Goal: Complete application form: Complete application form

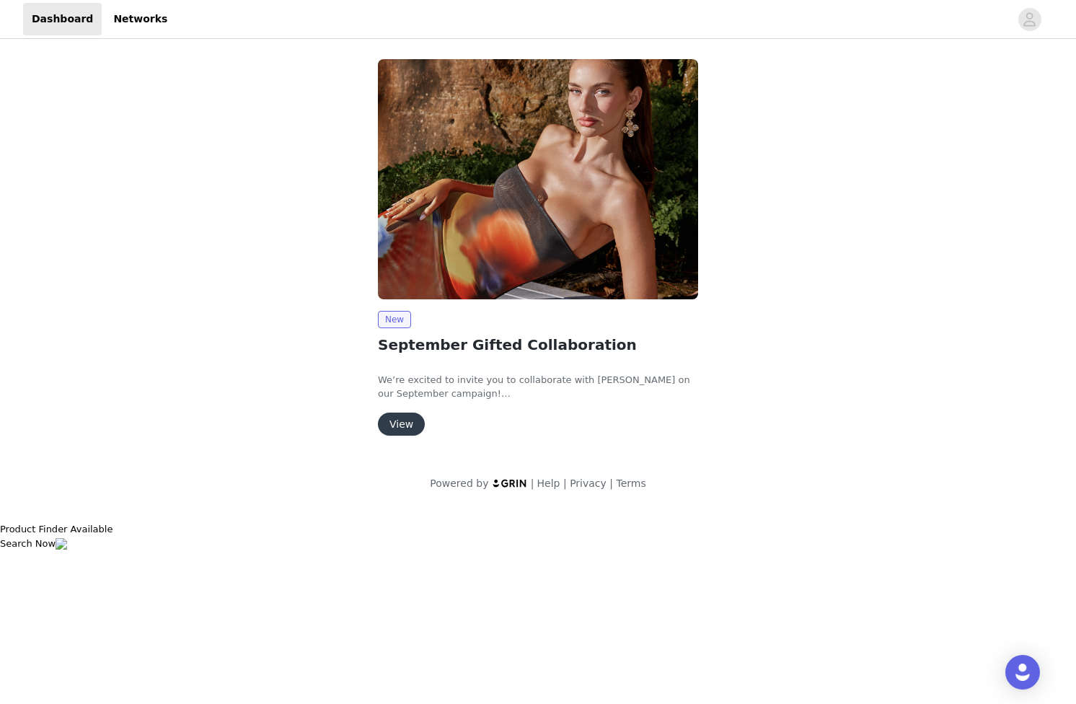
click at [413, 432] on button "View" at bounding box center [401, 424] width 47 height 23
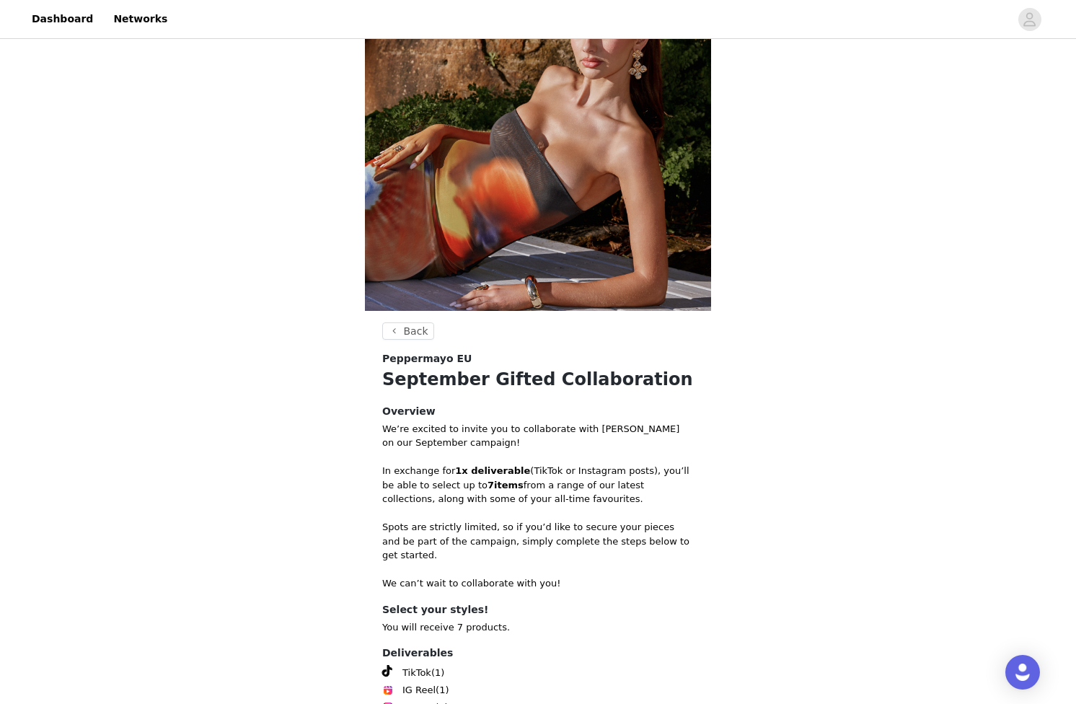
scroll to position [242, 0]
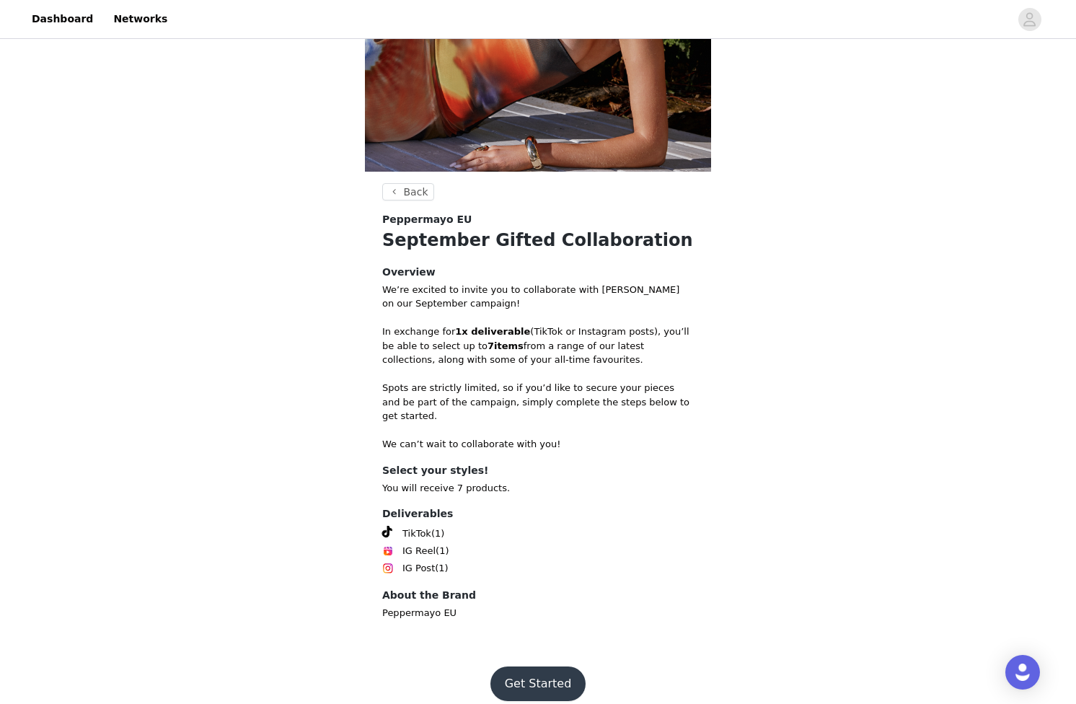
click at [547, 667] on button "Get Started" at bounding box center [539, 684] width 96 height 35
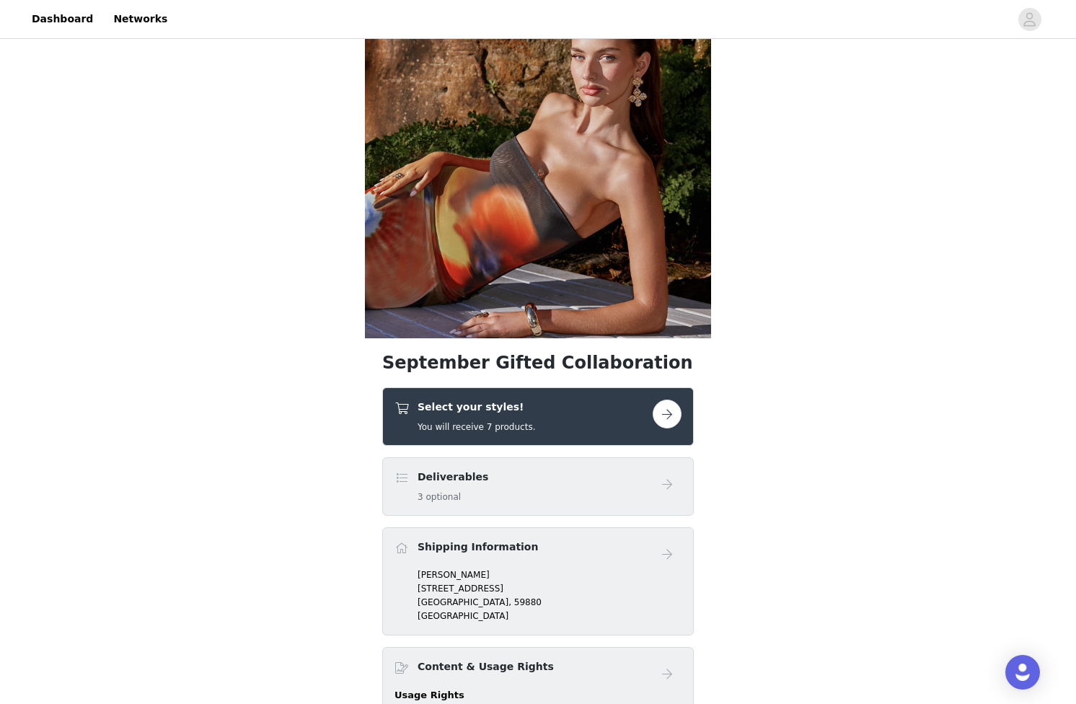
scroll to position [227, 0]
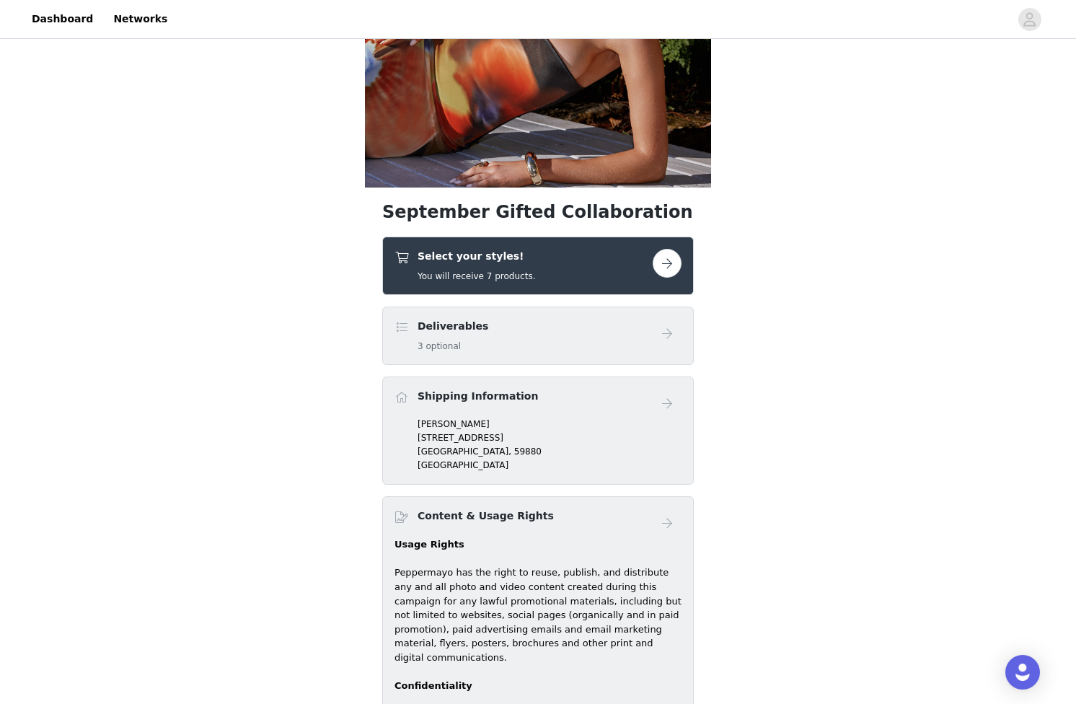
click at [657, 260] on button "button" at bounding box center [667, 263] width 29 height 29
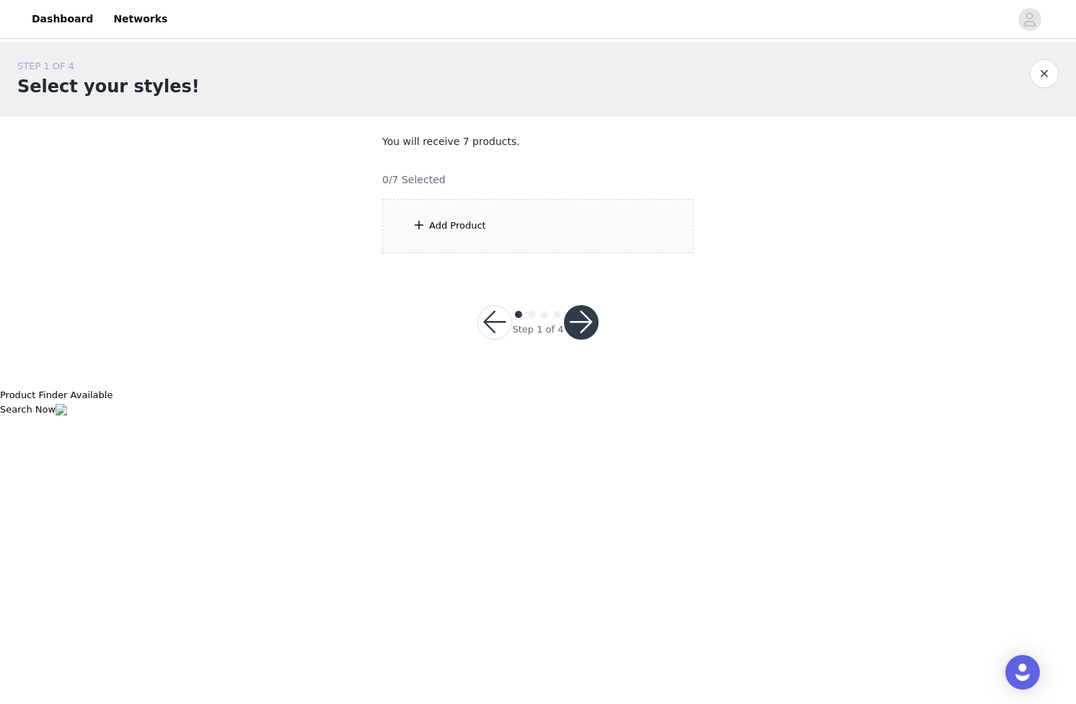
click at [452, 228] on div "Add Product" at bounding box center [457, 226] width 57 height 14
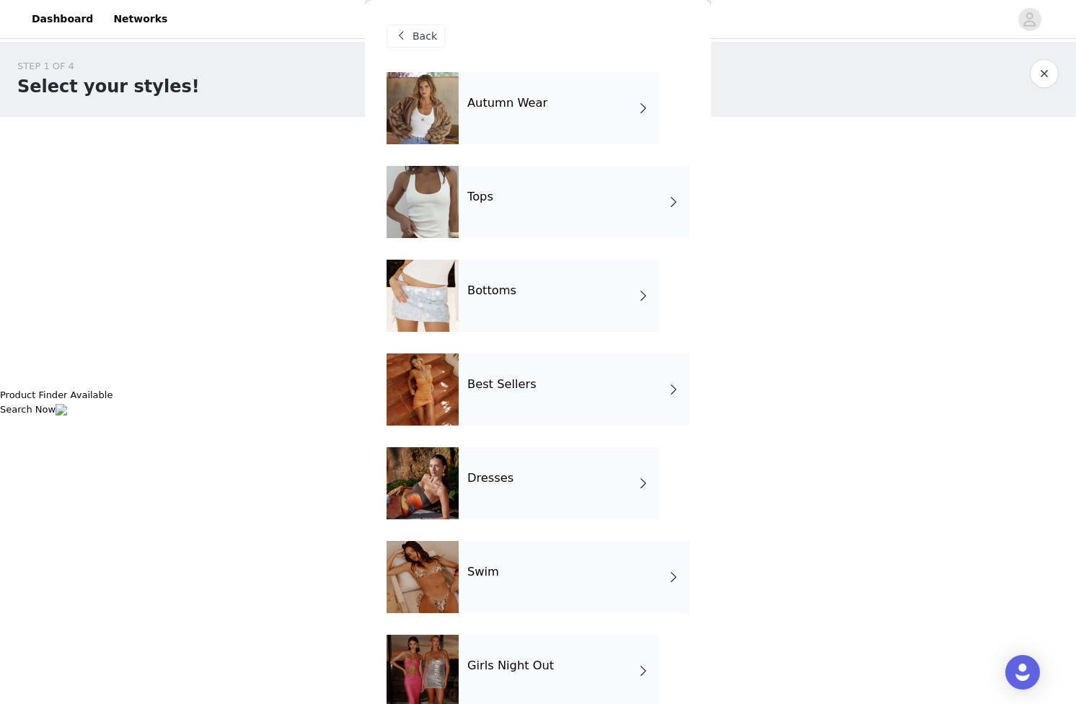
click at [561, 118] on div "Autumn Wear" at bounding box center [559, 108] width 201 height 72
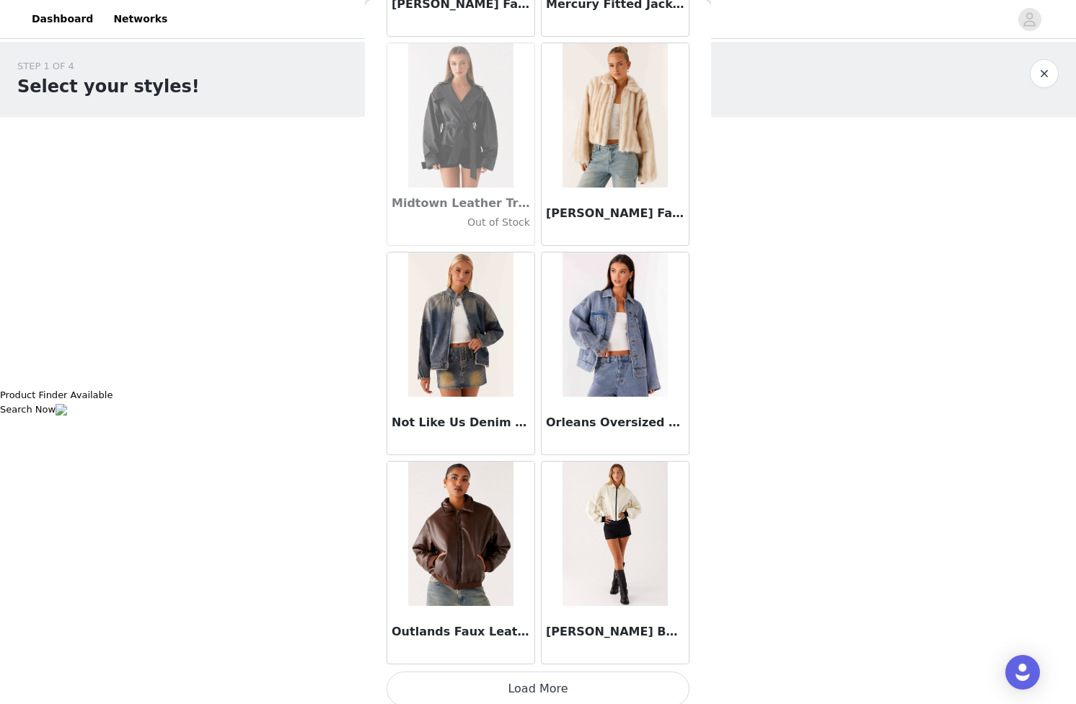
scroll to position [1504, 0]
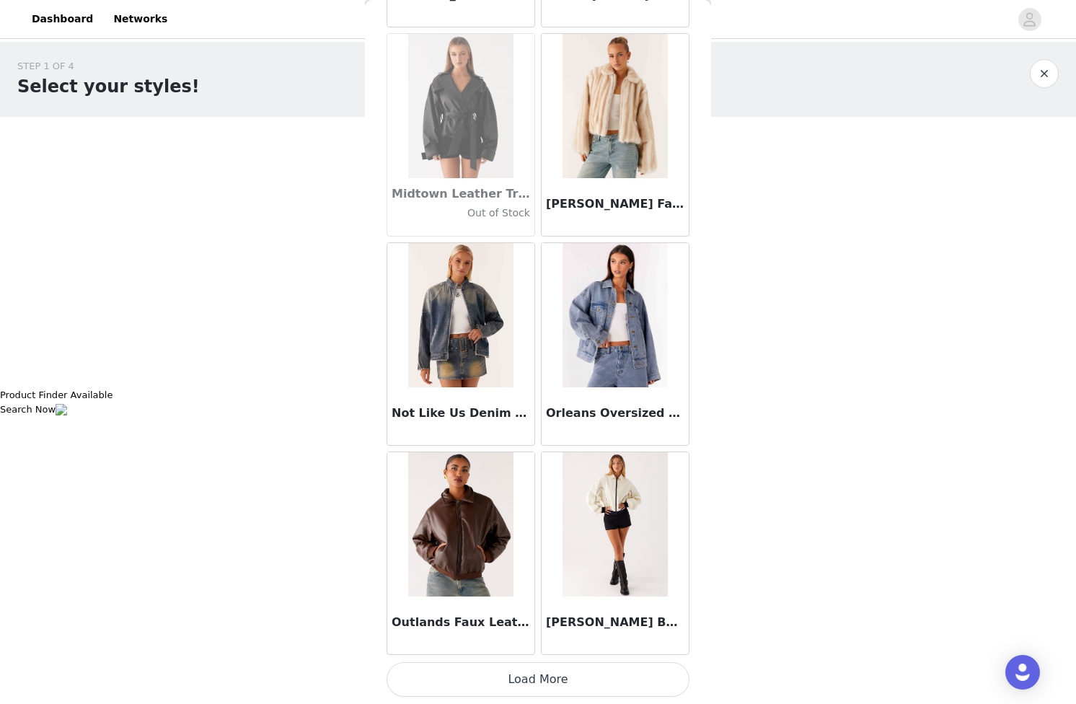
click at [549, 683] on button "Load More" at bounding box center [538, 679] width 303 height 35
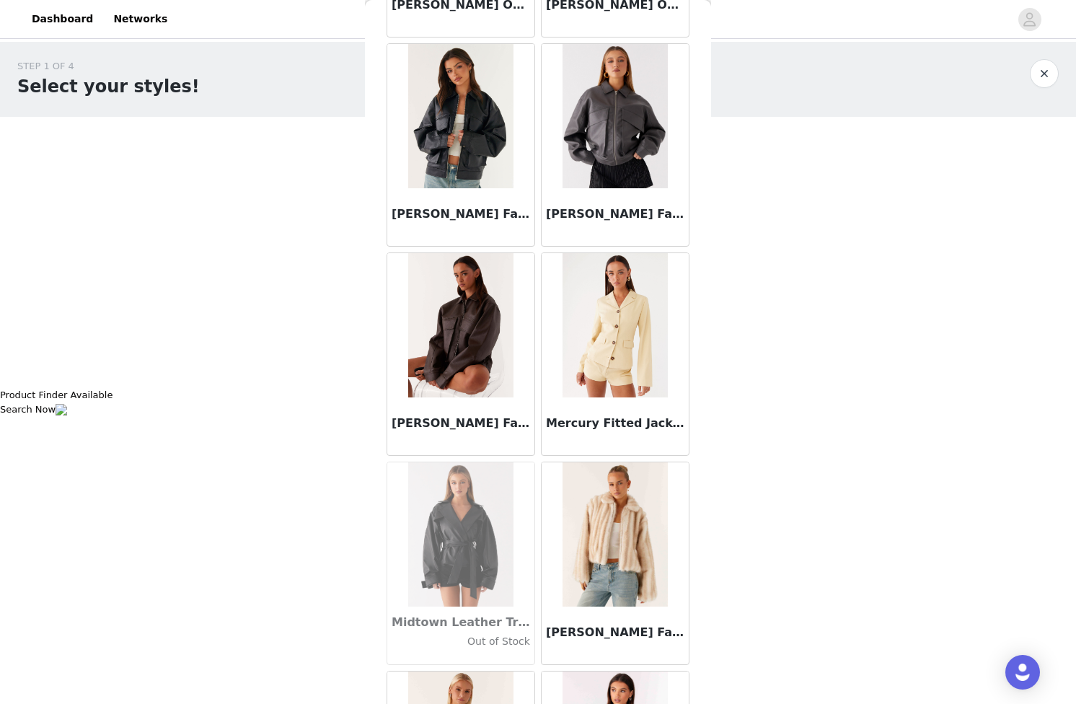
scroll to position [992, 0]
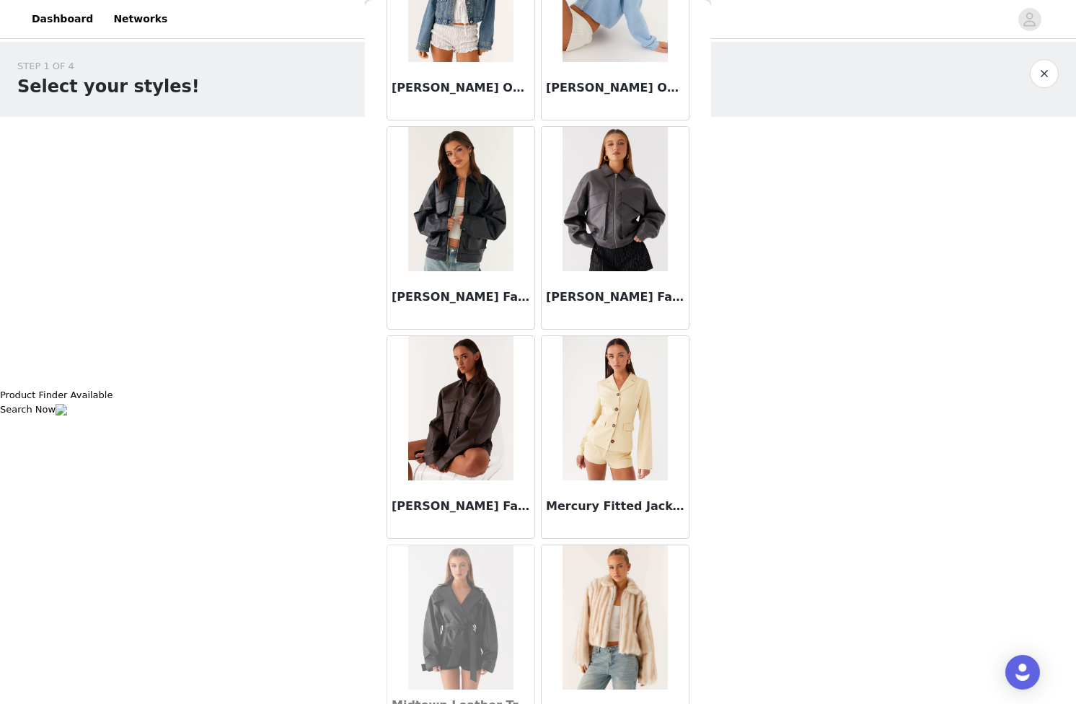
click at [464, 451] on img at bounding box center [460, 408] width 105 height 144
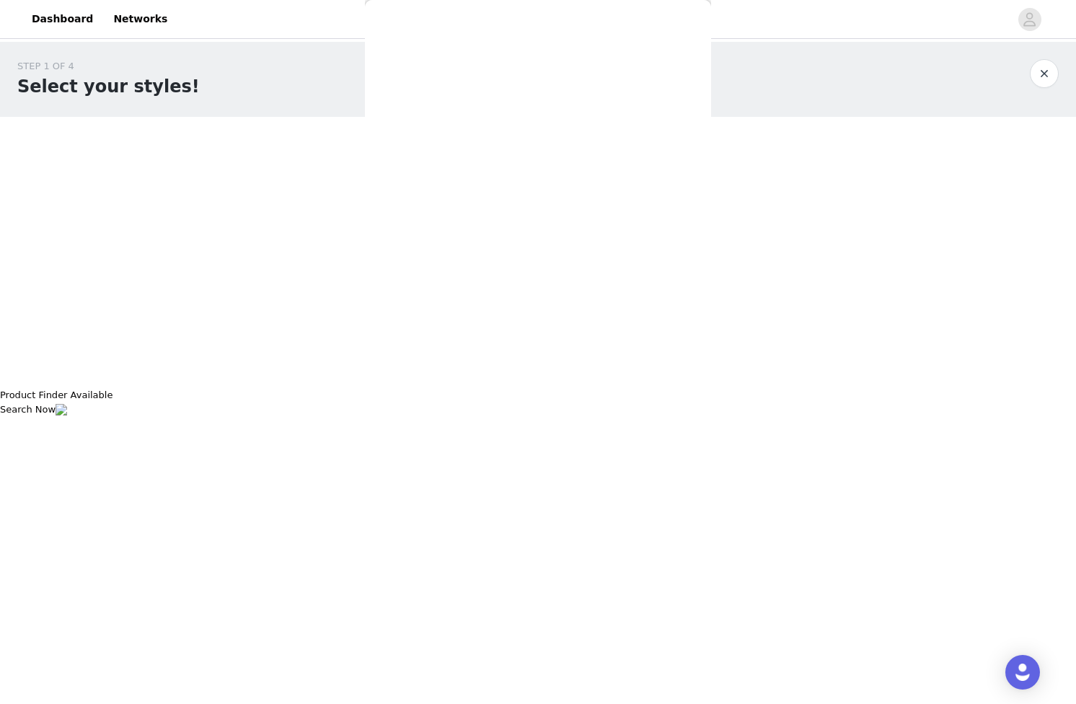
scroll to position [0, 0]
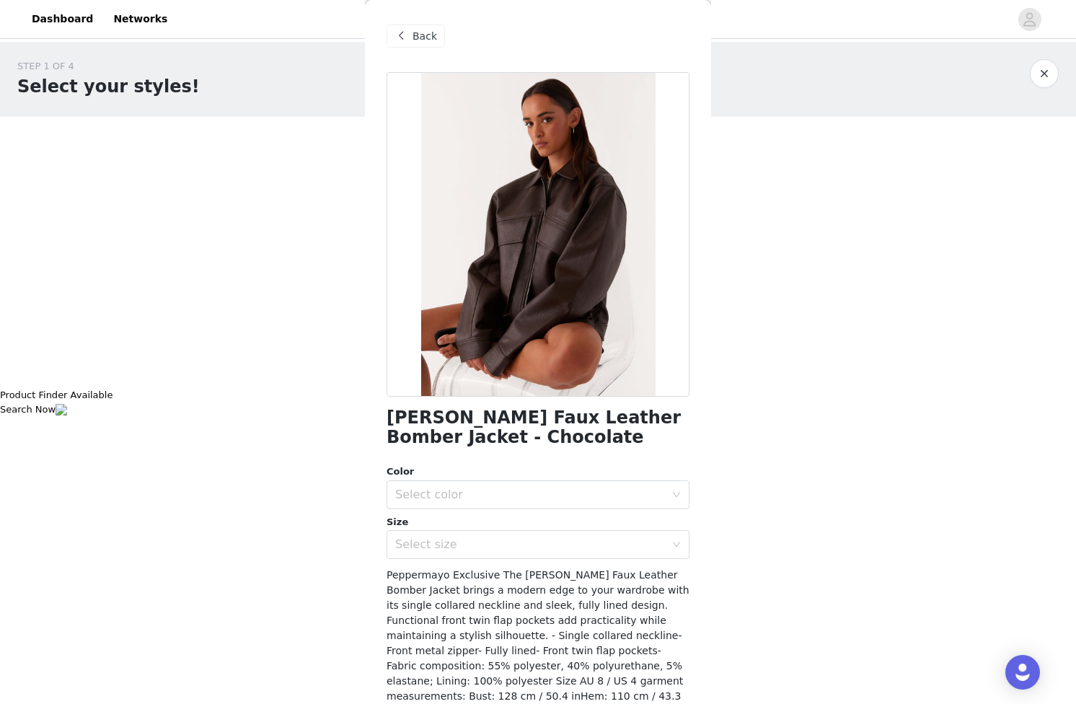
click at [422, 33] on span "Back" at bounding box center [425, 36] width 25 height 15
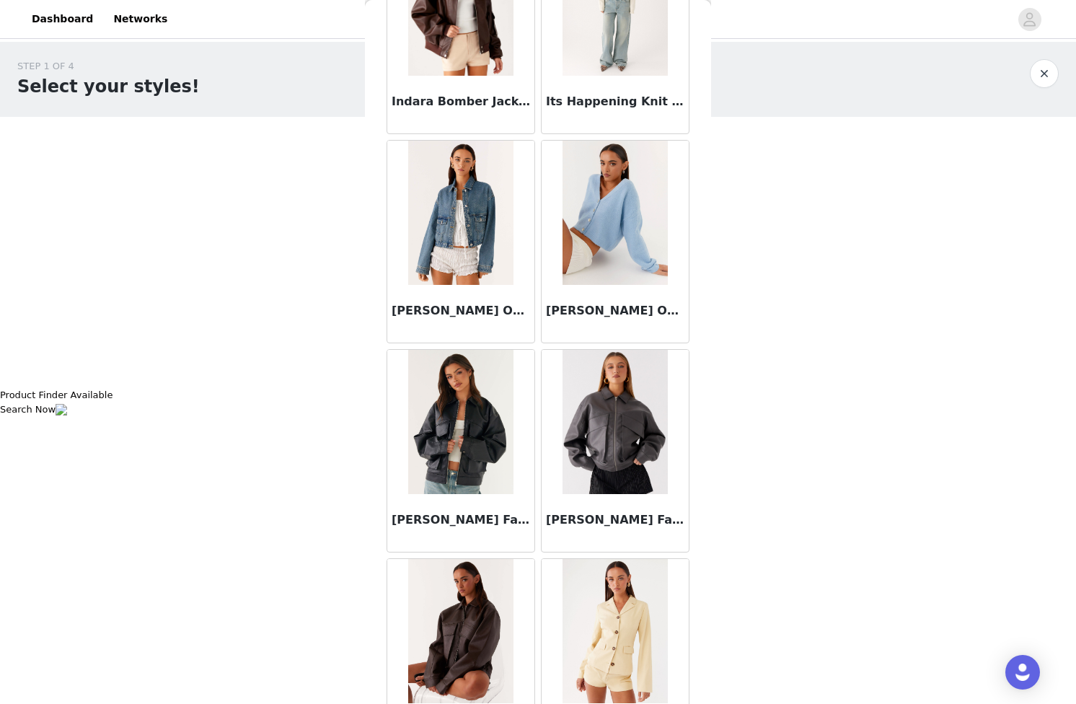
scroll to position [784, 0]
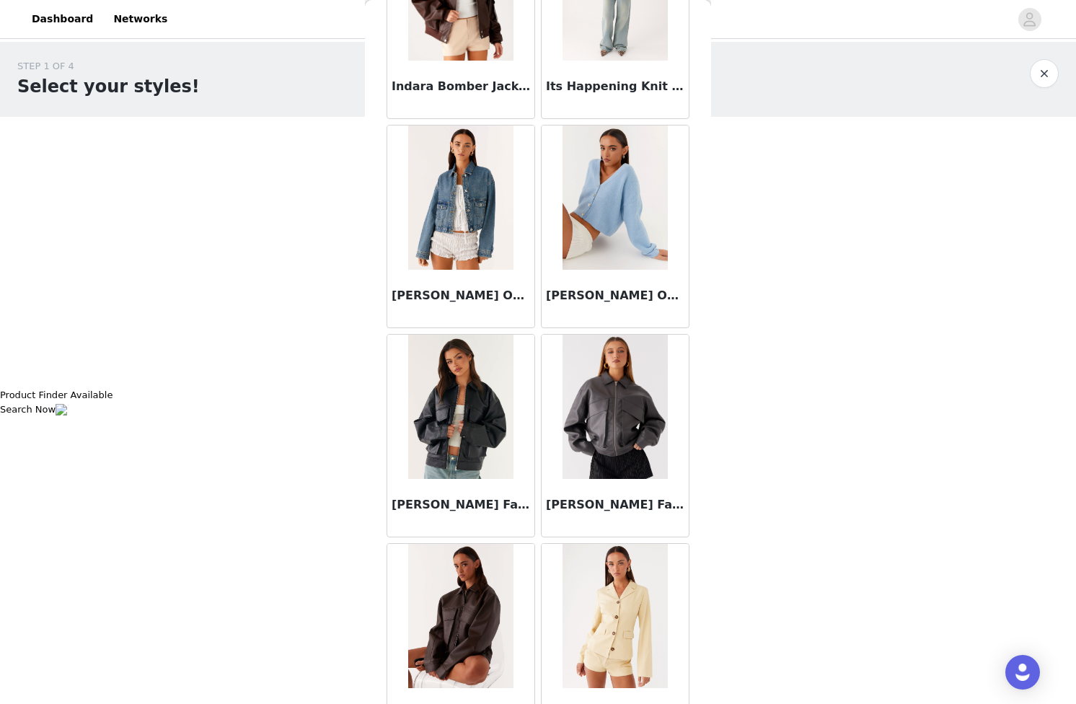
click at [467, 433] on img at bounding box center [460, 407] width 105 height 144
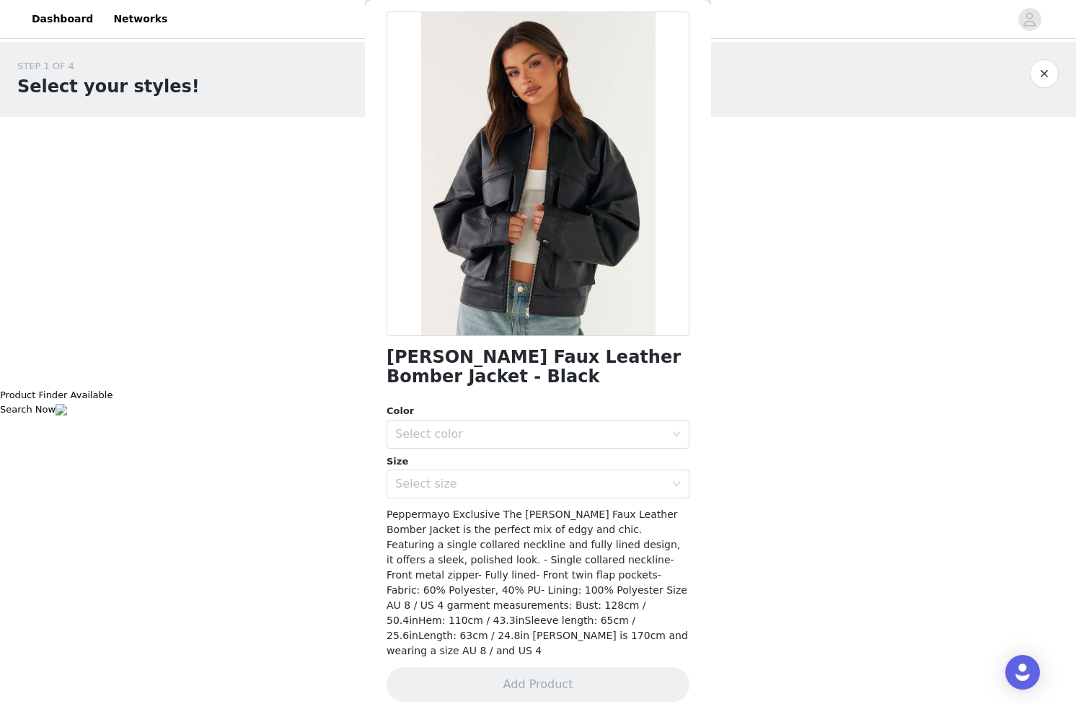
scroll to position [0, 0]
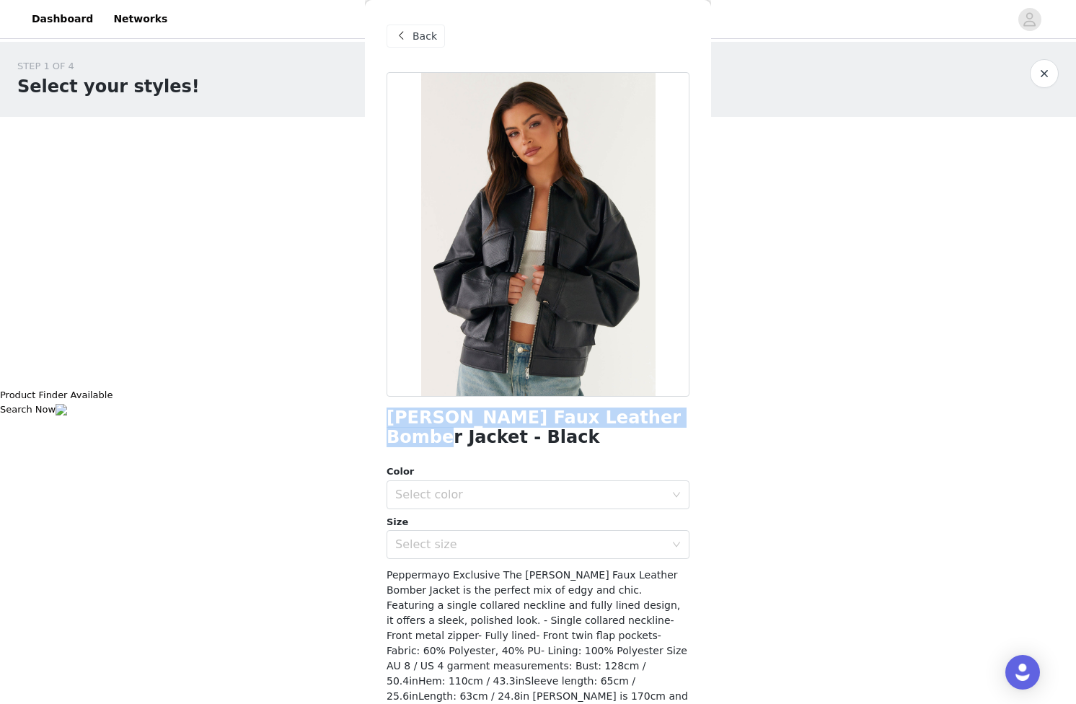
drag, startPoint x: 381, startPoint y: 418, endPoint x: 652, endPoint y: 415, distance: 270.6
click at [652, 415] on div "Back [PERSON_NAME] Faux Leather Bomber Jacket - Black Color Select color Size S…" at bounding box center [538, 352] width 346 height 704
copy h1 "[PERSON_NAME] Faux Leather Bomber Jacket"
click at [665, 301] on div at bounding box center [538, 234] width 303 height 325
click at [490, 512] on div "Color Select color Size Select size" at bounding box center [538, 512] width 303 height 95
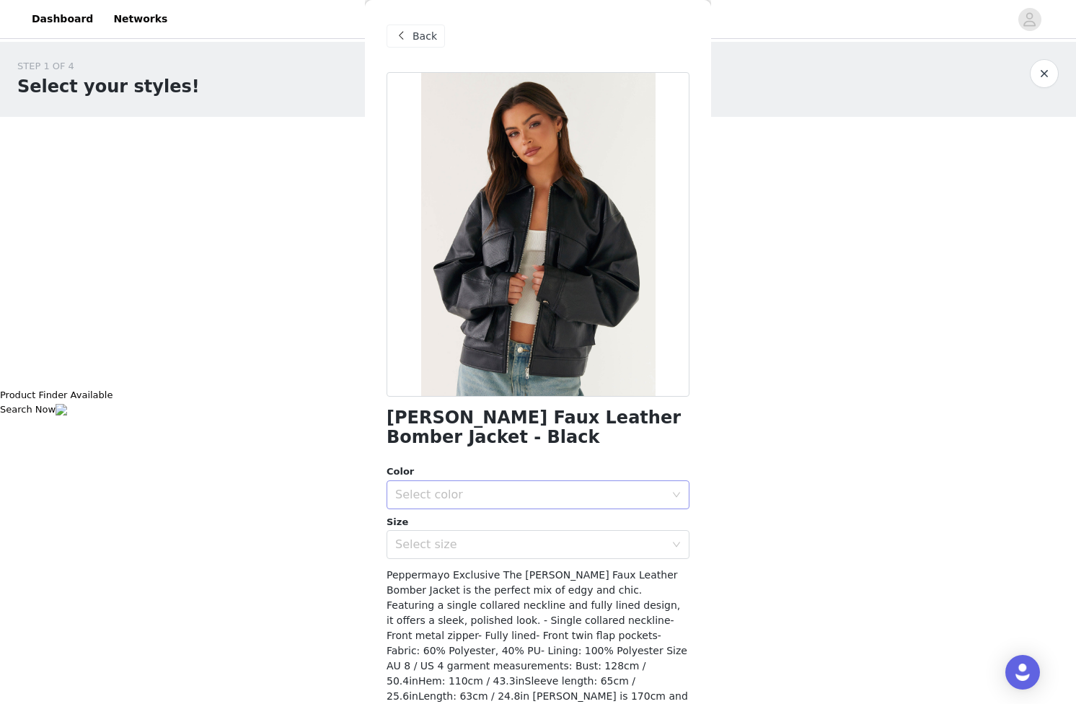
click at [486, 497] on div "Select color" at bounding box center [530, 495] width 270 height 14
click at [471, 522] on li "Black" at bounding box center [538, 526] width 303 height 23
click at [459, 552] on div "Select size" at bounding box center [533, 544] width 276 height 27
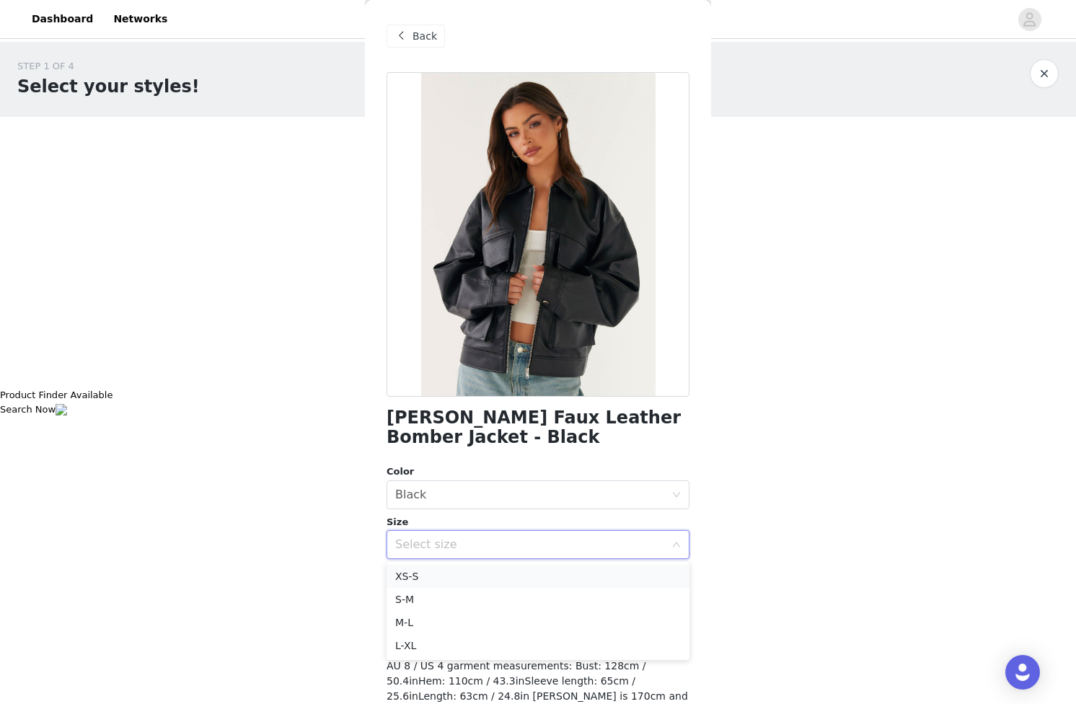
click at [448, 575] on li "XS-S" at bounding box center [538, 576] width 303 height 23
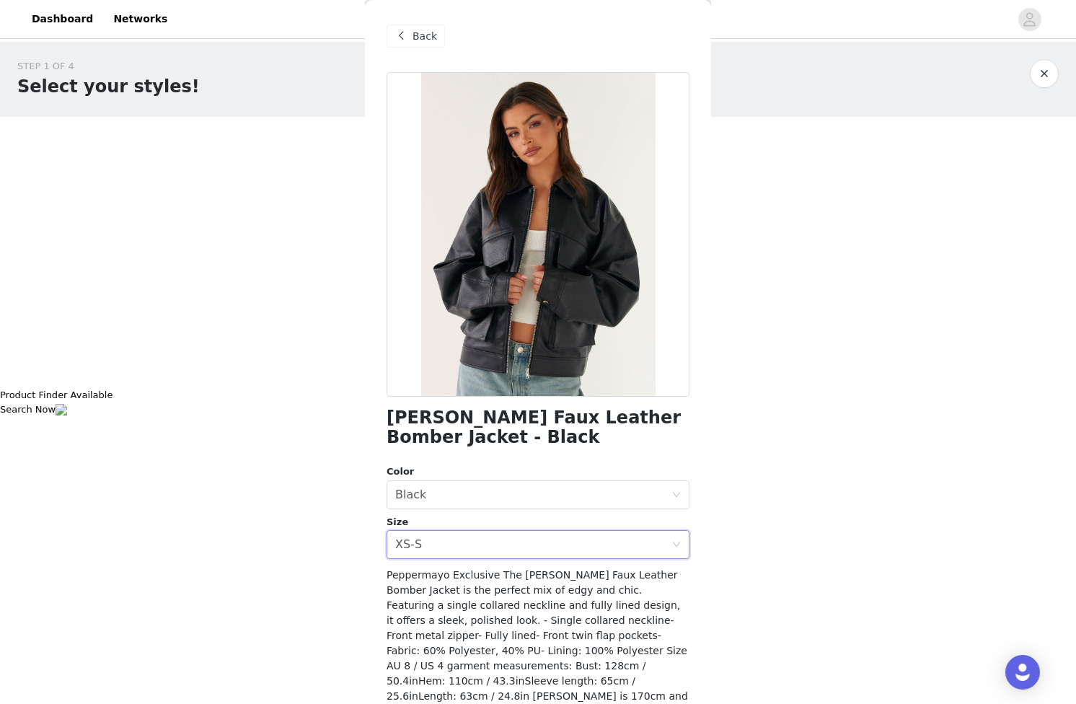
scroll to position [61, 0]
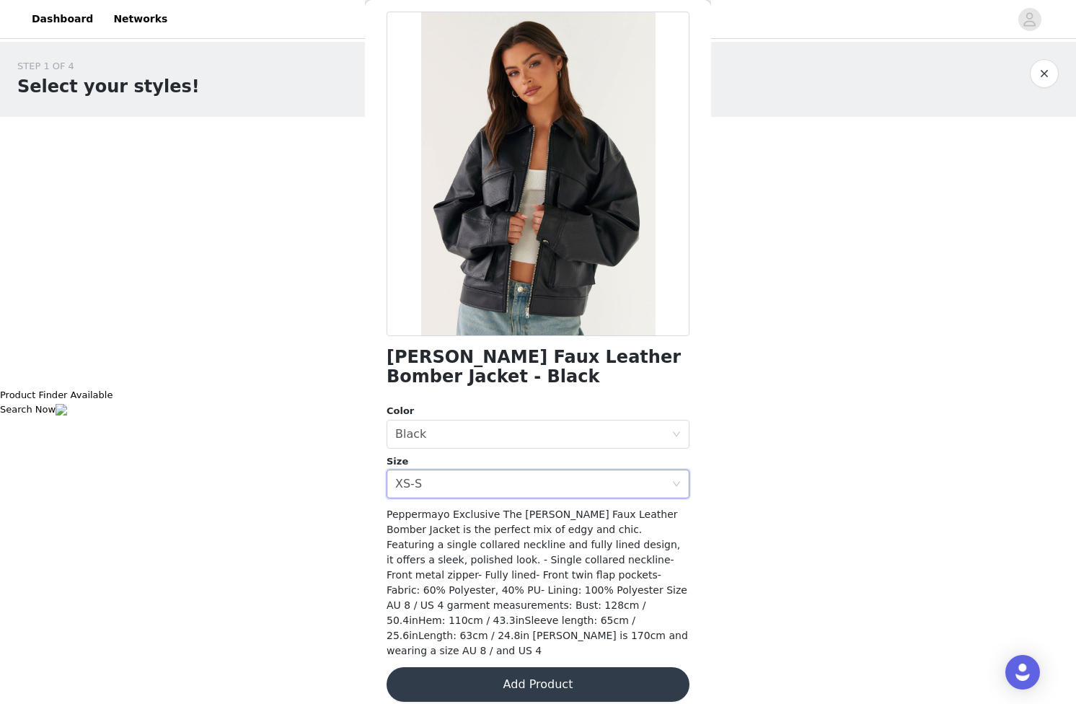
click at [549, 679] on button "Add Product" at bounding box center [538, 684] width 303 height 35
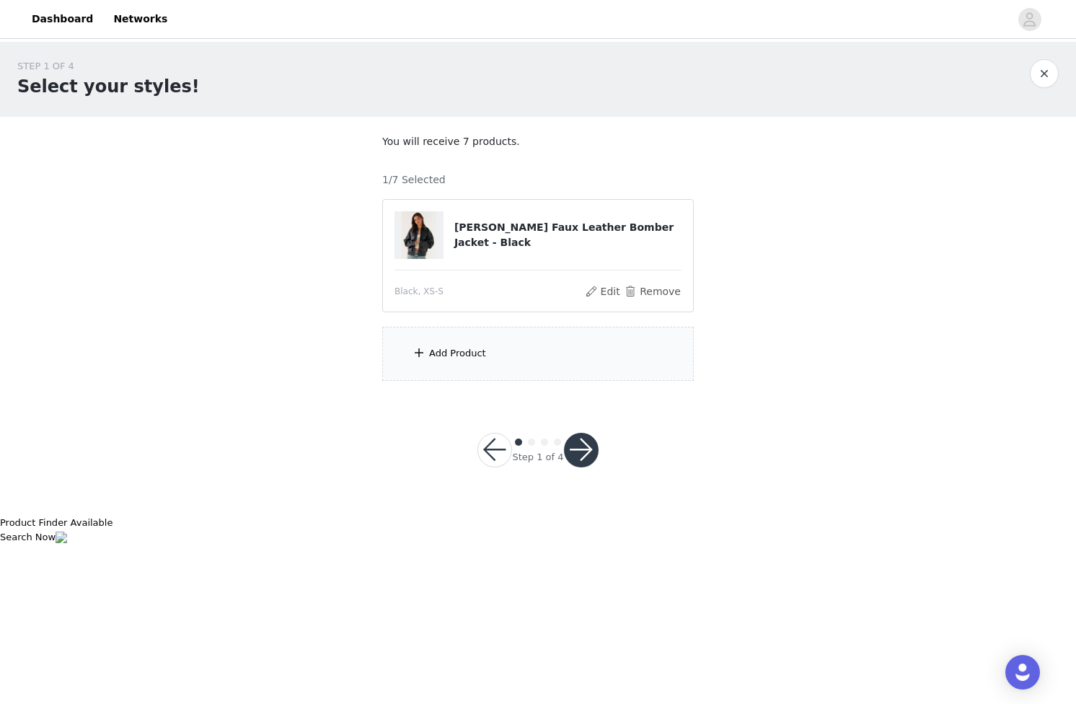
click at [456, 368] on div "Add Product" at bounding box center [538, 354] width 312 height 54
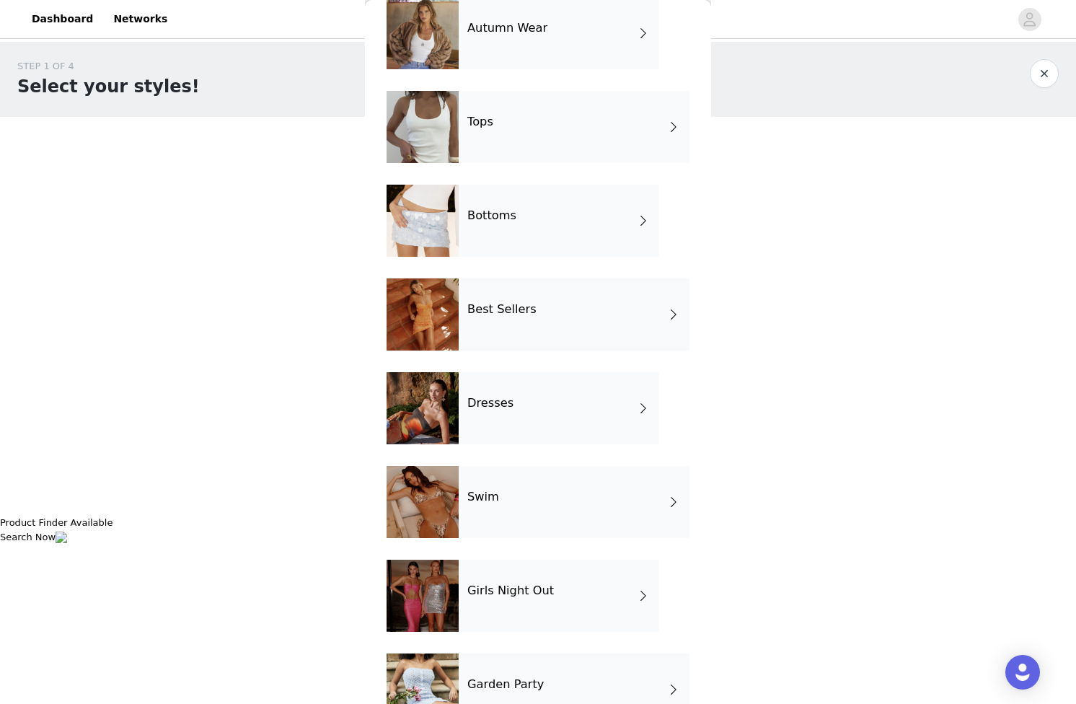
scroll to position [212, 0]
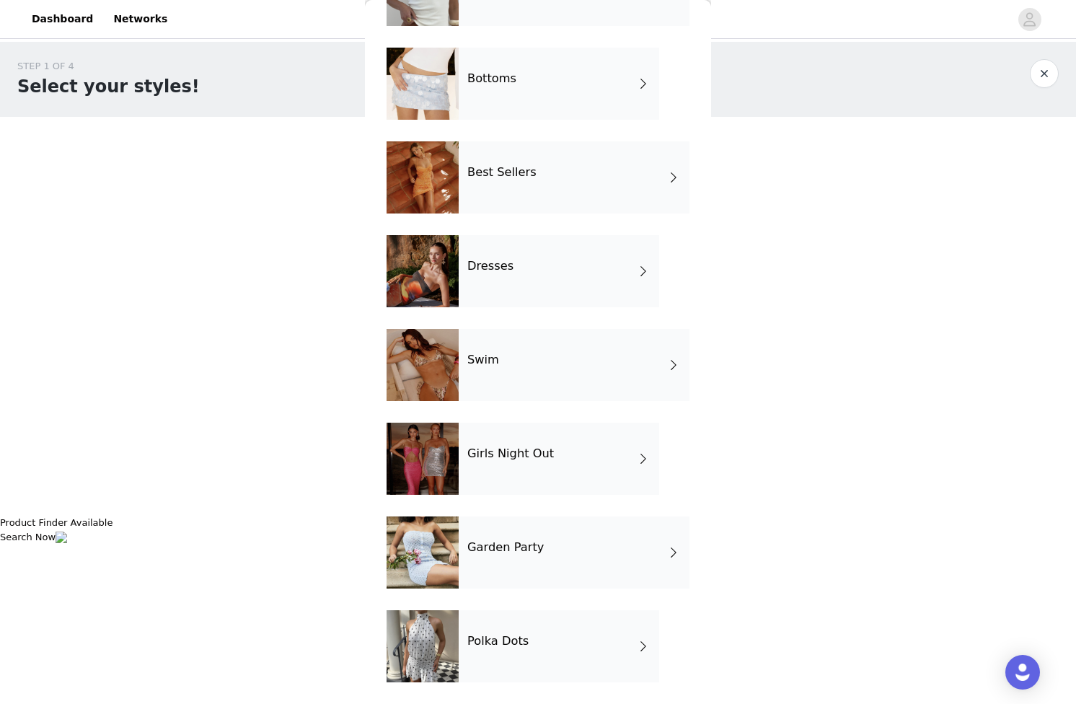
click at [483, 659] on div "Polka Dots" at bounding box center [559, 646] width 201 height 72
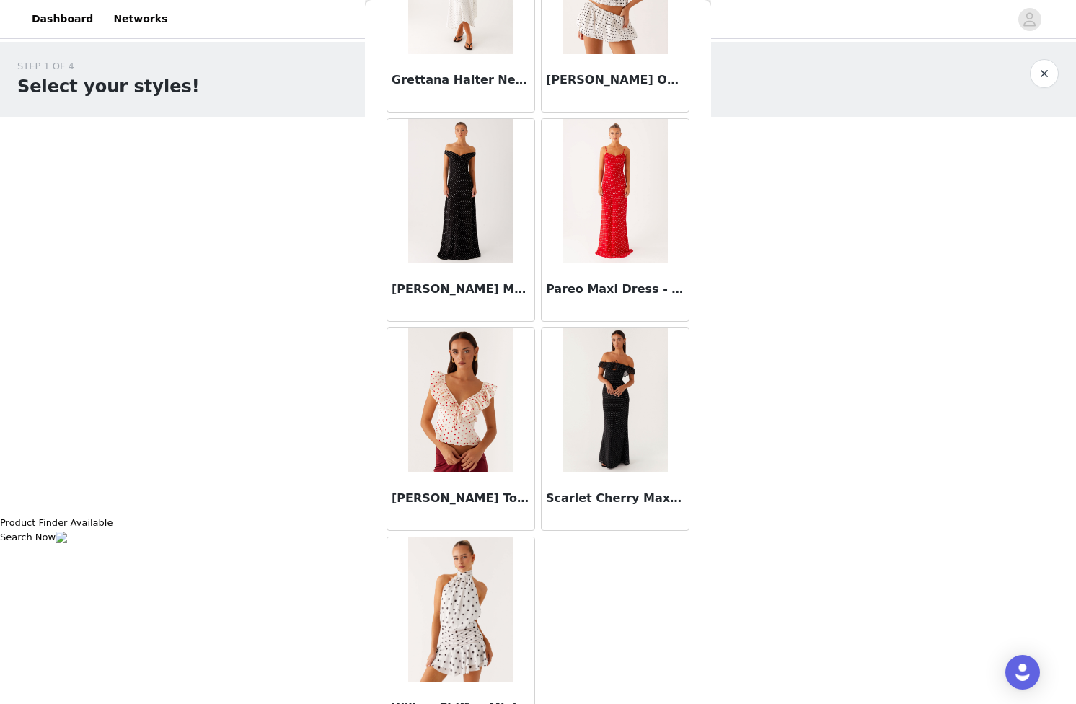
scroll to position [1237, 0]
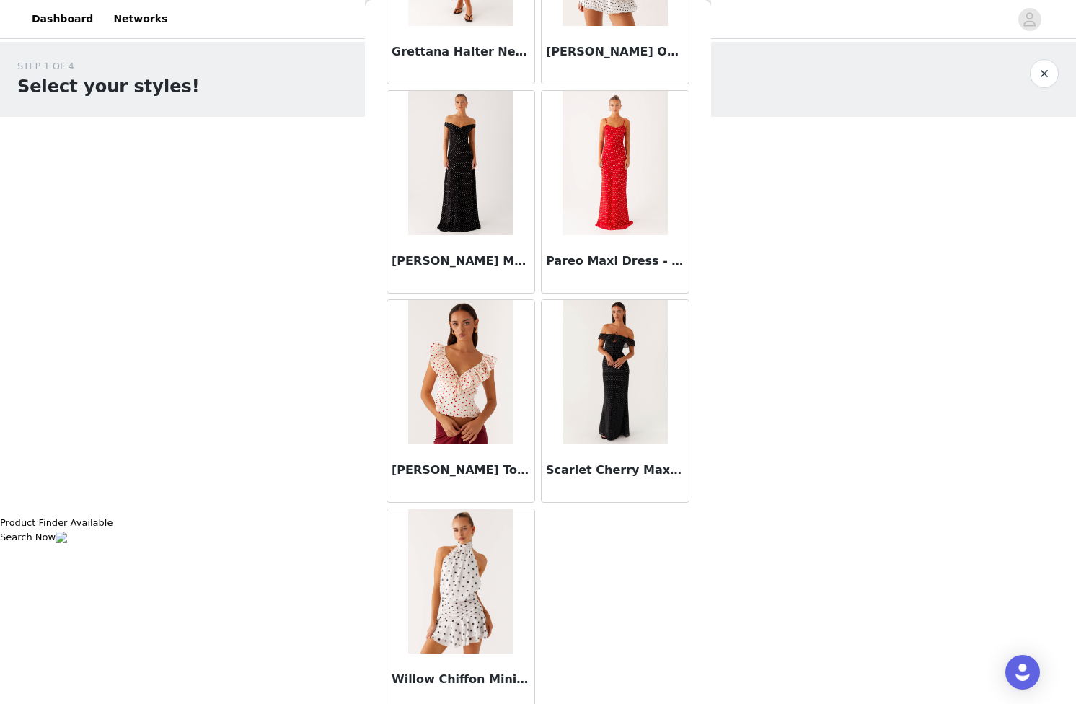
click at [483, 214] on img at bounding box center [460, 163] width 105 height 144
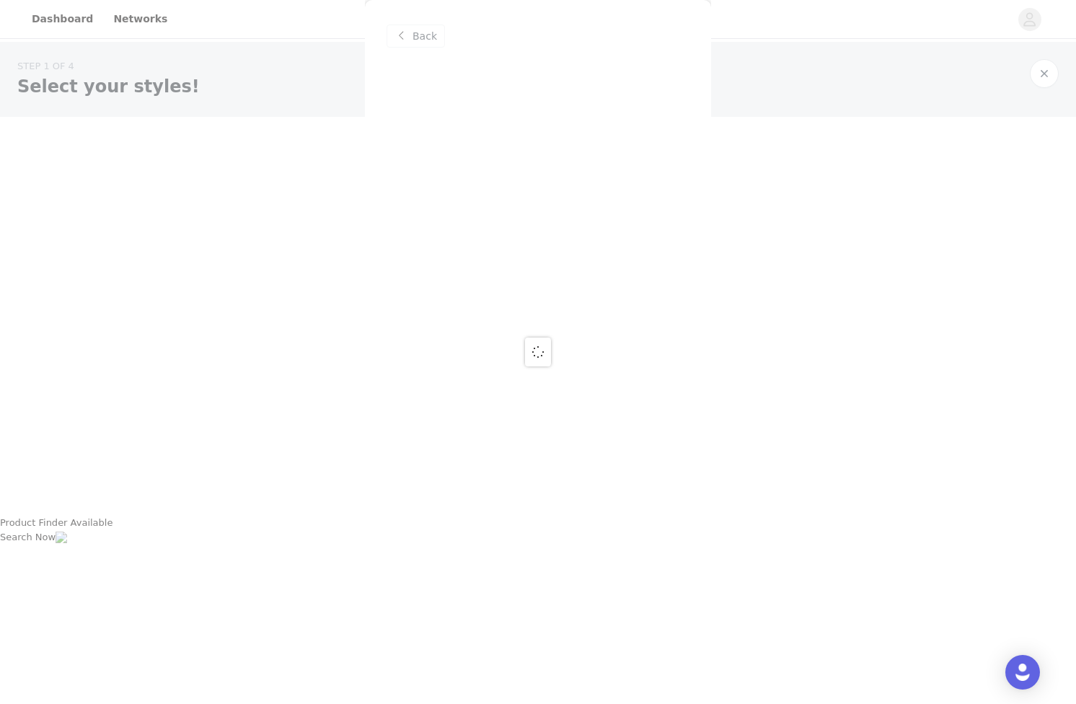
scroll to position [0, 0]
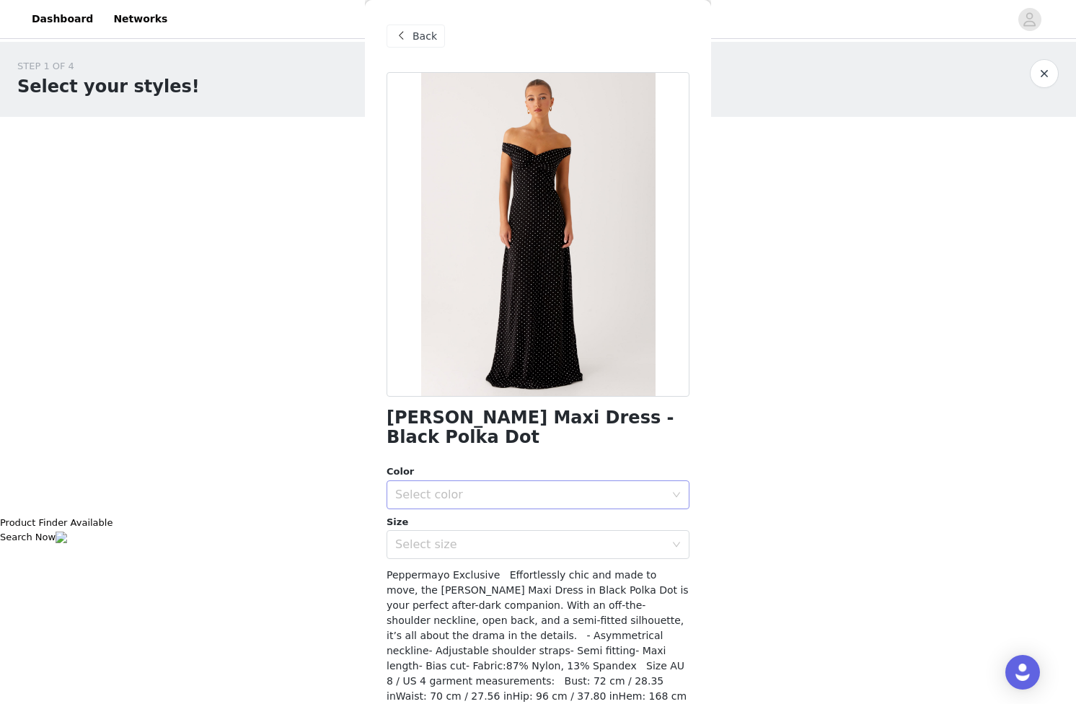
click at [481, 488] on div "Select color" at bounding box center [530, 495] width 270 height 14
click at [462, 505] on li "Black Polka Dot" at bounding box center [538, 507] width 303 height 23
click at [459, 533] on div "Select size" at bounding box center [533, 544] width 276 height 27
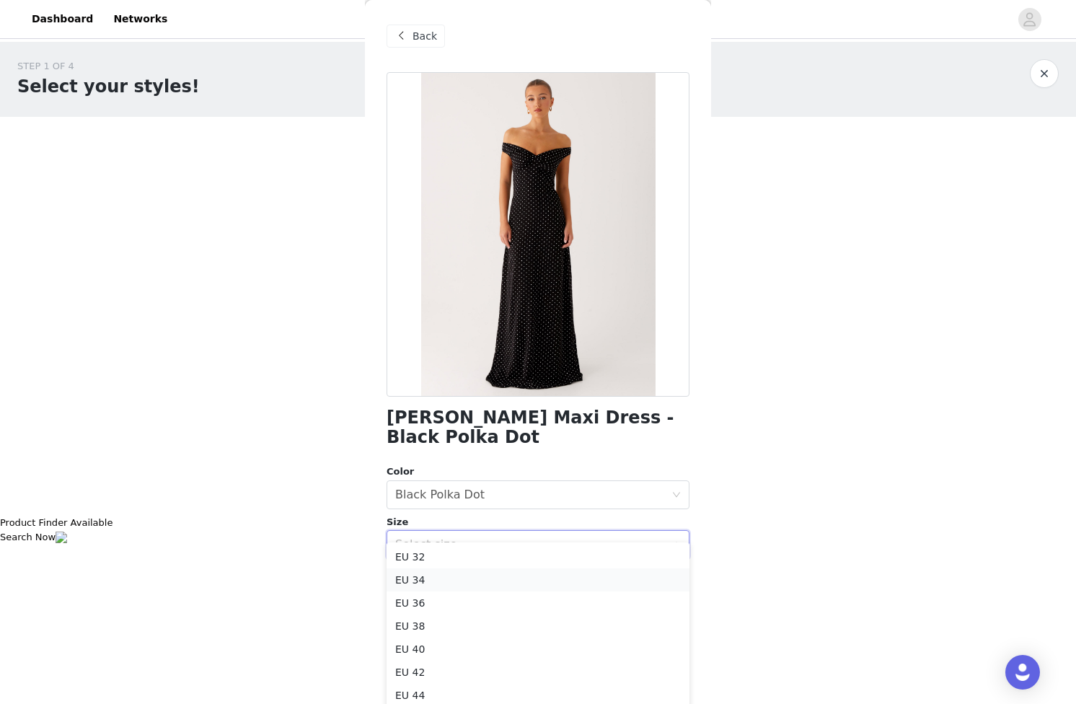
click at [439, 584] on li "EU 34" at bounding box center [538, 580] width 303 height 23
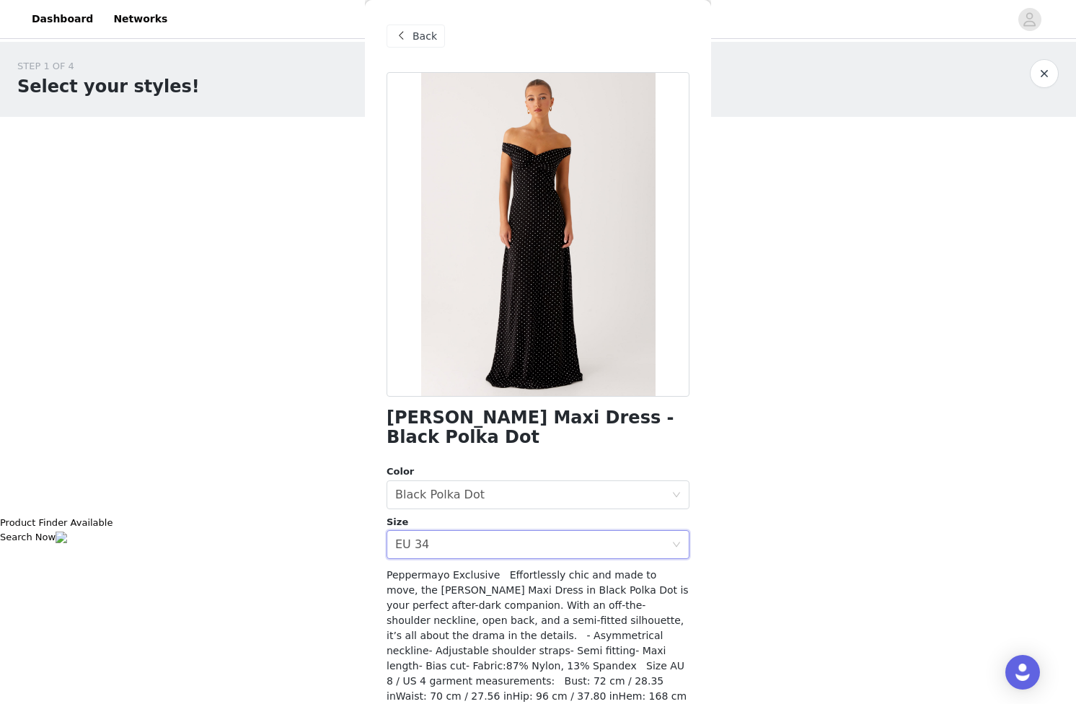
scroll to position [56, 0]
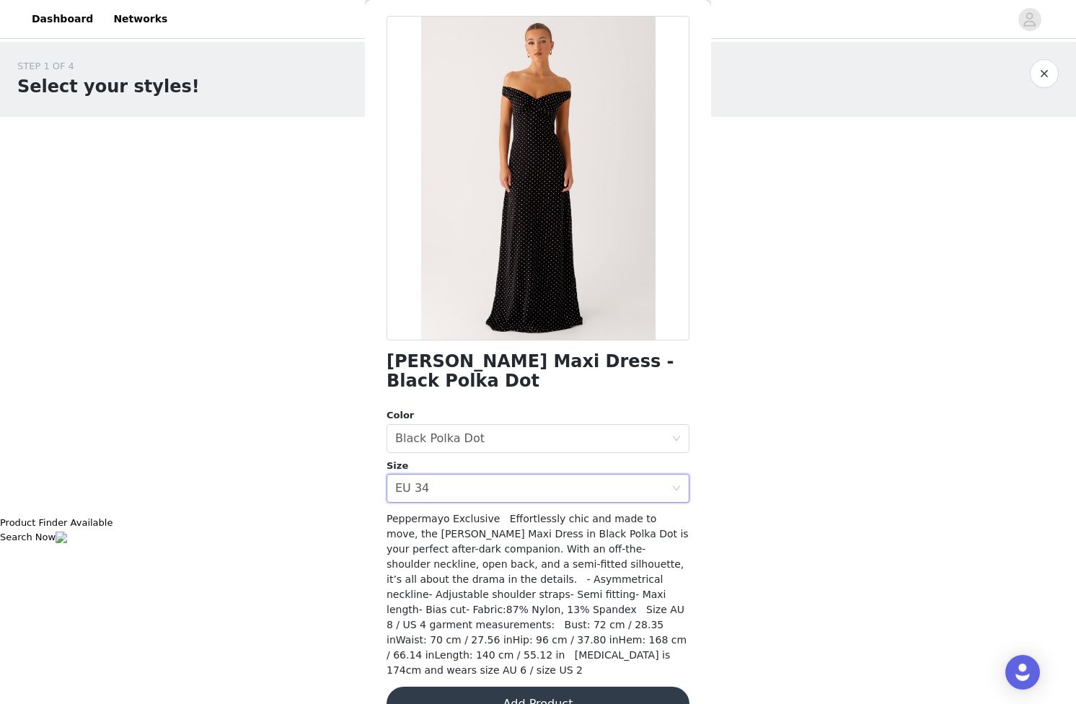
click at [555, 687] on button "Add Product" at bounding box center [538, 704] width 303 height 35
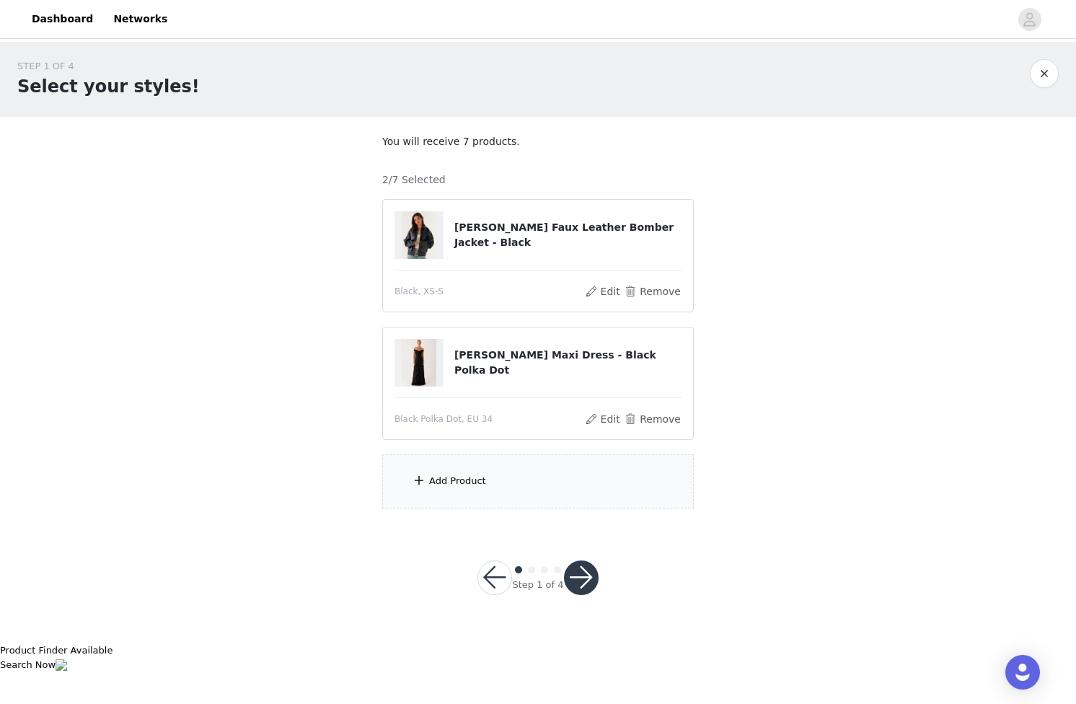
click at [464, 483] on div "Add Product" at bounding box center [457, 481] width 57 height 14
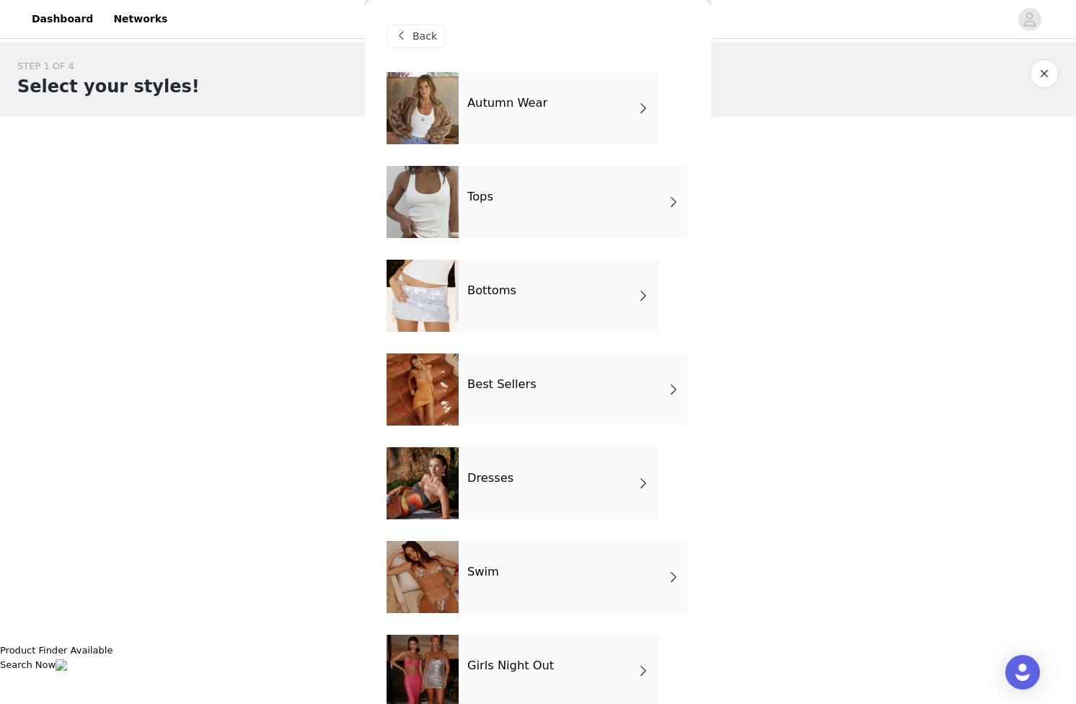
click at [506, 204] on div "Tops" at bounding box center [574, 202] width 231 height 72
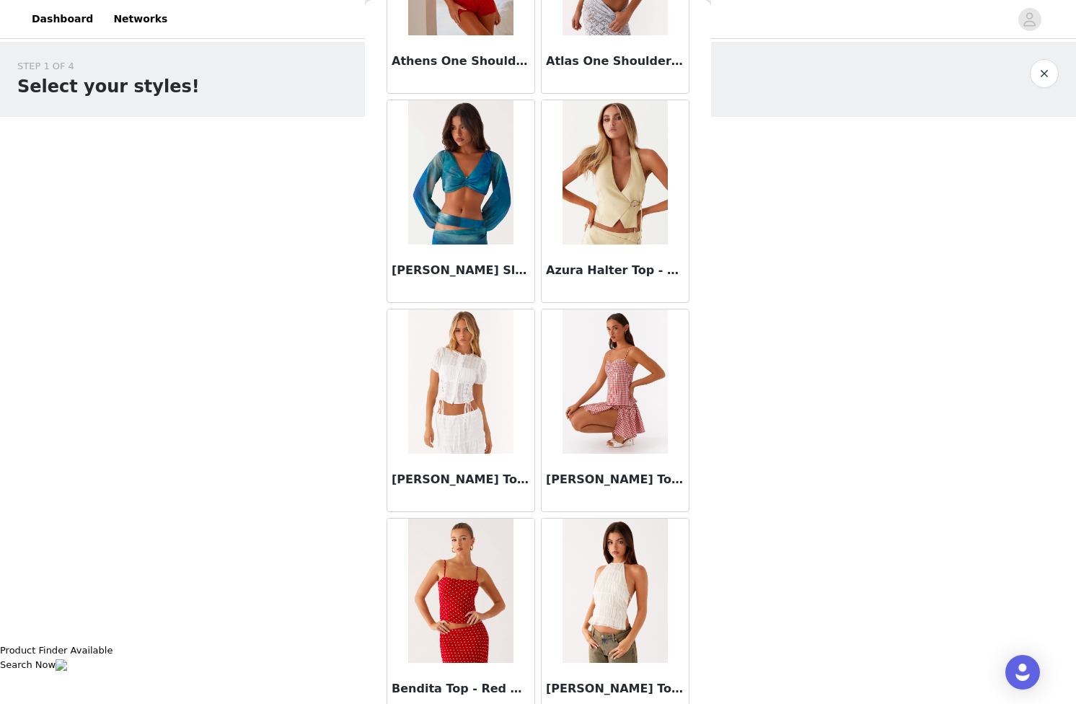
scroll to position [1504, 0]
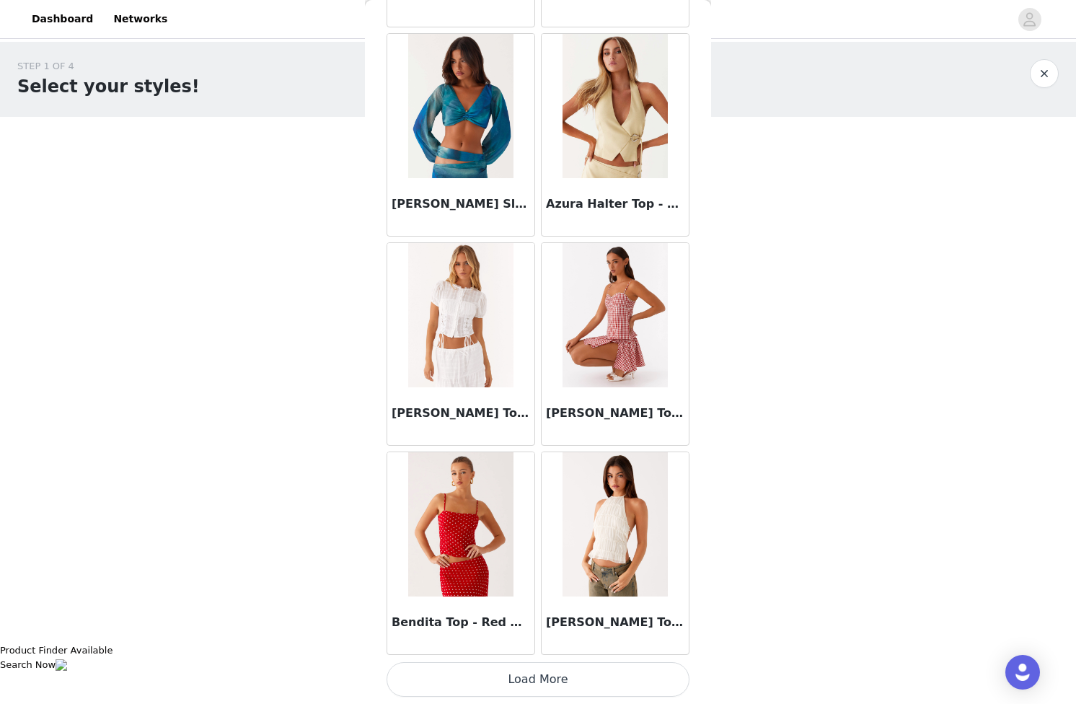
click at [582, 683] on button "Load More" at bounding box center [538, 679] width 303 height 35
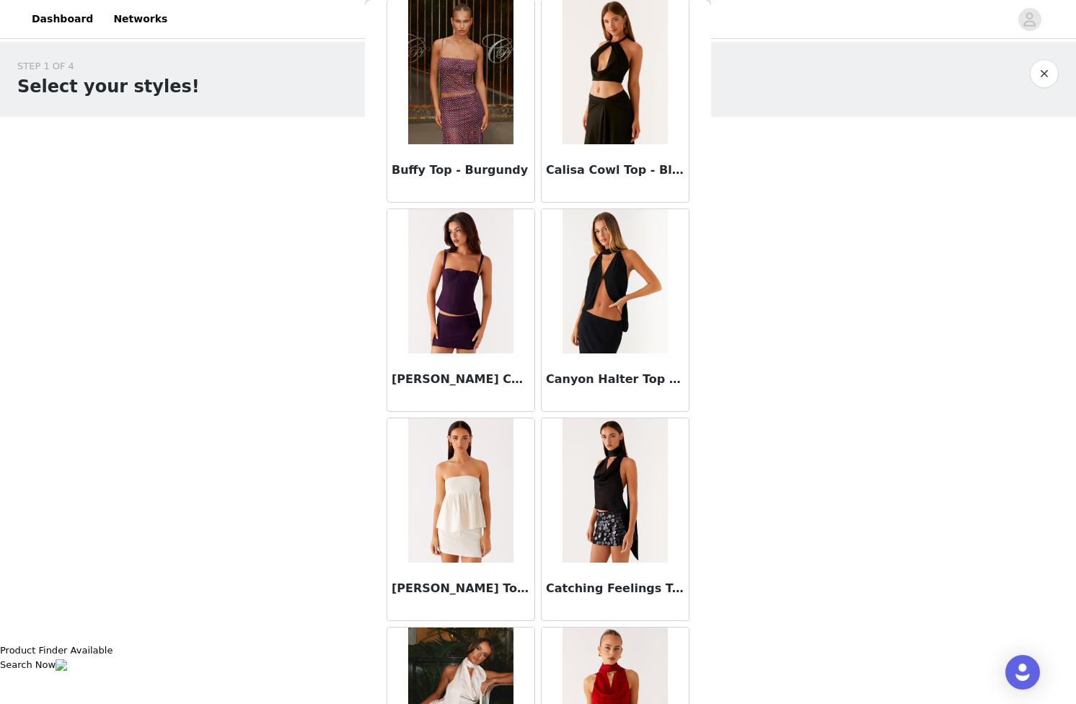
scroll to position [3596, 0]
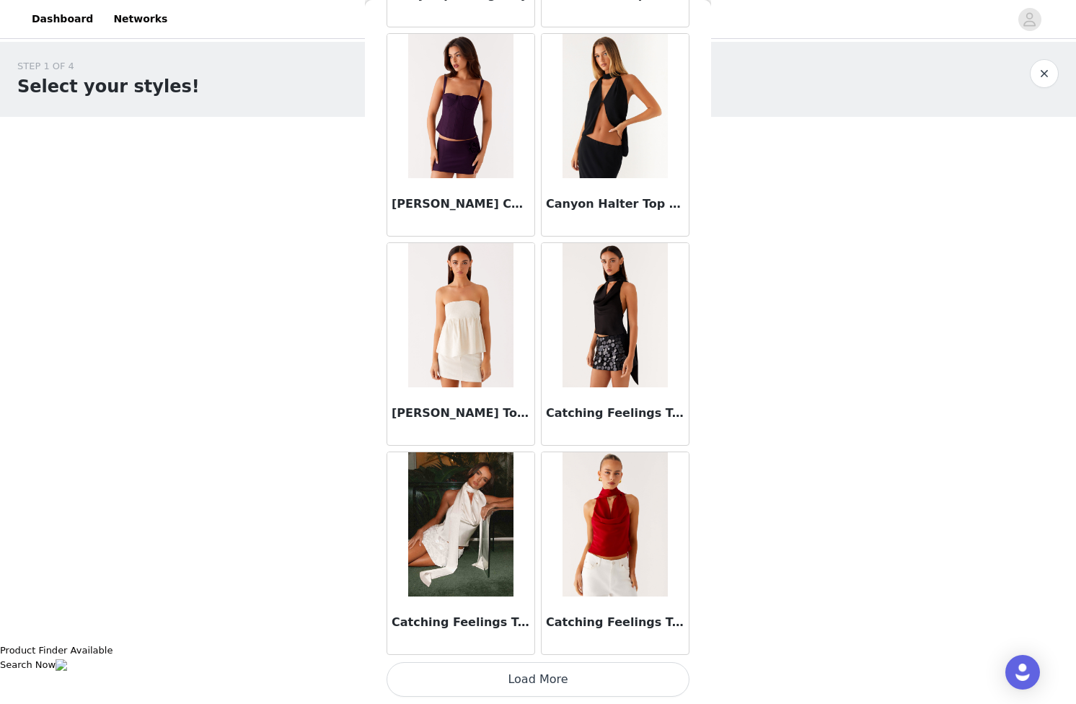
click at [556, 681] on button "Load More" at bounding box center [538, 679] width 303 height 35
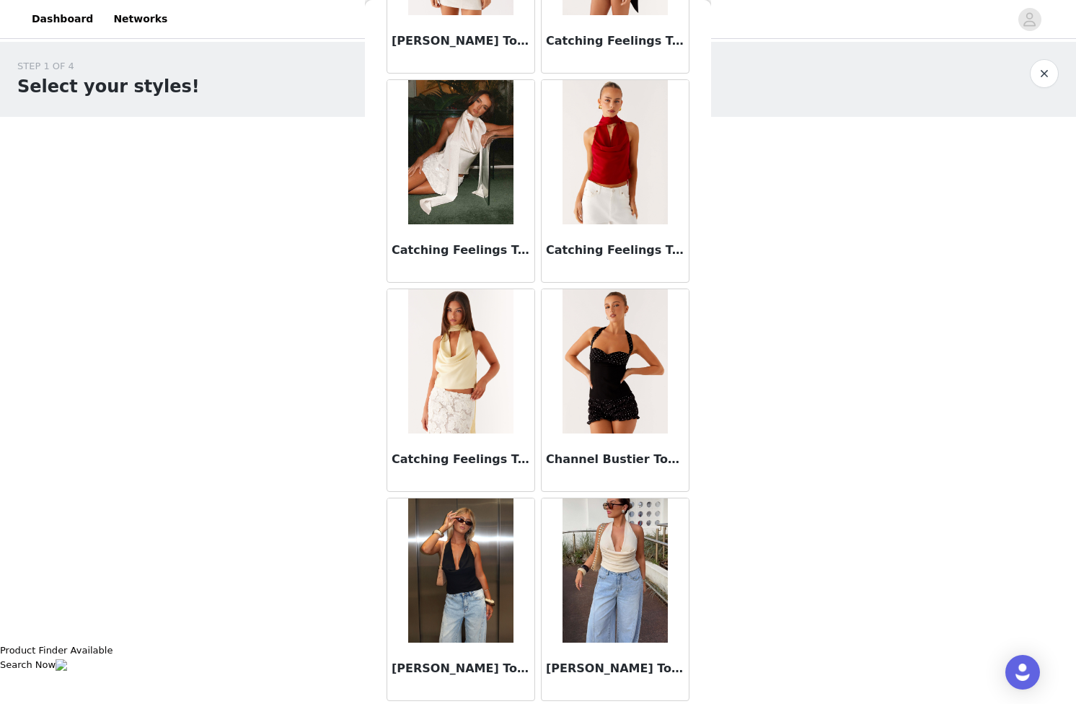
scroll to position [3911, 0]
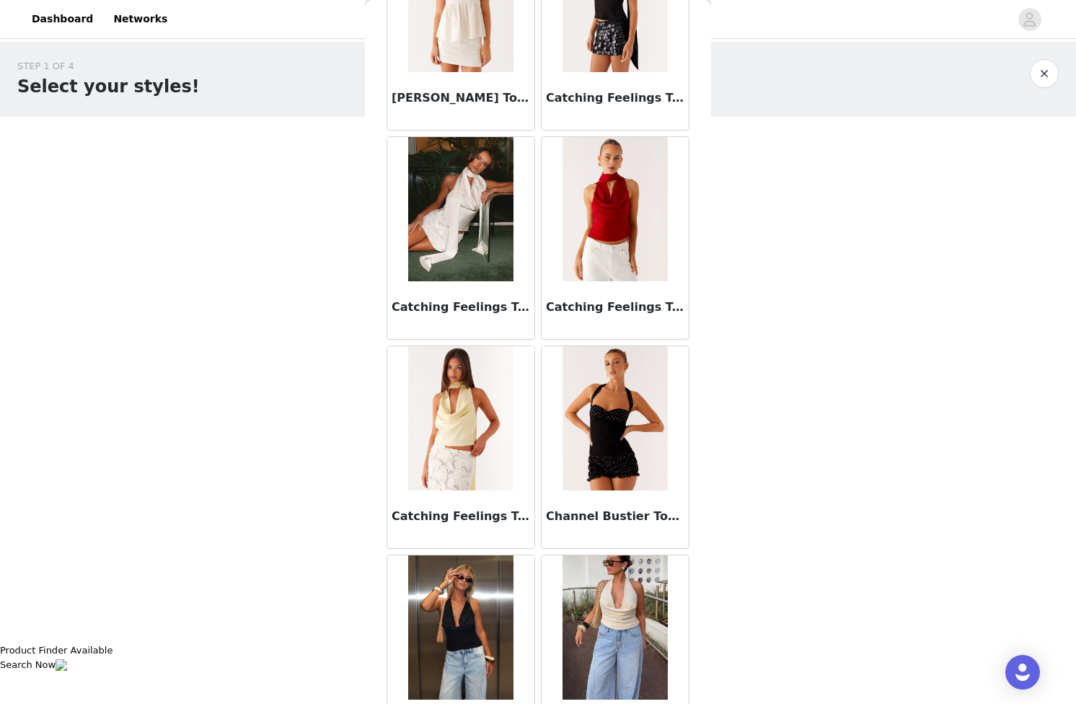
click at [460, 252] on img at bounding box center [460, 209] width 105 height 144
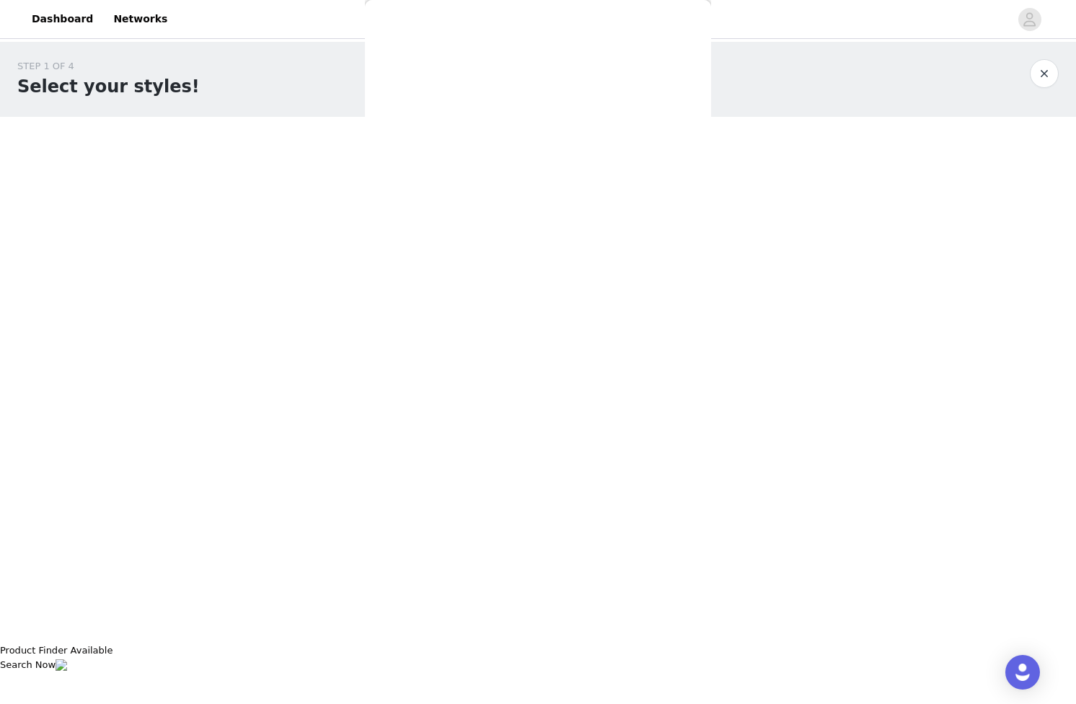
scroll to position [0, 0]
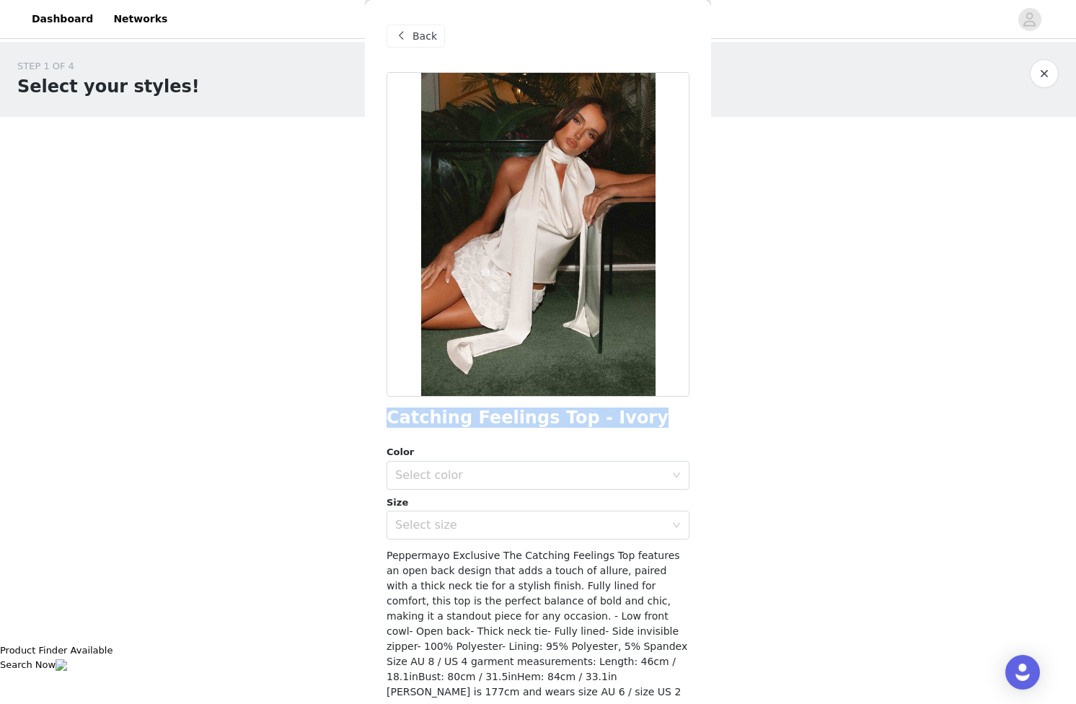
drag, startPoint x: 380, startPoint y: 421, endPoint x: 612, endPoint y: 411, distance: 231.8
click at [612, 411] on div "Back Catching Feelings Top - Ivory Color Select color Size Select size Pepperma…" at bounding box center [538, 352] width 346 height 704
copy h1 "Catching Feelings Top - Ivory"
click at [498, 465] on div "Select color" at bounding box center [533, 475] width 276 height 27
click at [473, 516] on li "Ivory" at bounding box center [538, 507] width 303 height 23
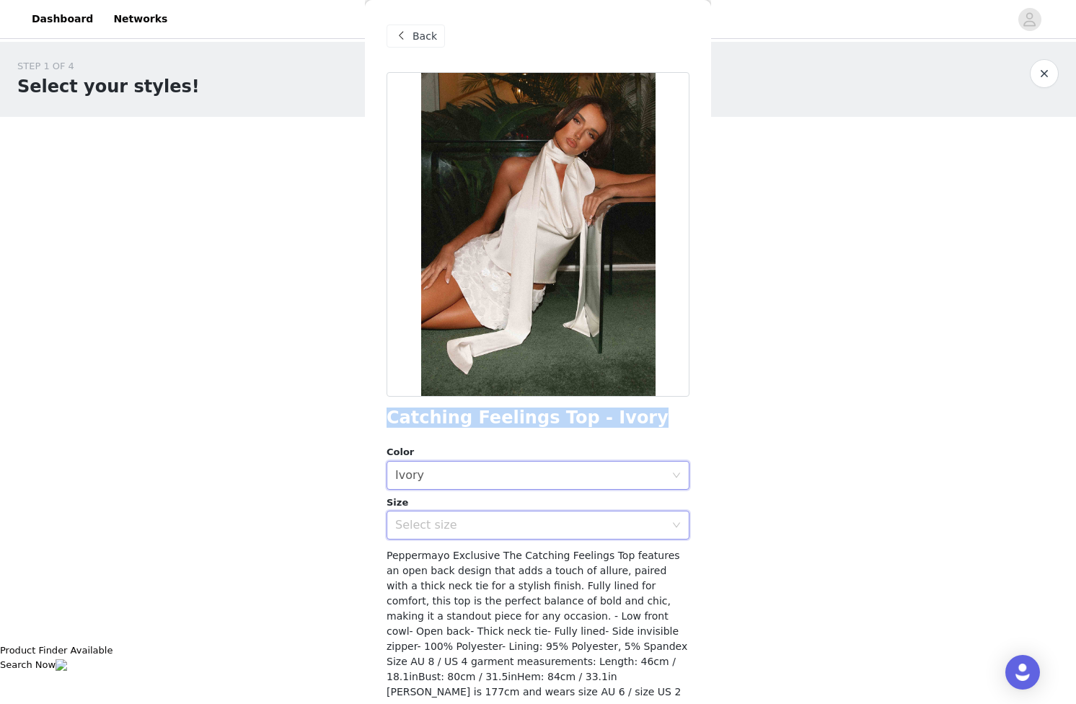
click at [457, 517] on div "Select size" at bounding box center [533, 525] width 276 height 27
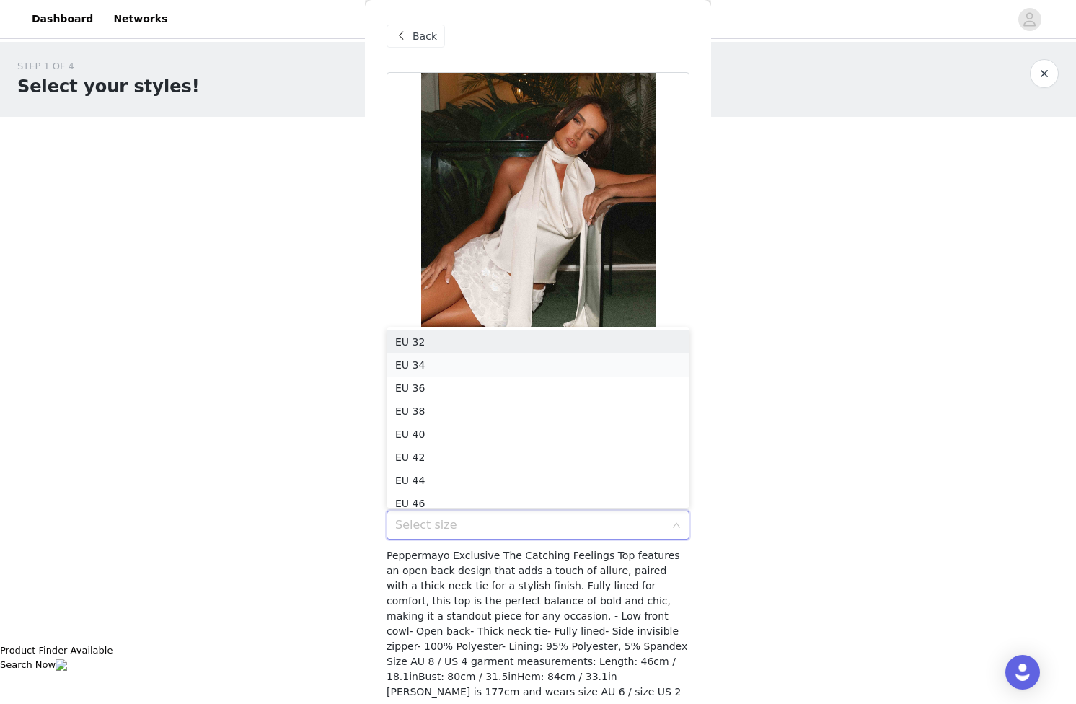
scroll to position [7, 0]
click at [449, 359] on li "EU 34" at bounding box center [538, 357] width 303 height 23
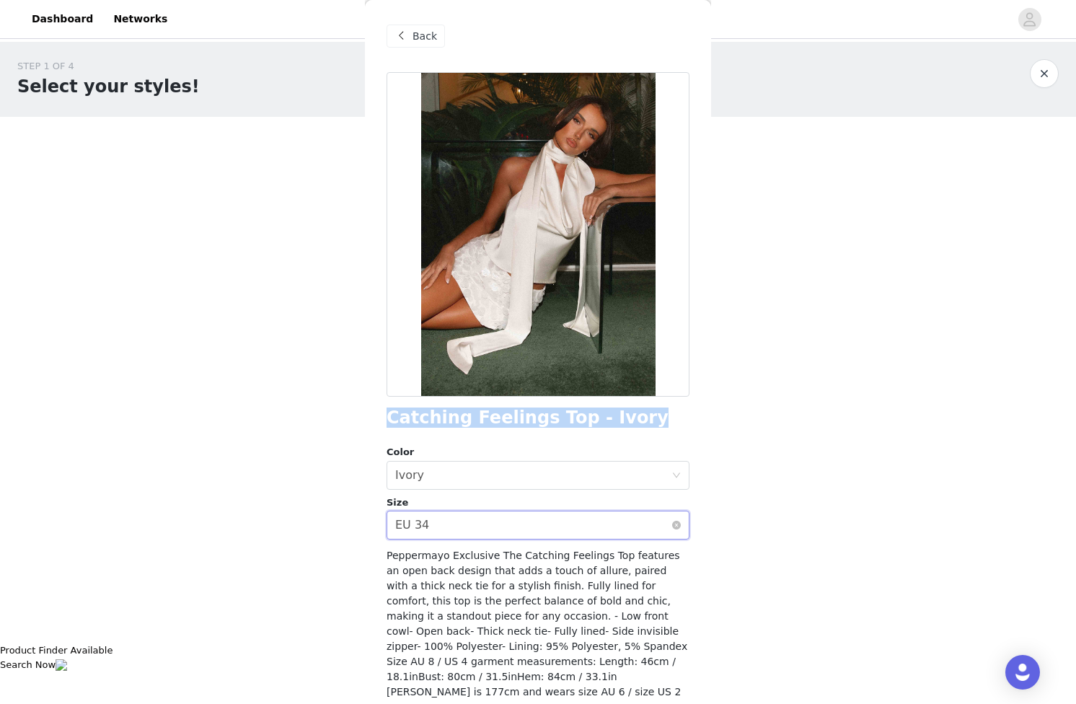
click at [470, 511] on div "Select size EU 34" at bounding box center [538, 525] width 303 height 29
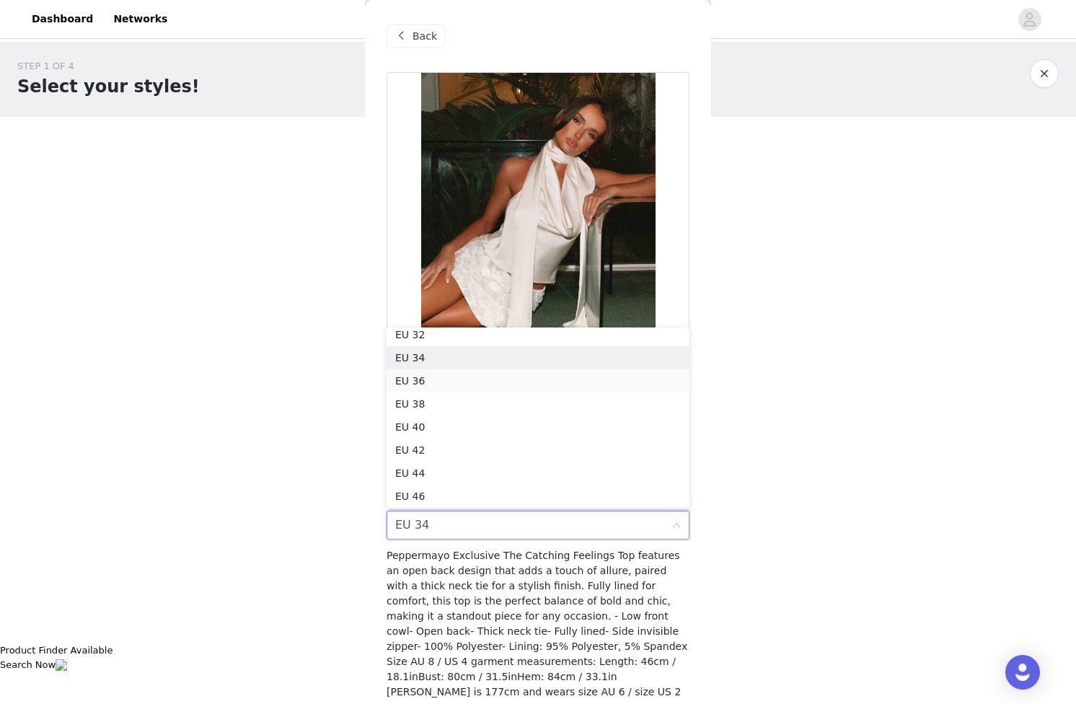
click at [452, 380] on li "EU 36" at bounding box center [538, 380] width 303 height 23
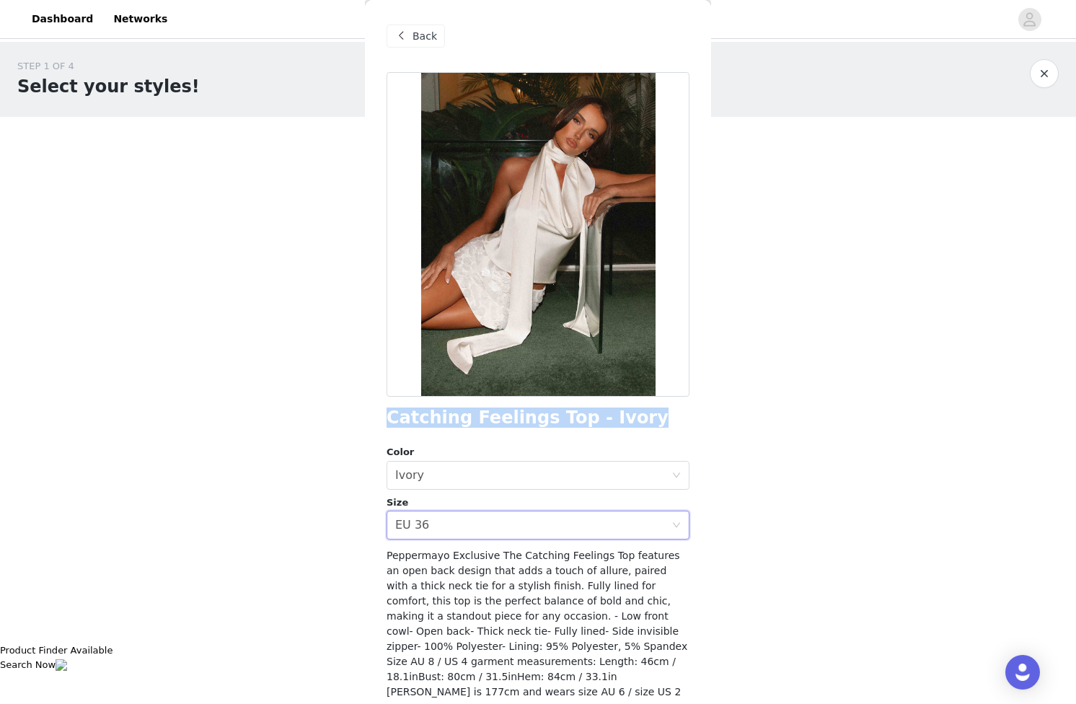
scroll to position [41, 0]
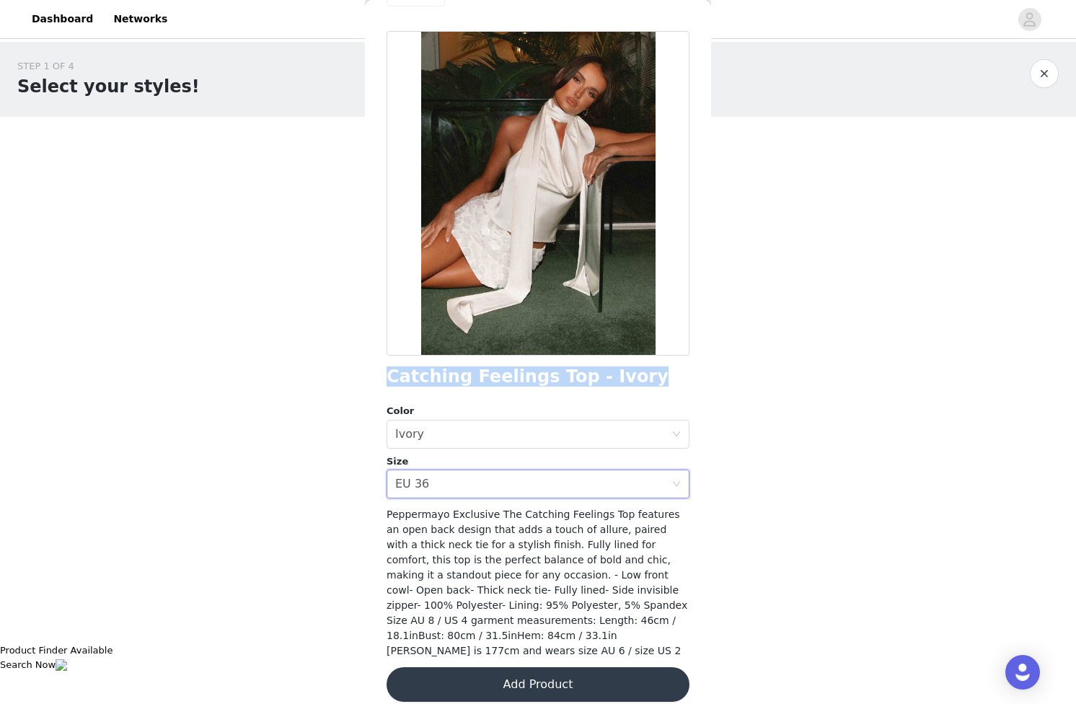
click at [523, 667] on button "Add Product" at bounding box center [538, 684] width 303 height 35
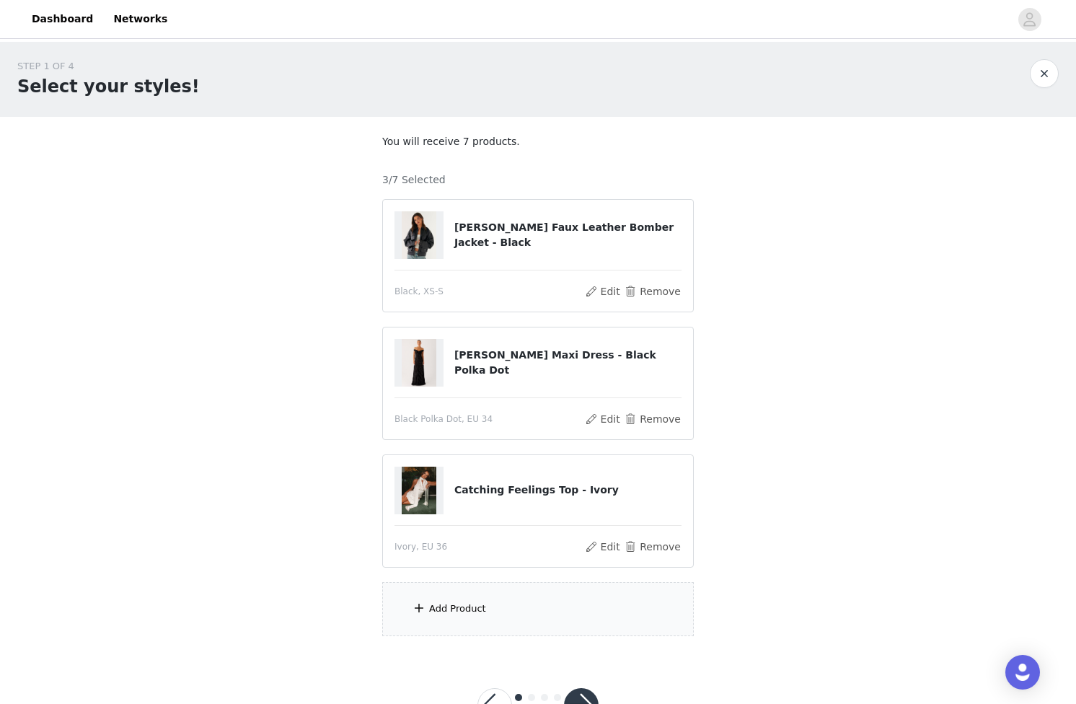
click at [460, 607] on div "Add Product" at bounding box center [457, 609] width 57 height 14
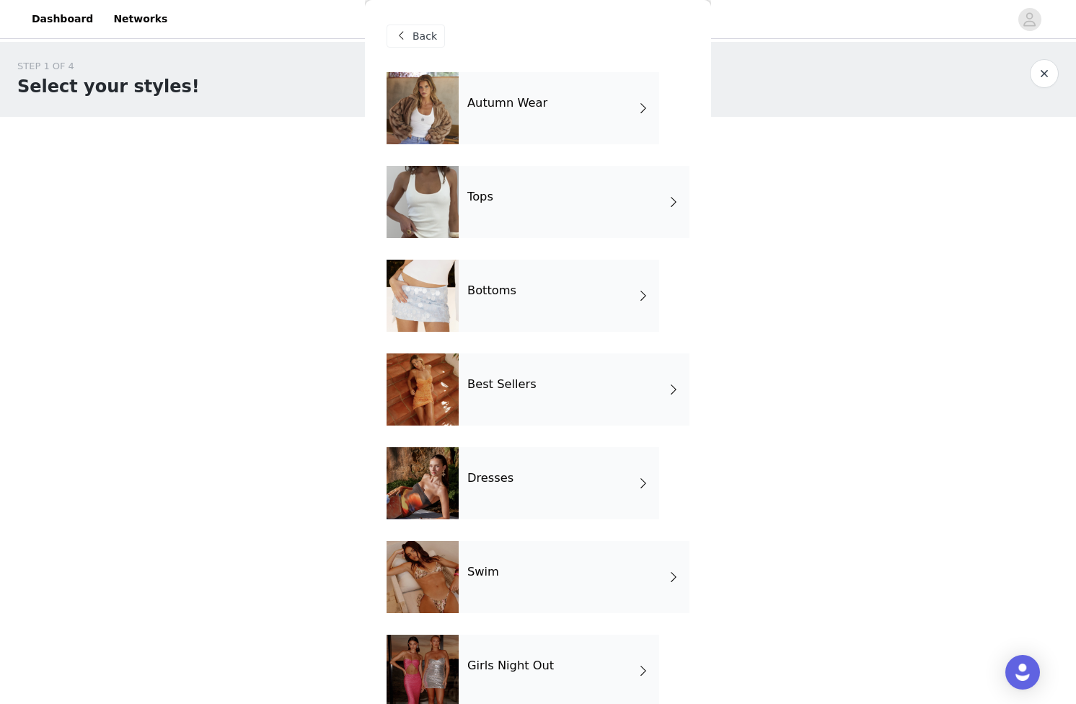
click at [512, 391] on div "Best Sellers" at bounding box center [574, 390] width 231 height 72
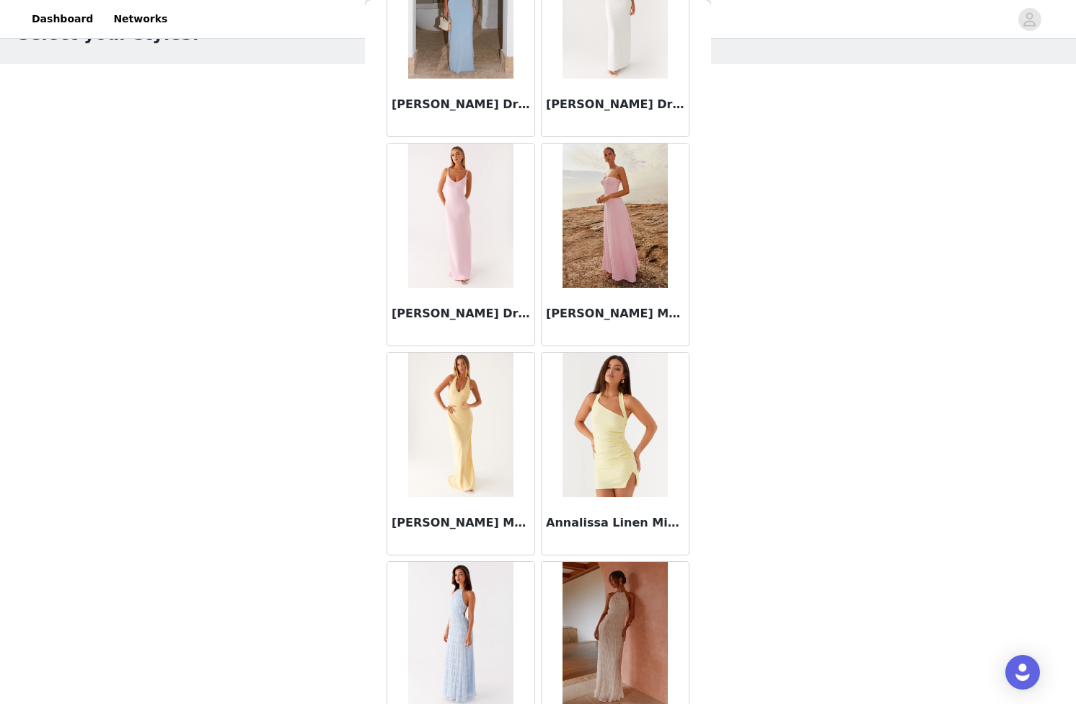
scroll to position [1504, 0]
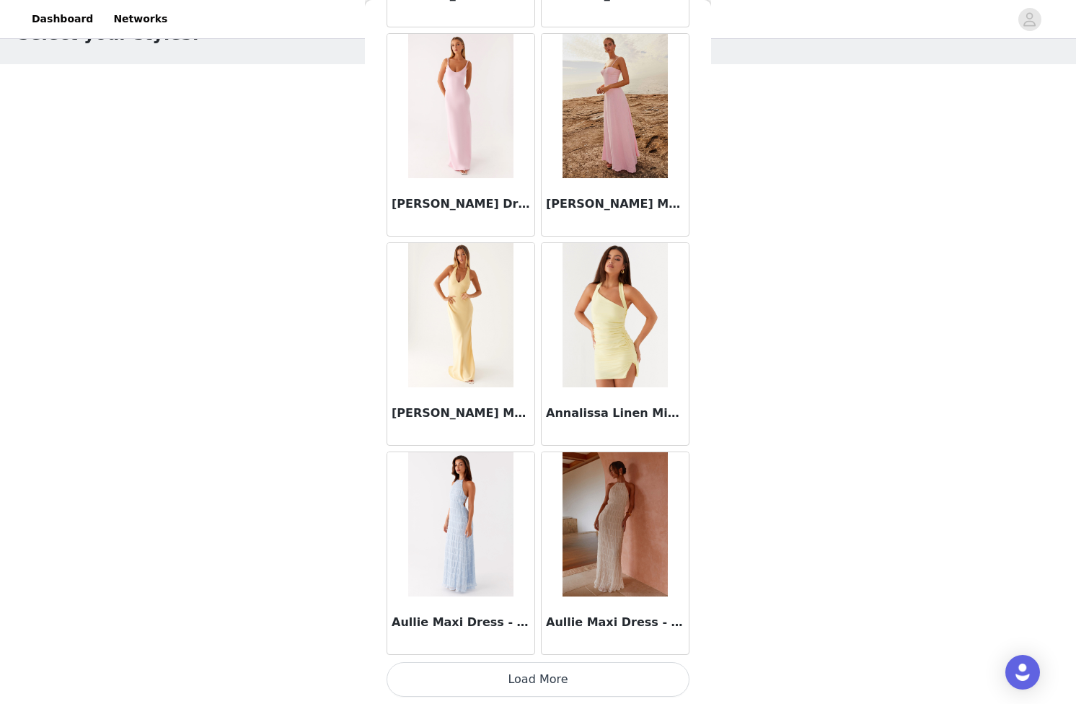
click at [626, 680] on button "Load More" at bounding box center [538, 679] width 303 height 35
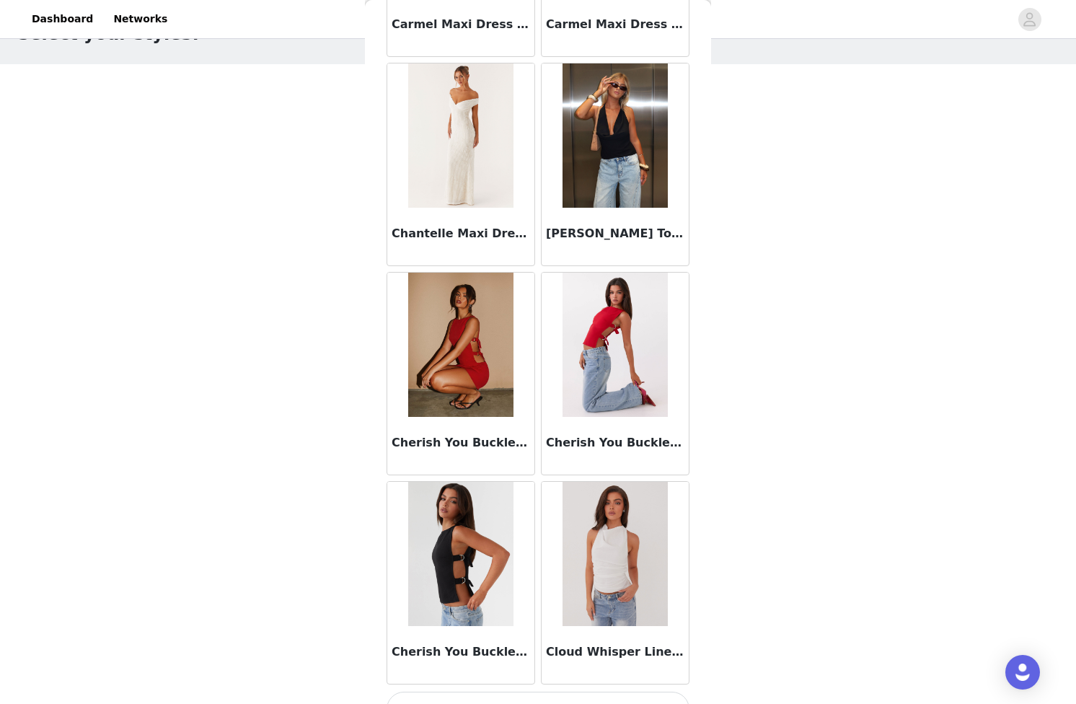
scroll to position [3596, 0]
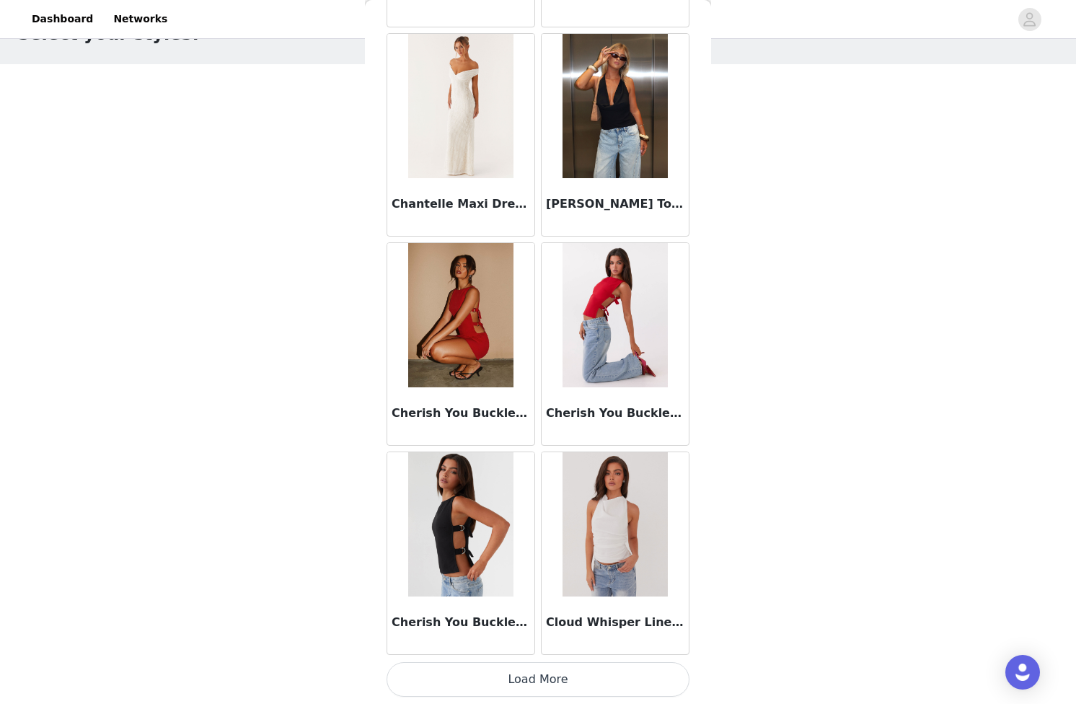
click at [544, 695] on button "Load More" at bounding box center [538, 679] width 303 height 35
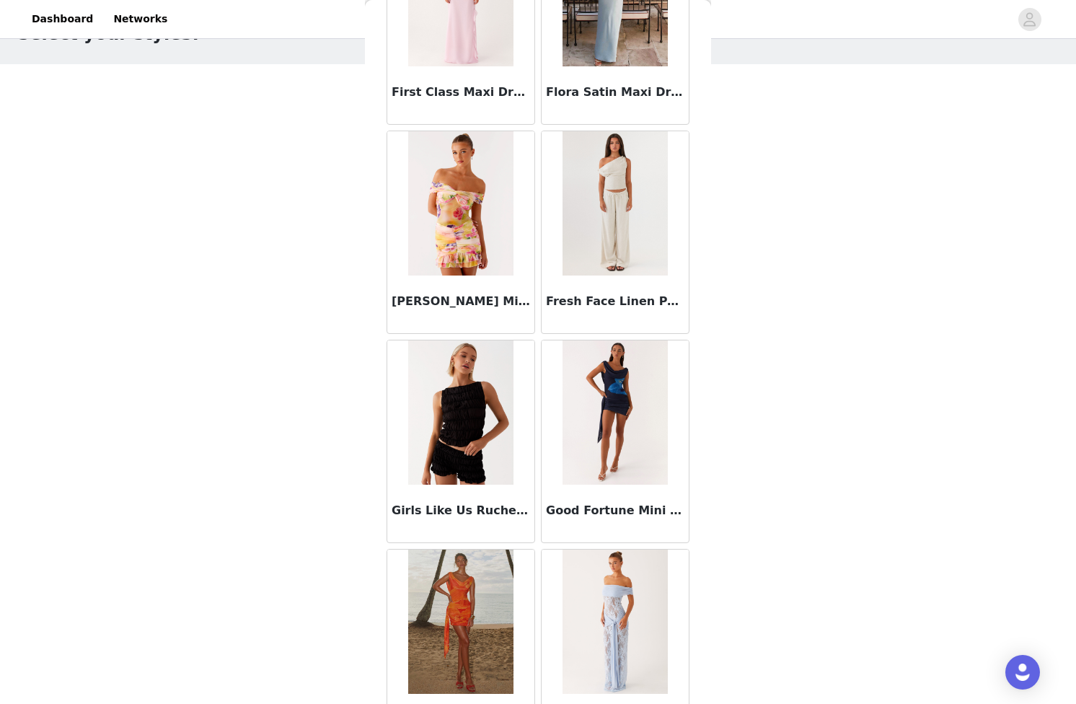
scroll to position [5688, 0]
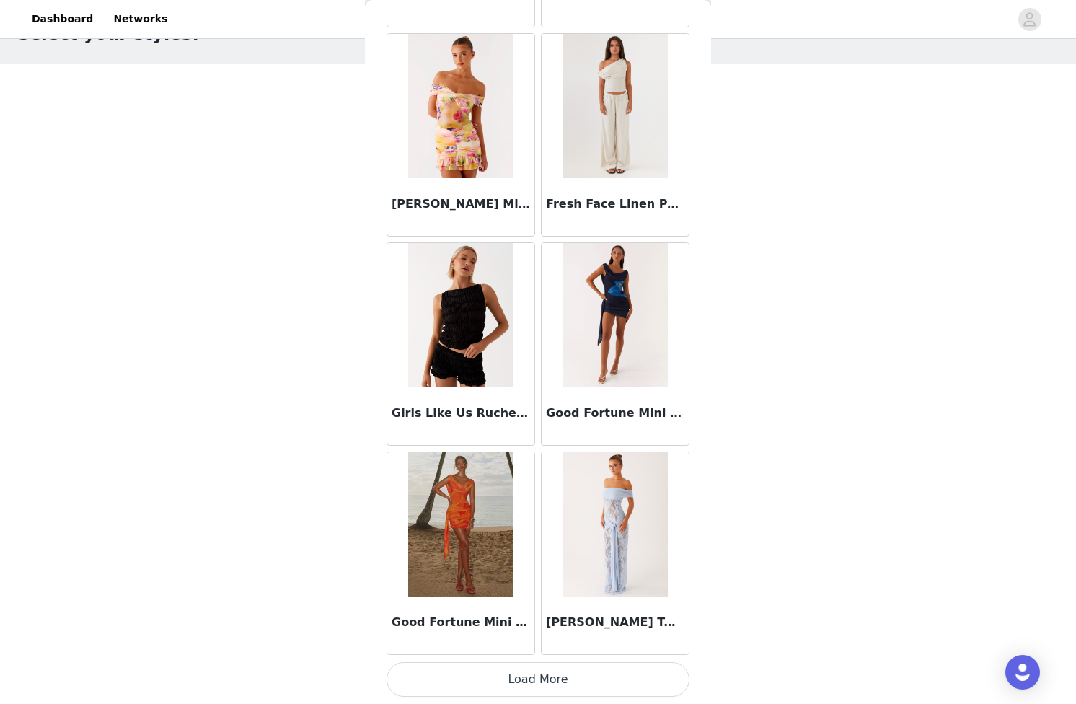
click at [551, 680] on button "Load More" at bounding box center [538, 679] width 303 height 35
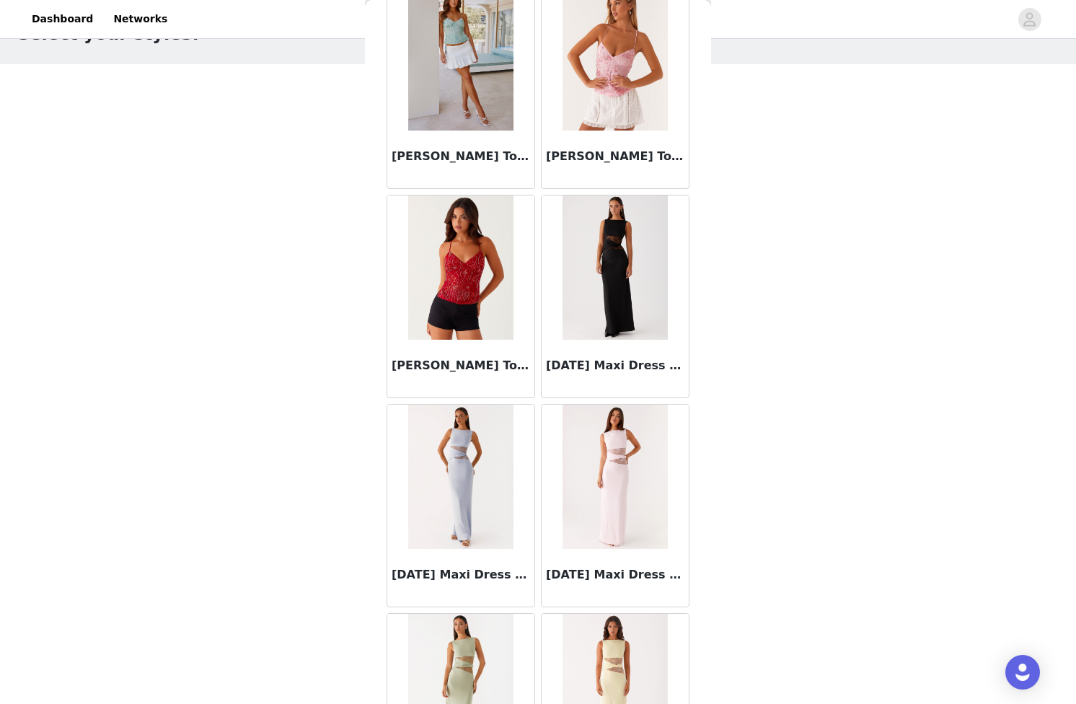
scroll to position [7781, 0]
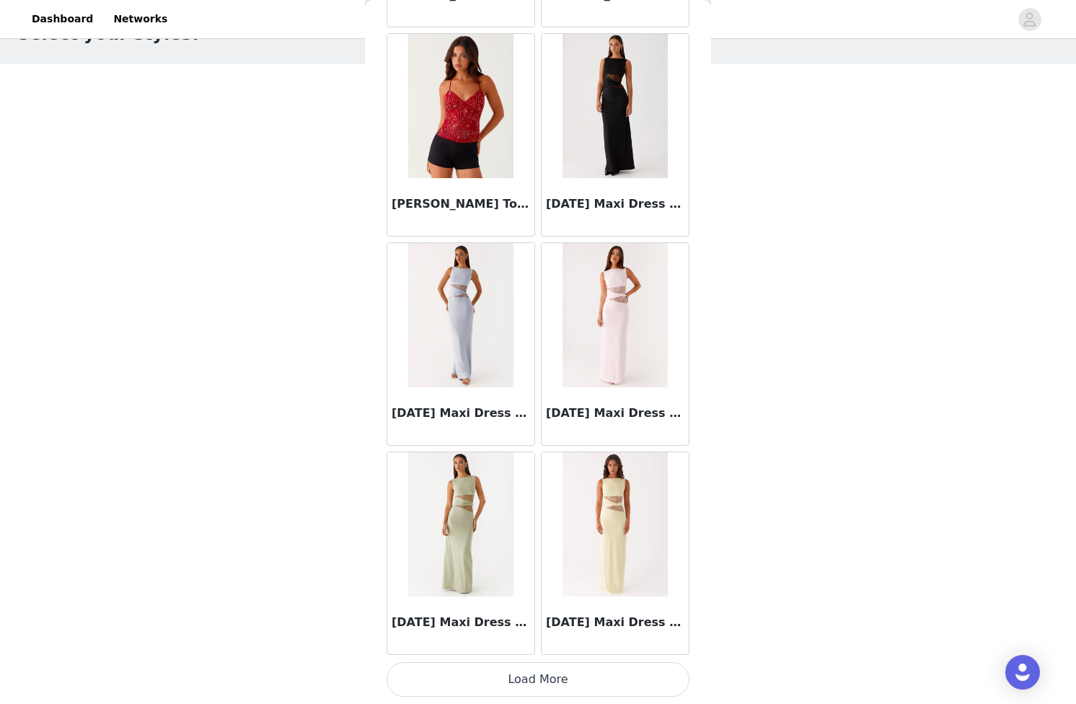
click at [532, 673] on button "Load More" at bounding box center [538, 679] width 303 height 35
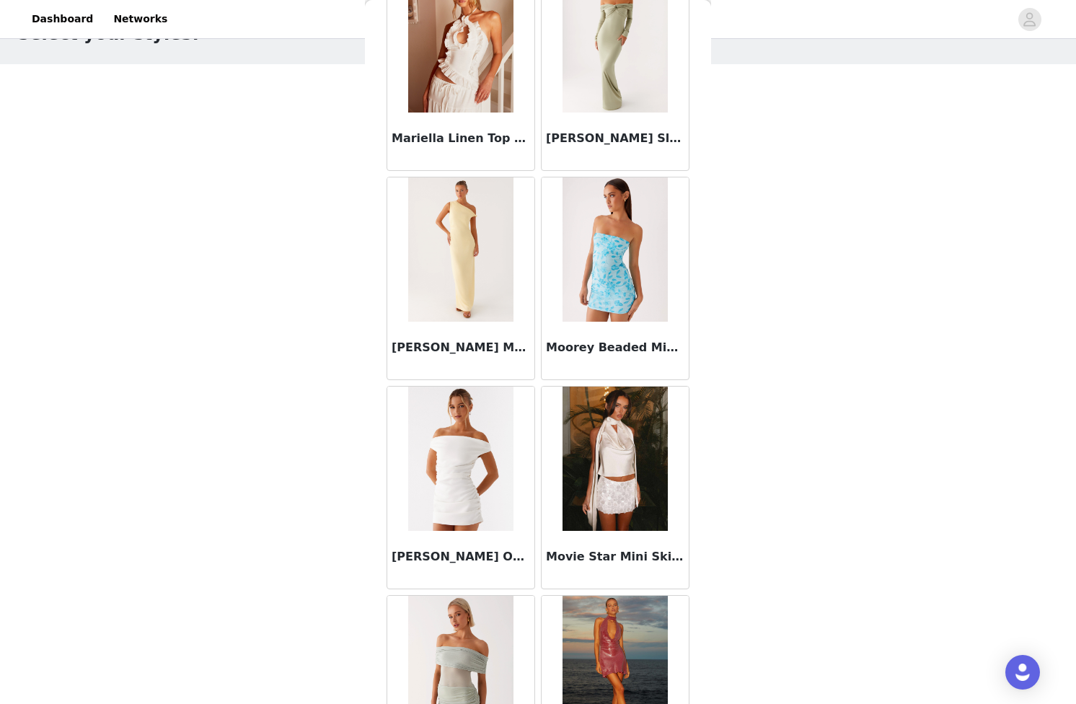
scroll to position [9873, 0]
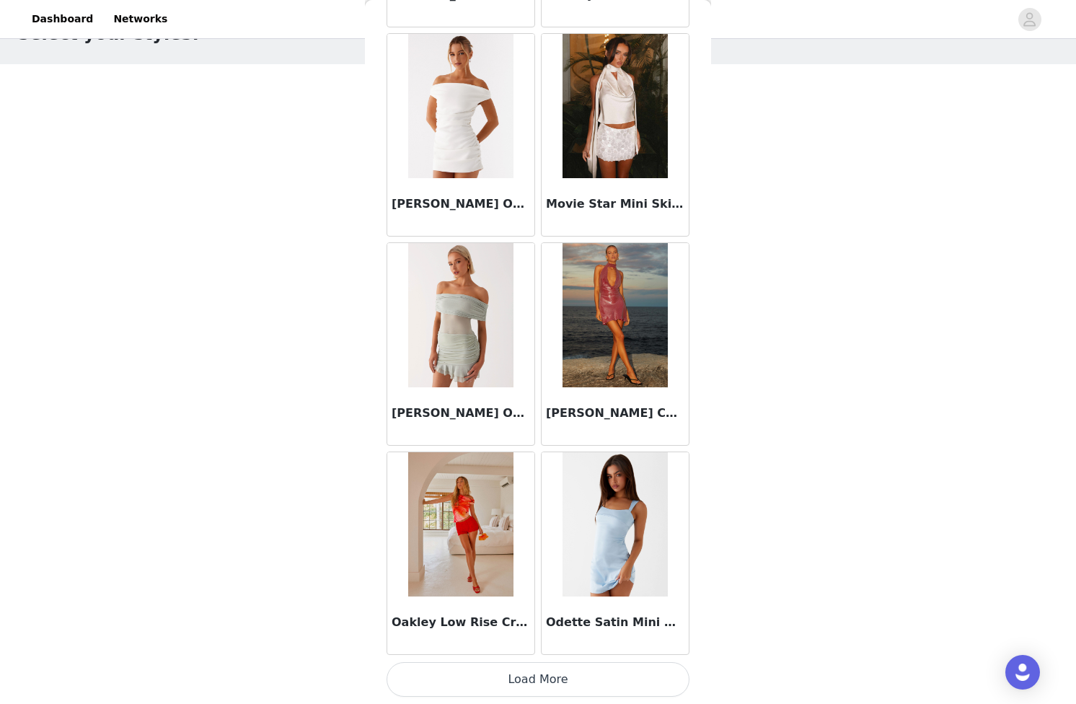
click at [566, 690] on button "Load More" at bounding box center [538, 679] width 303 height 35
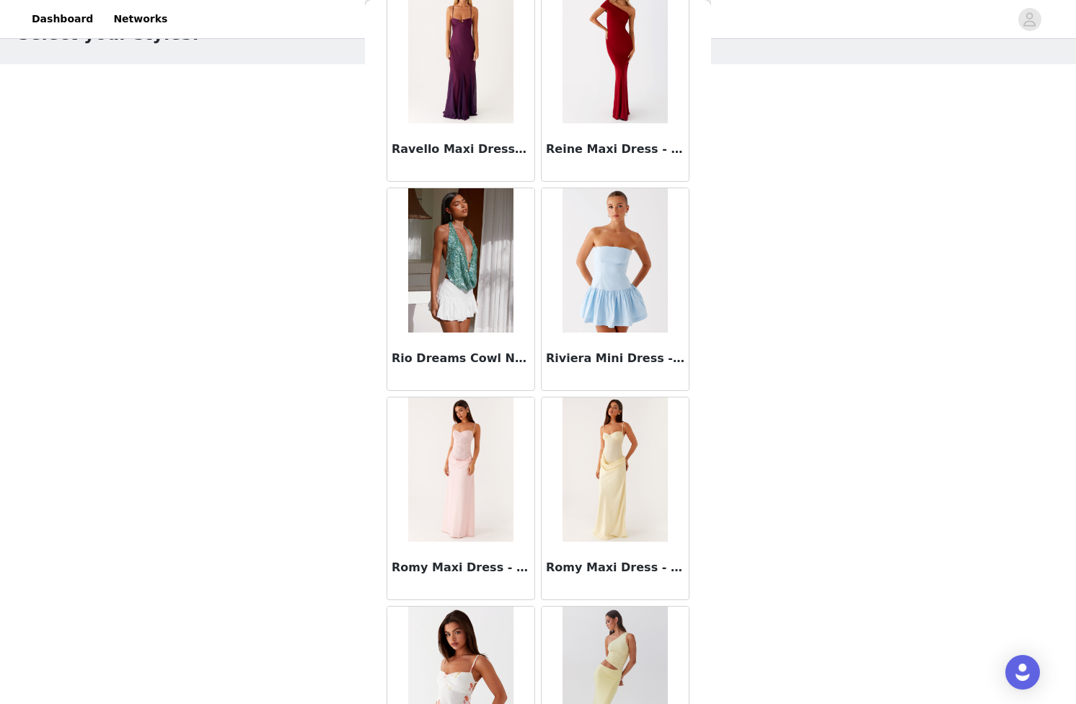
scroll to position [11965, 0]
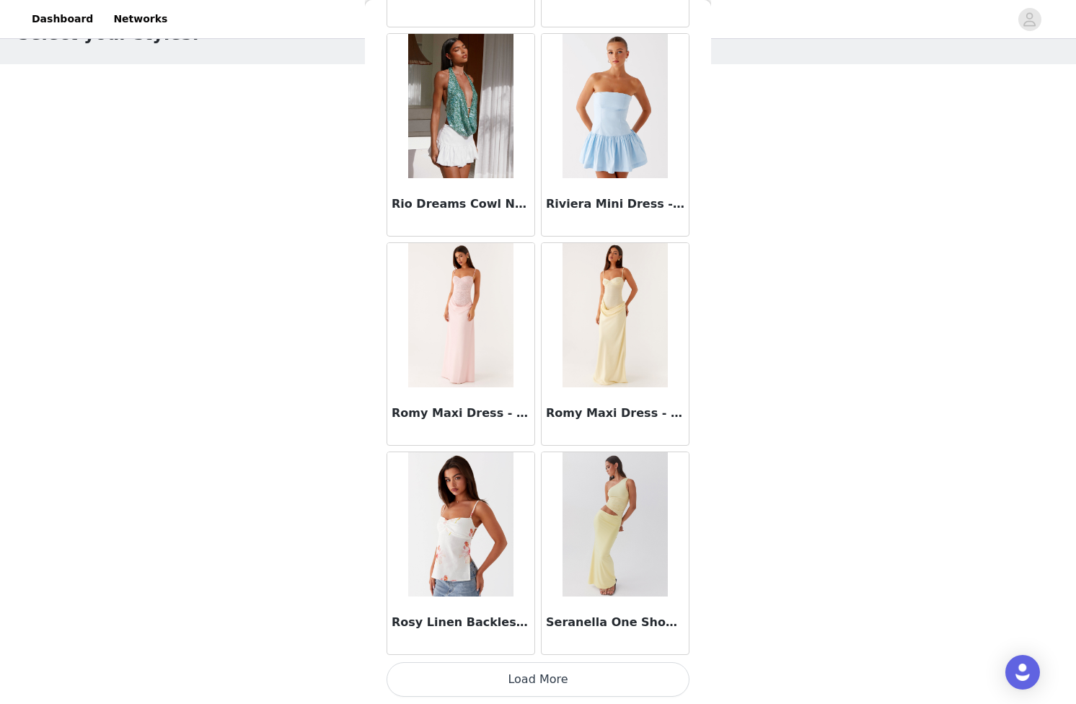
click at [556, 688] on button "Load More" at bounding box center [538, 679] width 303 height 35
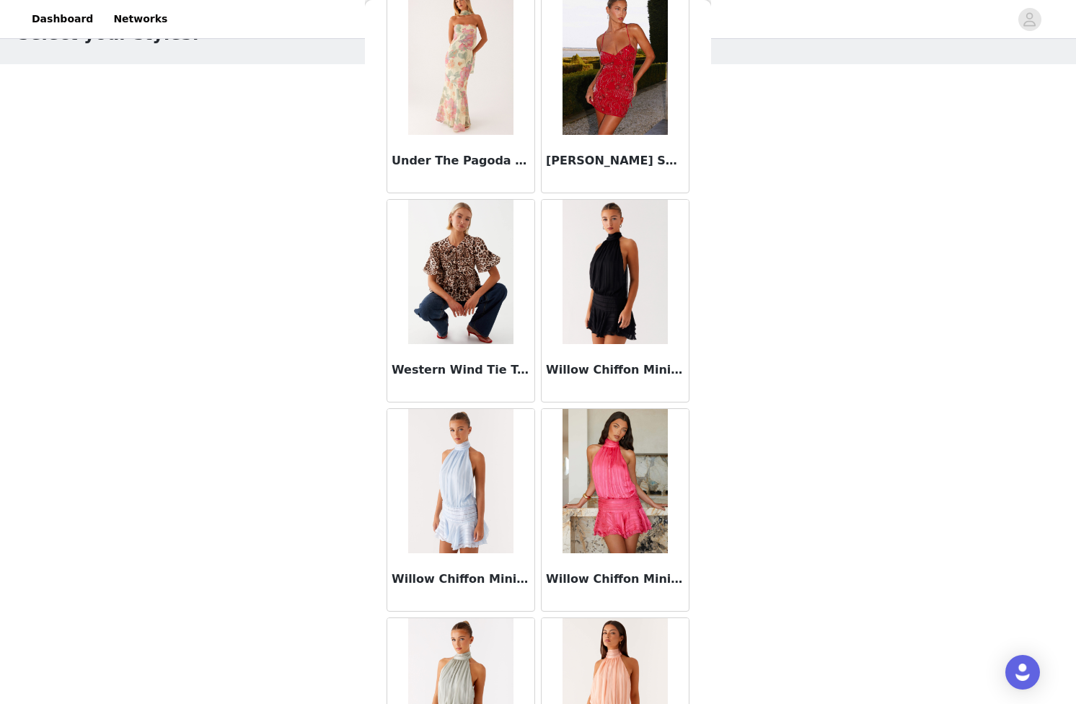
scroll to position [14058, 0]
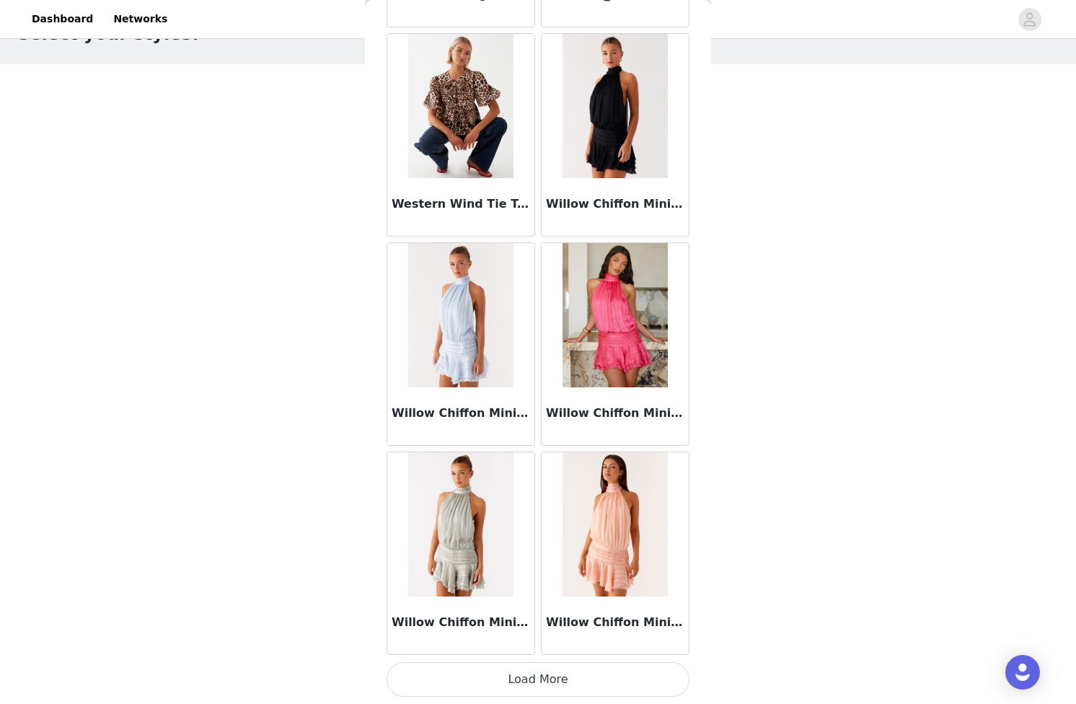
click at [549, 675] on button "Load More" at bounding box center [538, 679] width 303 height 35
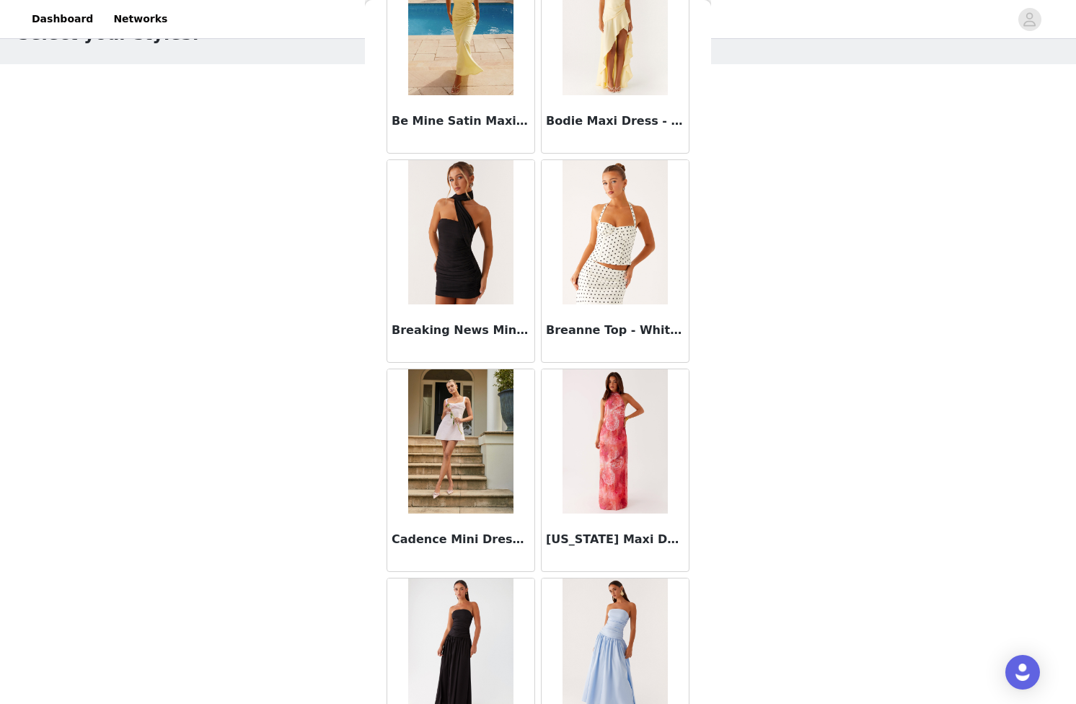
scroll to position [2633, 0]
click at [622, 224] on img at bounding box center [615, 231] width 105 height 144
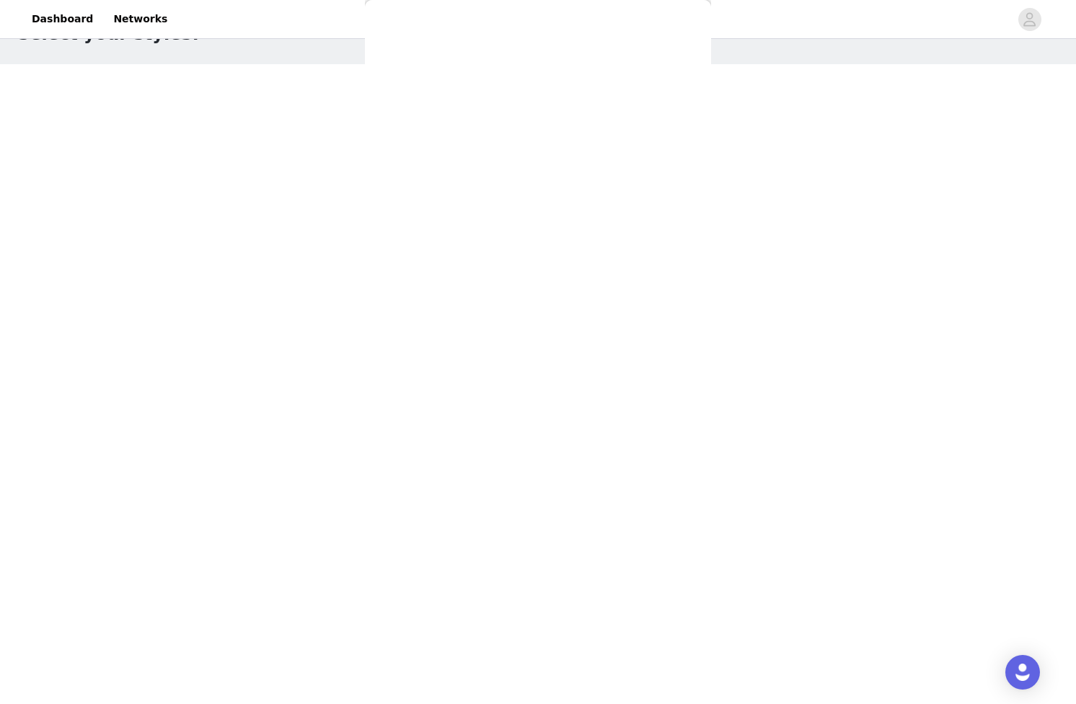
scroll to position [0, 0]
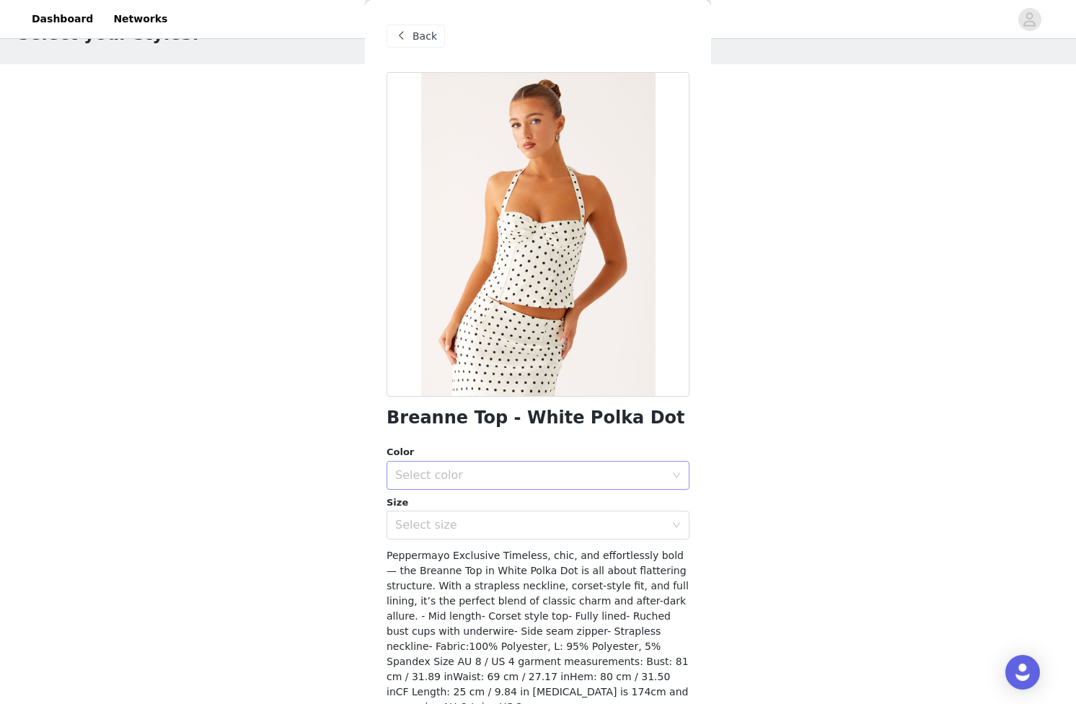
click at [519, 483] on div "Select color" at bounding box center [533, 475] width 276 height 27
click at [503, 505] on li "White Polka Dot" at bounding box center [538, 507] width 303 height 23
click at [471, 535] on div "Select size" at bounding box center [533, 525] width 276 height 27
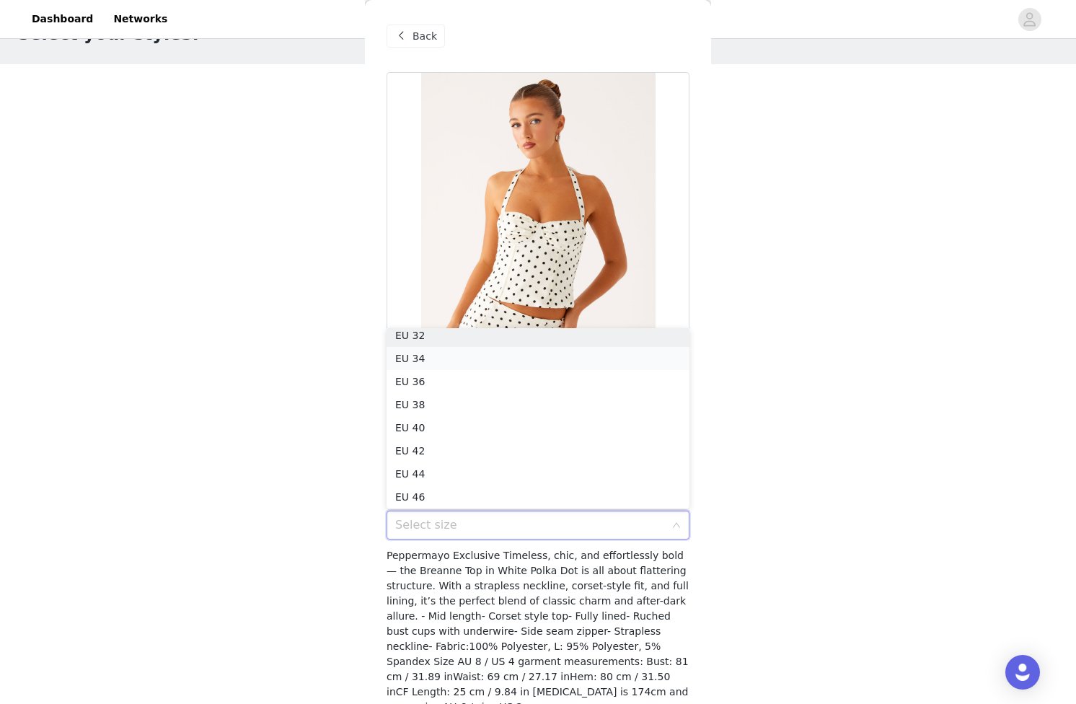
scroll to position [3, 0]
click at [437, 385] on li "EU 36" at bounding box center [538, 385] width 303 height 23
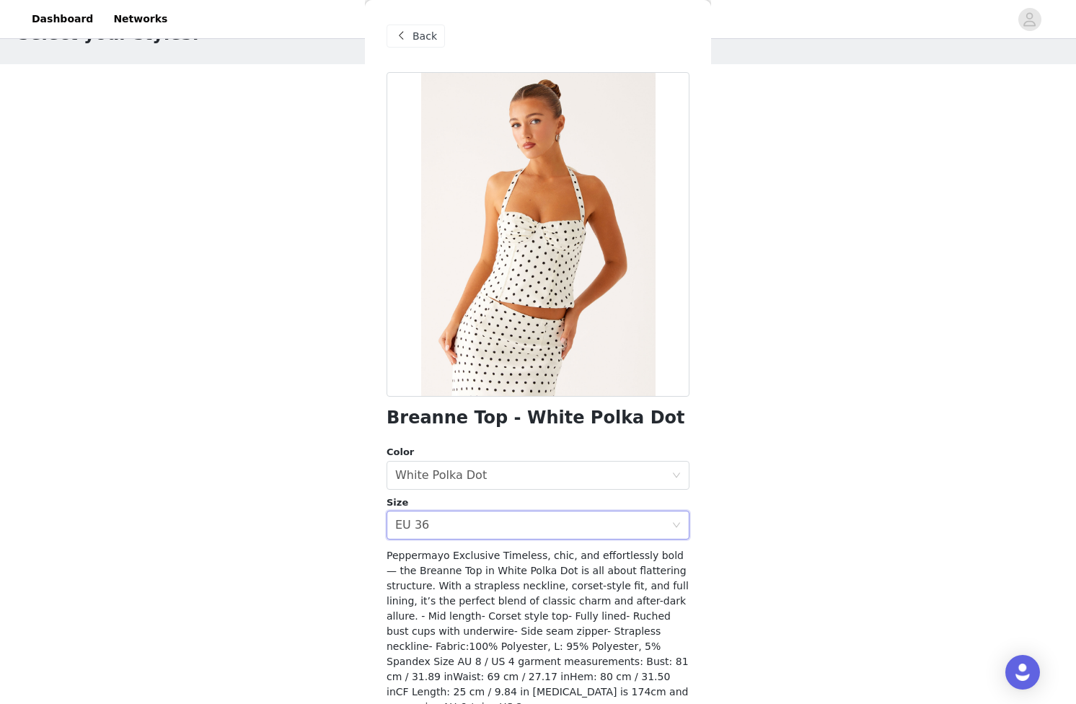
scroll to position [56, 0]
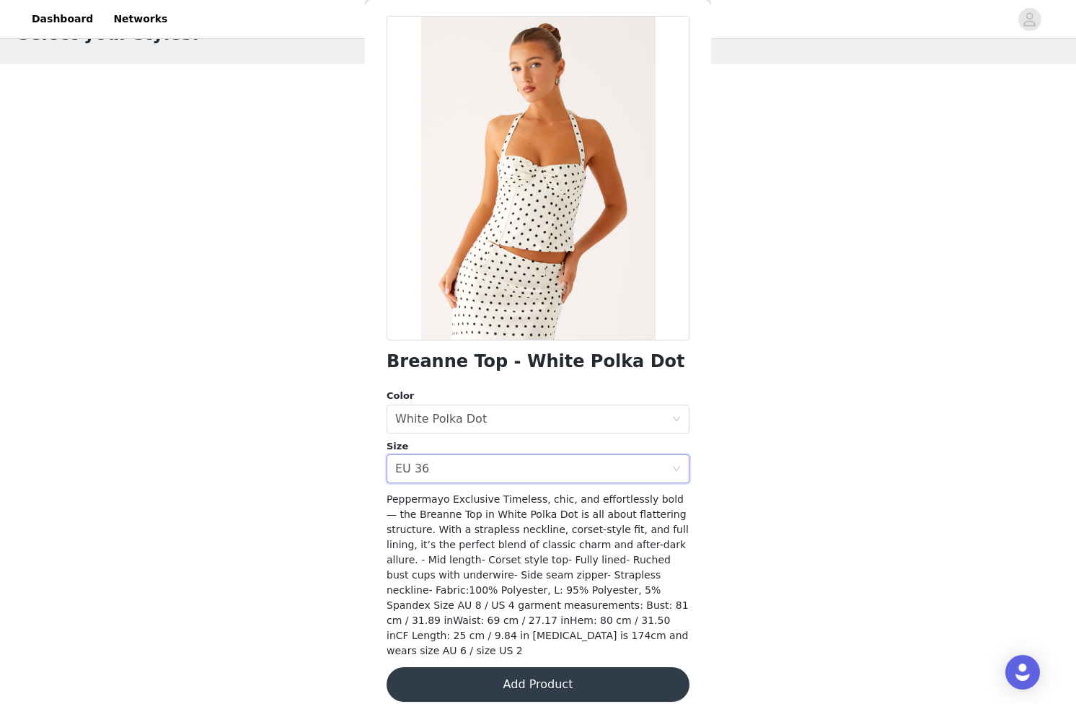
click at [538, 680] on button "Add Product" at bounding box center [538, 684] width 303 height 35
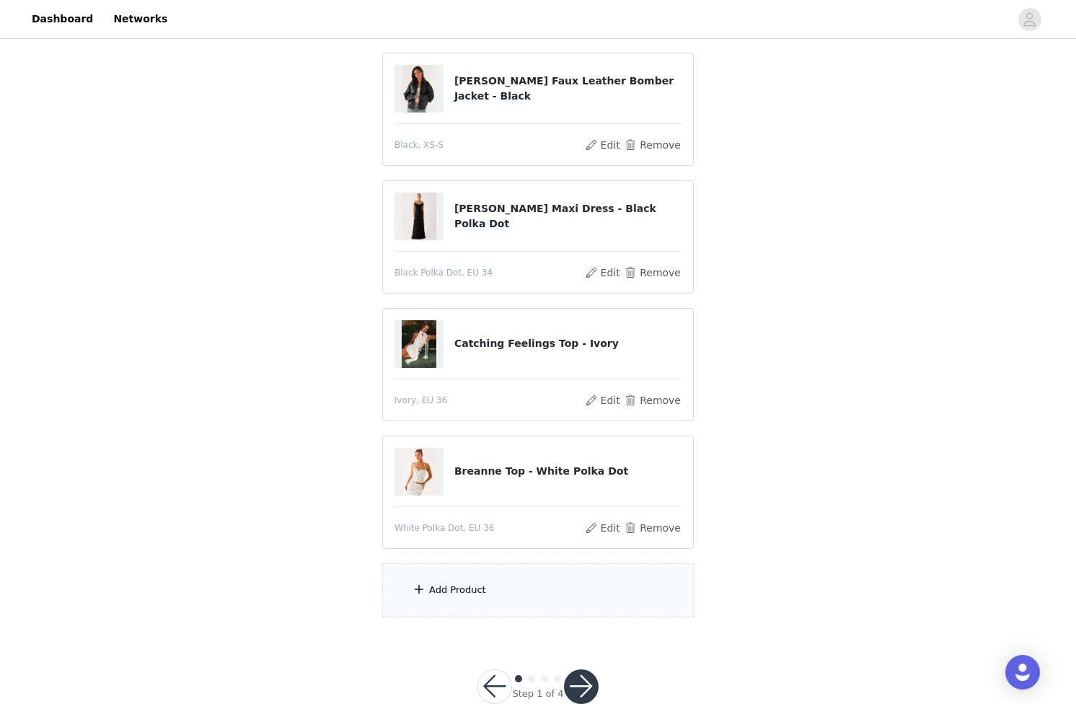
scroll to position [180, 0]
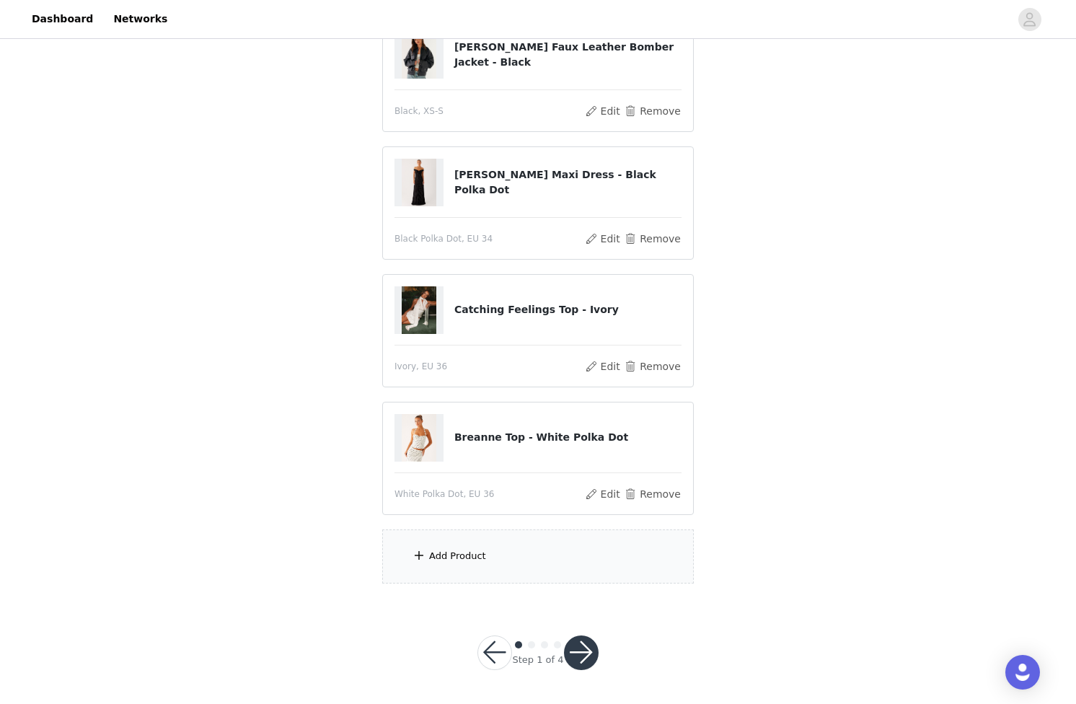
click at [439, 581] on div "Add Product" at bounding box center [538, 557] width 312 height 54
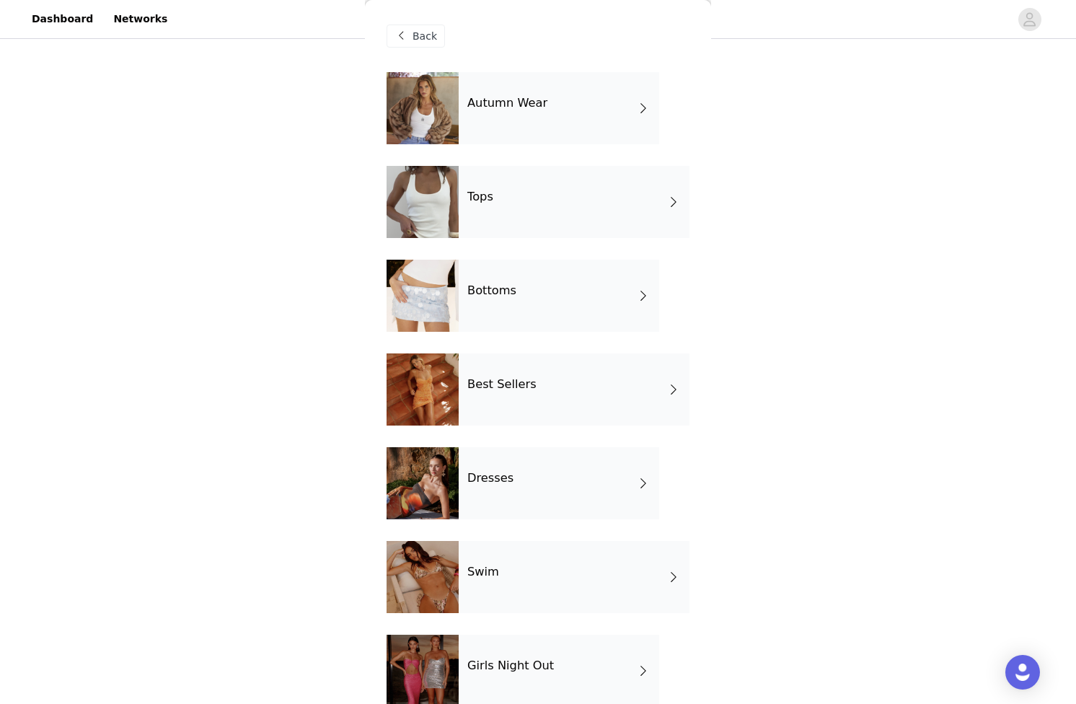
click at [518, 114] on div "Autumn Wear" at bounding box center [559, 108] width 201 height 72
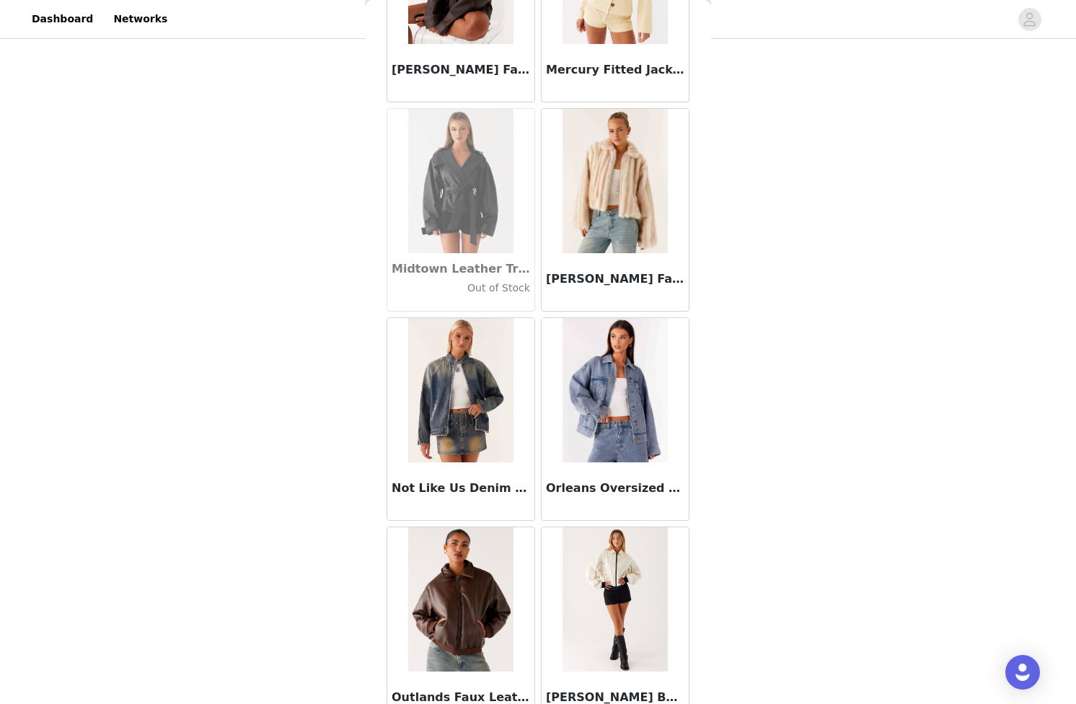
scroll to position [1504, 0]
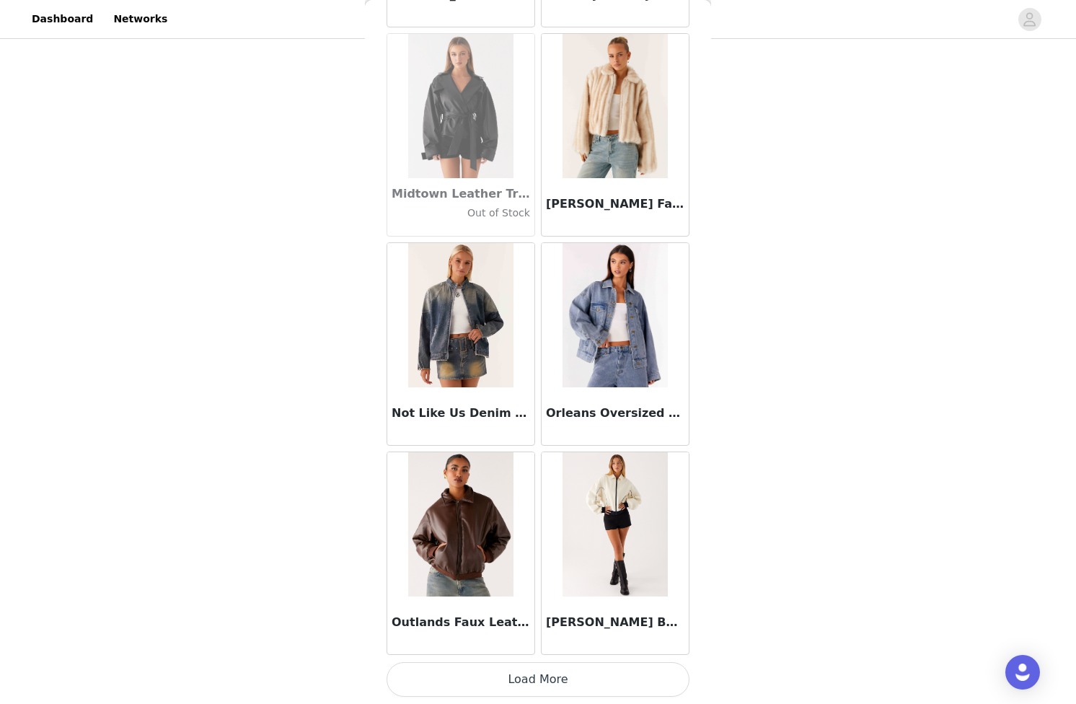
click at [593, 676] on button "Load More" at bounding box center [538, 679] width 303 height 35
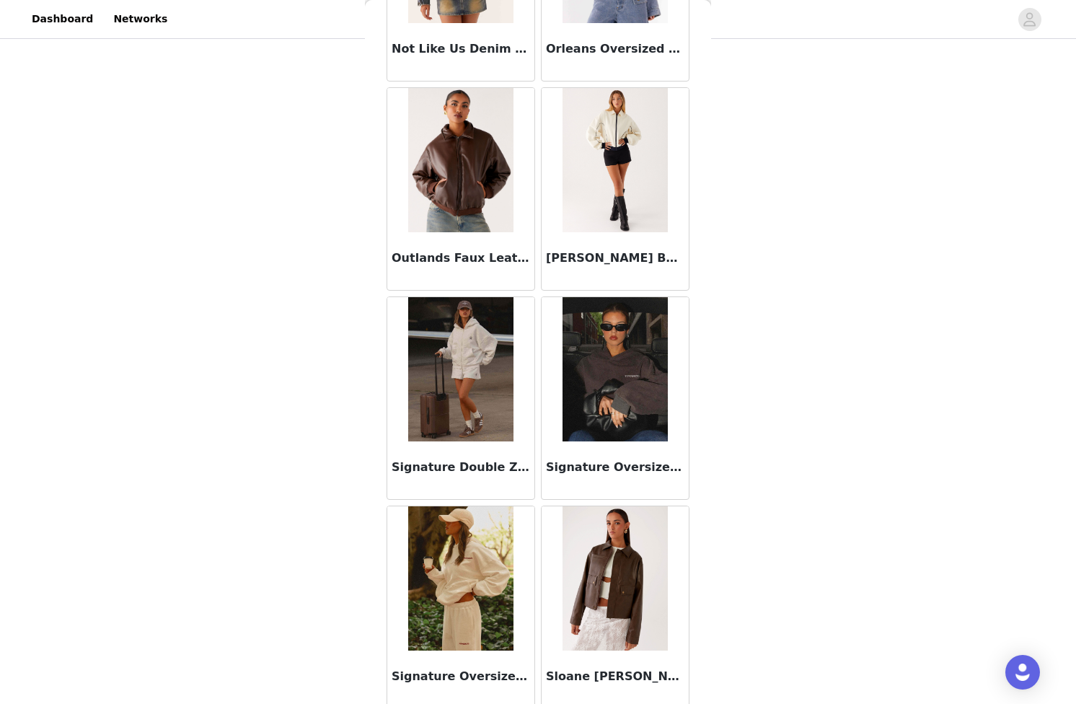
scroll to position [1889, 0]
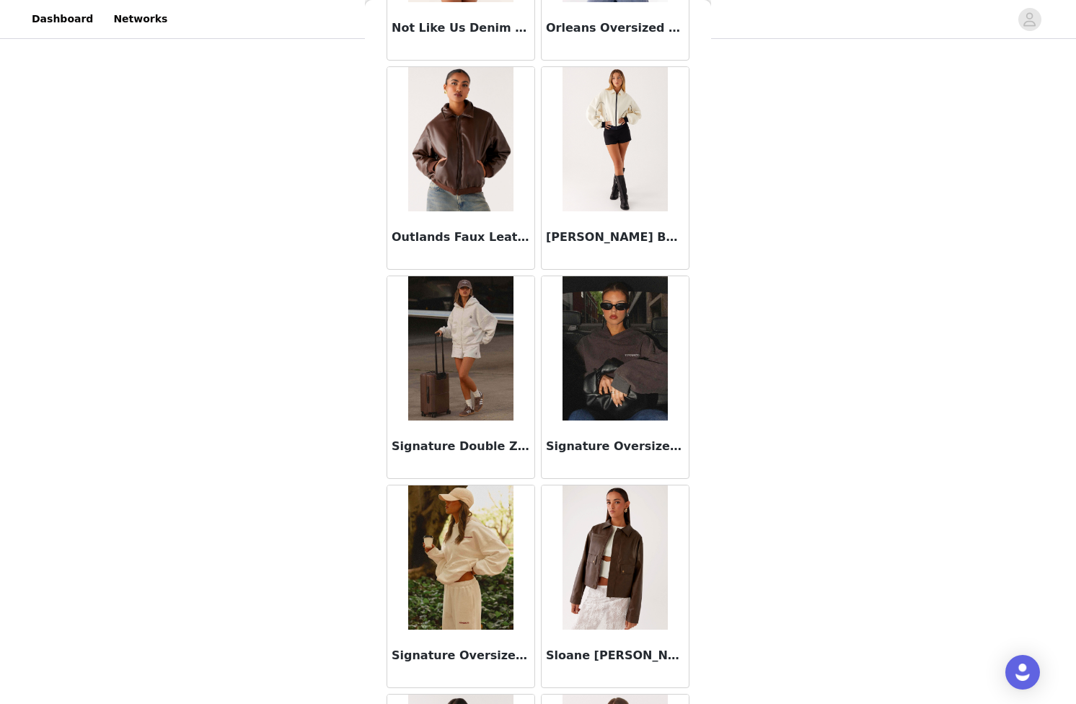
click at [457, 426] on div "Signature Double Zip Up Hoodie - Grey" at bounding box center [460, 450] width 147 height 58
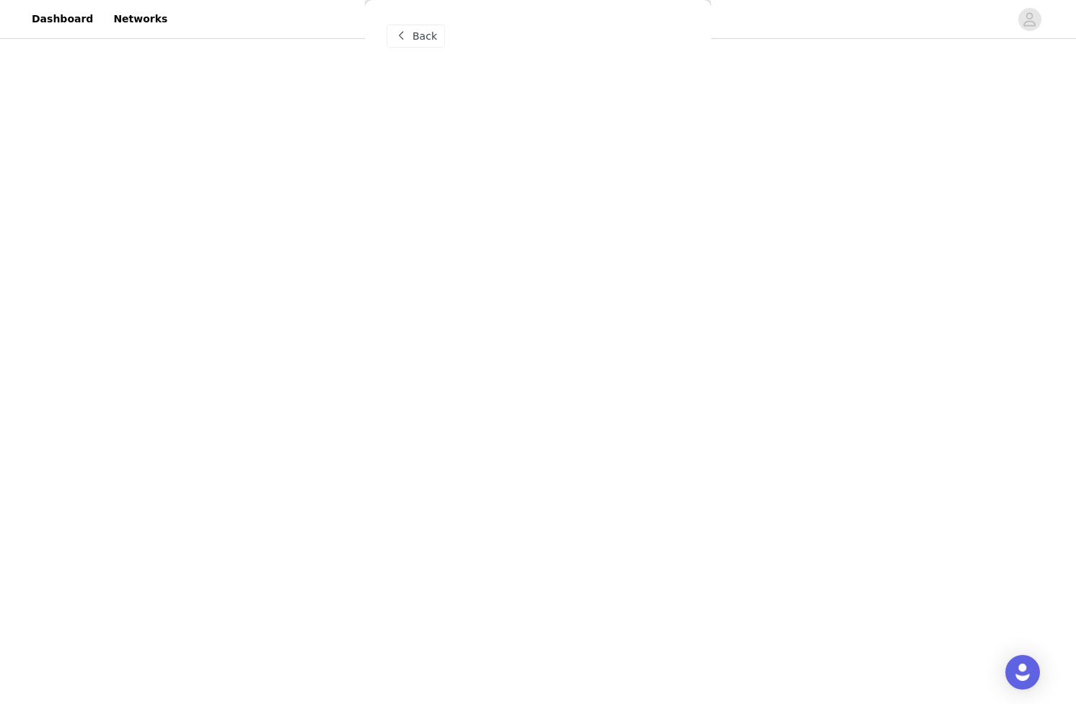
scroll to position [0, 0]
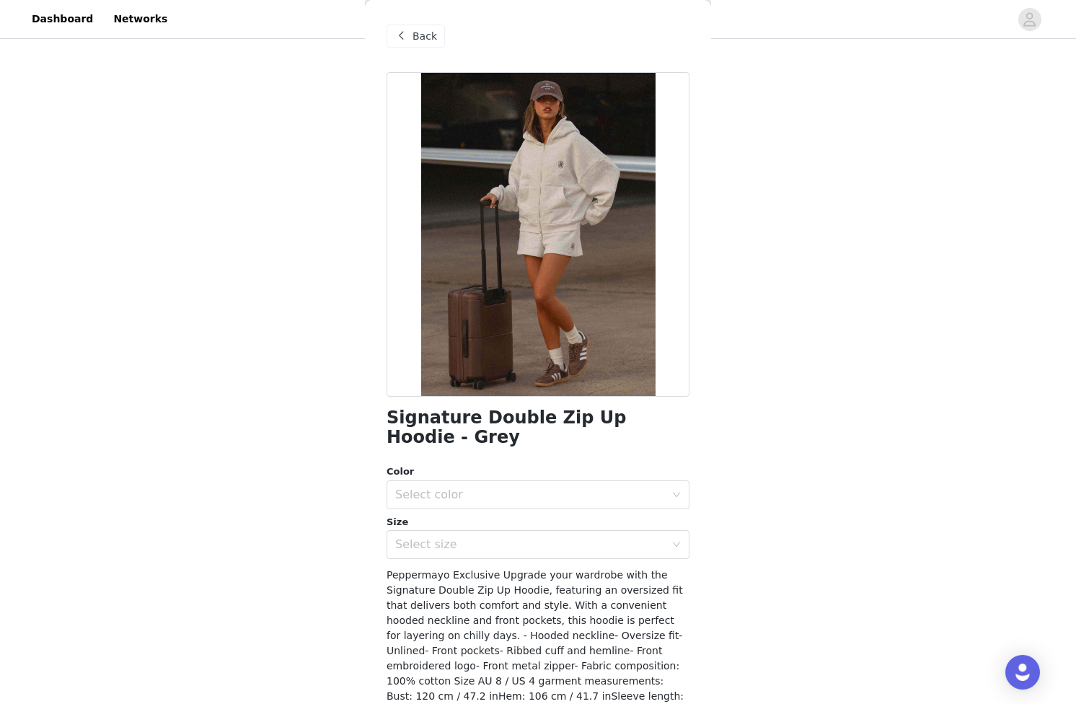
click at [420, 40] on span "Back" at bounding box center [425, 36] width 25 height 15
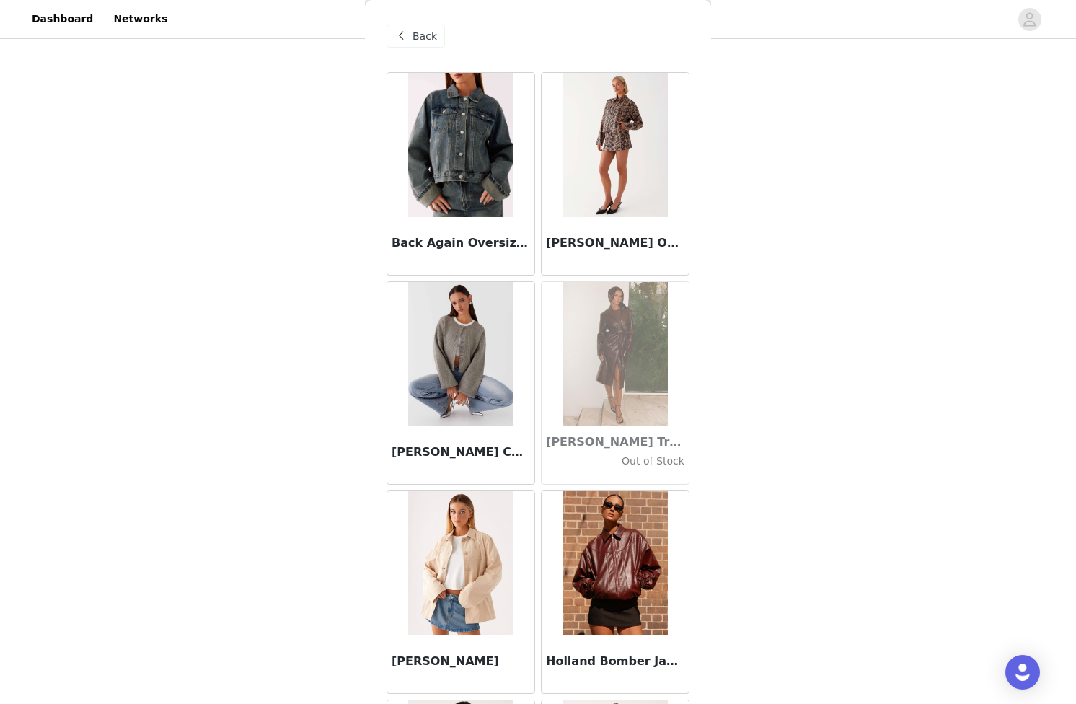
click at [411, 40] on div "Back" at bounding box center [416, 36] width 58 height 23
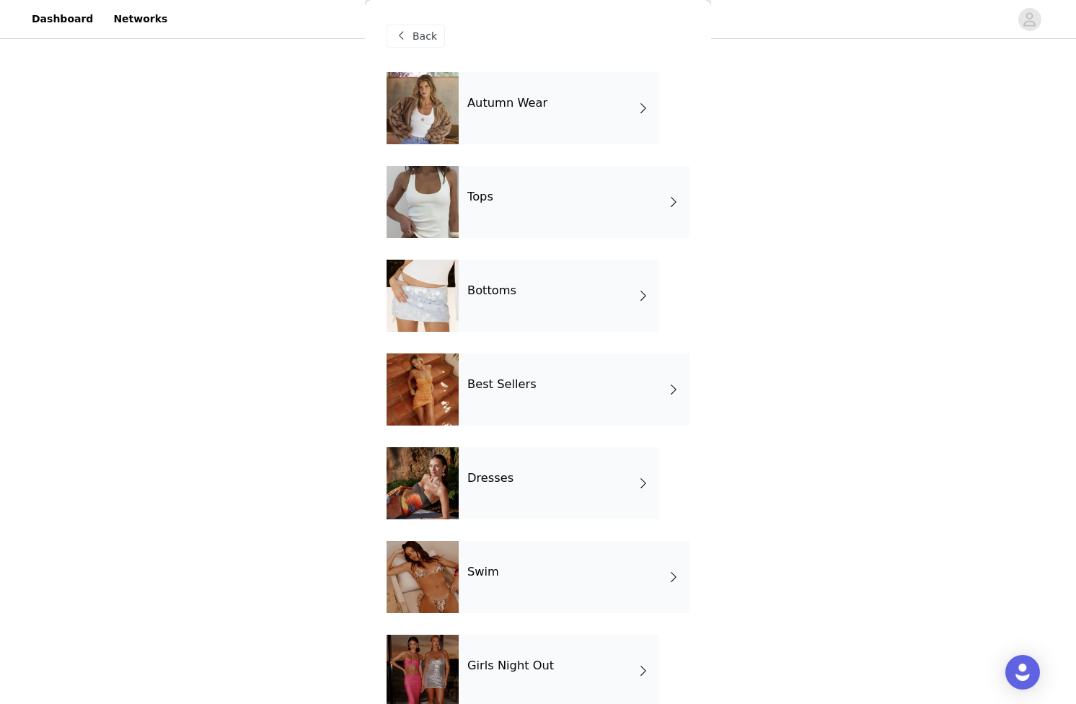
click at [483, 203] on h4 "Tops" at bounding box center [481, 196] width 26 height 13
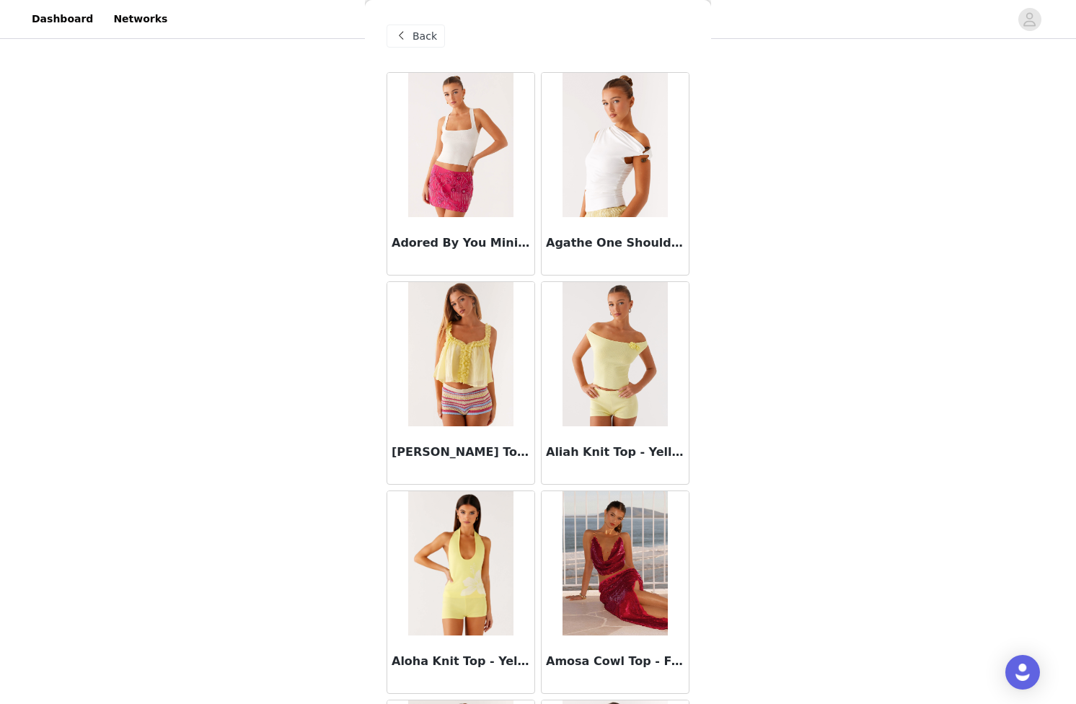
click at [408, 41] on span at bounding box center [400, 35] width 17 height 17
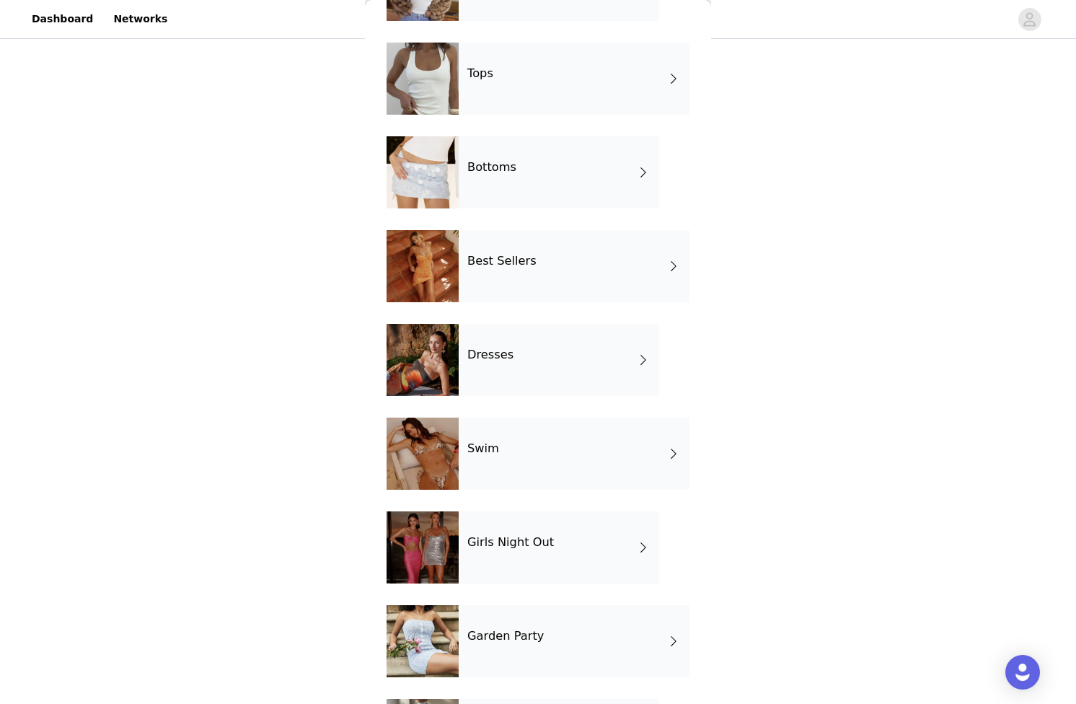
scroll to position [212, 0]
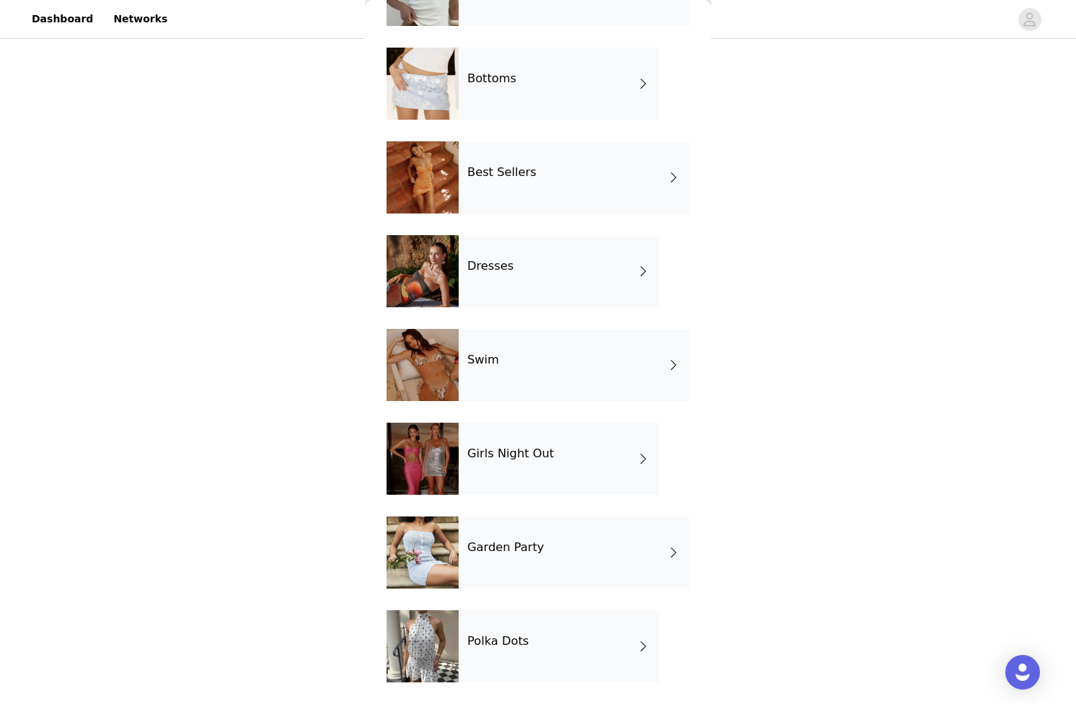
click at [543, 553] on div "Garden Party" at bounding box center [574, 553] width 231 height 72
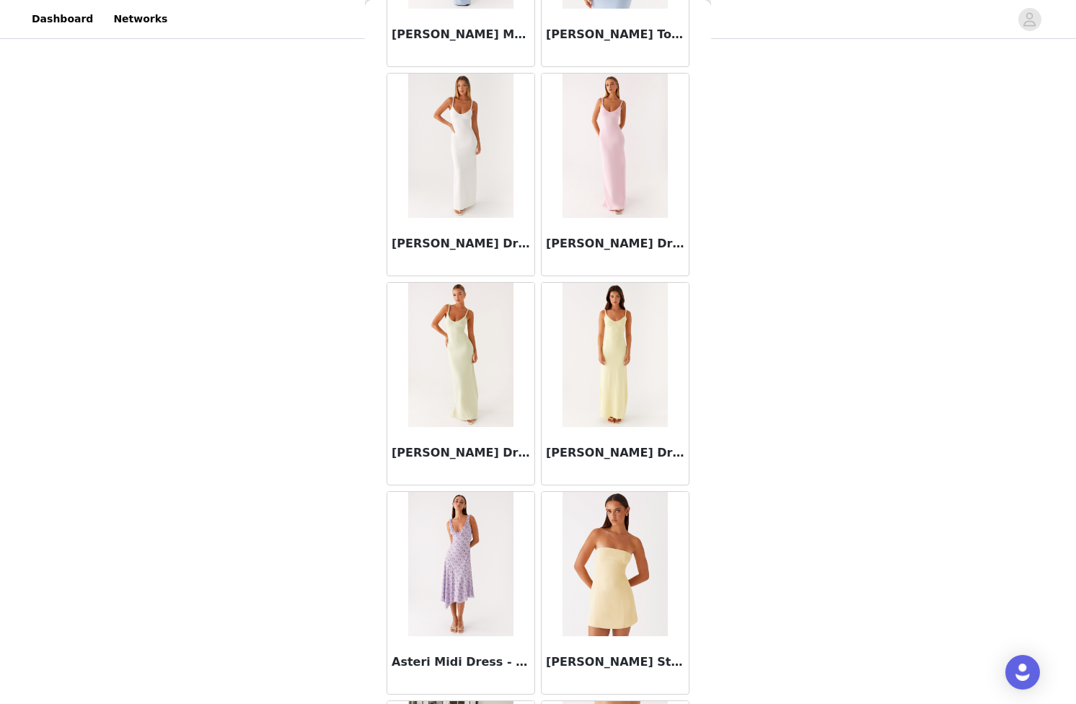
scroll to position [0, 0]
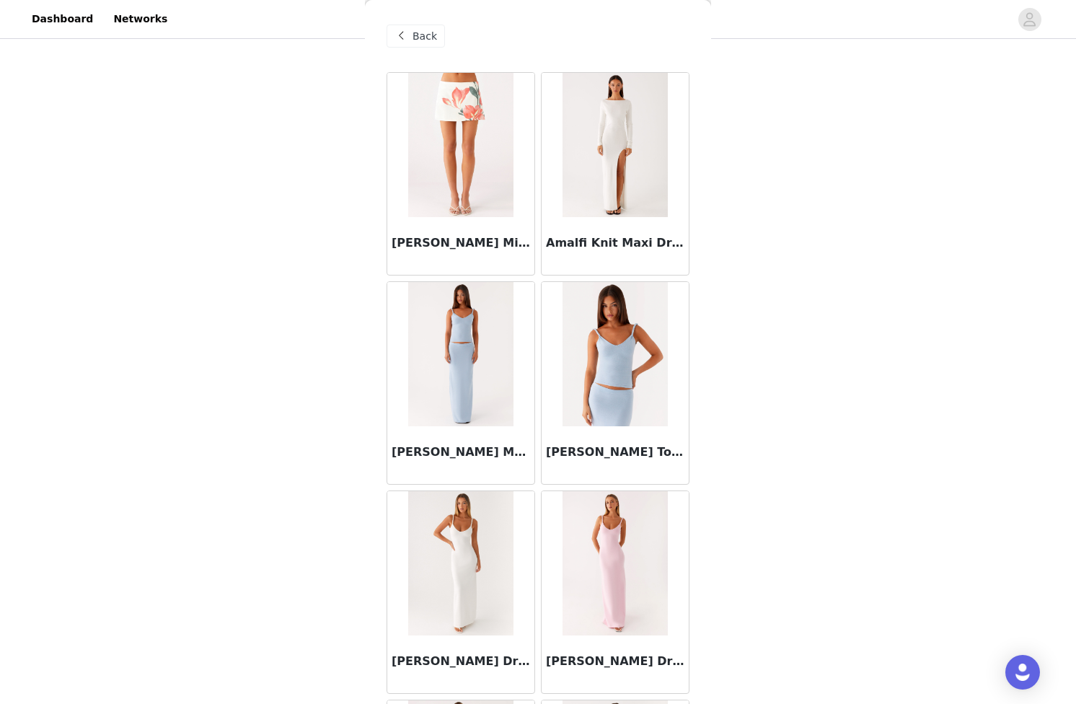
click at [421, 27] on div "Back" at bounding box center [416, 36] width 58 height 23
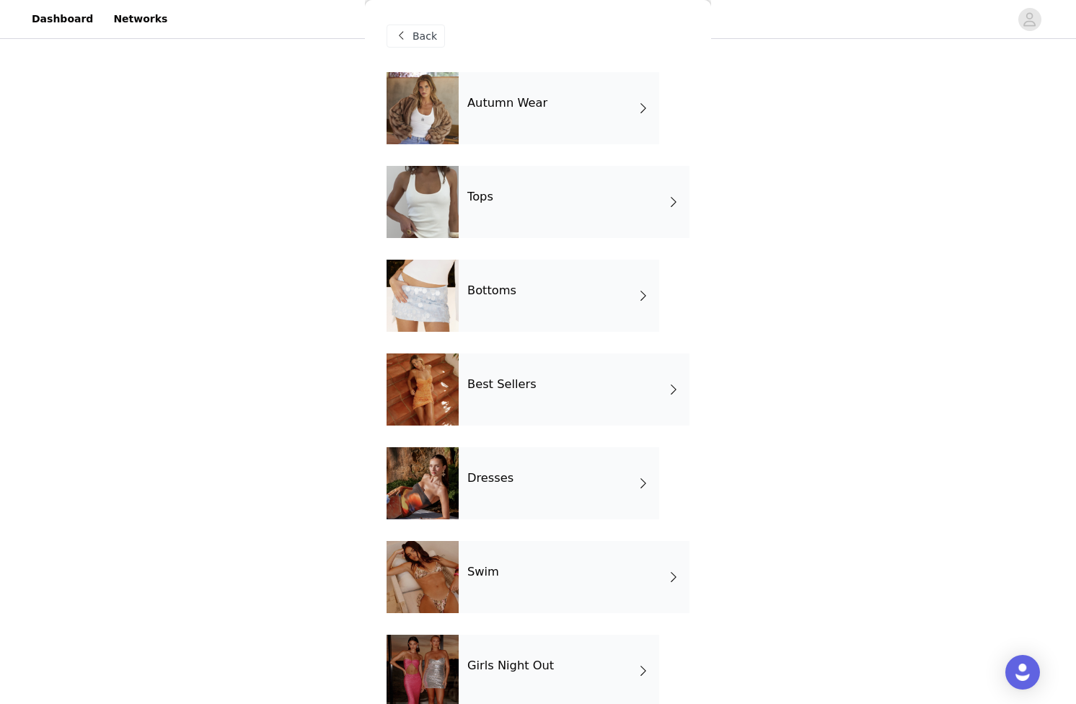
click at [534, 460] on div "Dresses" at bounding box center [559, 483] width 201 height 72
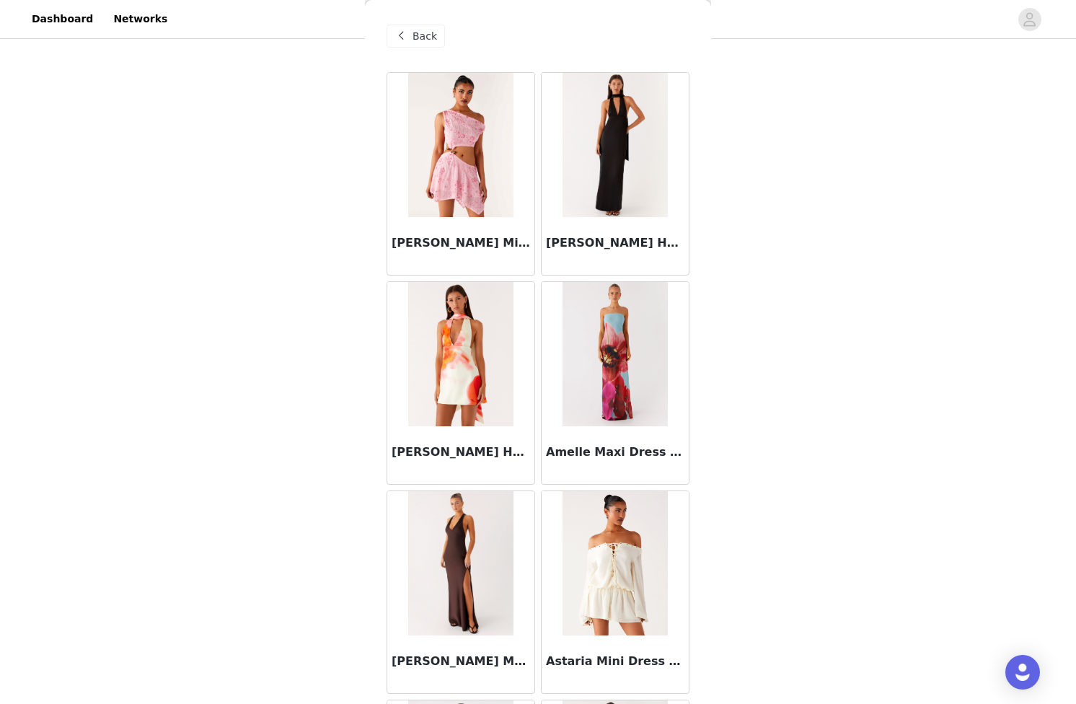
click at [441, 32] on div "Back" at bounding box center [416, 36] width 58 height 23
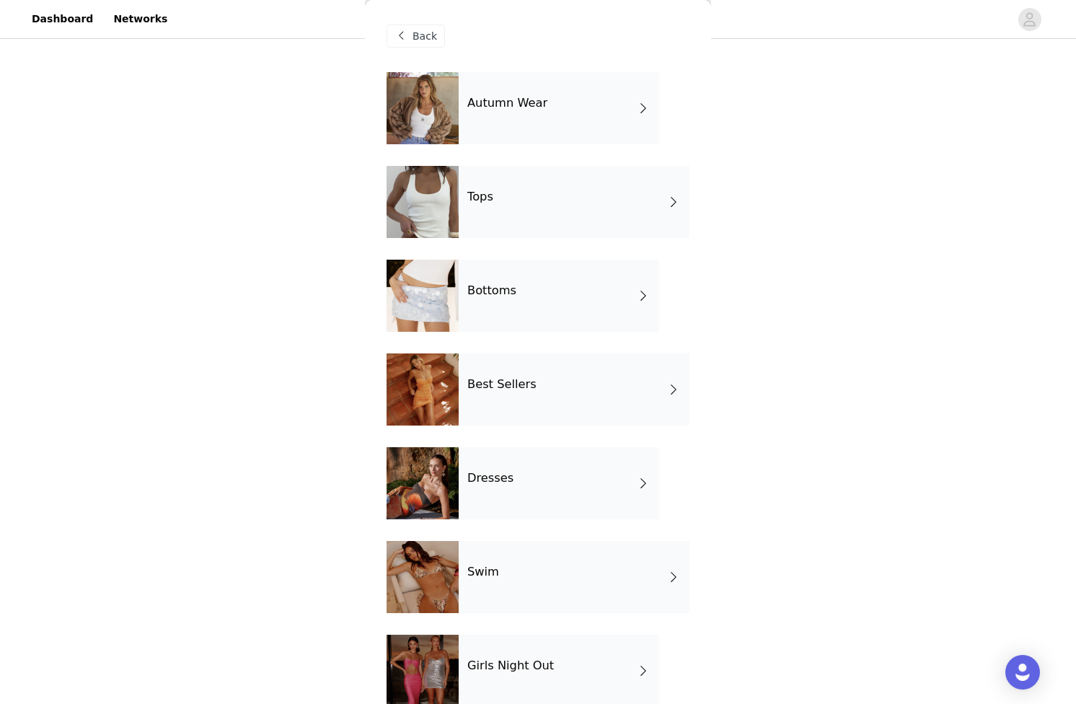
click at [554, 108] on div "Autumn Wear" at bounding box center [559, 108] width 201 height 72
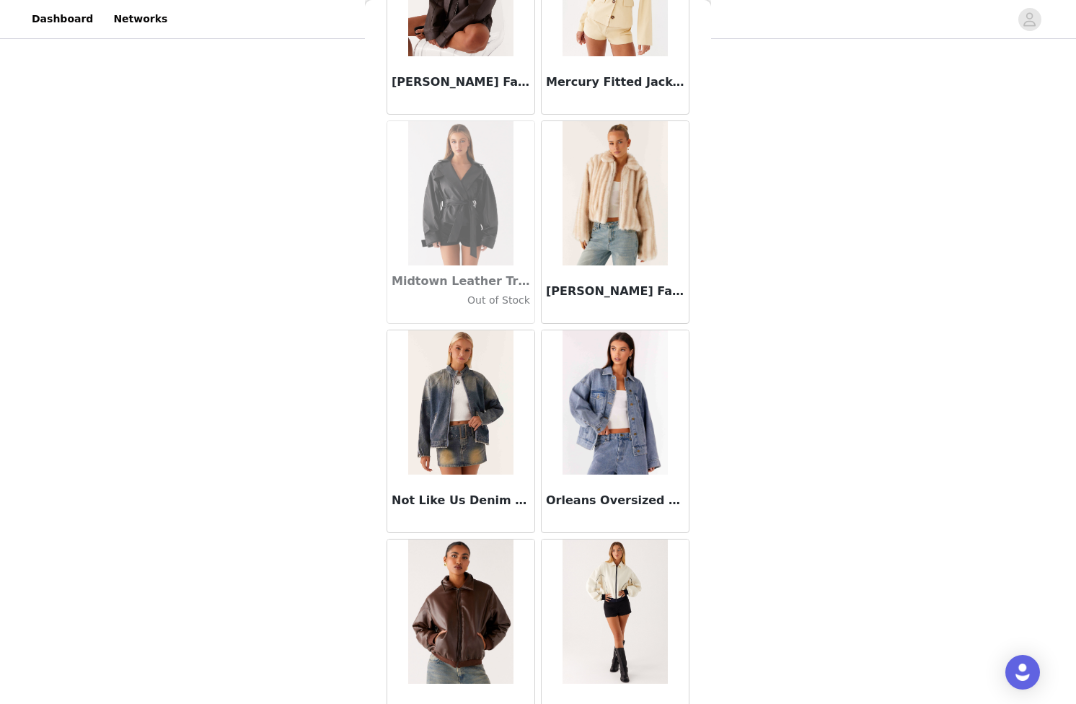
scroll to position [1504, 0]
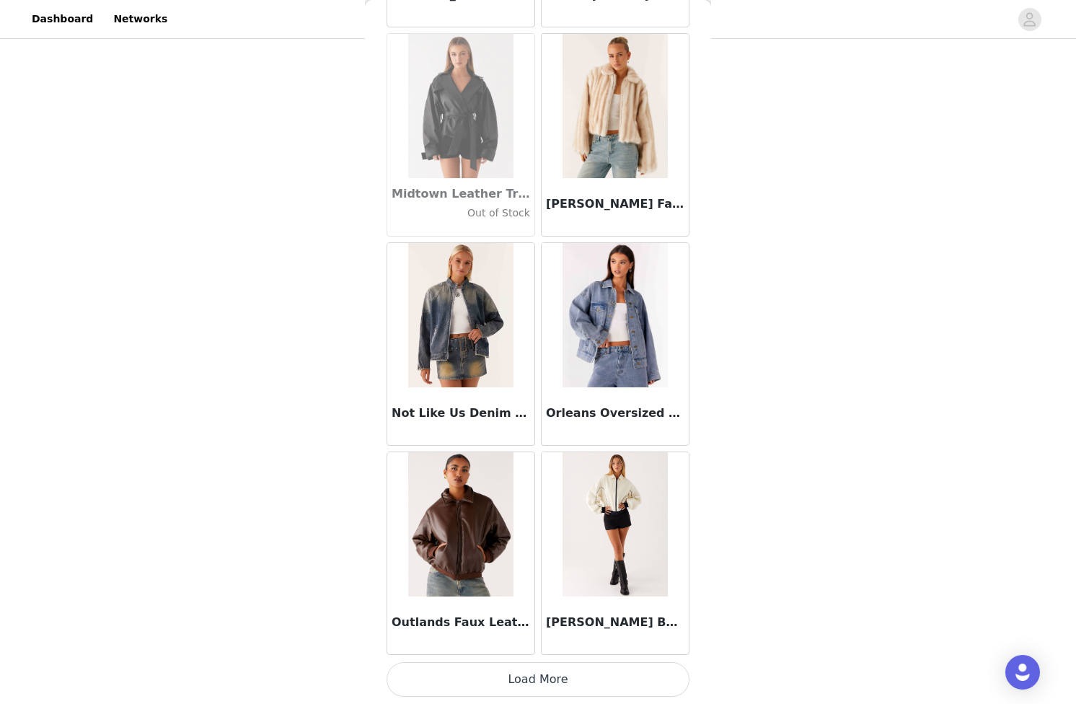
click at [540, 672] on button "Load More" at bounding box center [538, 679] width 303 height 35
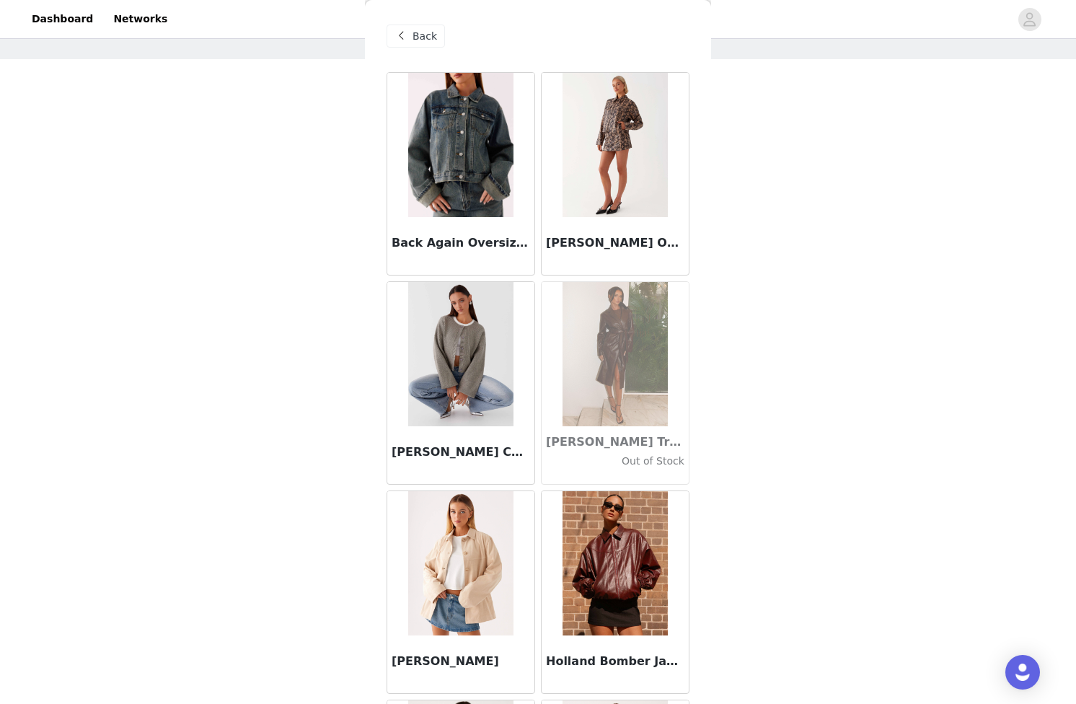
scroll to position [0, 0]
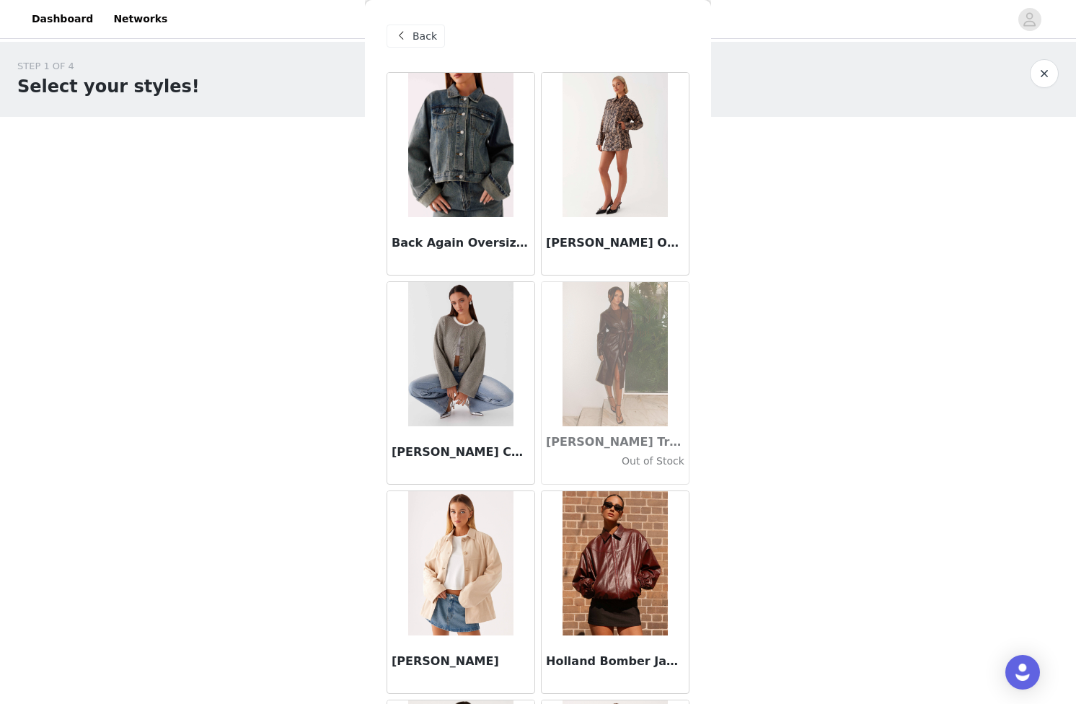
click at [425, 34] on span "Back" at bounding box center [425, 36] width 25 height 15
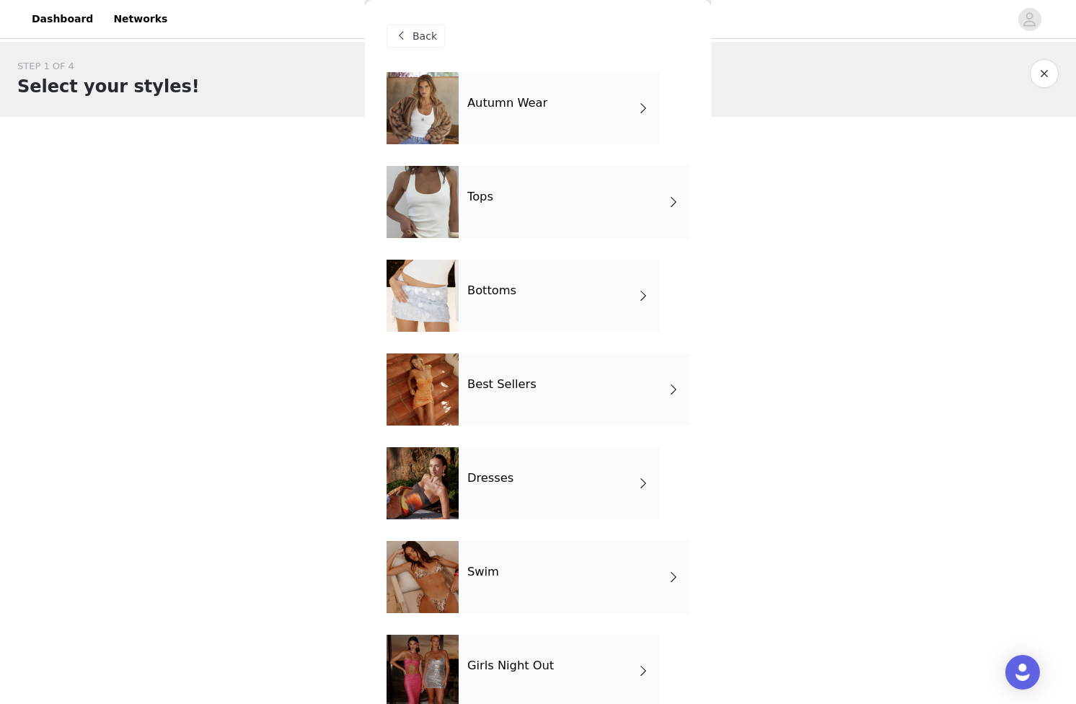
click at [503, 213] on div "Tops" at bounding box center [574, 202] width 231 height 72
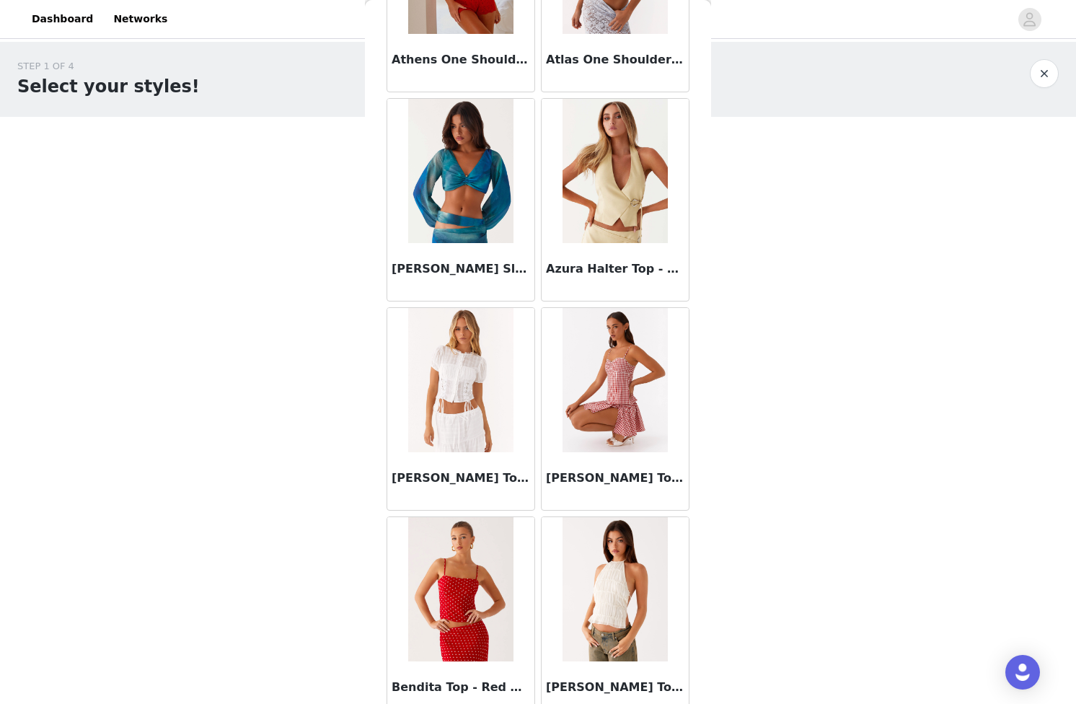
scroll to position [1504, 0]
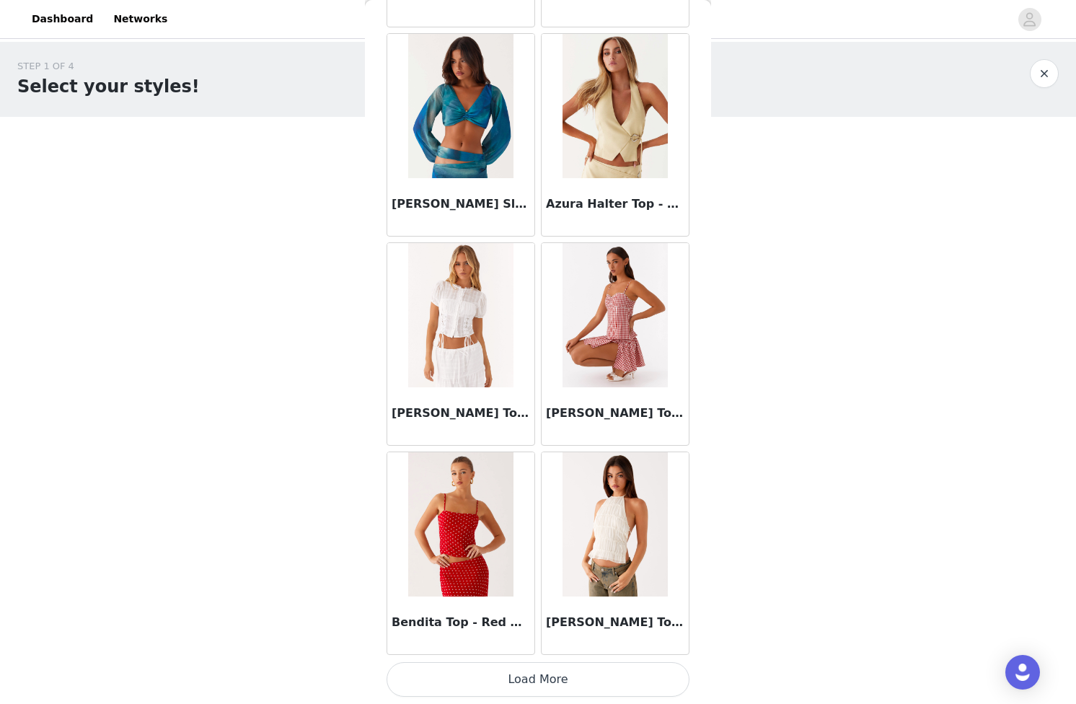
click at [530, 674] on button "Load More" at bounding box center [538, 679] width 303 height 35
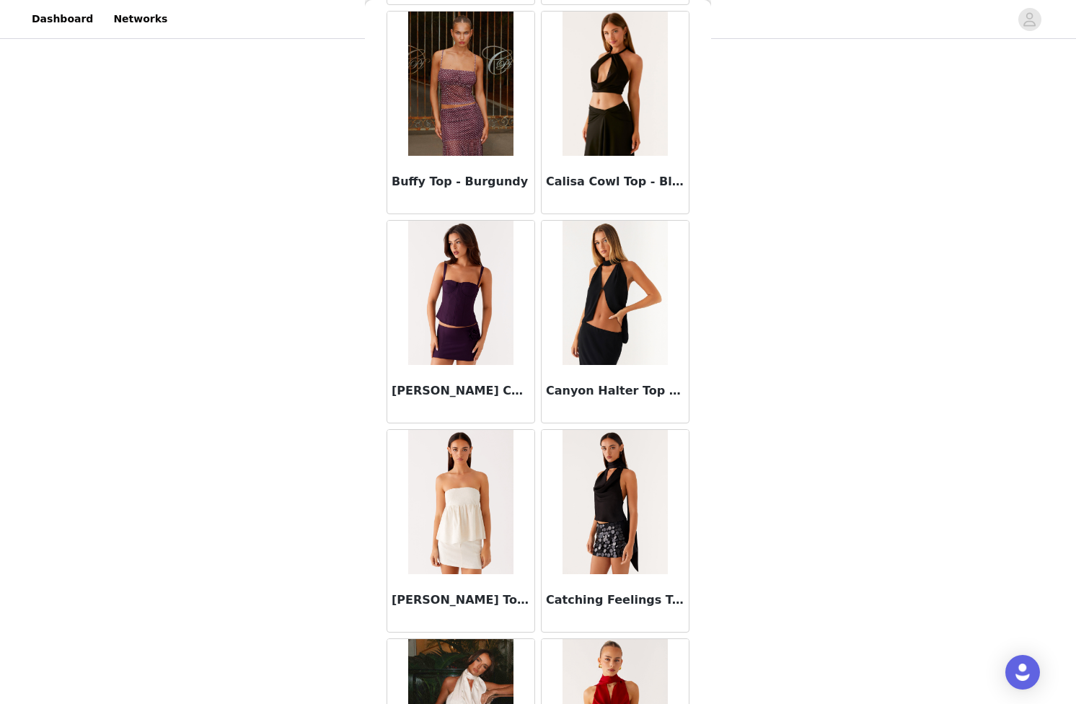
scroll to position [3596, 0]
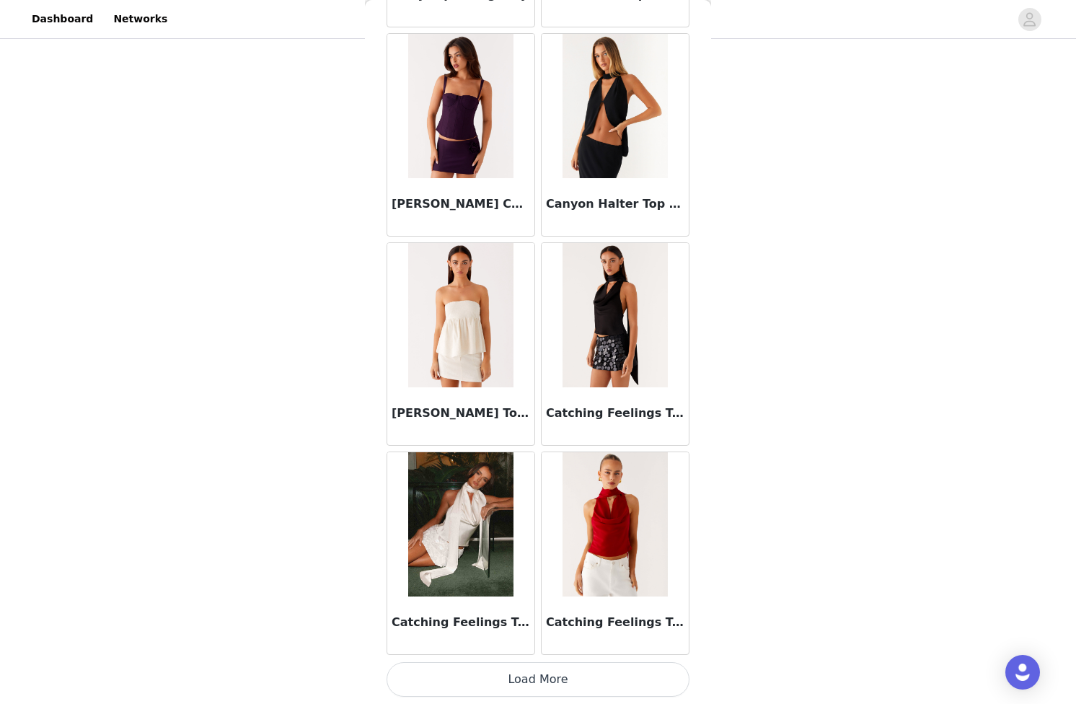
click at [549, 665] on button "Load More" at bounding box center [538, 679] width 303 height 35
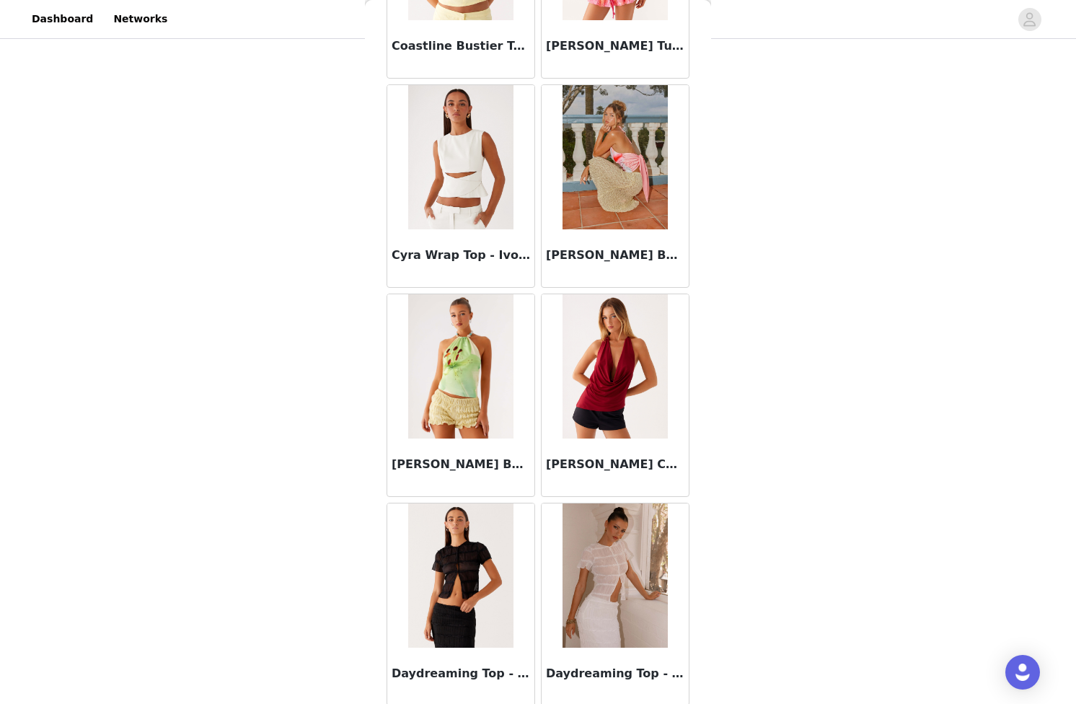
scroll to position [5688, 0]
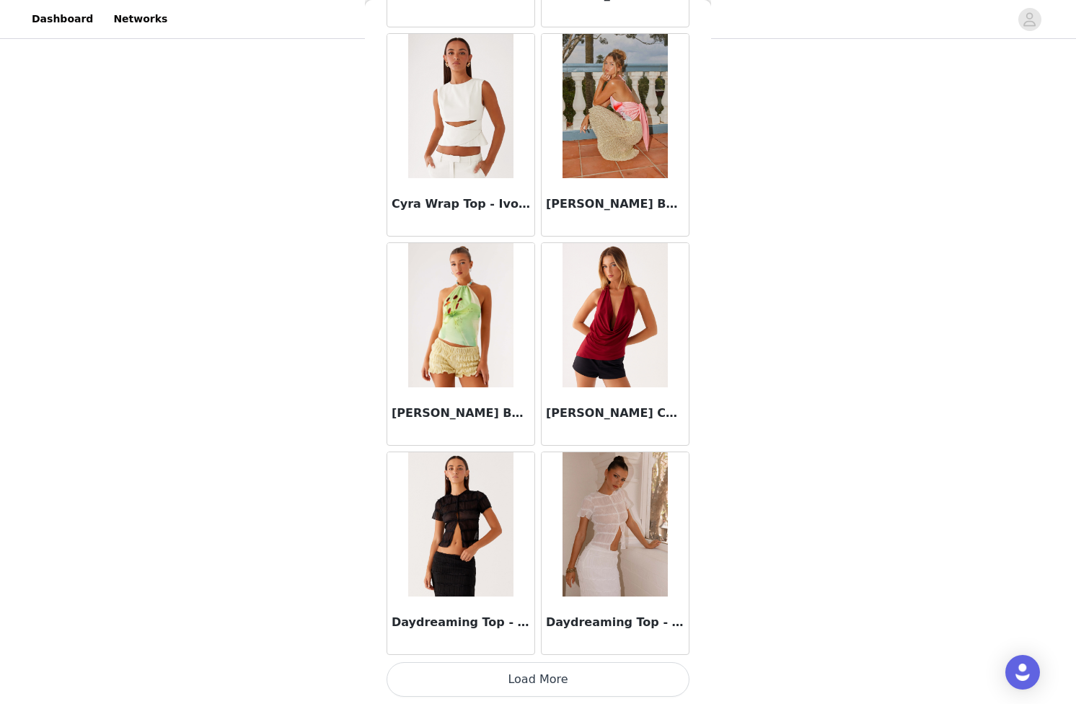
click at [540, 682] on button "Load More" at bounding box center [538, 679] width 303 height 35
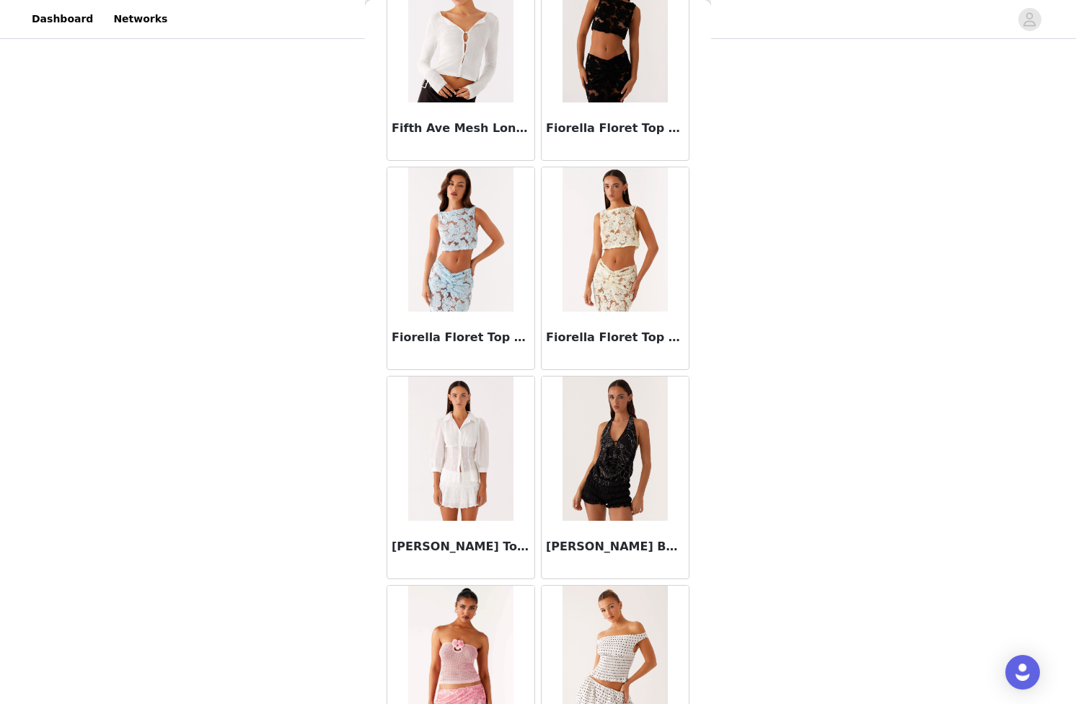
scroll to position [7781, 0]
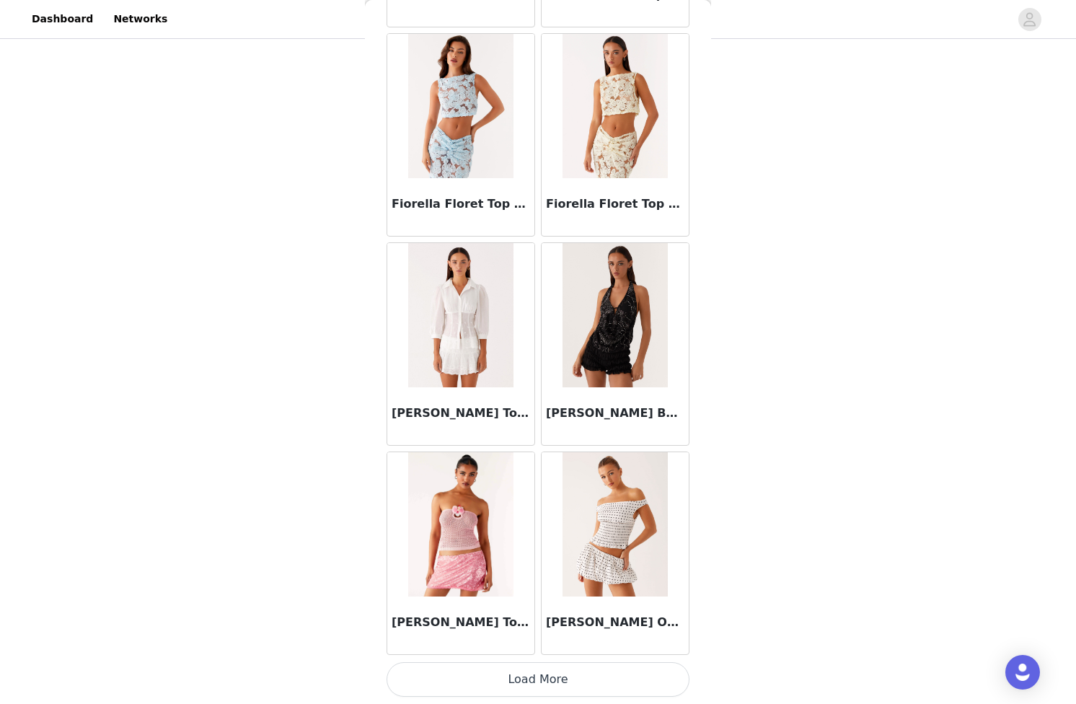
click at [540, 670] on button "Load More" at bounding box center [538, 679] width 303 height 35
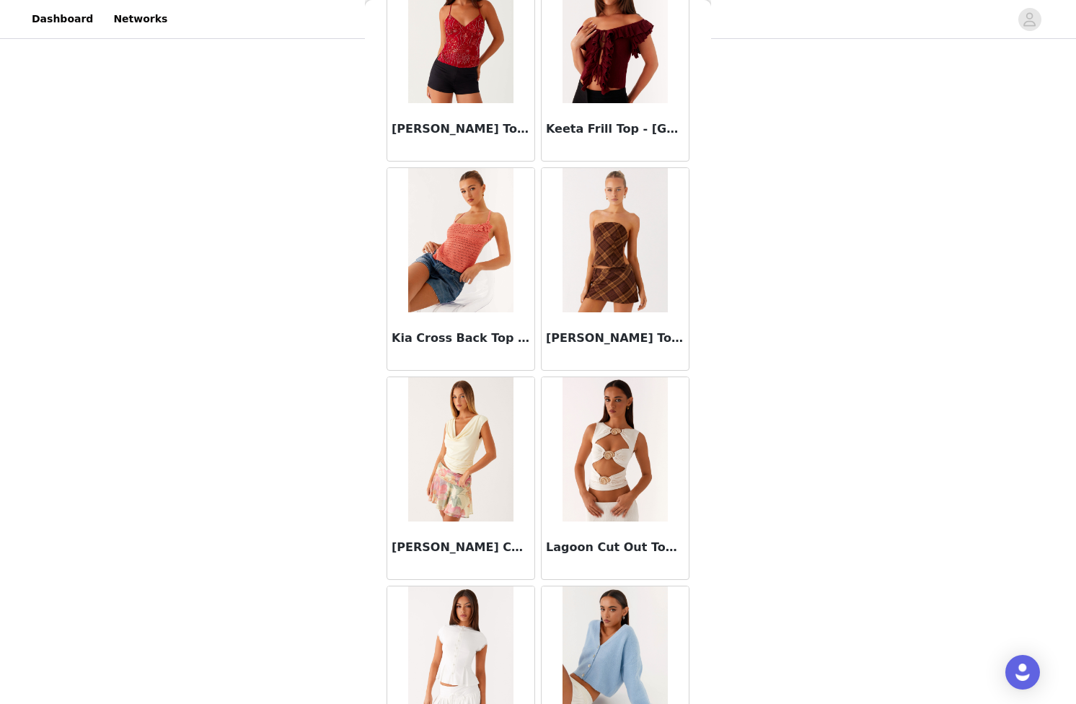
scroll to position [9873, 0]
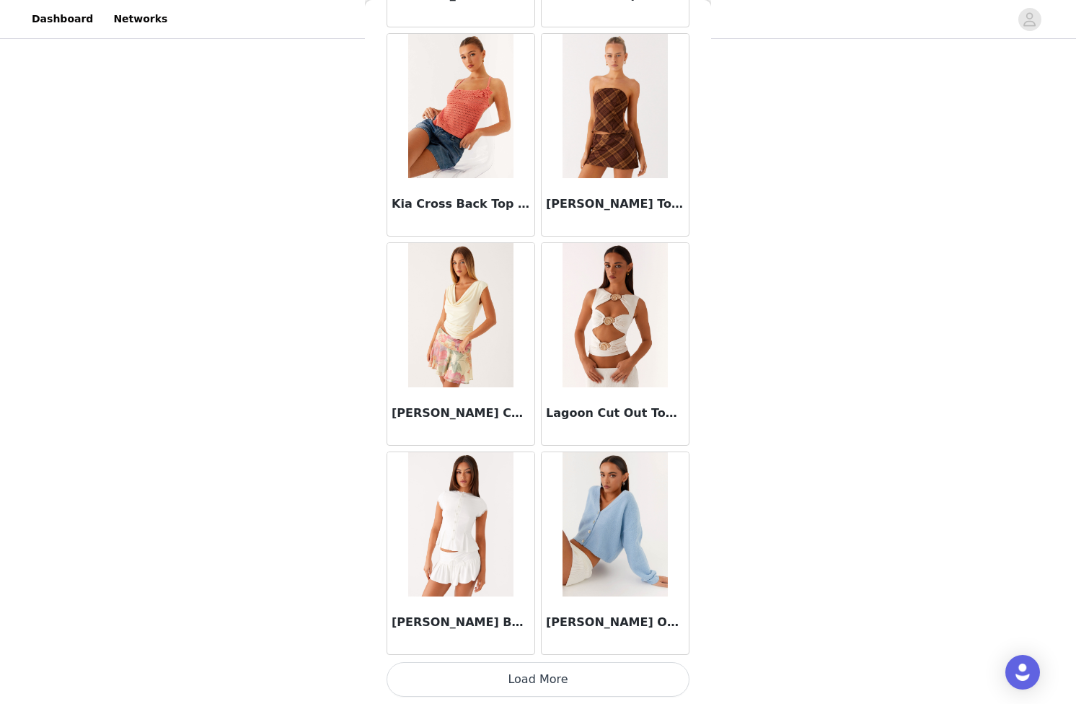
click at [532, 686] on button "Load More" at bounding box center [538, 679] width 303 height 35
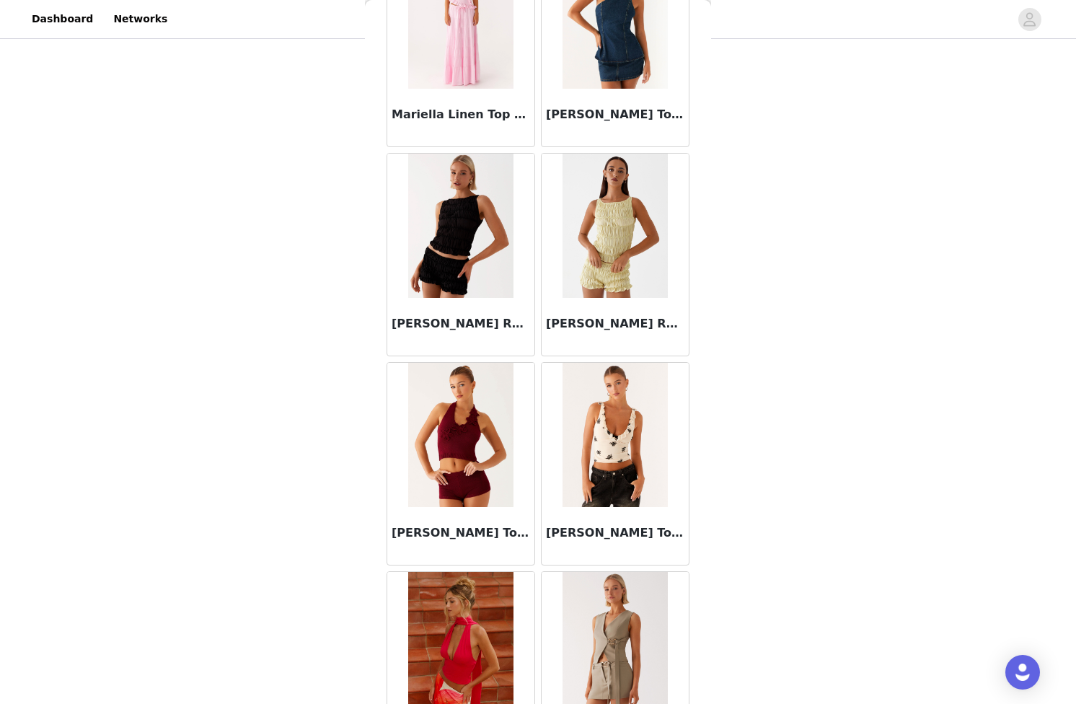
scroll to position [11965, 0]
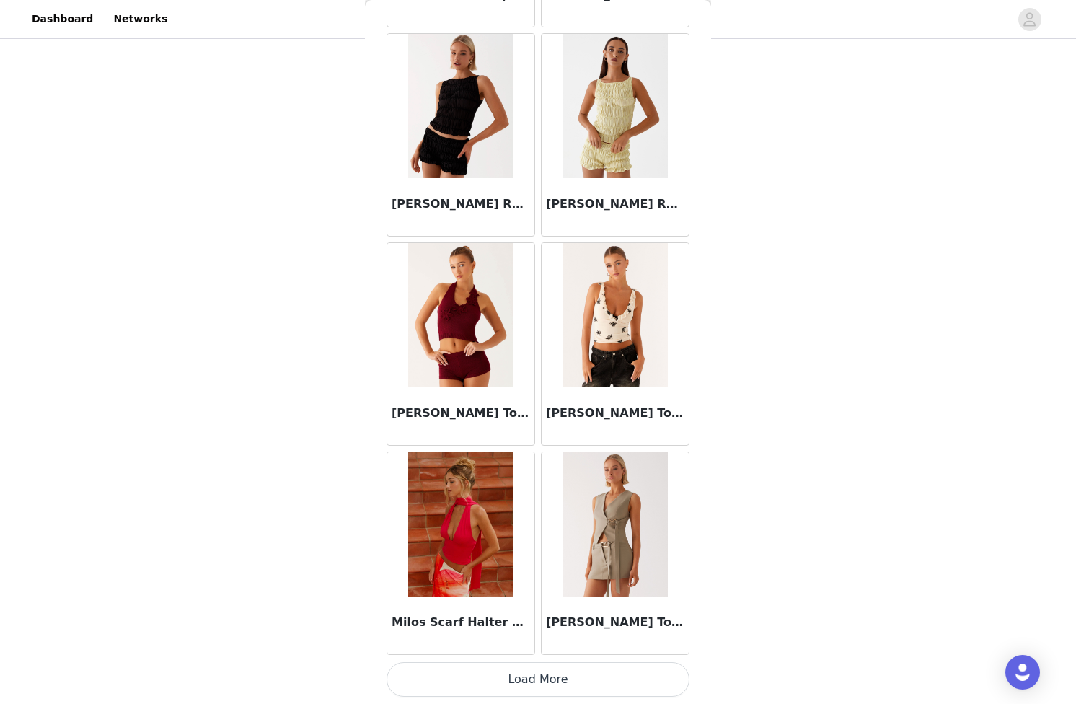
click at [529, 675] on button "Load More" at bounding box center [538, 679] width 303 height 35
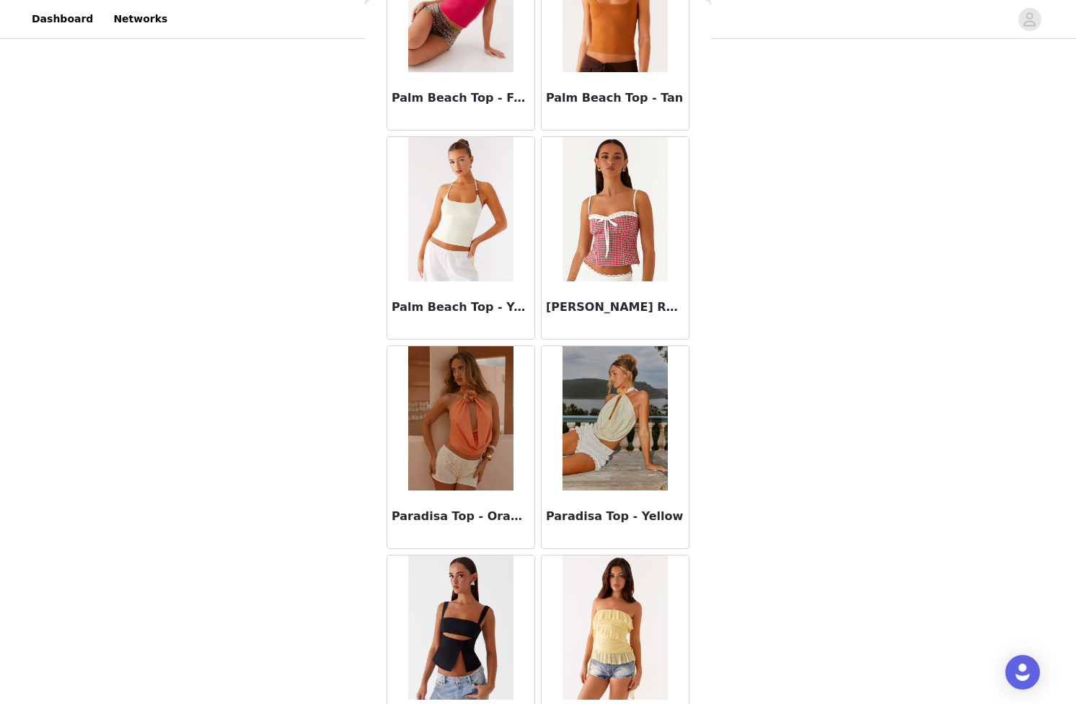
scroll to position [14058, 0]
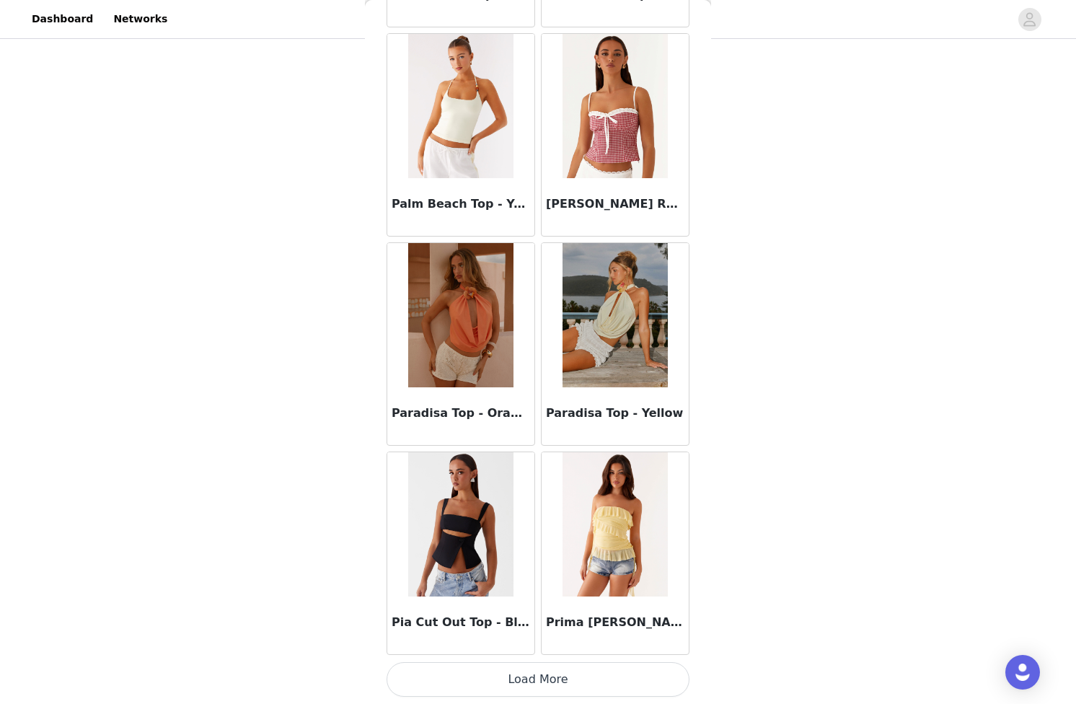
click at [529, 683] on button "Load More" at bounding box center [538, 679] width 303 height 35
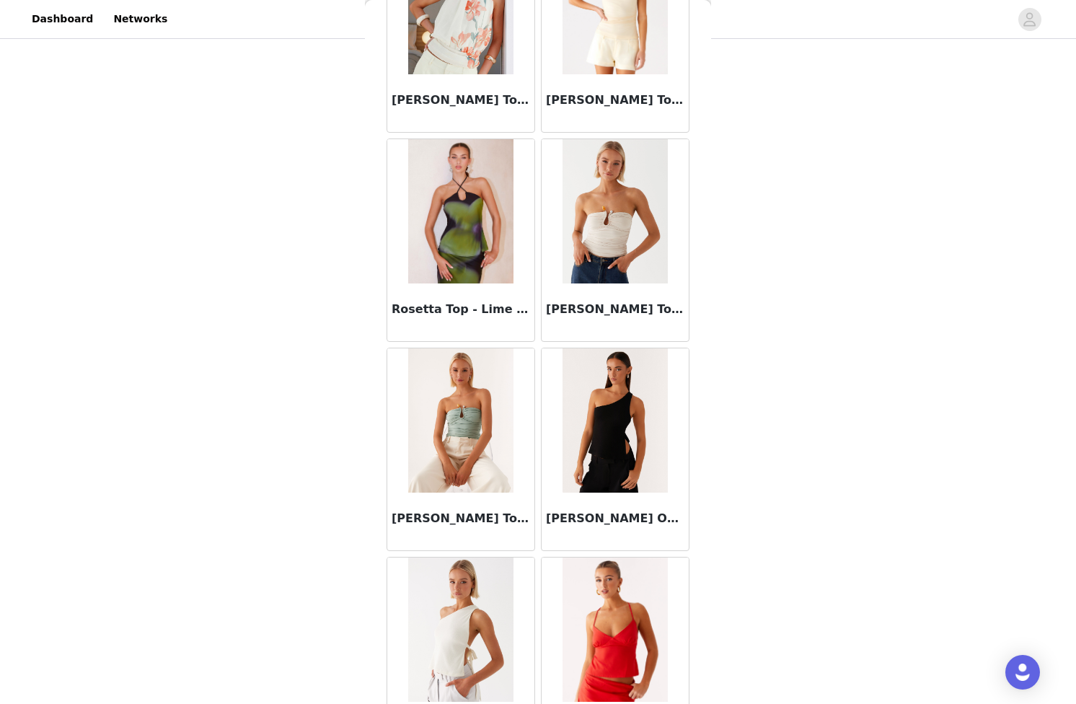
scroll to position [16150, 0]
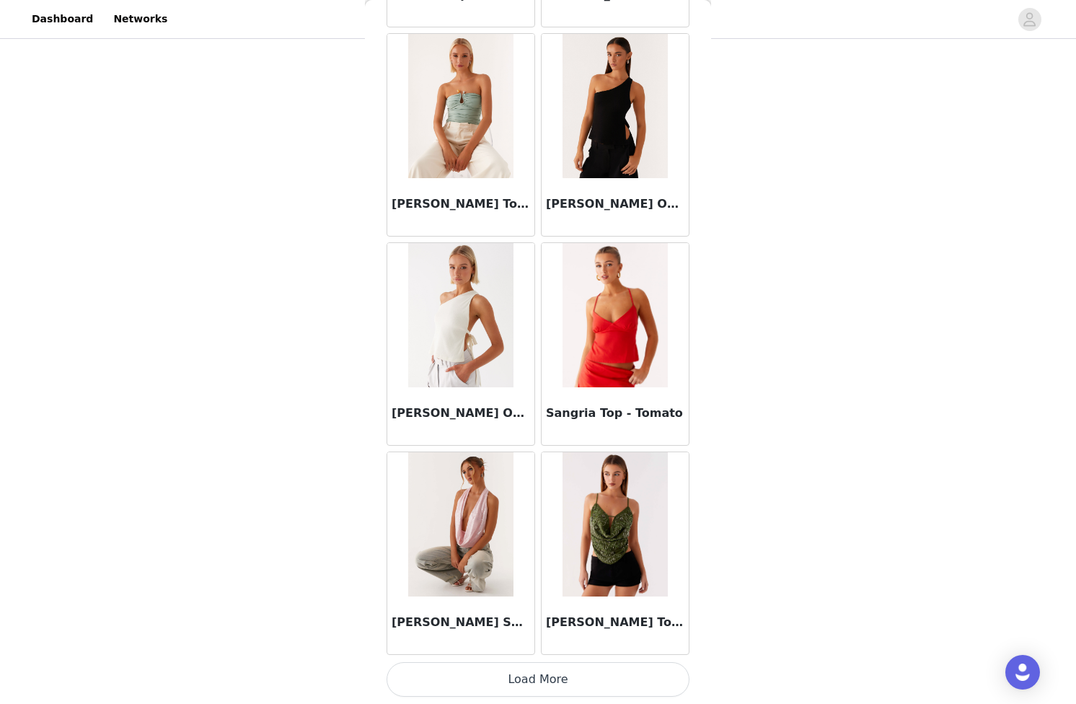
click at [537, 679] on button "Load More" at bounding box center [538, 679] width 303 height 35
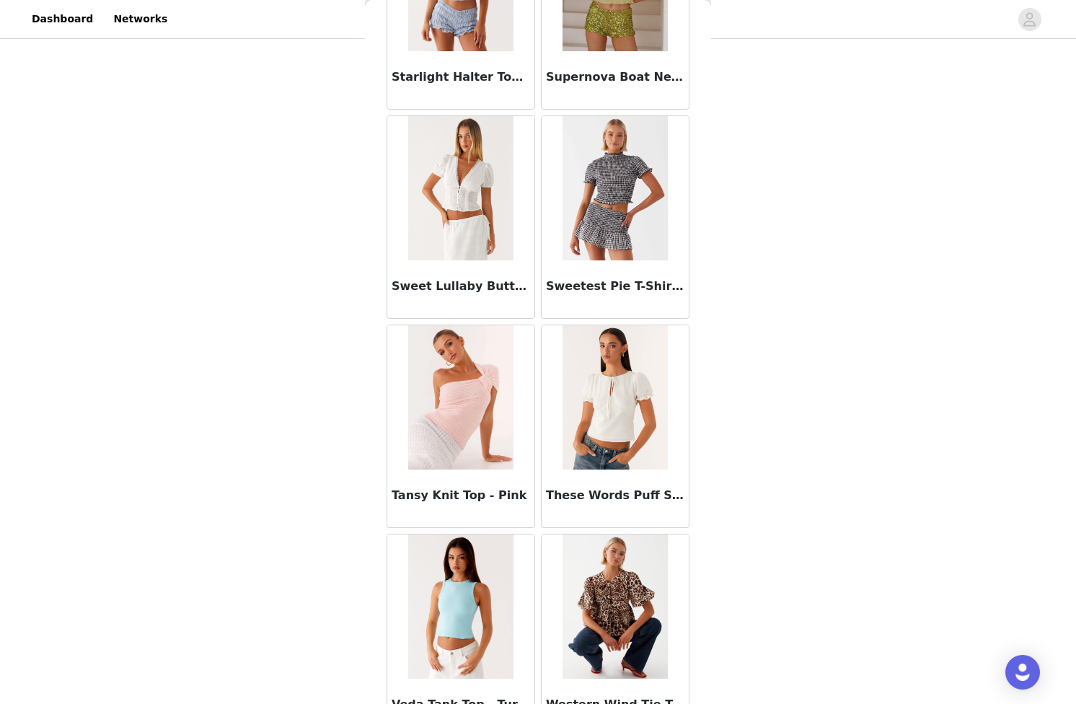
scroll to position [18242, 0]
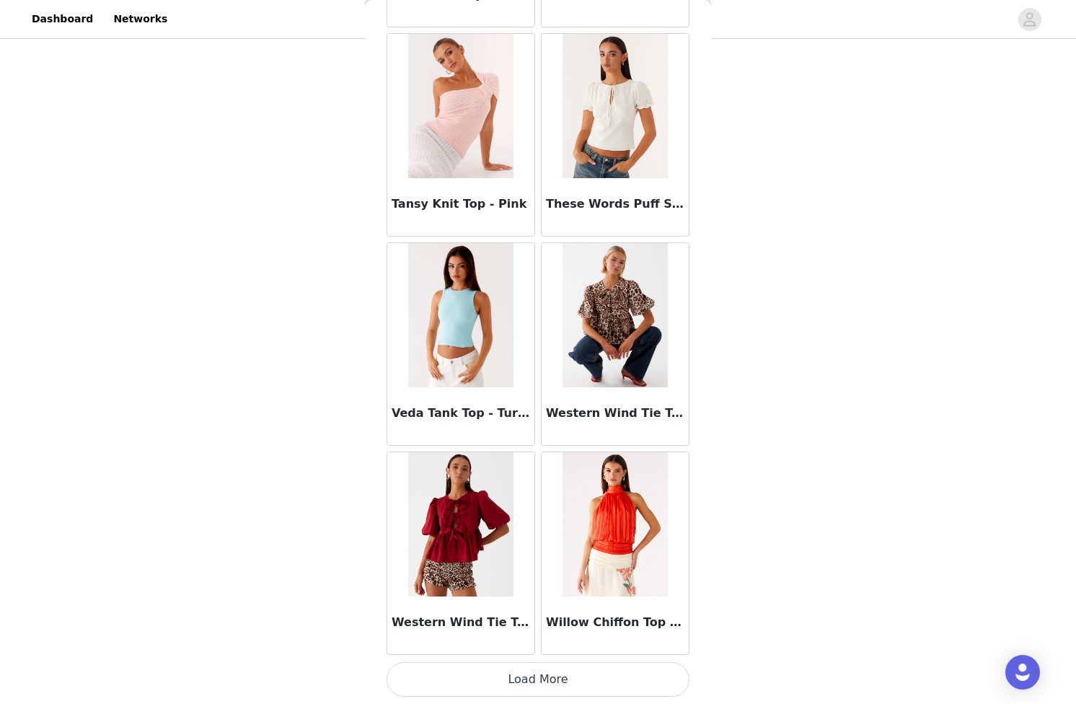
click at [531, 682] on button "Load More" at bounding box center [538, 679] width 303 height 35
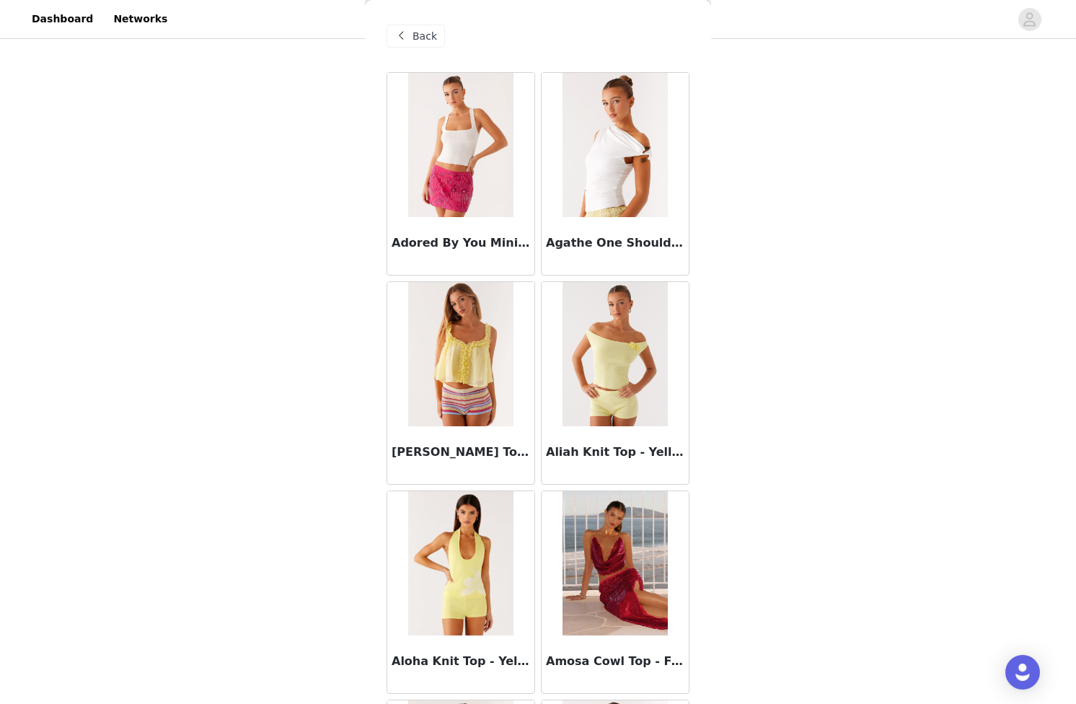
scroll to position [0, 0]
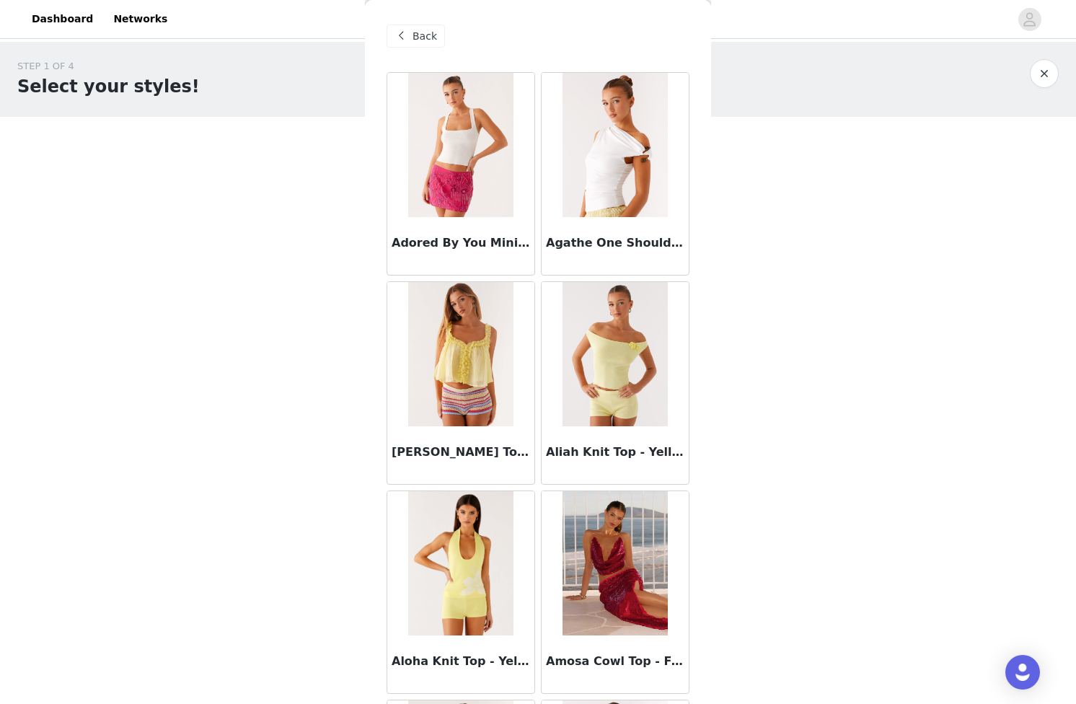
click at [421, 25] on div "Back" at bounding box center [416, 36] width 58 height 23
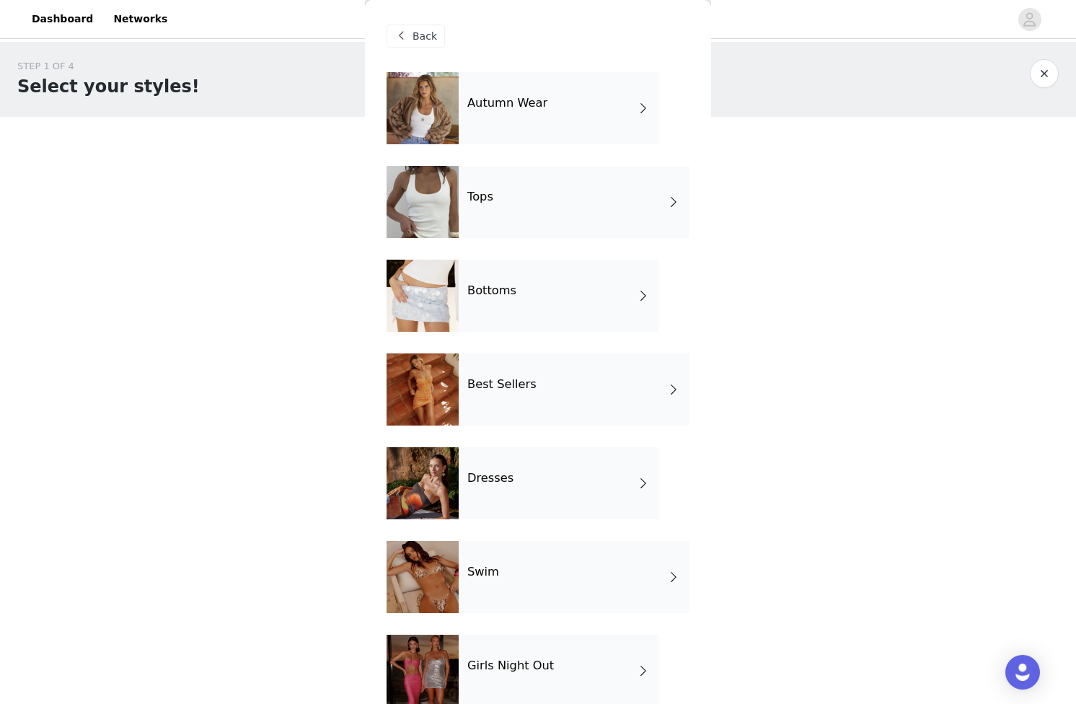
click at [494, 382] on h4 "Best Sellers" at bounding box center [502, 384] width 69 height 13
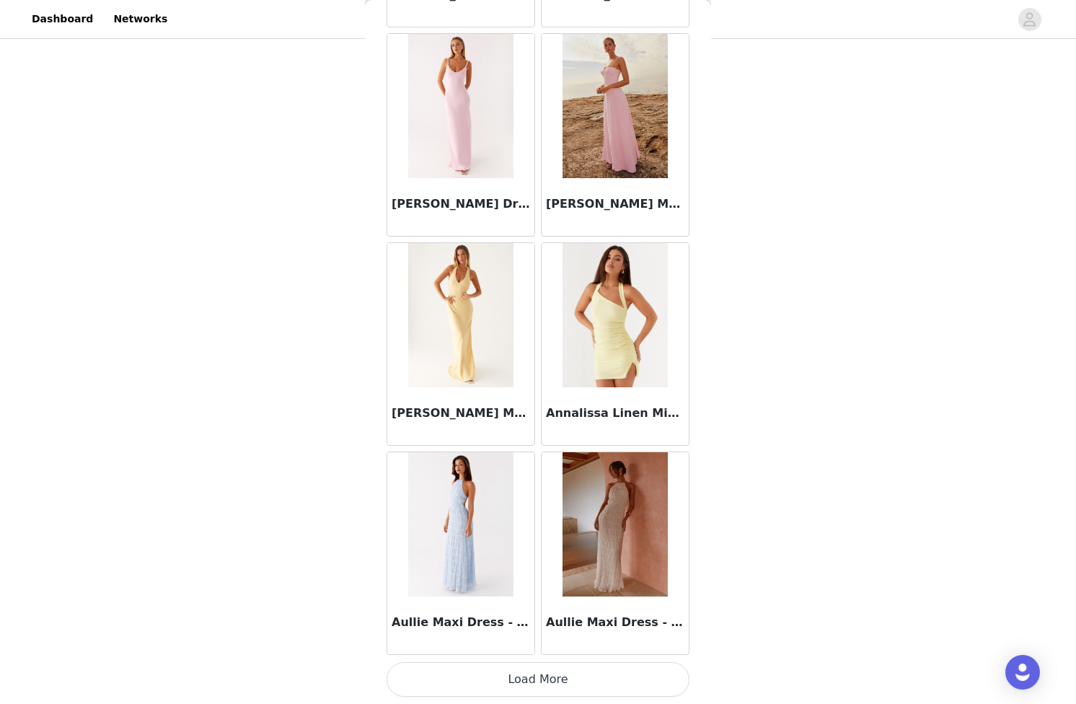
scroll to position [133, 0]
click at [522, 667] on button "Load More" at bounding box center [538, 679] width 303 height 35
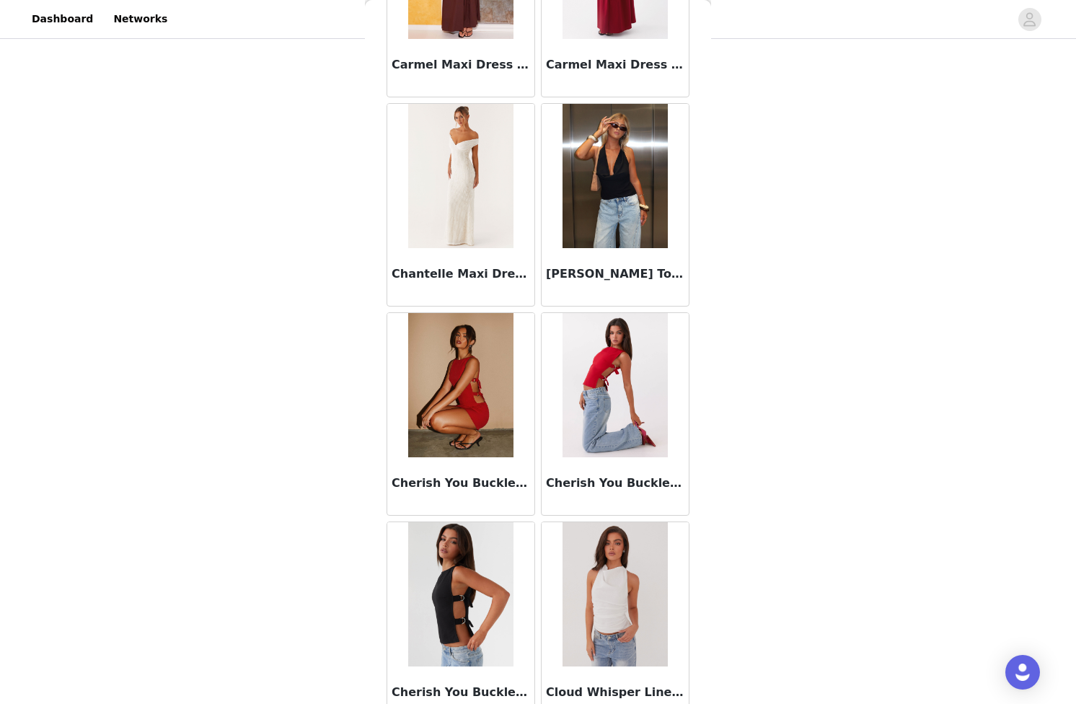
scroll to position [3596, 0]
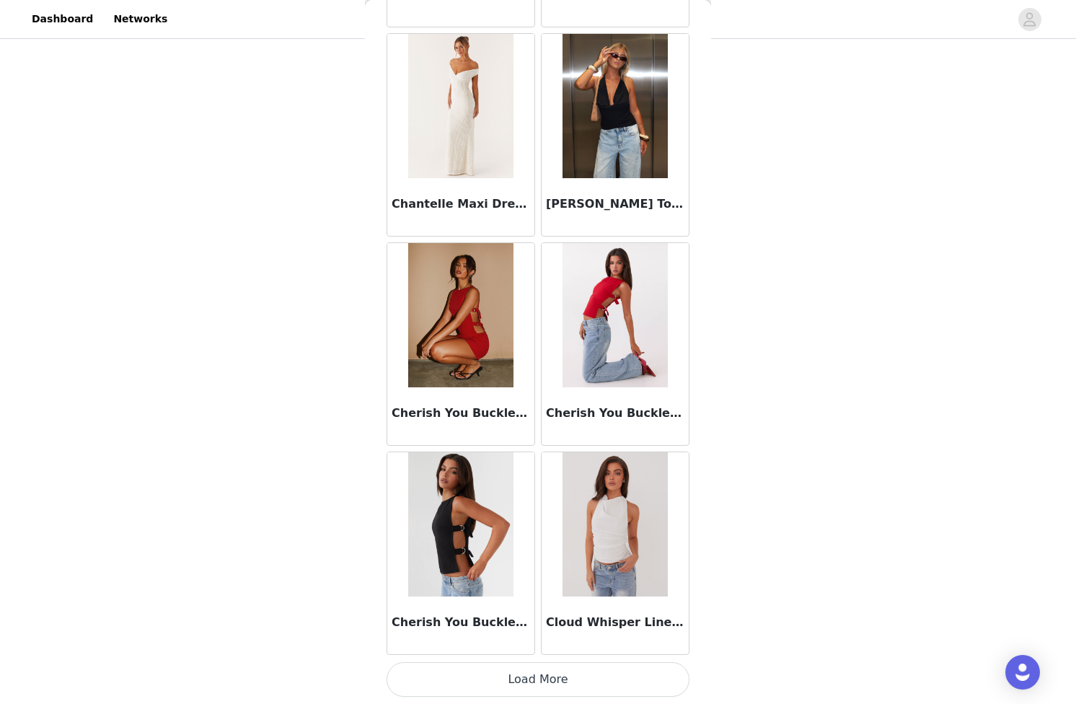
click at [536, 672] on button "Load More" at bounding box center [538, 679] width 303 height 35
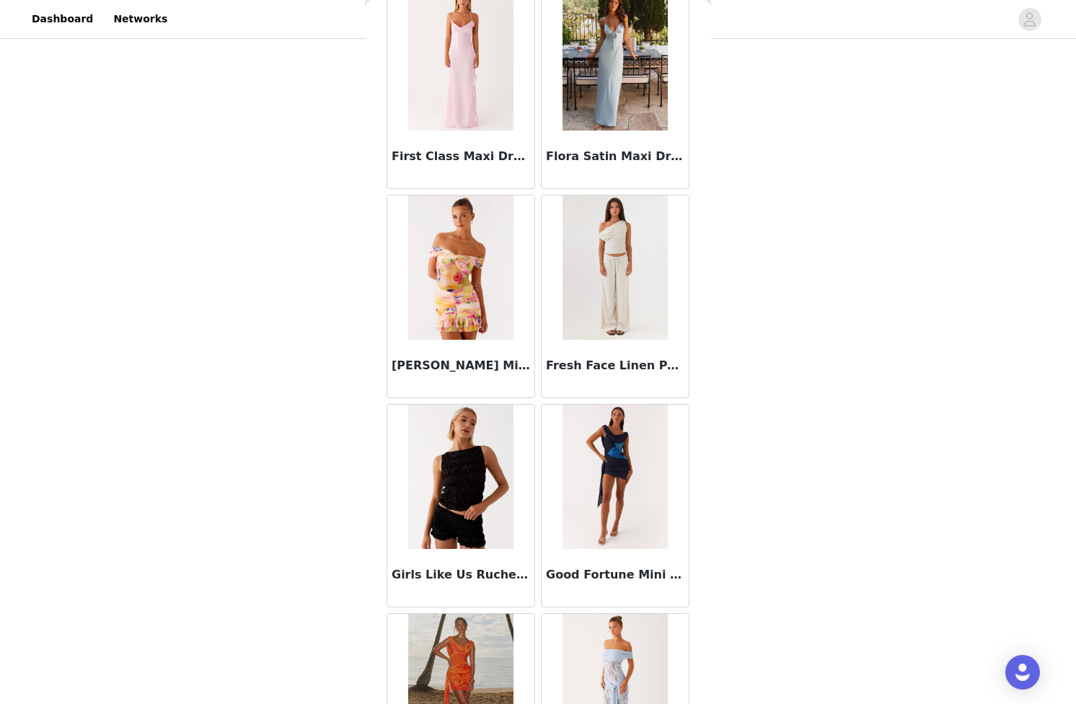
scroll to position [5688, 0]
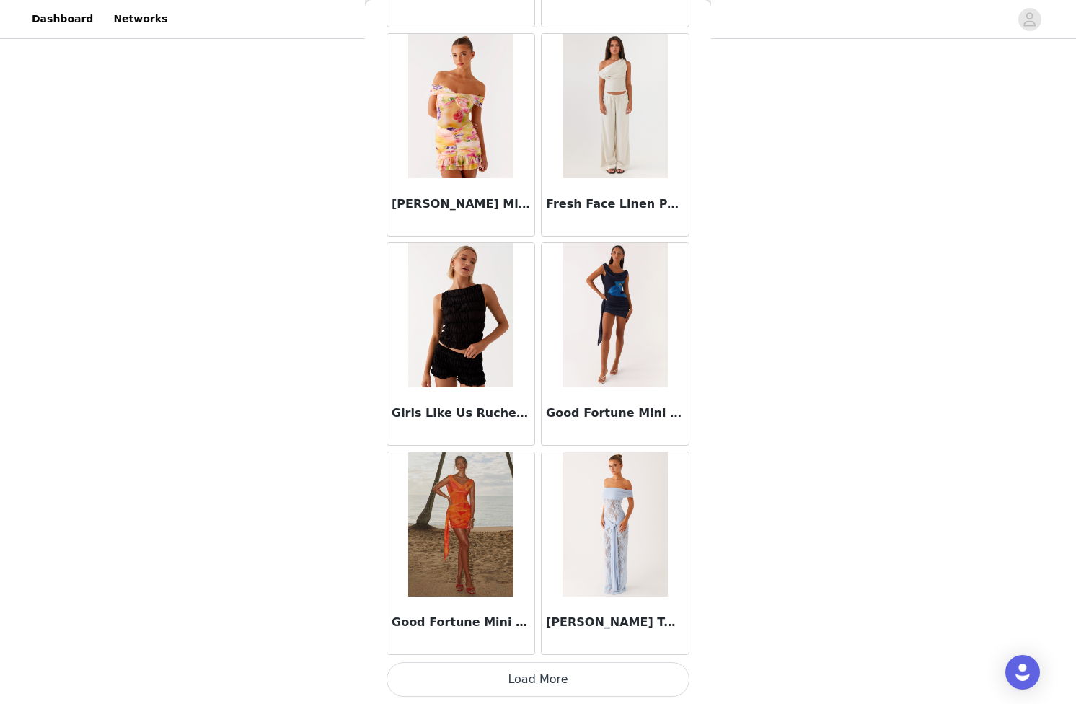
click at [538, 682] on button "Load More" at bounding box center [538, 679] width 303 height 35
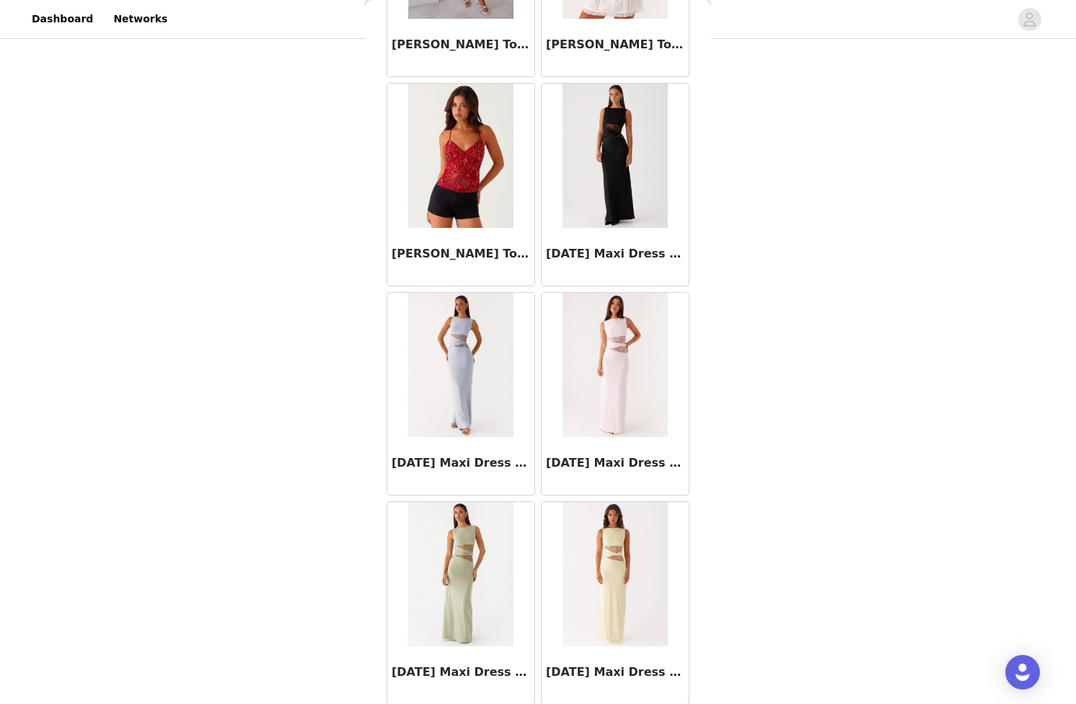
scroll to position [7781, 0]
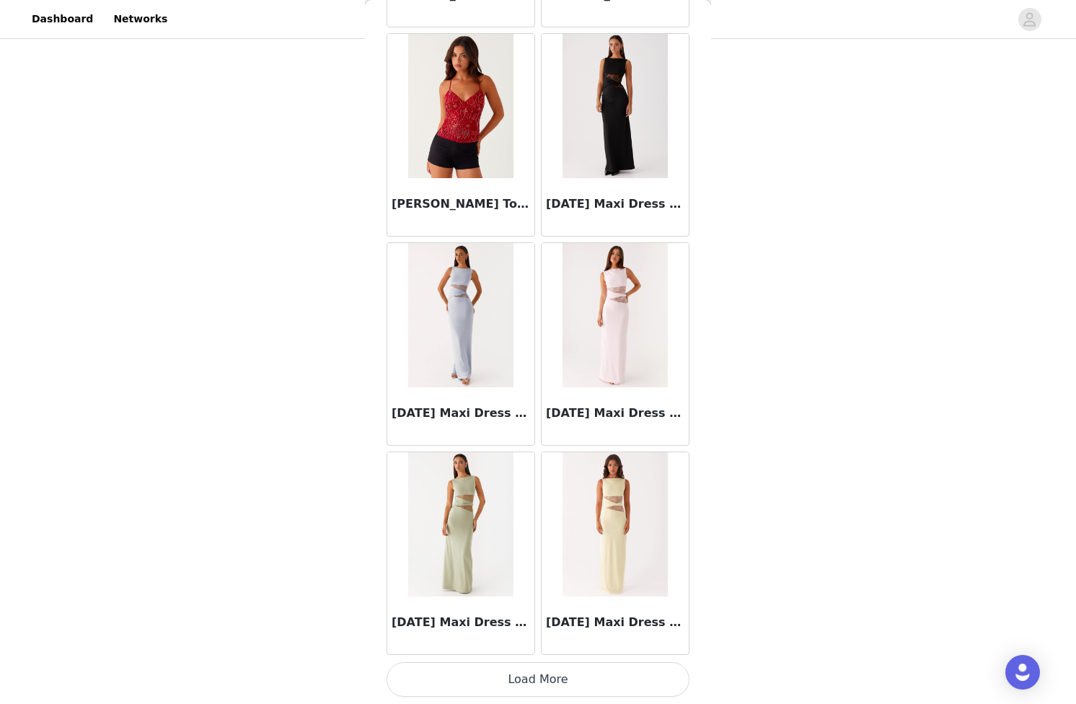
click at [541, 693] on button "Load More" at bounding box center [538, 679] width 303 height 35
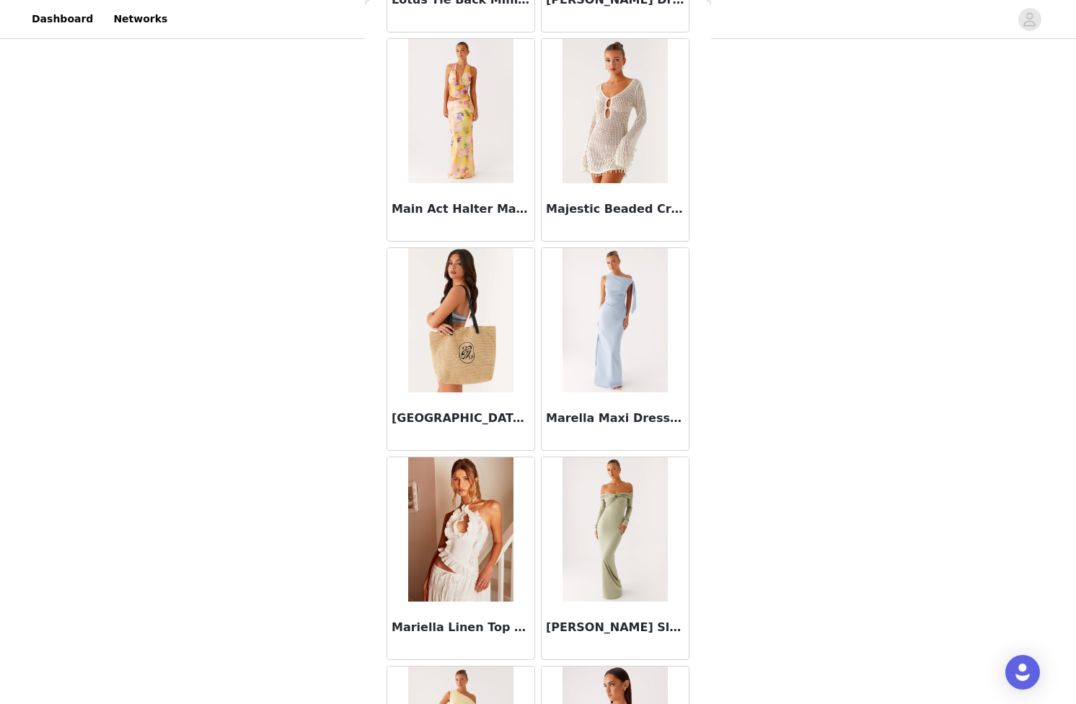
scroll to position [9139, 0]
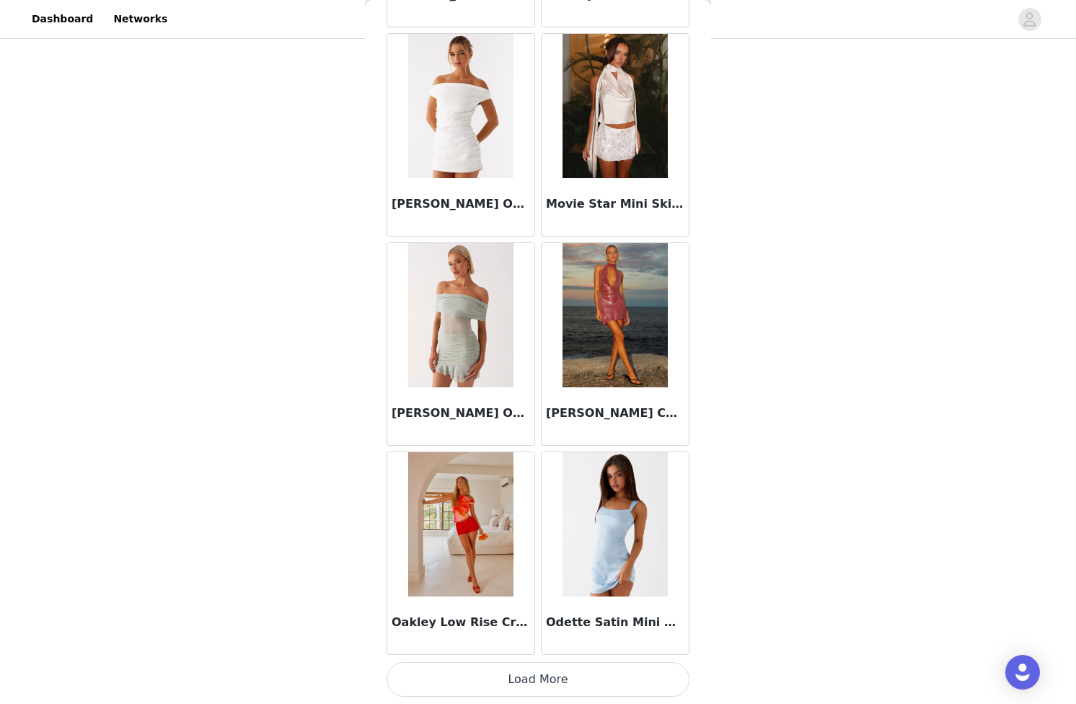
click at [529, 677] on button "Load More" at bounding box center [538, 679] width 303 height 35
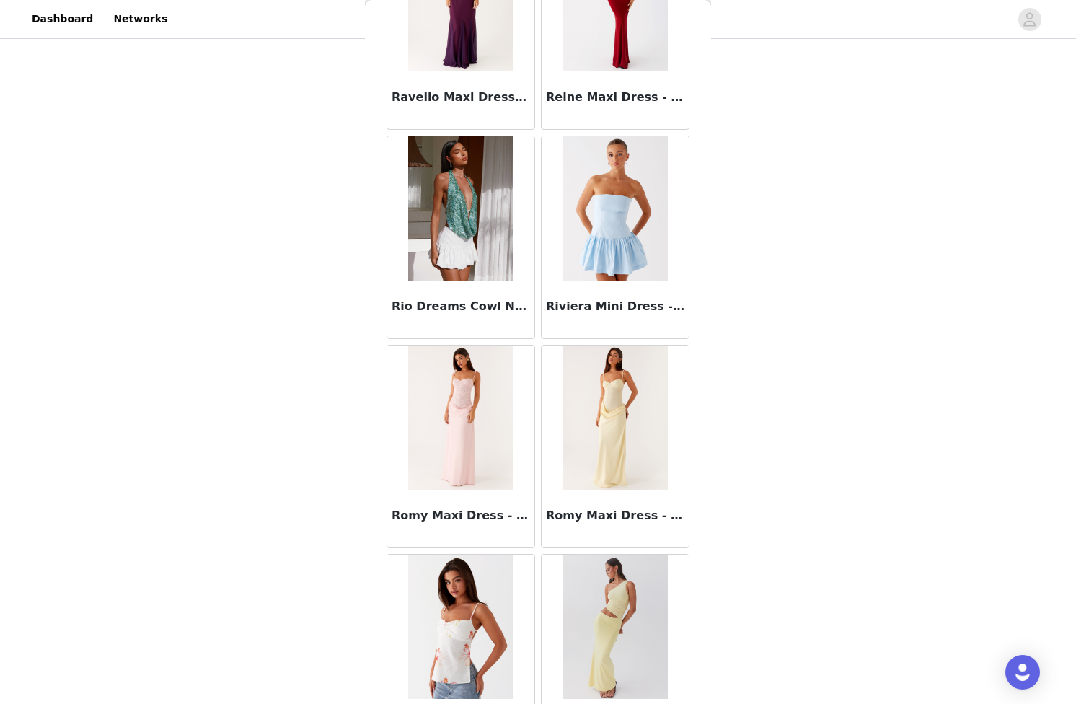
scroll to position [11965, 0]
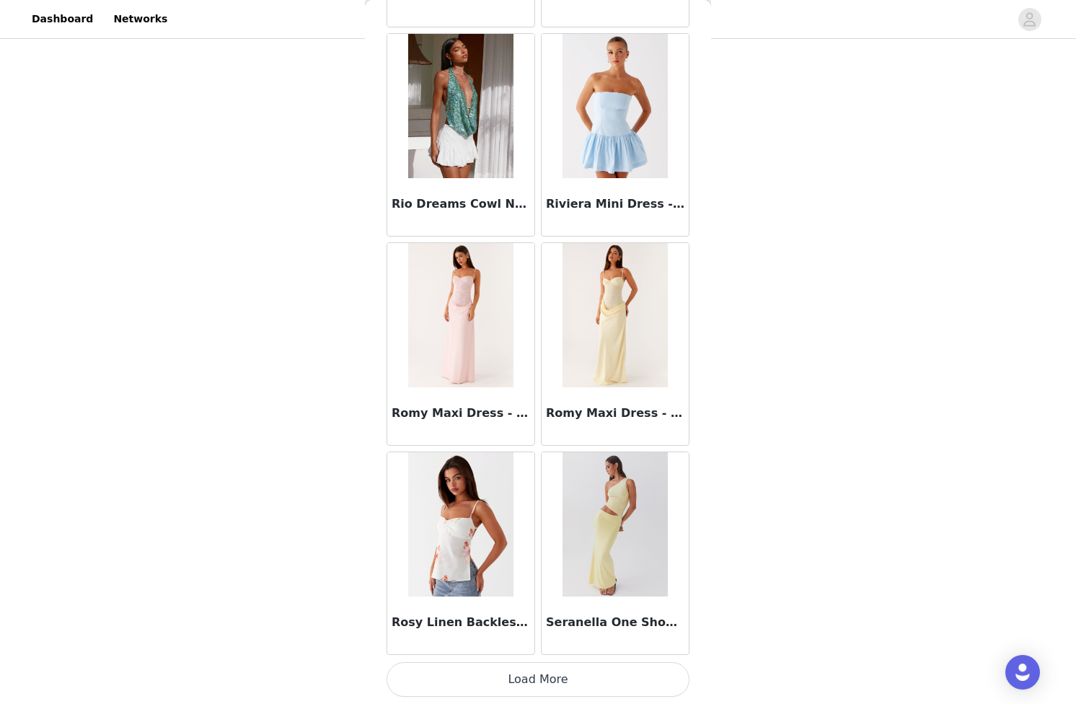
click at [538, 691] on button "Load More" at bounding box center [538, 679] width 303 height 35
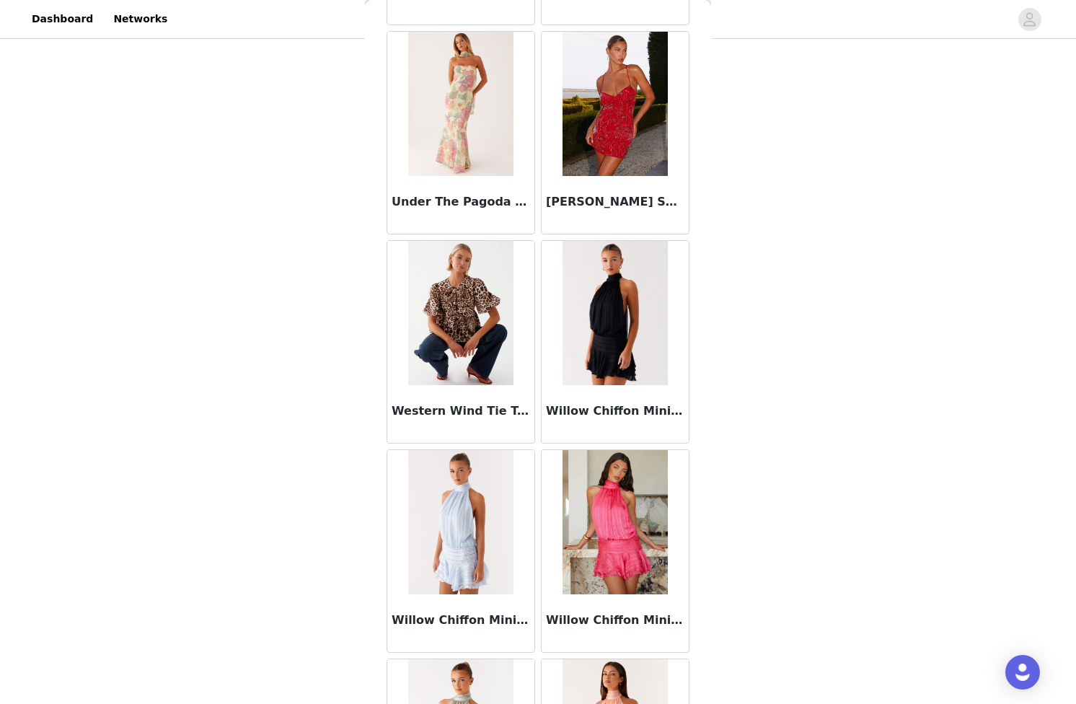
scroll to position [14058, 0]
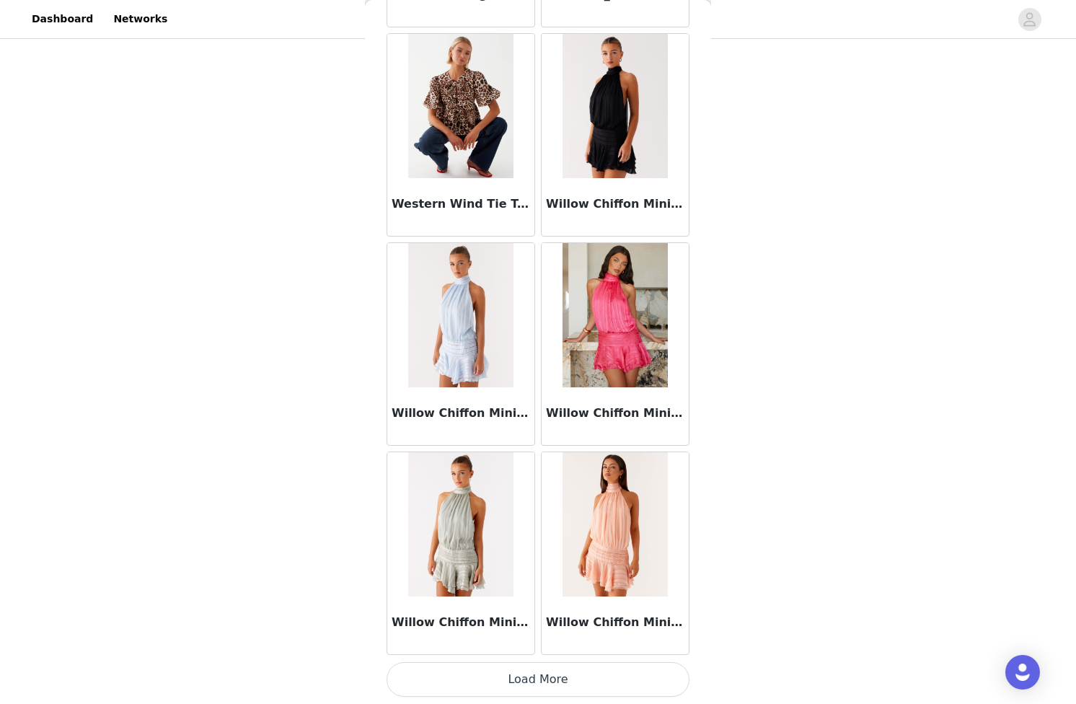
click at [559, 685] on button "Load More" at bounding box center [538, 679] width 303 height 35
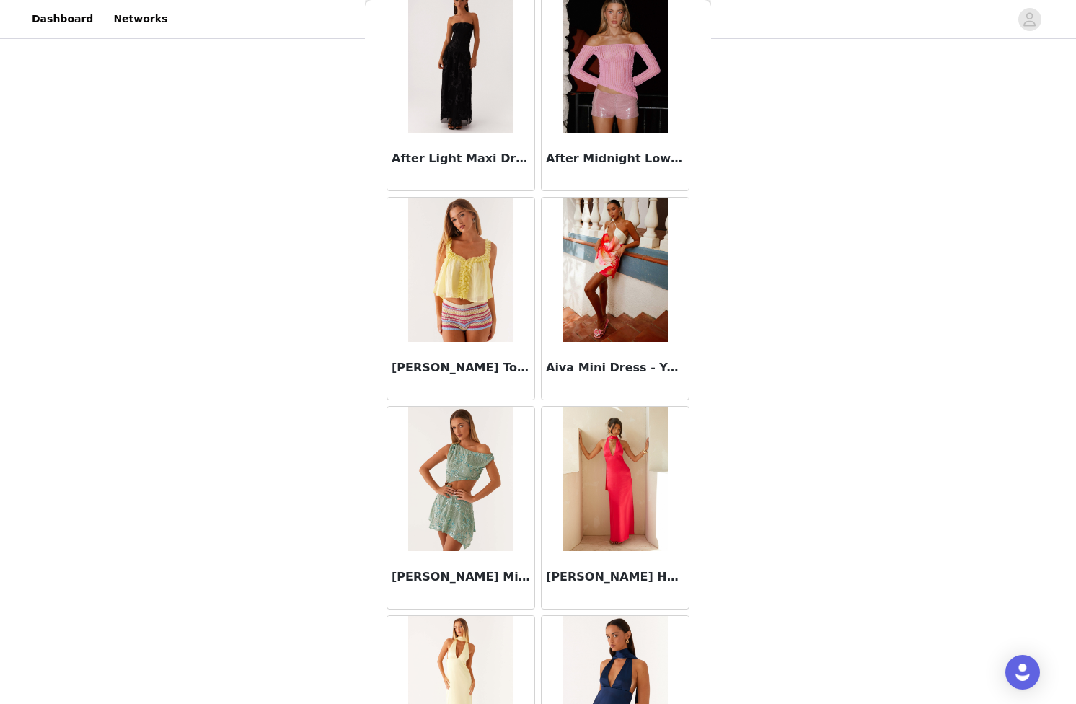
scroll to position [0, 0]
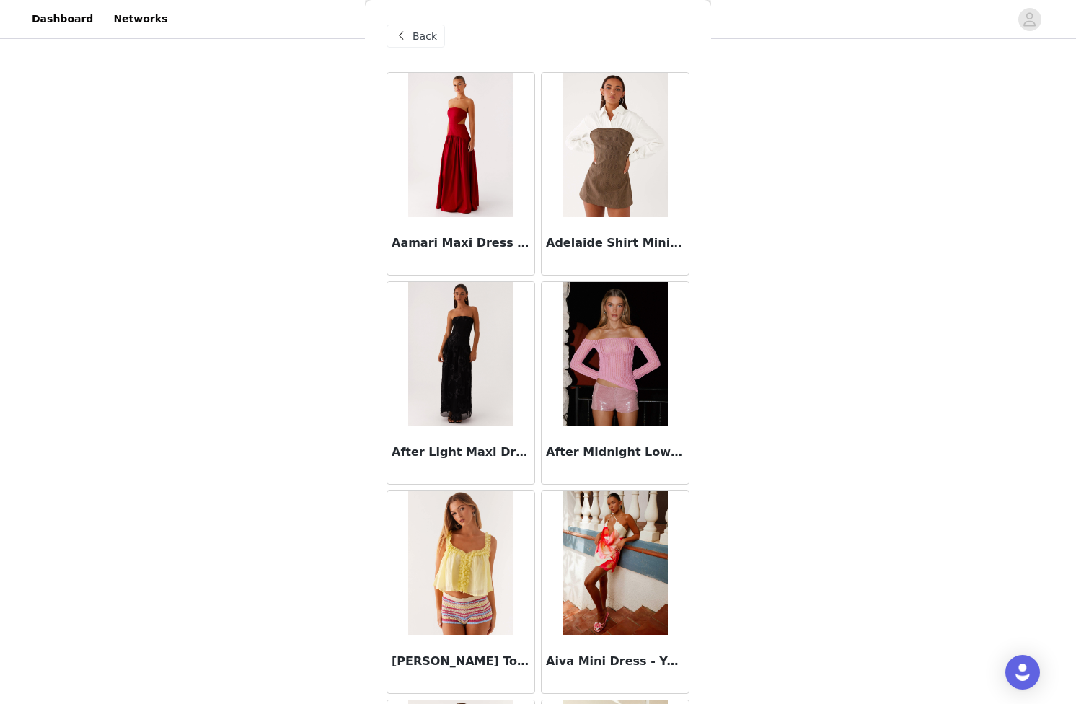
click at [421, 30] on span "Back" at bounding box center [425, 36] width 25 height 15
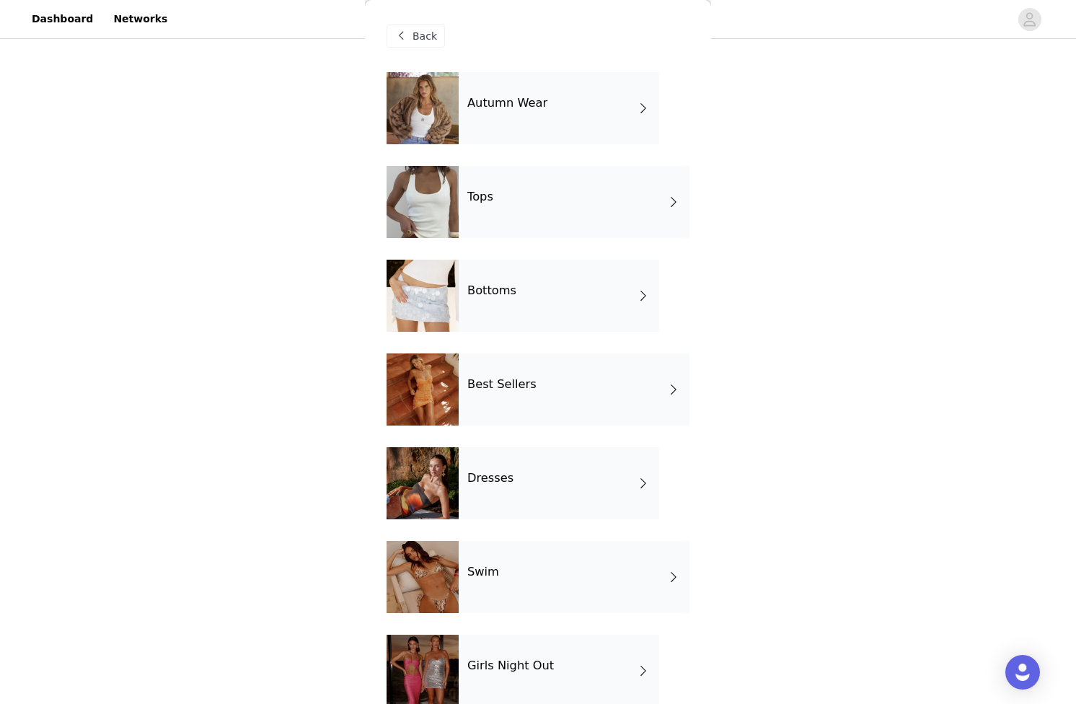
click at [519, 102] on h4 "Autumn Wear" at bounding box center [508, 103] width 80 height 13
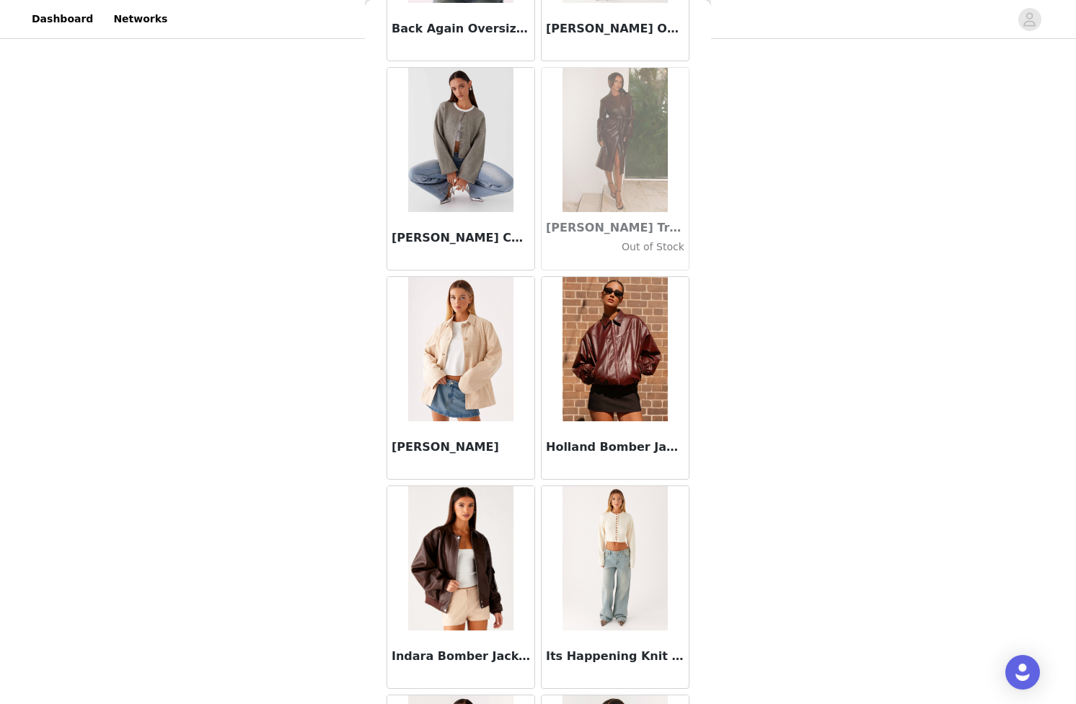
scroll to position [273, 0]
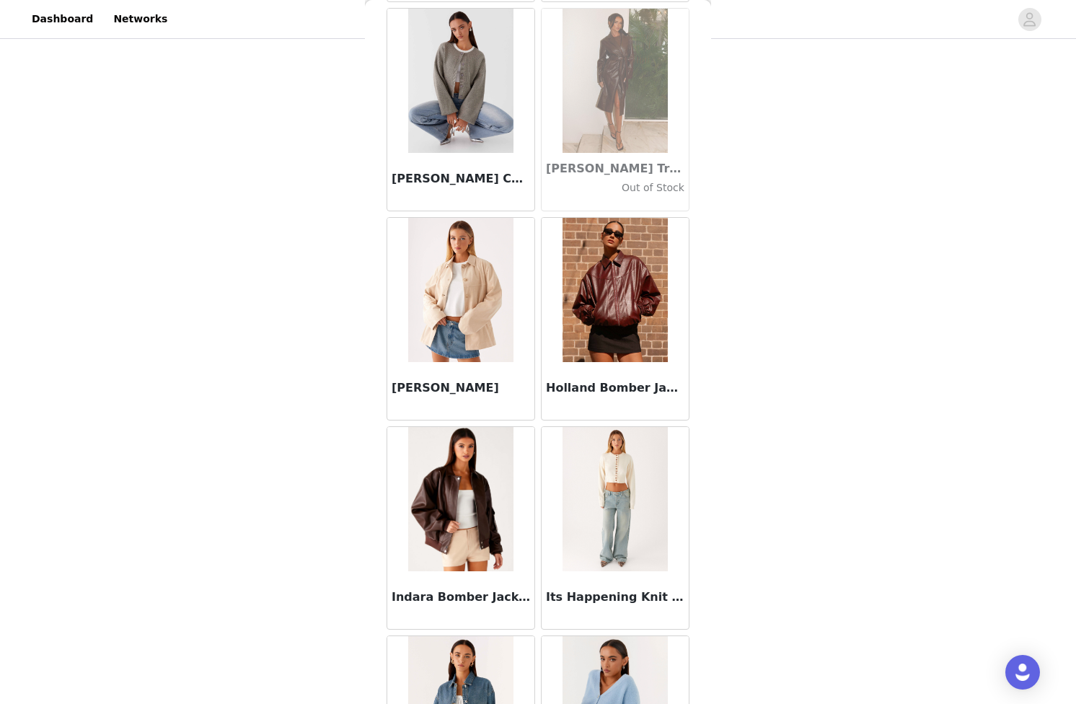
click at [618, 344] on img at bounding box center [615, 290] width 105 height 144
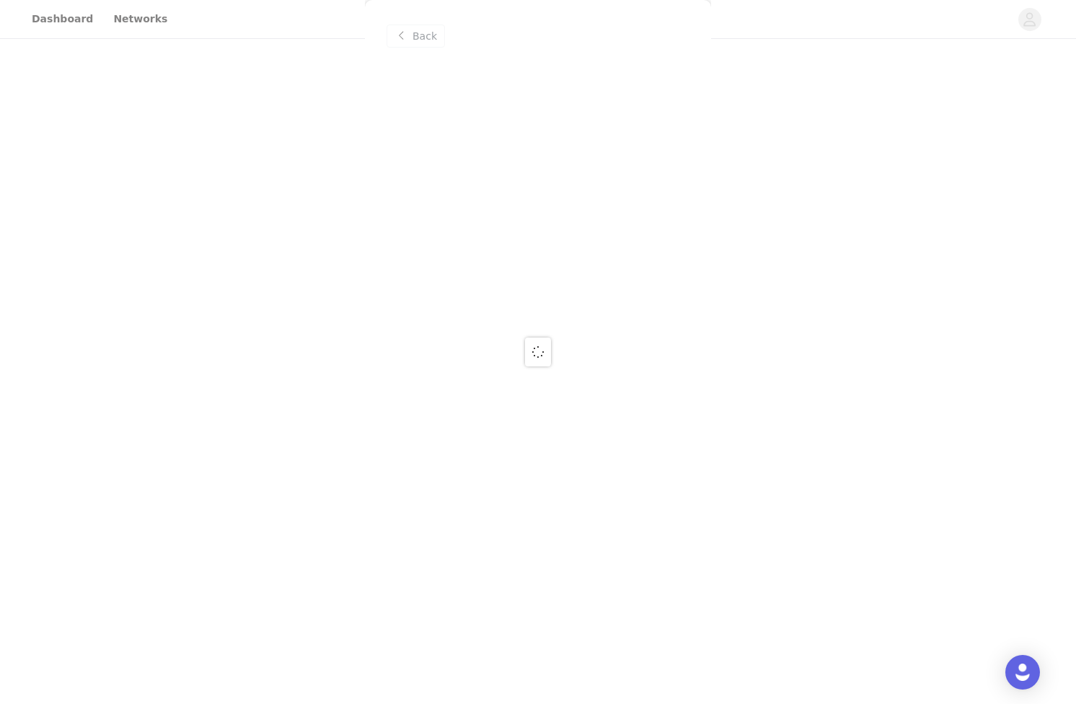
scroll to position [0, 0]
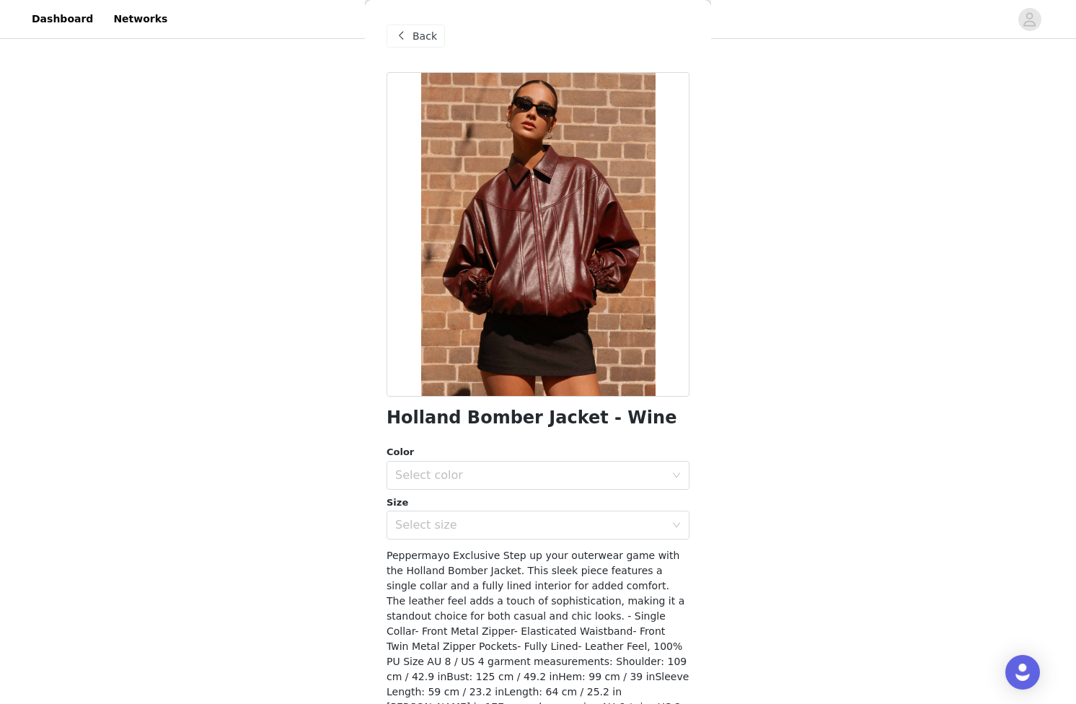
click at [416, 34] on span "Back" at bounding box center [425, 36] width 25 height 15
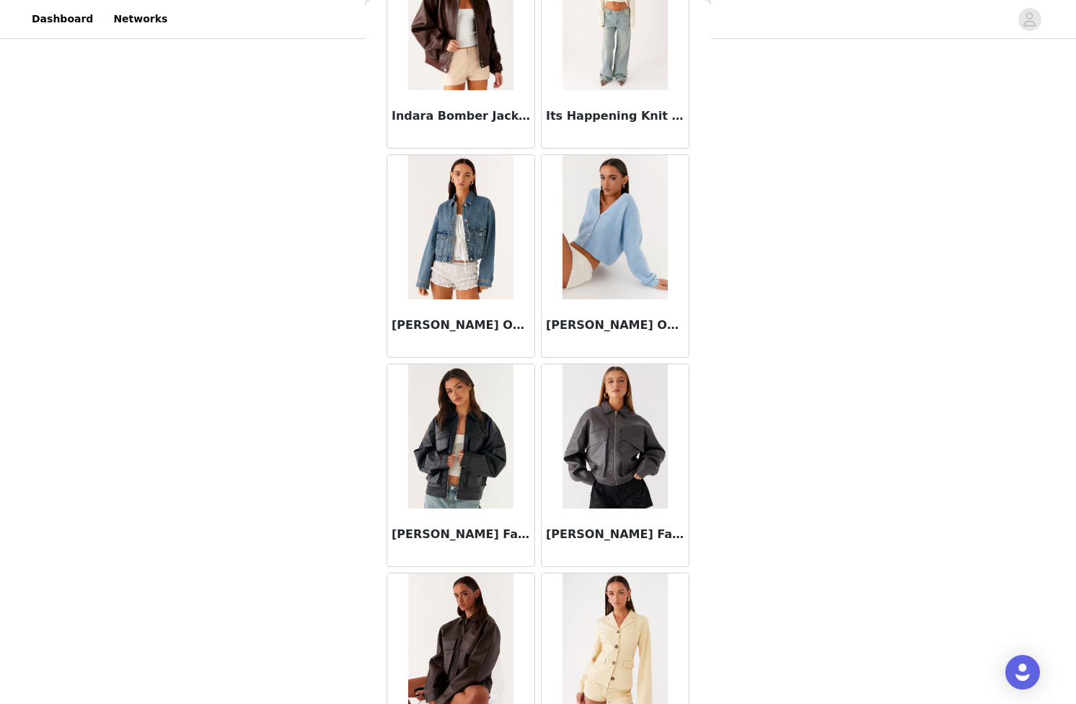
scroll to position [945, 0]
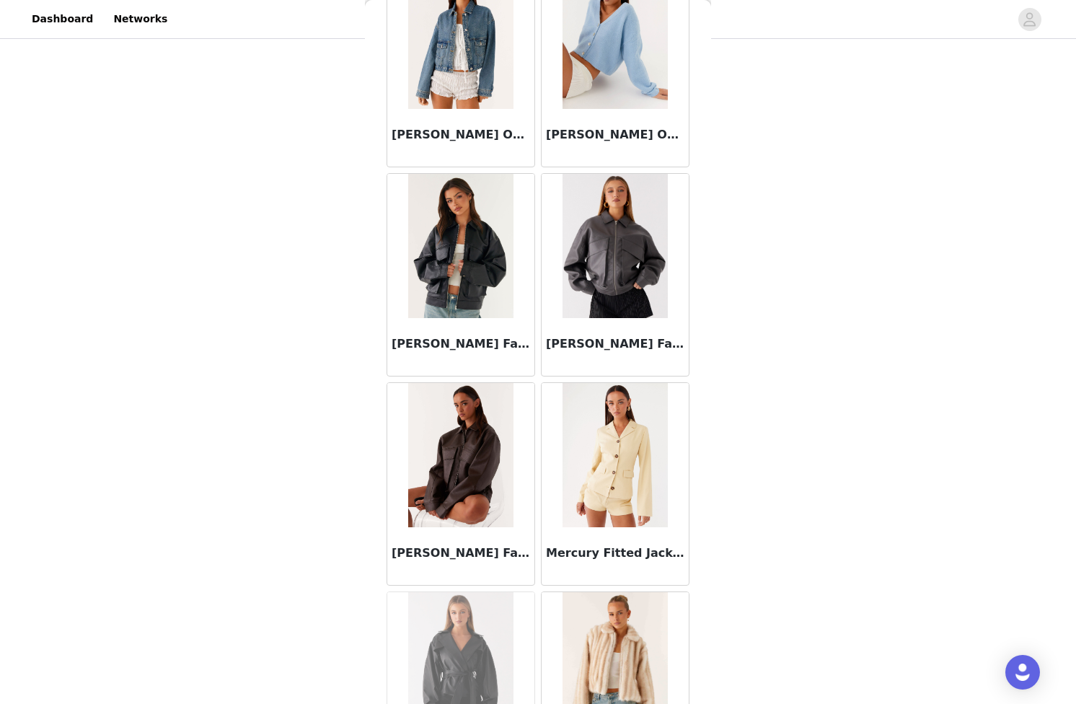
click at [471, 462] on img at bounding box center [460, 455] width 105 height 144
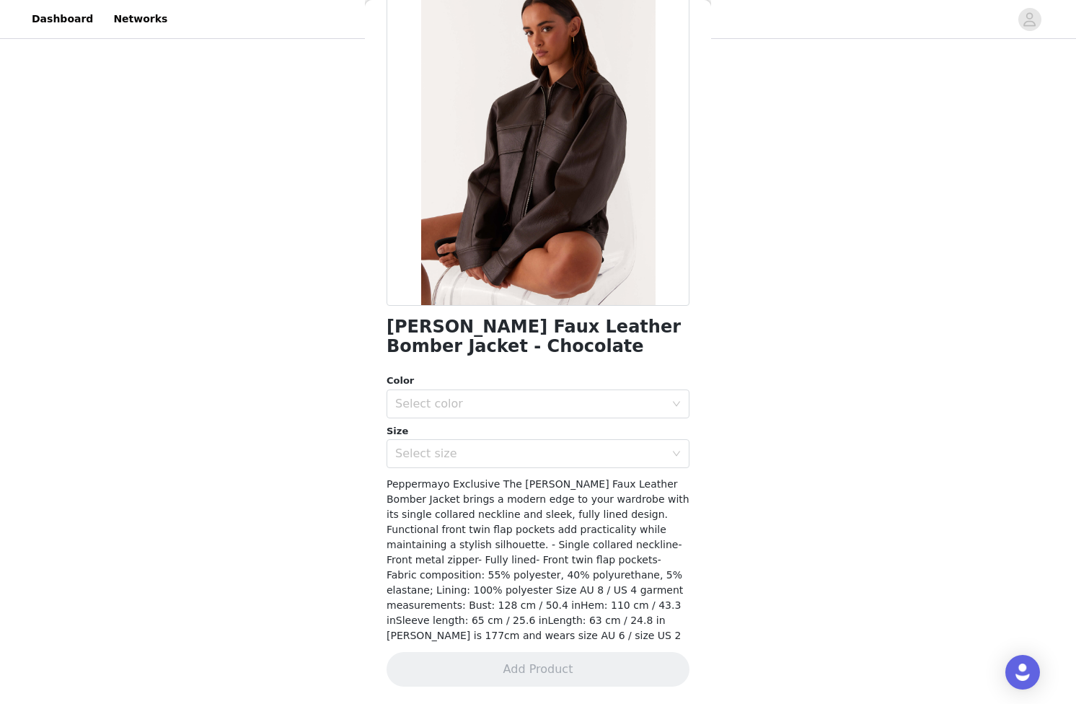
scroll to position [76, 0]
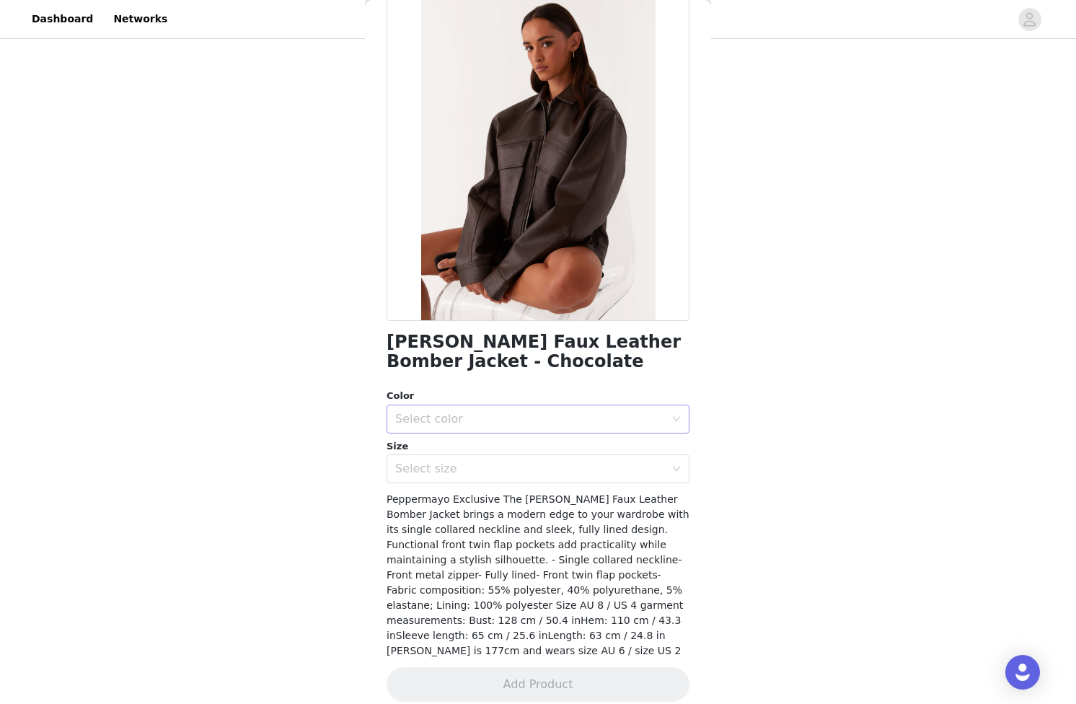
click at [473, 419] on div "Select color" at bounding box center [530, 419] width 270 height 14
click at [467, 453] on li "Chocolate" at bounding box center [538, 450] width 303 height 23
click at [473, 477] on div "Select size" at bounding box center [533, 468] width 276 height 27
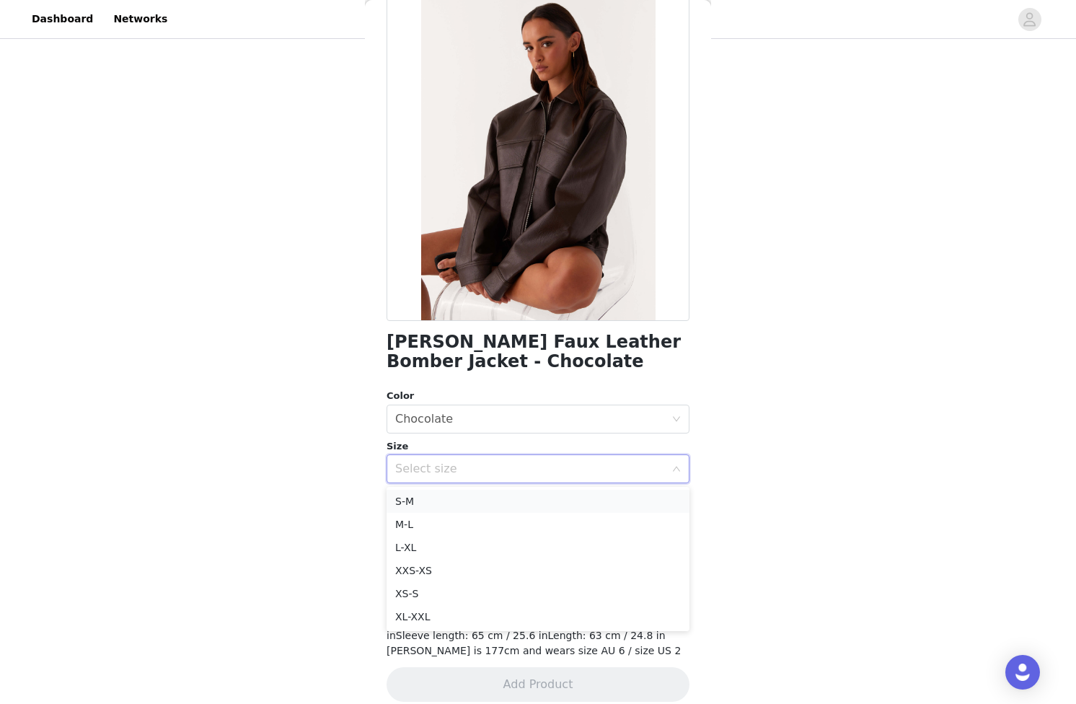
click at [460, 496] on li "S-M" at bounding box center [538, 501] width 303 height 23
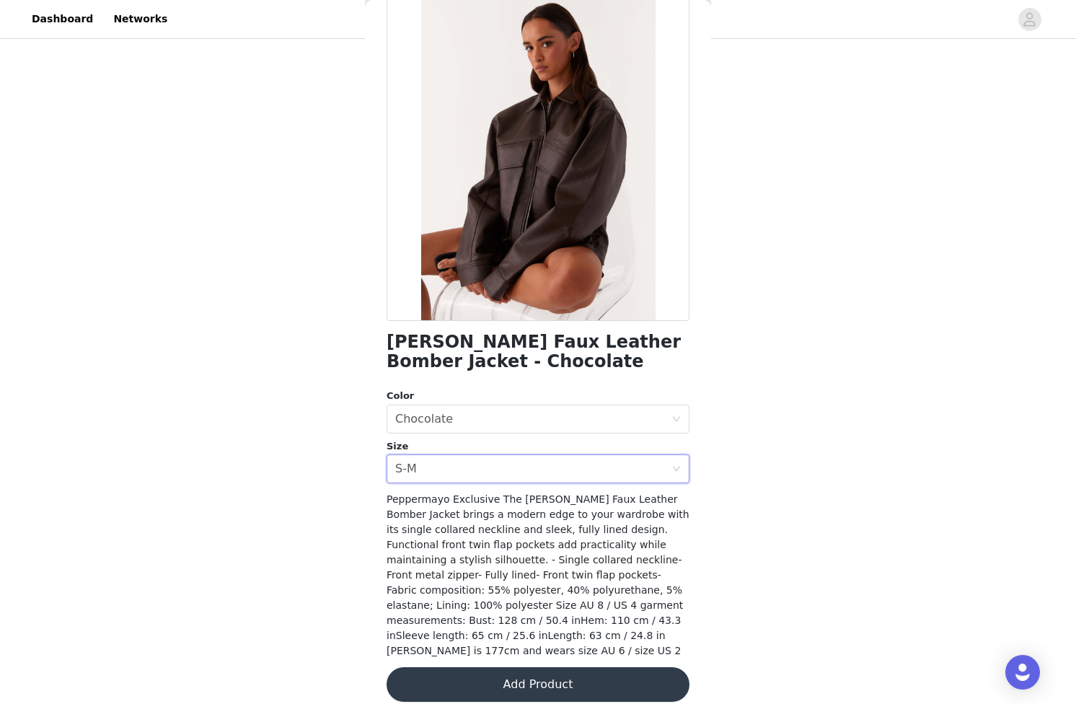
click at [506, 667] on button "Add Product" at bounding box center [538, 684] width 303 height 35
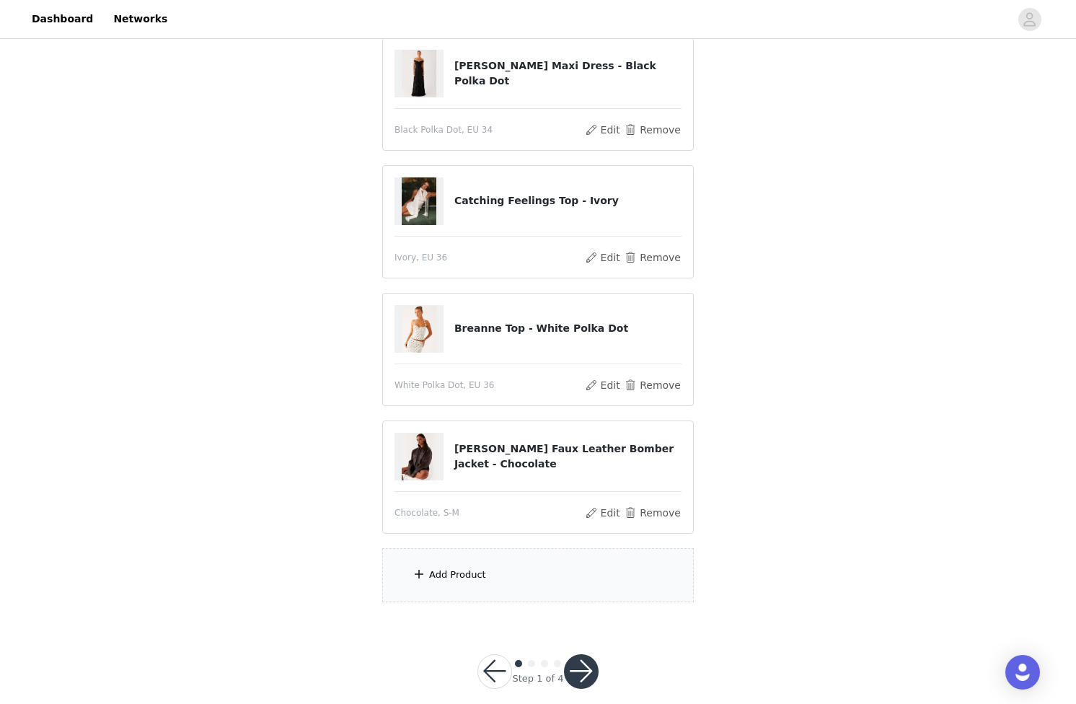
scroll to position [302, 0]
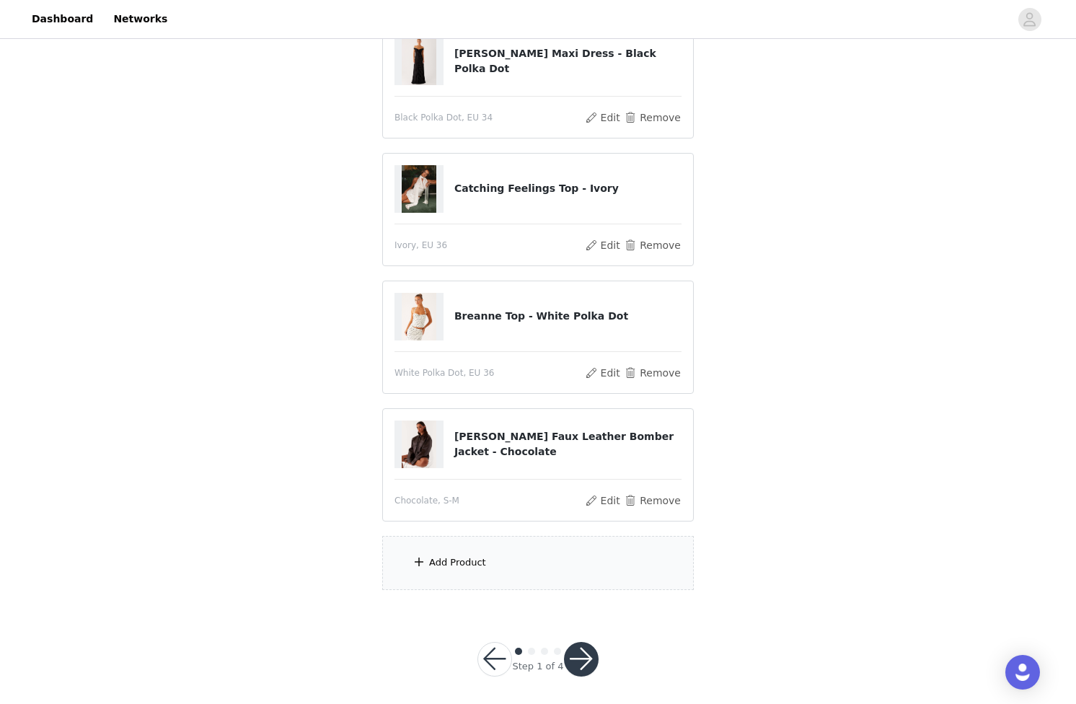
click at [524, 571] on div "Add Product" at bounding box center [538, 563] width 312 height 54
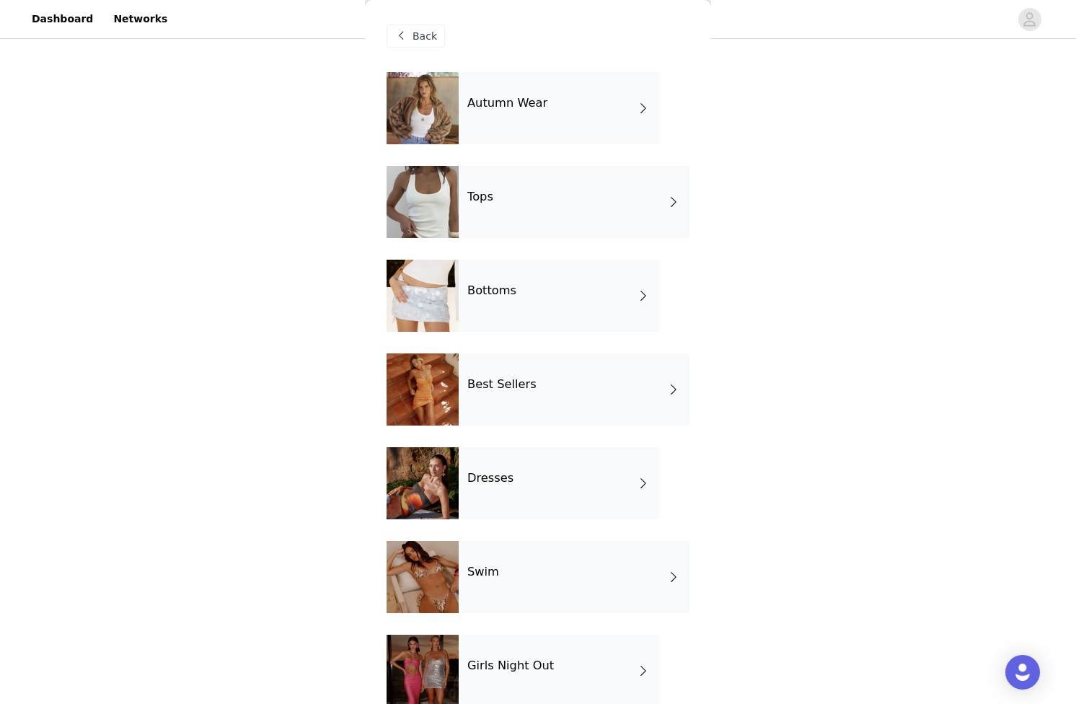
click at [504, 299] on div "Bottoms" at bounding box center [559, 296] width 201 height 72
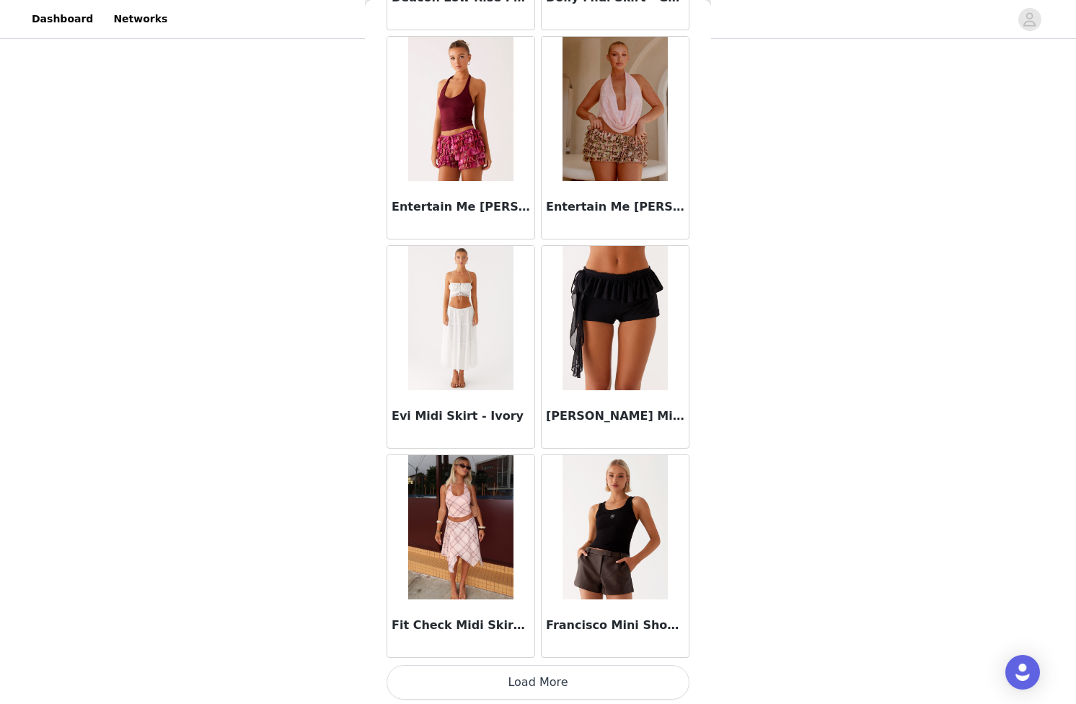
scroll to position [1504, 0]
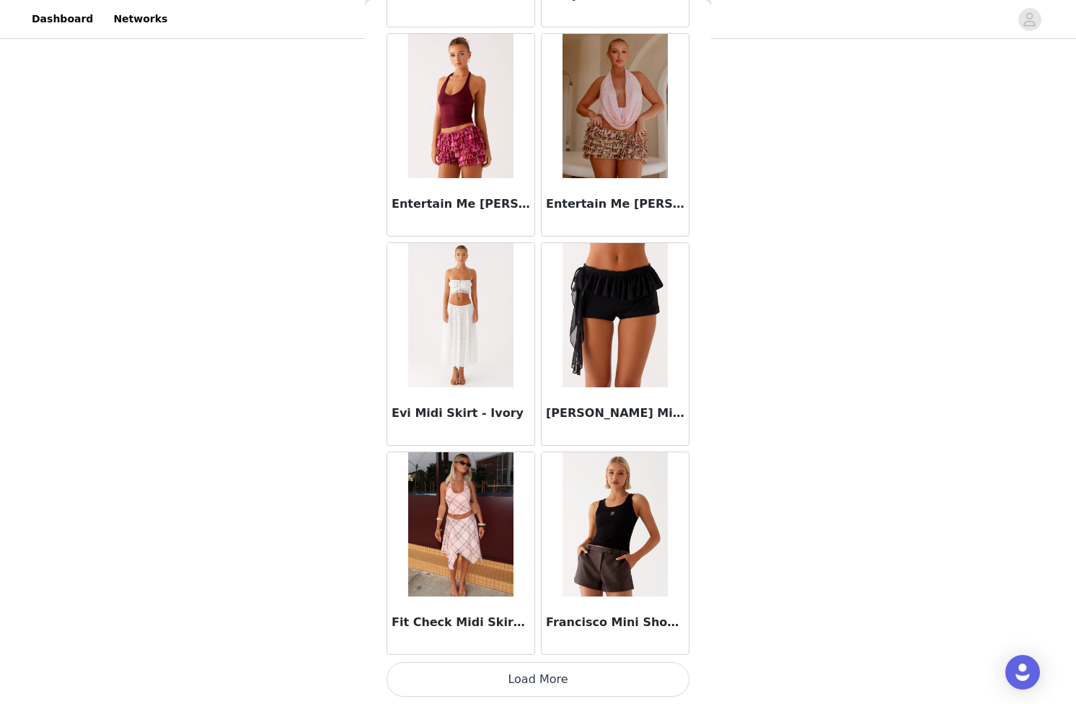
click at [535, 683] on button "Load More" at bounding box center [538, 679] width 303 height 35
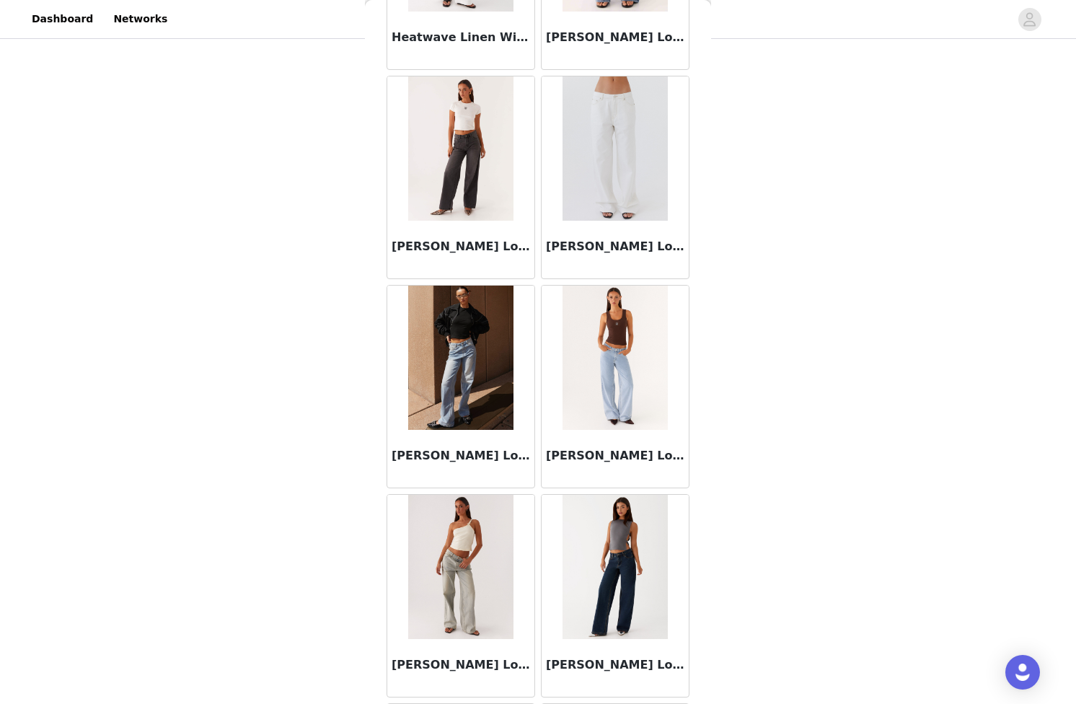
scroll to position [2927, 0]
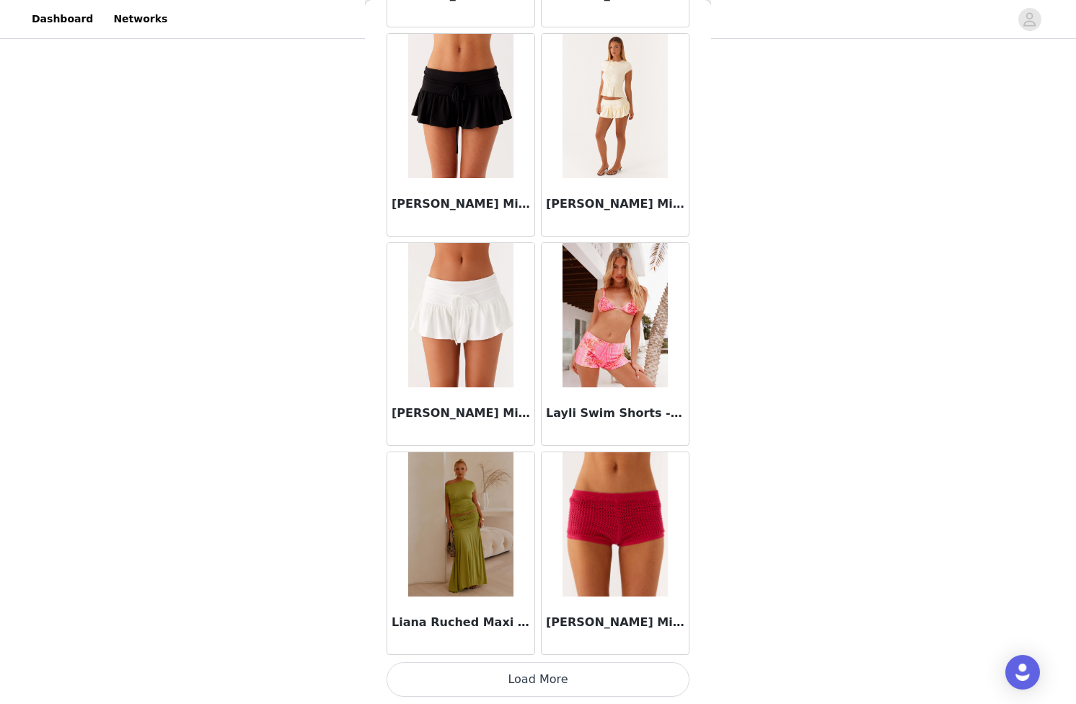
click at [535, 680] on button "Load More" at bounding box center [538, 679] width 303 height 35
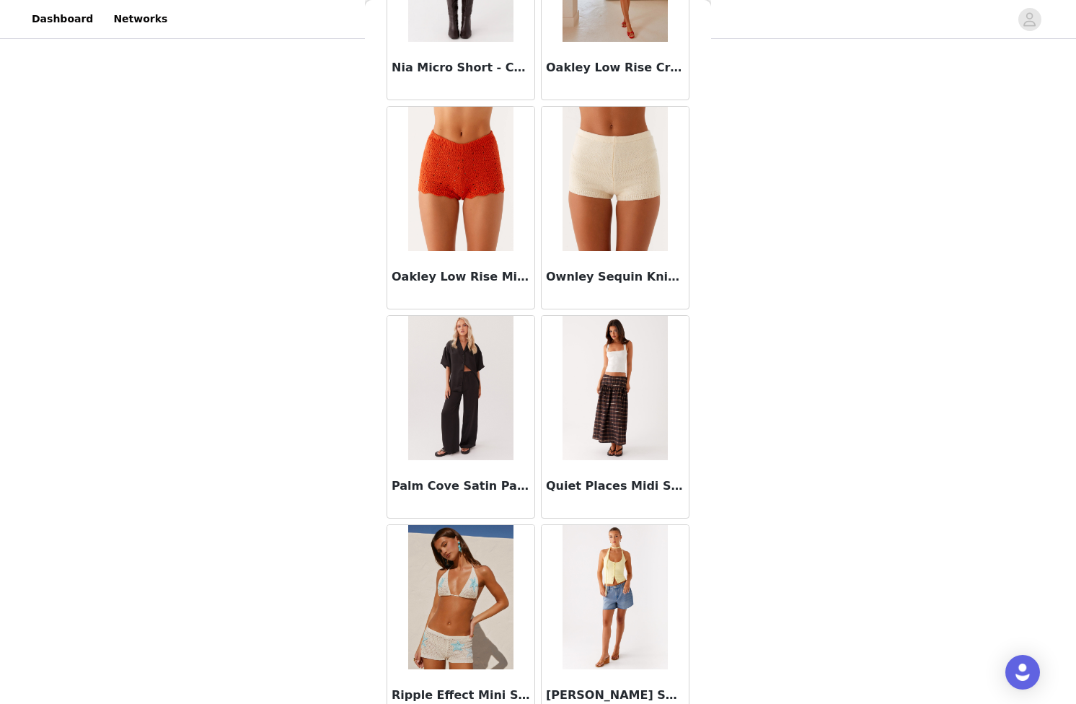
scroll to position [5522, 0]
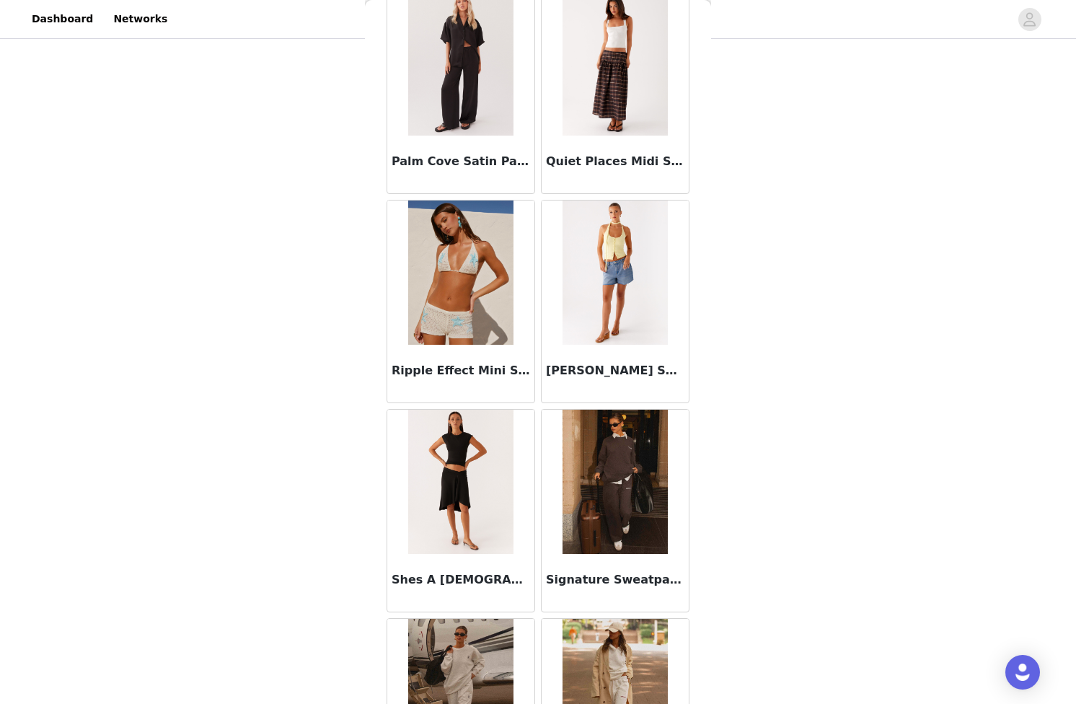
click at [443, 51] on img at bounding box center [460, 63] width 105 height 144
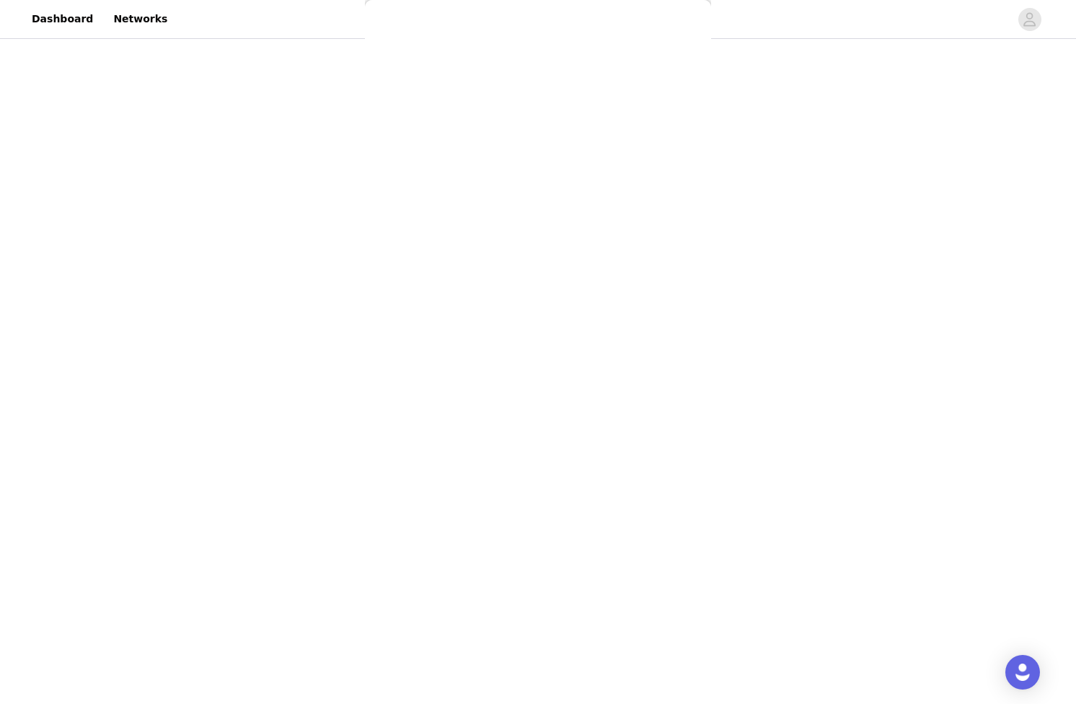
scroll to position [0, 0]
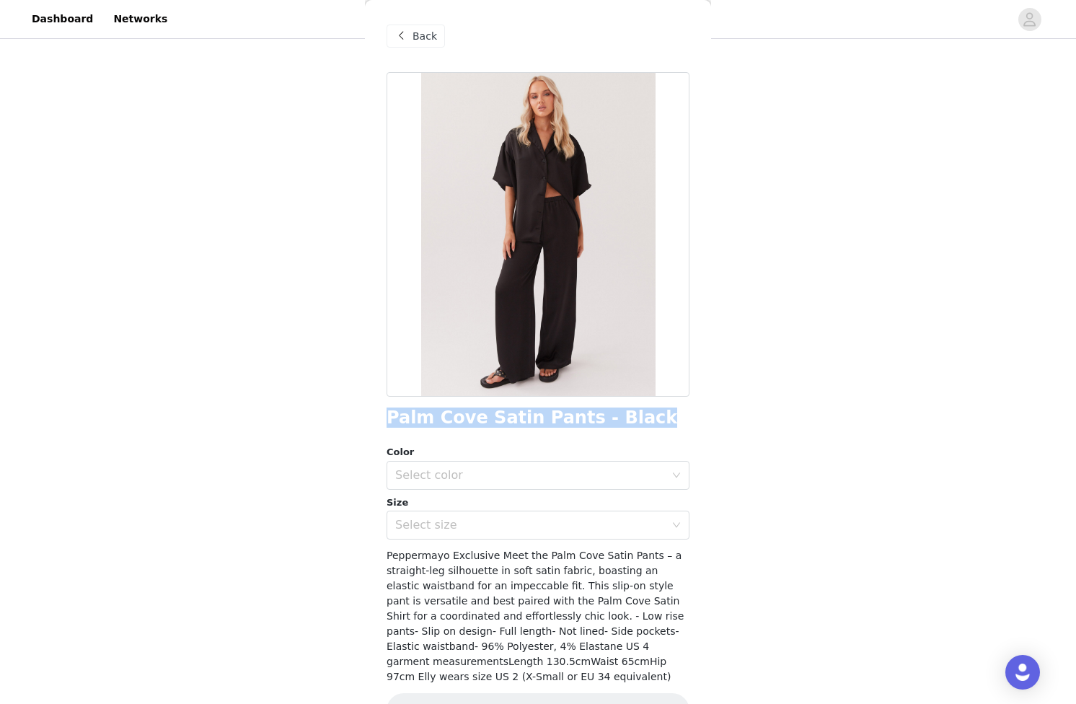
drag, startPoint x: 390, startPoint y: 420, endPoint x: 632, endPoint y: 411, distance: 241.9
click at [632, 411] on div "Palm Cove Satin Pants - Black" at bounding box center [538, 417] width 303 height 19
copy h1 "Palm Cove Satin Pants - Black"
click at [600, 475] on div "Select color" at bounding box center [530, 475] width 270 height 14
click at [571, 506] on li "Black" at bounding box center [538, 507] width 303 height 23
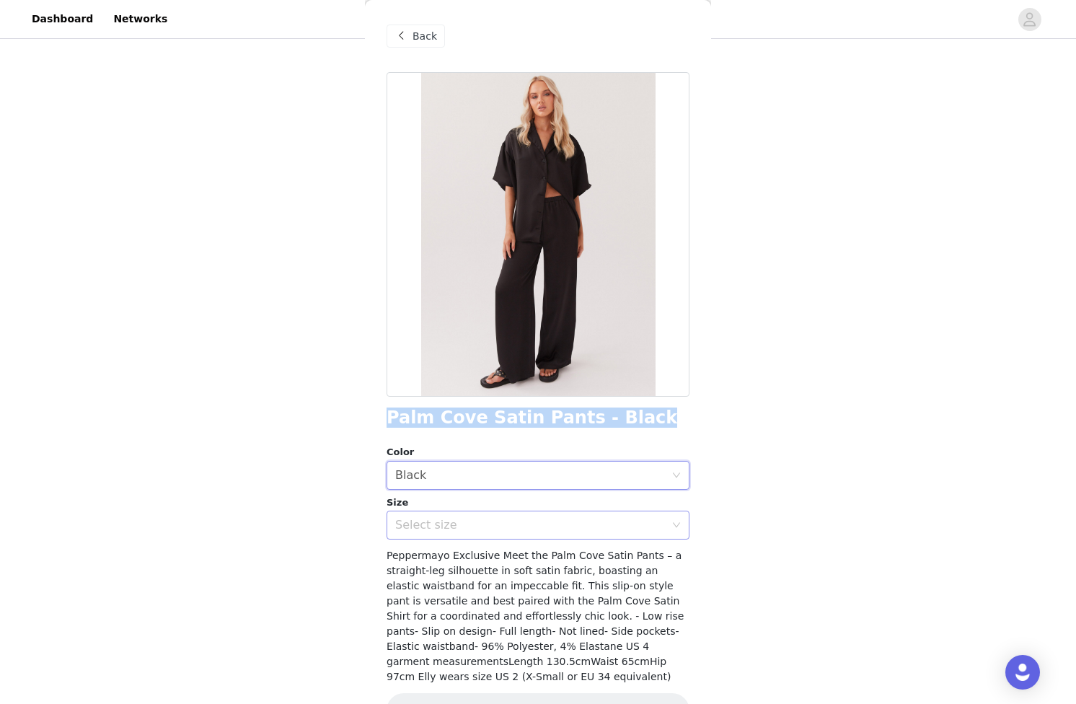
click at [551, 519] on div "Select size" at bounding box center [530, 525] width 270 height 14
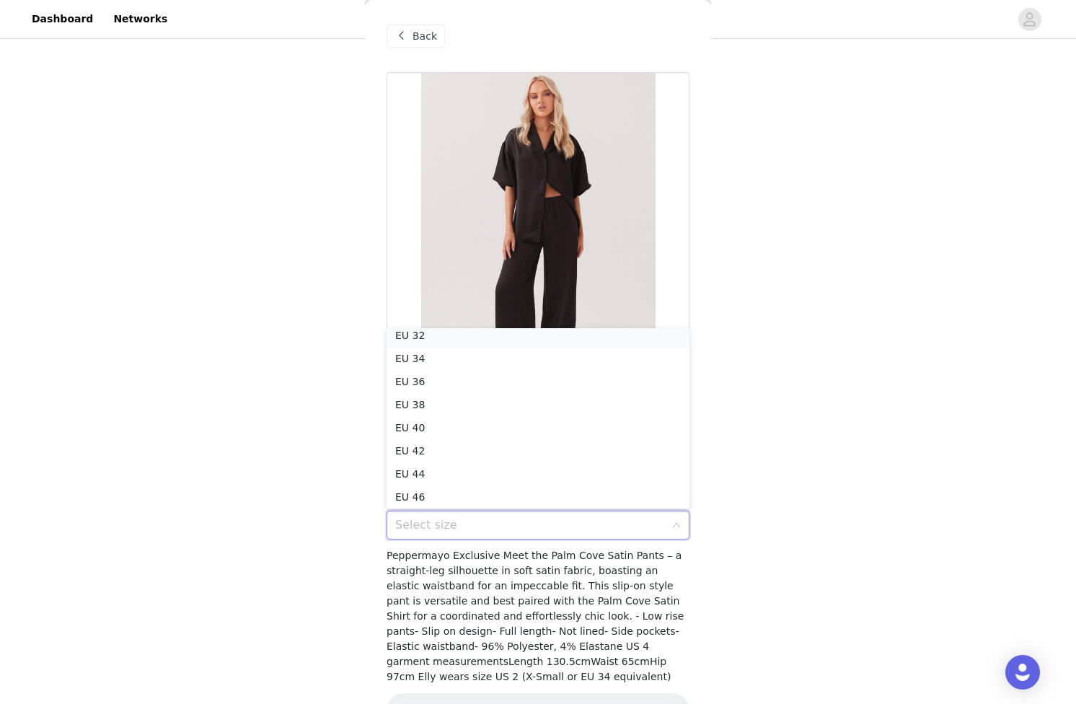
scroll to position [3, 0]
click at [483, 359] on li "EU 34" at bounding box center [538, 362] width 303 height 23
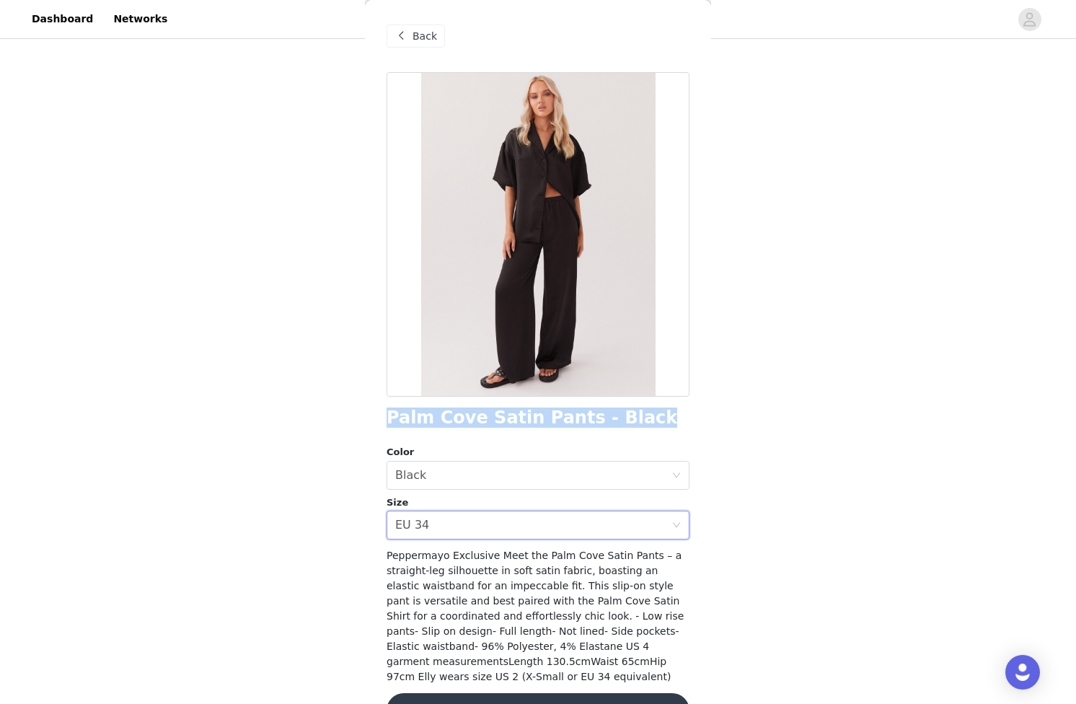
scroll to position [41, 0]
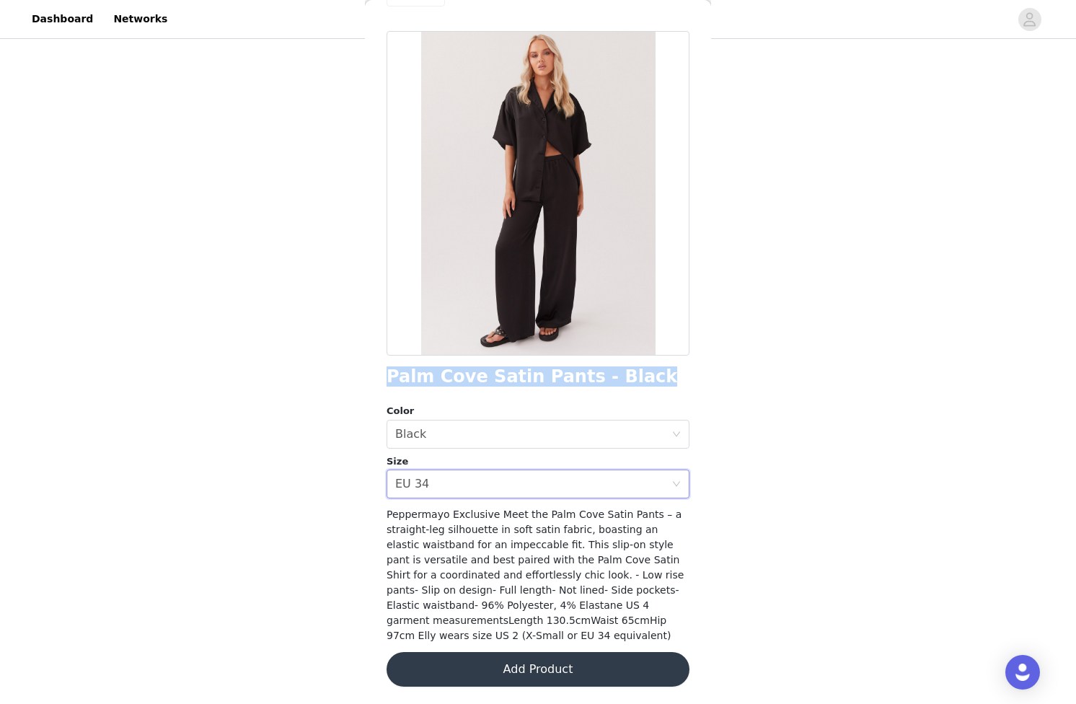
click at [522, 674] on button "Add Product" at bounding box center [538, 669] width 303 height 35
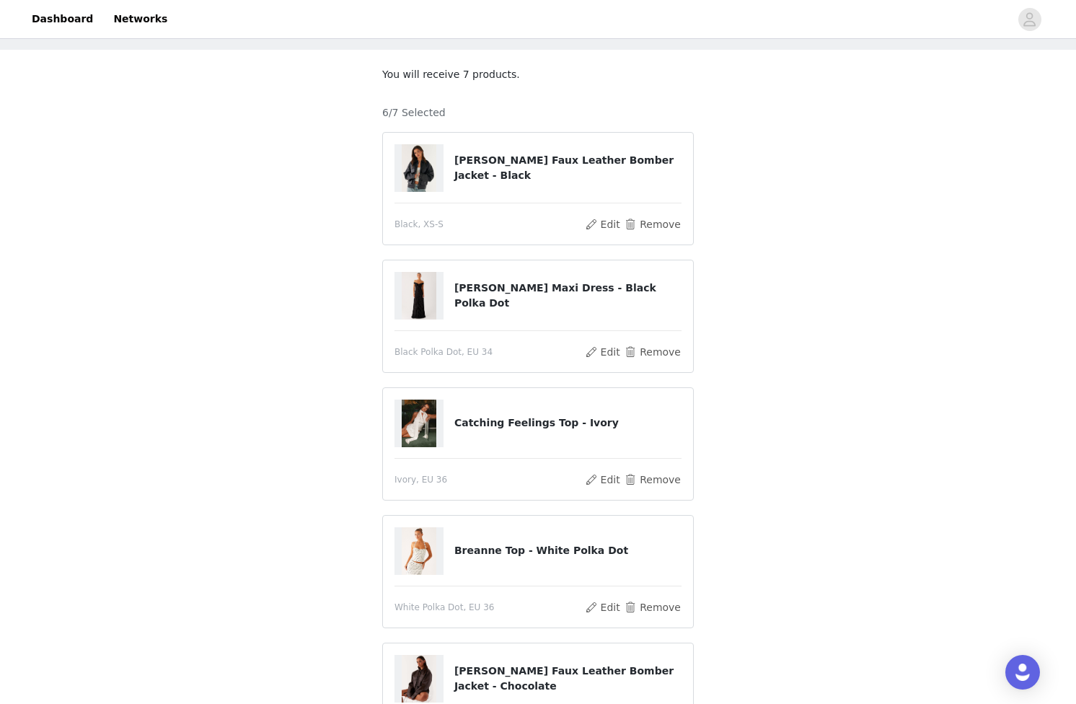
scroll to position [62, 0]
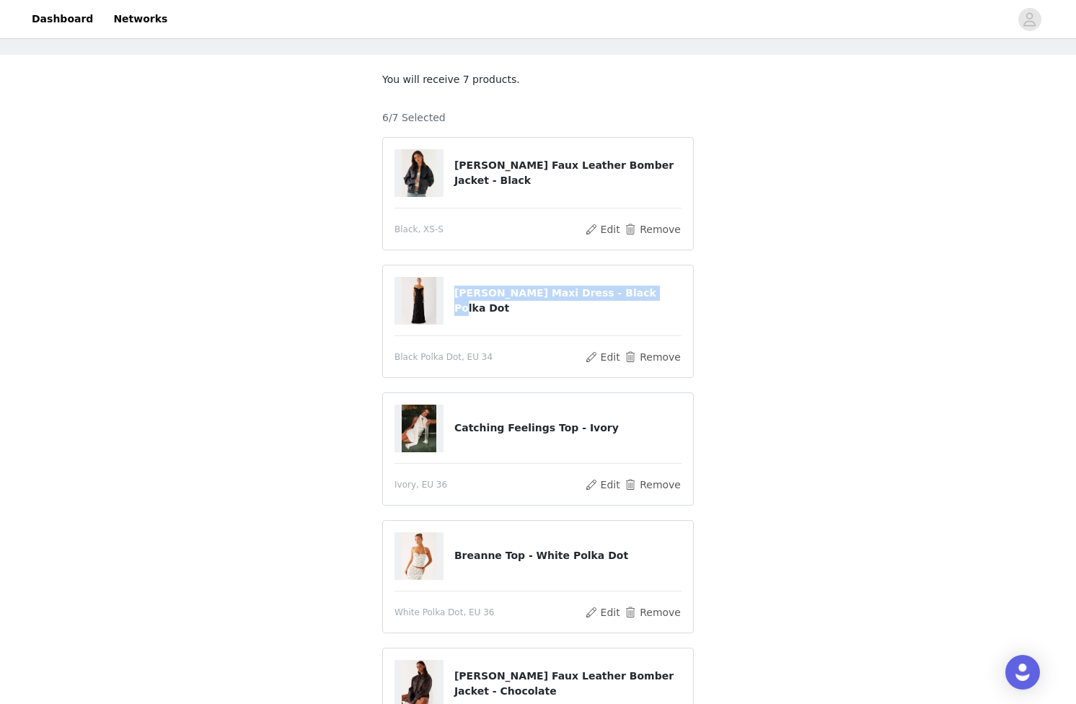
drag, startPoint x: 455, startPoint y: 299, endPoint x: 659, endPoint y: 298, distance: 204.2
click at [659, 298] on h4 "[PERSON_NAME] Maxi Dress - Black Polka Dot" at bounding box center [568, 301] width 227 height 30
copy h4 "[PERSON_NAME] Maxi Dress - Black Polka Dot"
click at [657, 356] on button "Remove" at bounding box center [653, 356] width 58 height 17
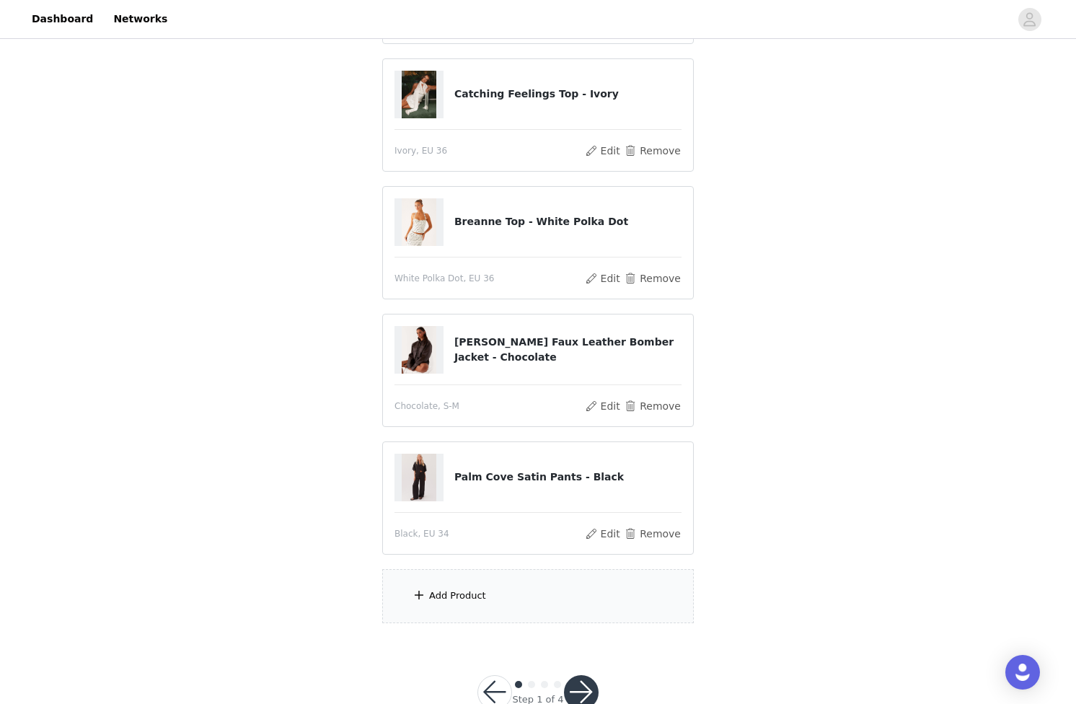
scroll to position [308, 0]
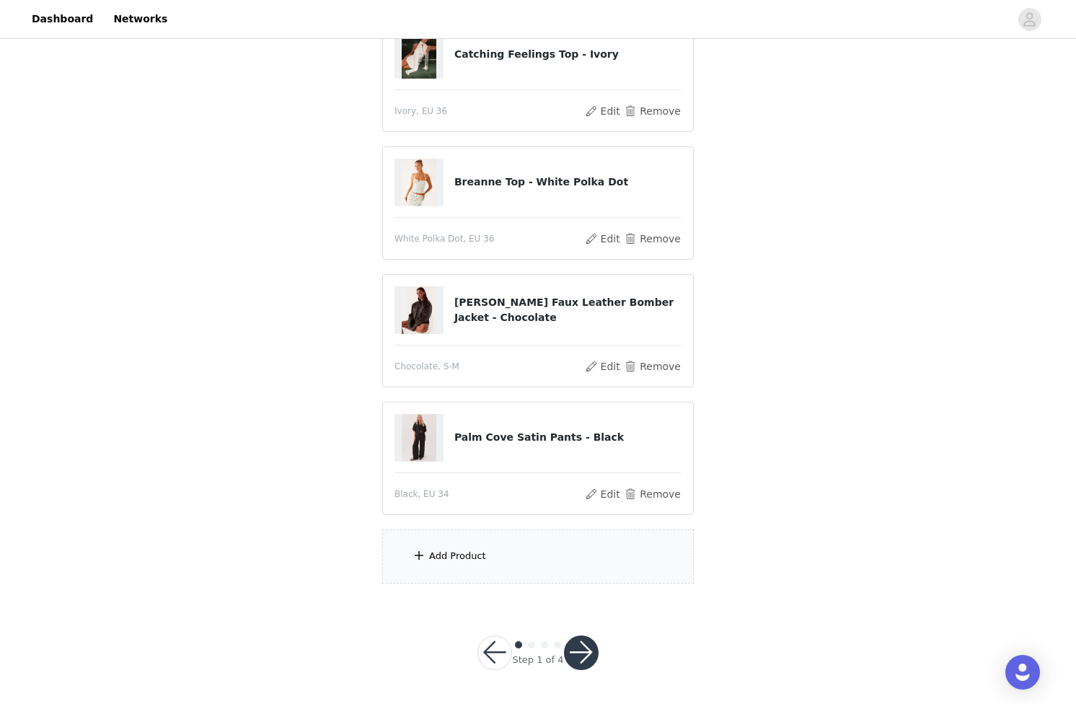
click at [486, 565] on div "Add Product" at bounding box center [538, 557] width 312 height 54
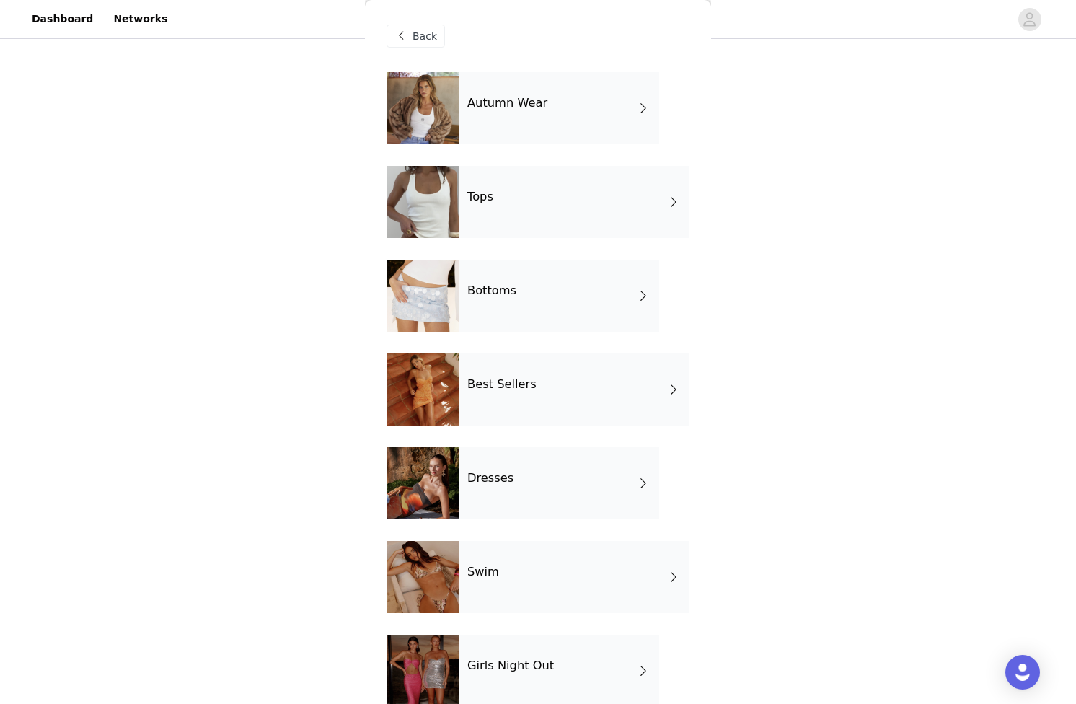
click at [487, 308] on div "Bottoms" at bounding box center [559, 296] width 201 height 72
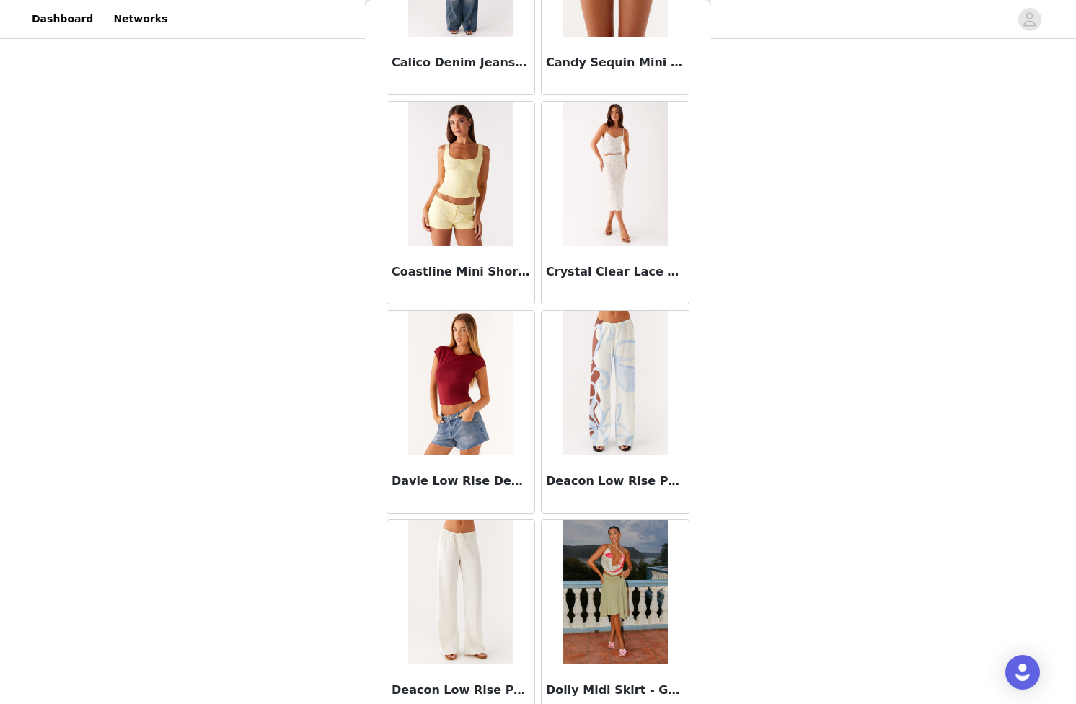
scroll to position [1504, 0]
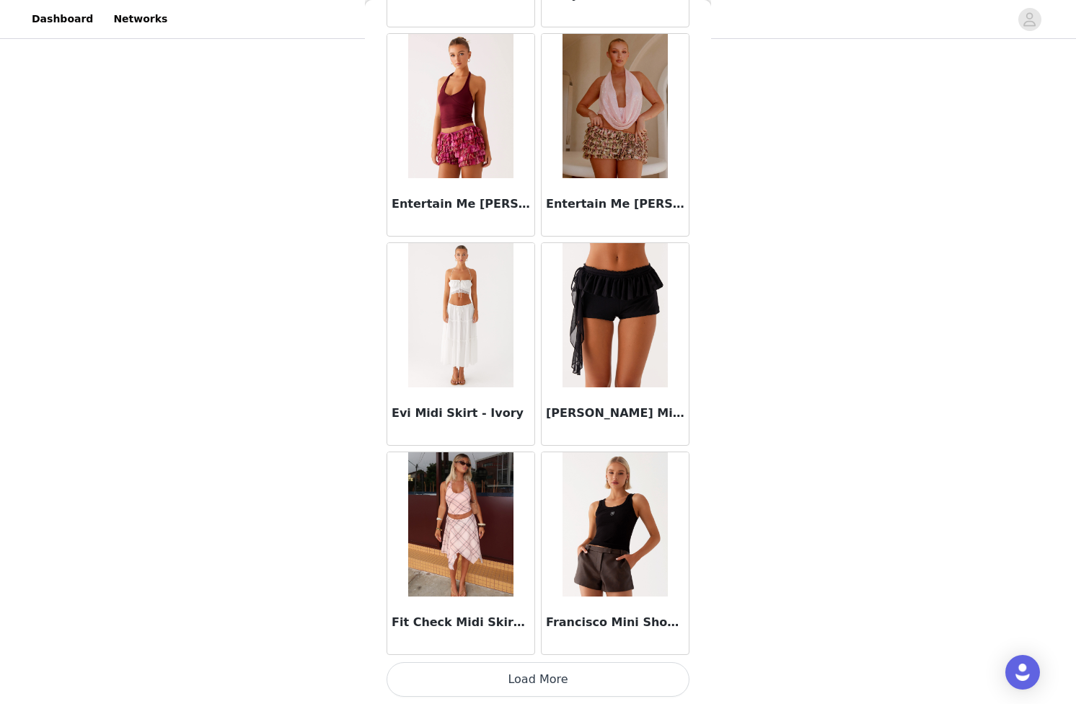
click at [545, 679] on button "Load More" at bounding box center [538, 679] width 303 height 35
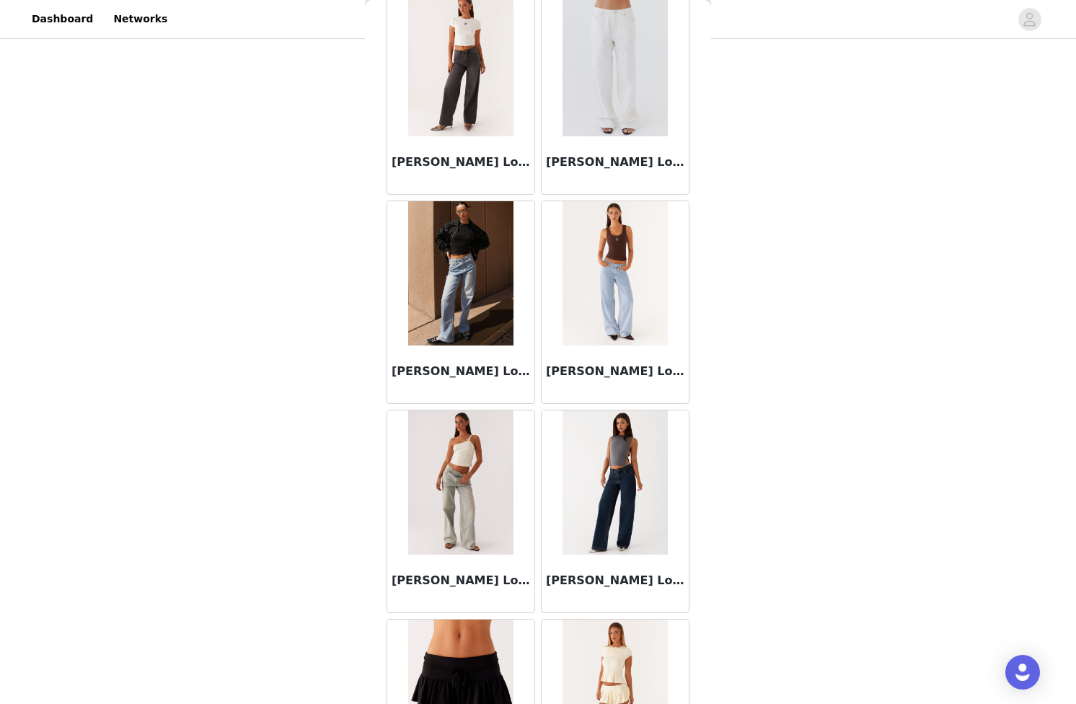
scroll to position [3596, 0]
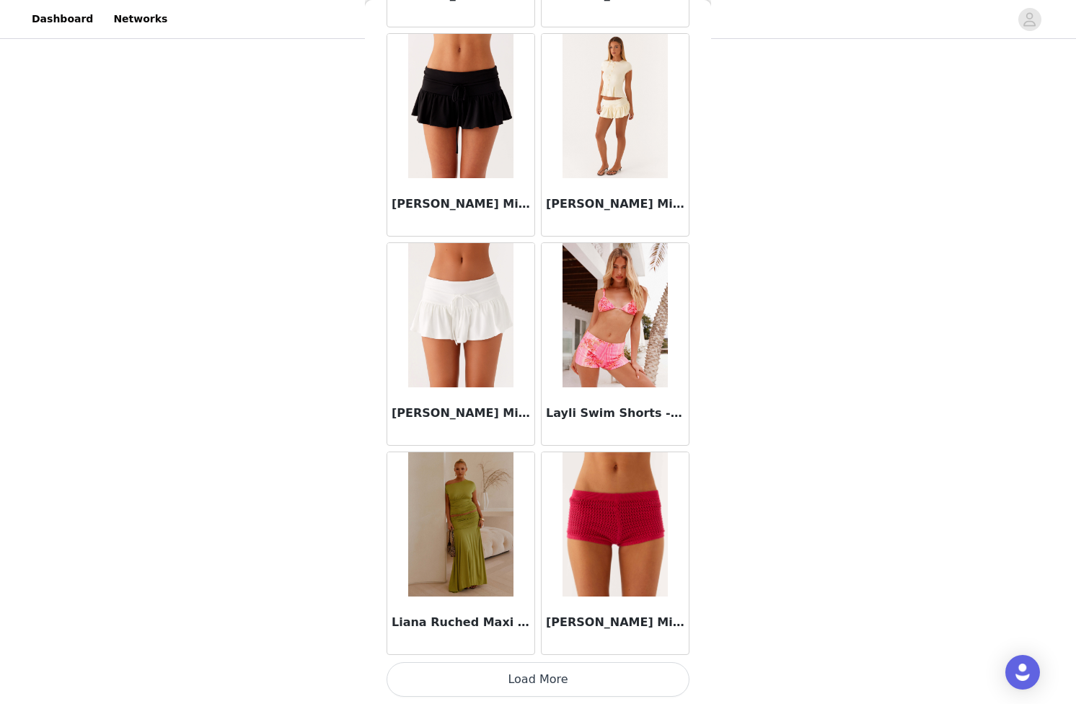
click at [544, 696] on button "Load More" at bounding box center [538, 679] width 303 height 35
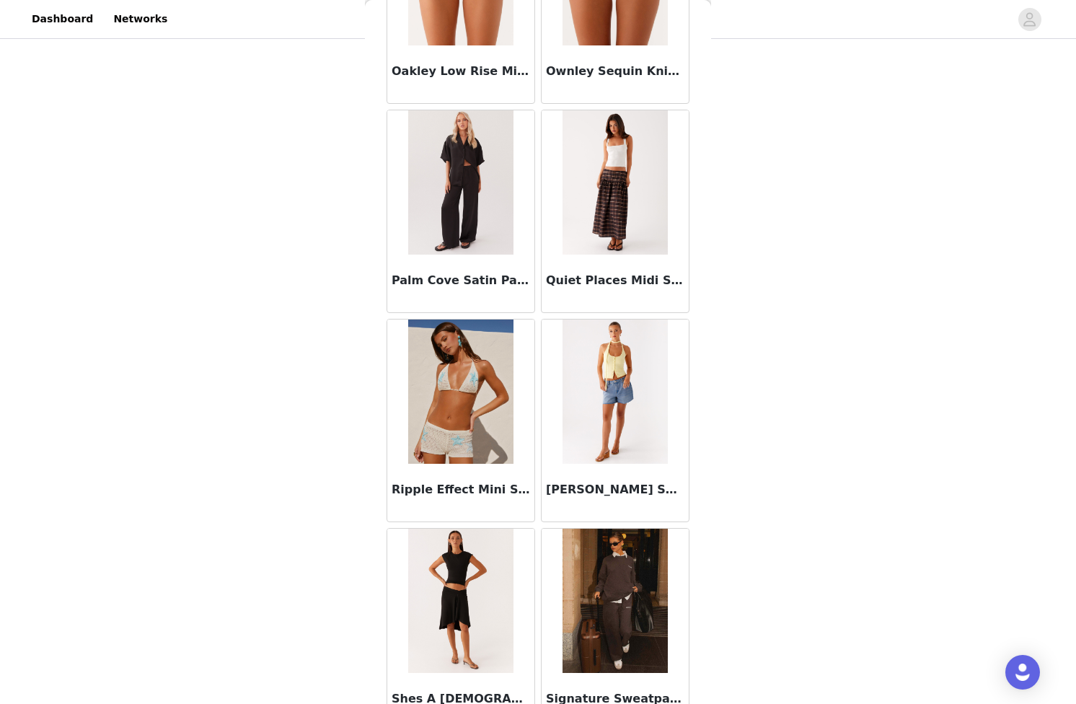
scroll to position [5688, 0]
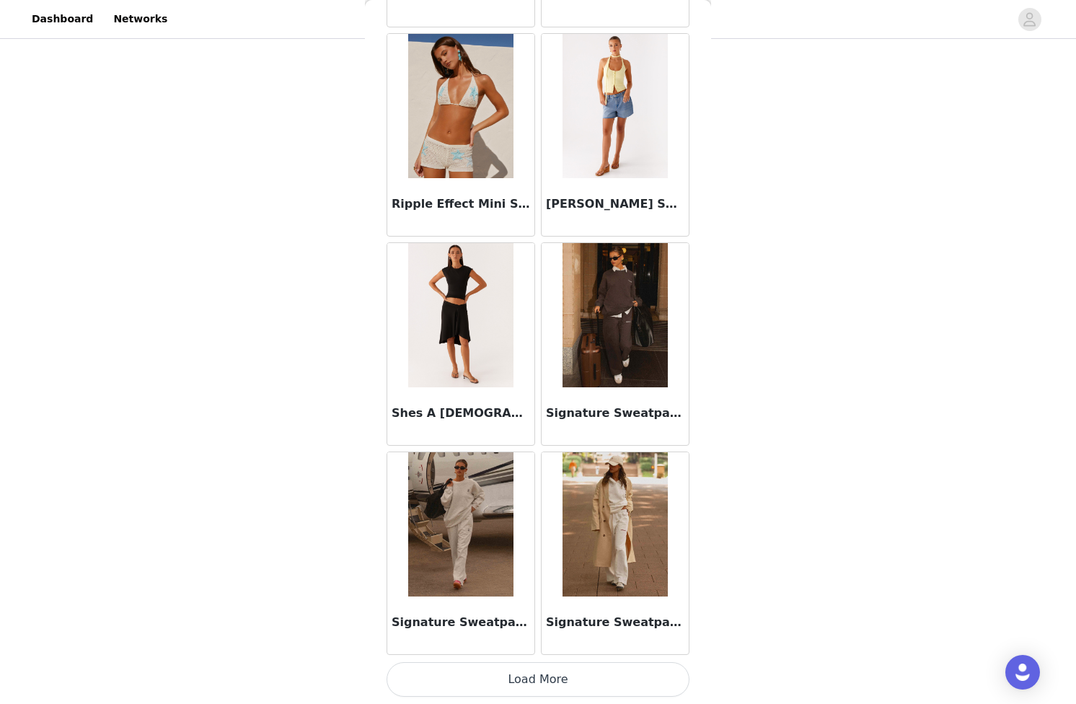
click at [556, 672] on button "Load More" at bounding box center [538, 679] width 303 height 35
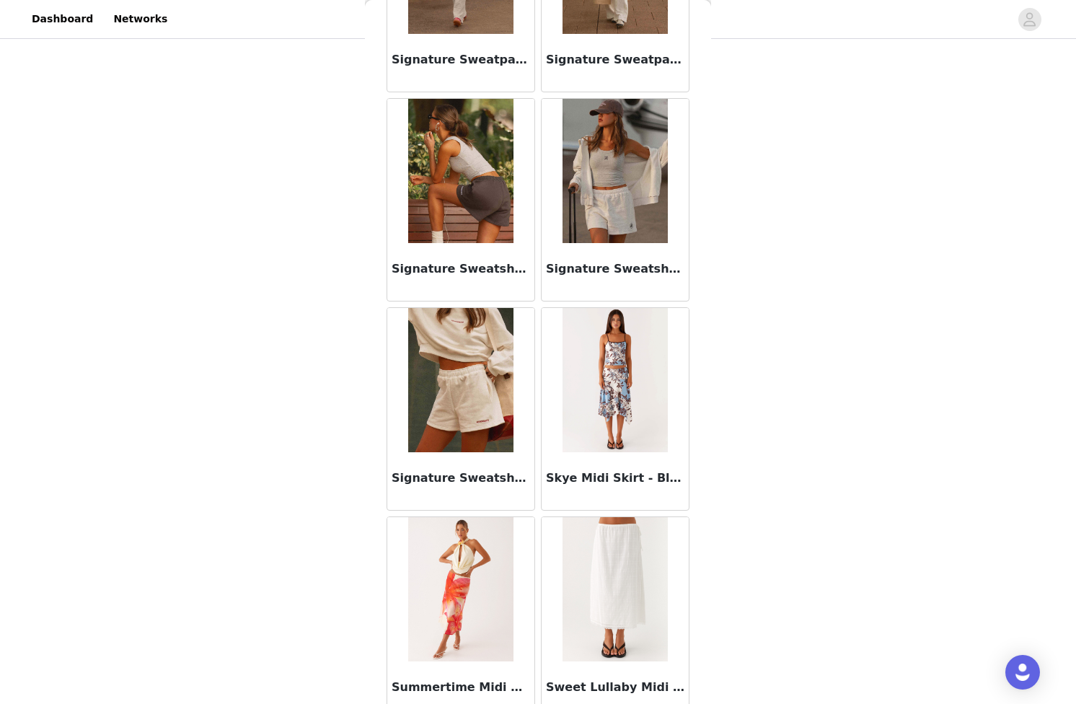
scroll to position [6688, 0]
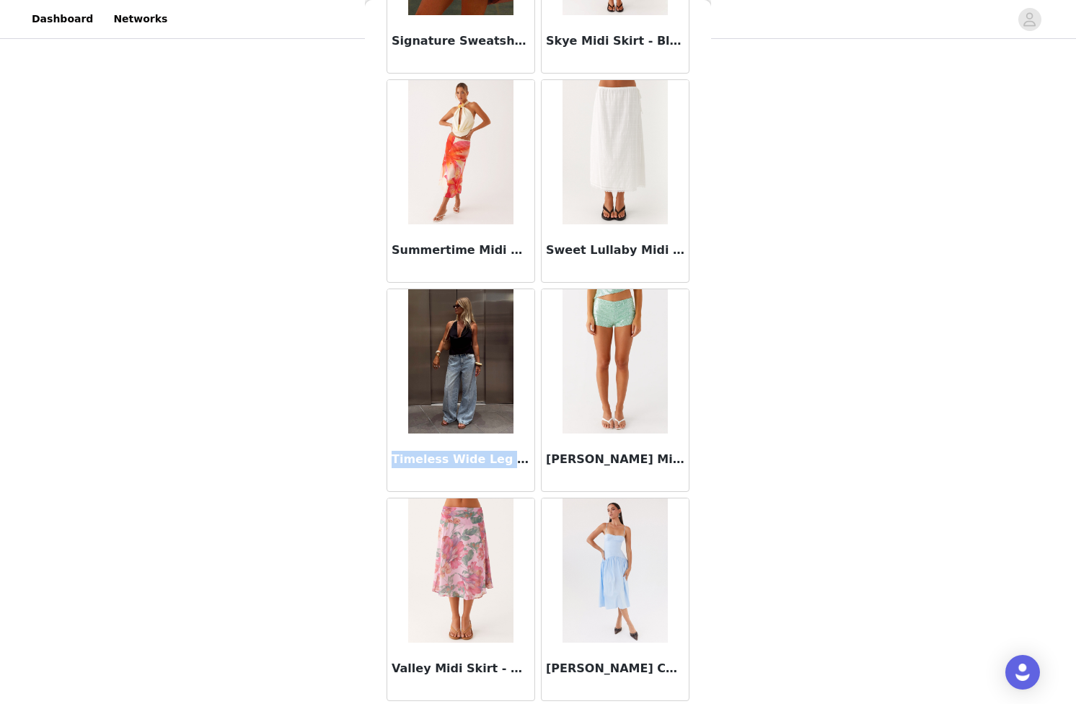
drag, startPoint x: 392, startPoint y: 460, endPoint x: 498, endPoint y: 455, distance: 106.1
click at [498, 455] on h3 "Timeless Wide Leg Jeans - Bleached Blue" at bounding box center [461, 459] width 139 height 17
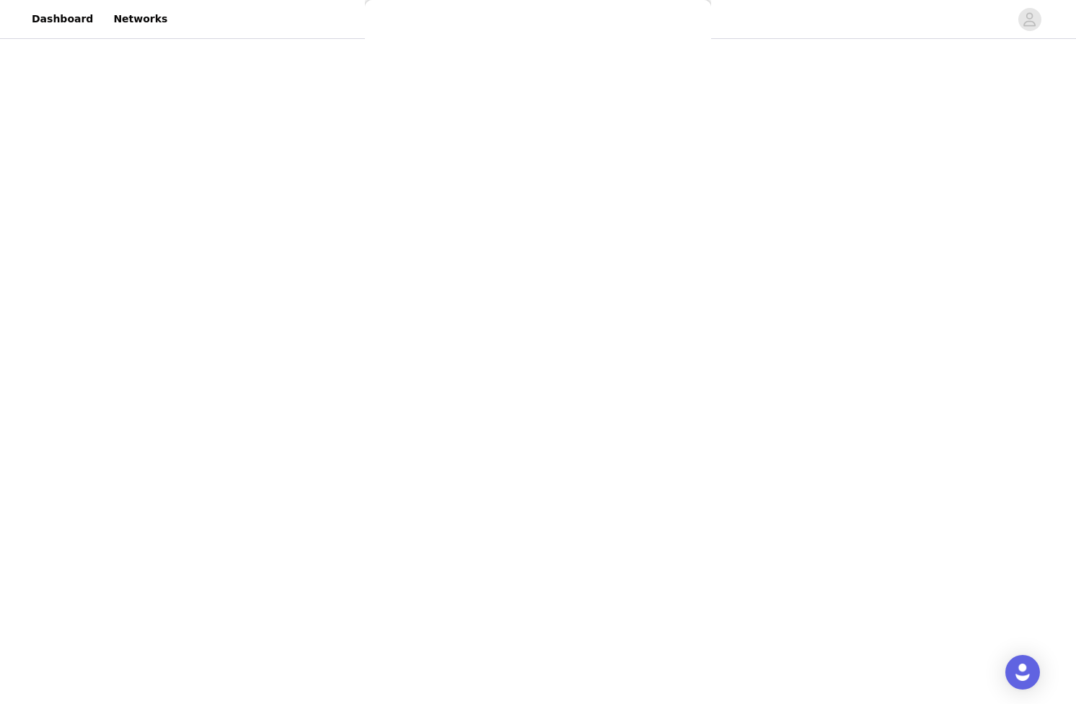
scroll to position [0, 0]
copy h3 "Timeless Wide Leg"
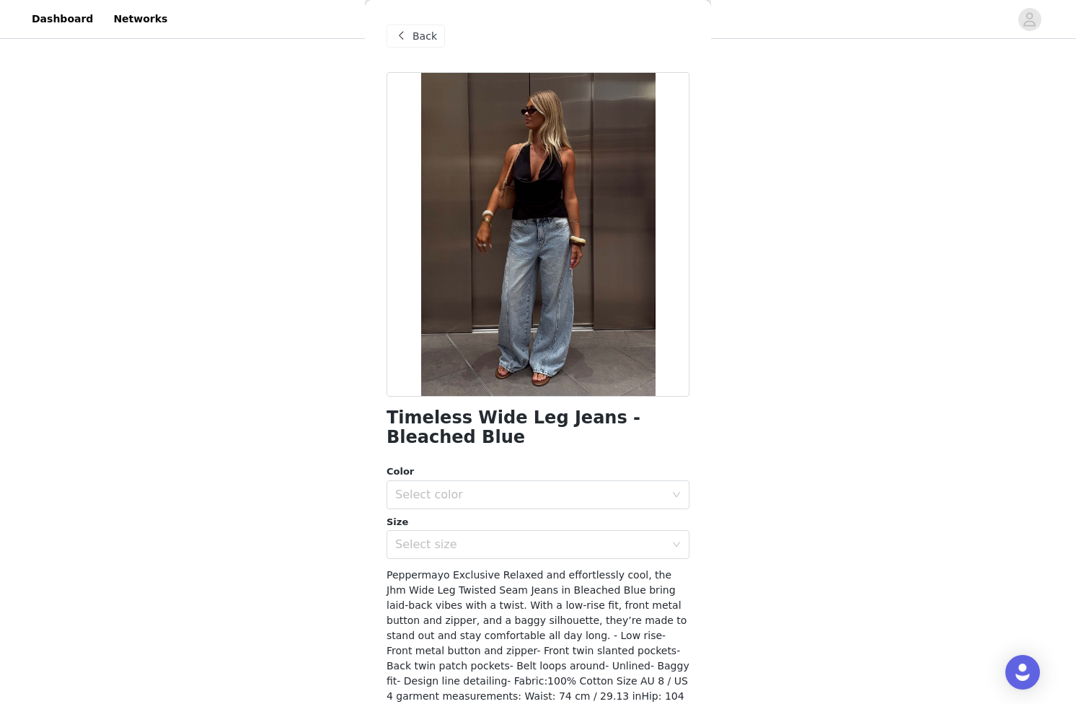
click at [421, 40] on span "Back" at bounding box center [425, 36] width 25 height 15
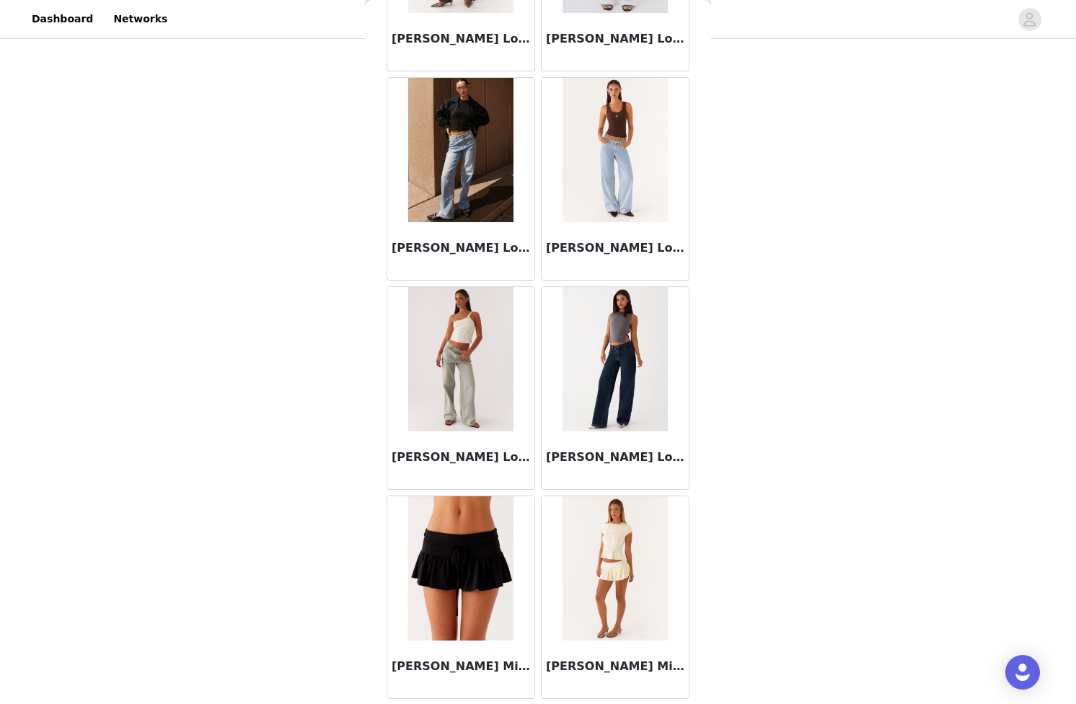
scroll to position [3134, 0]
click at [579, 242] on h3 "[PERSON_NAME] Low Rise Denim Jeans - Sky" at bounding box center [615, 247] width 139 height 17
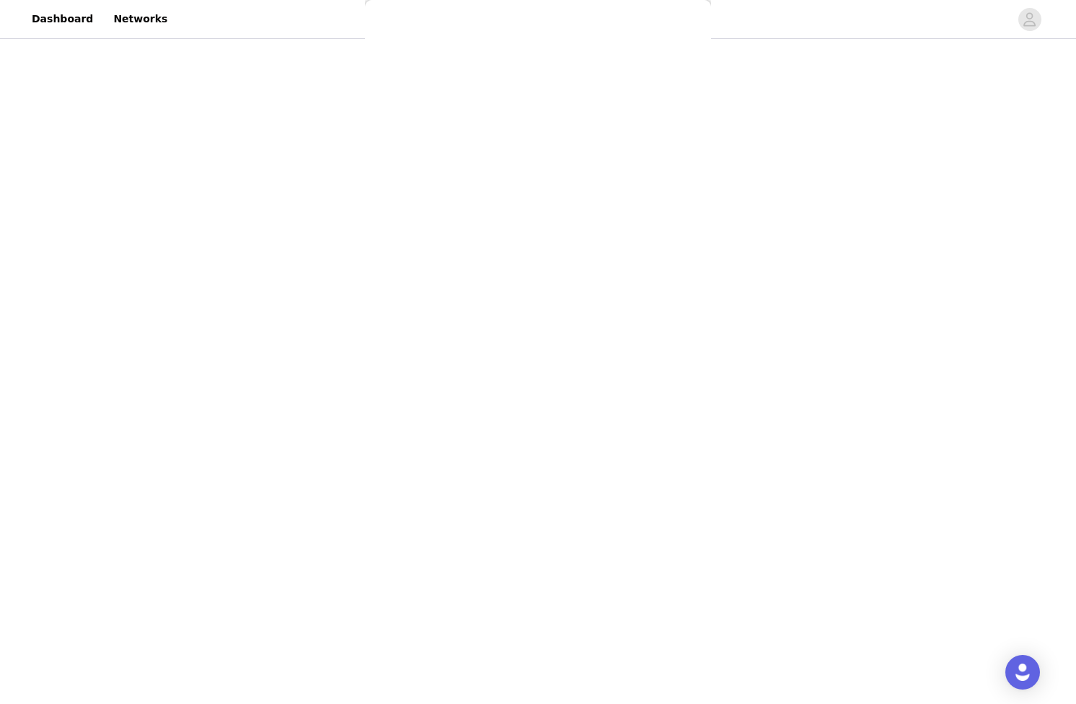
scroll to position [0, 0]
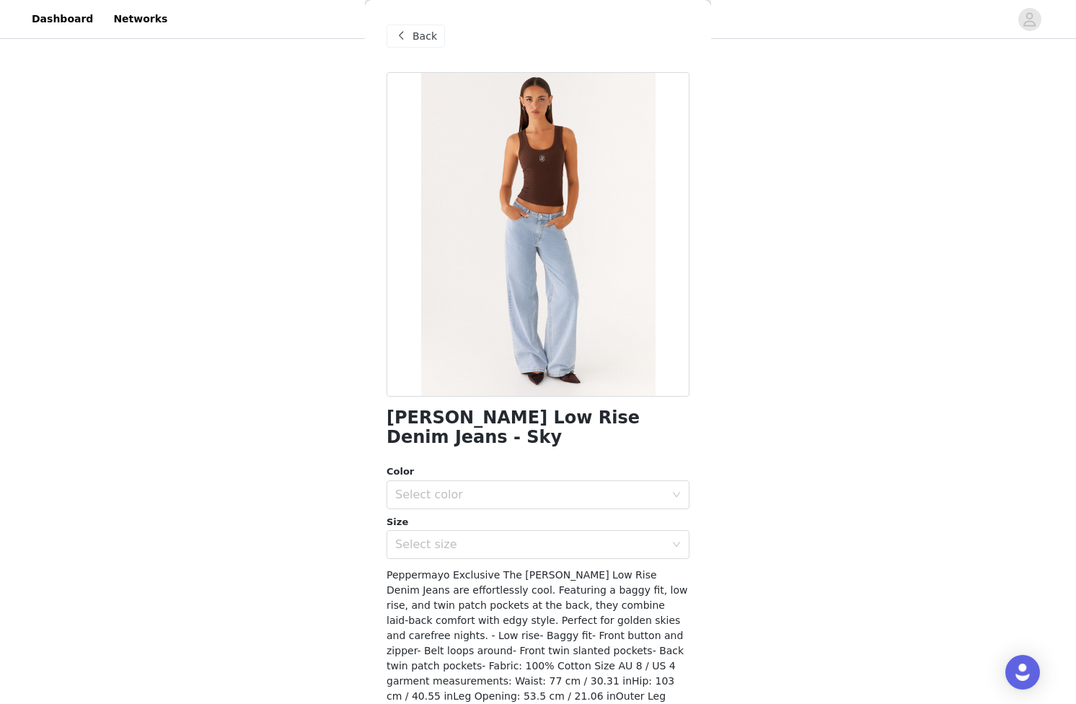
click at [525, 465] on div "Color Select color" at bounding box center [538, 487] width 303 height 45
click at [517, 488] on div "Select color" at bounding box center [530, 495] width 270 height 14
click at [463, 514] on li "Sky" at bounding box center [538, 507] width 303 height 23
click at [451, 534] on div "Select size" at bounding box center [533, 544] width 276 height 27
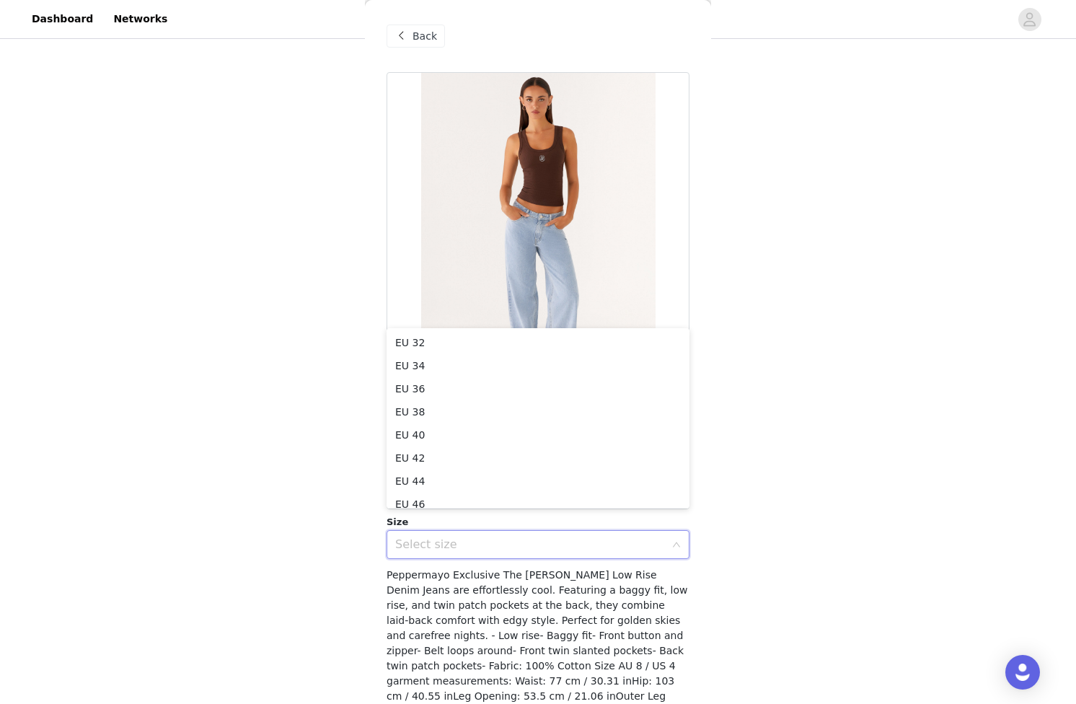
click at [348, 421] on div "STEP 1 OF 4 Select your styles! You will receive 7 products. 5/7 Selected [PERS…" at bounding box center [538, 167] width 1076 height 867
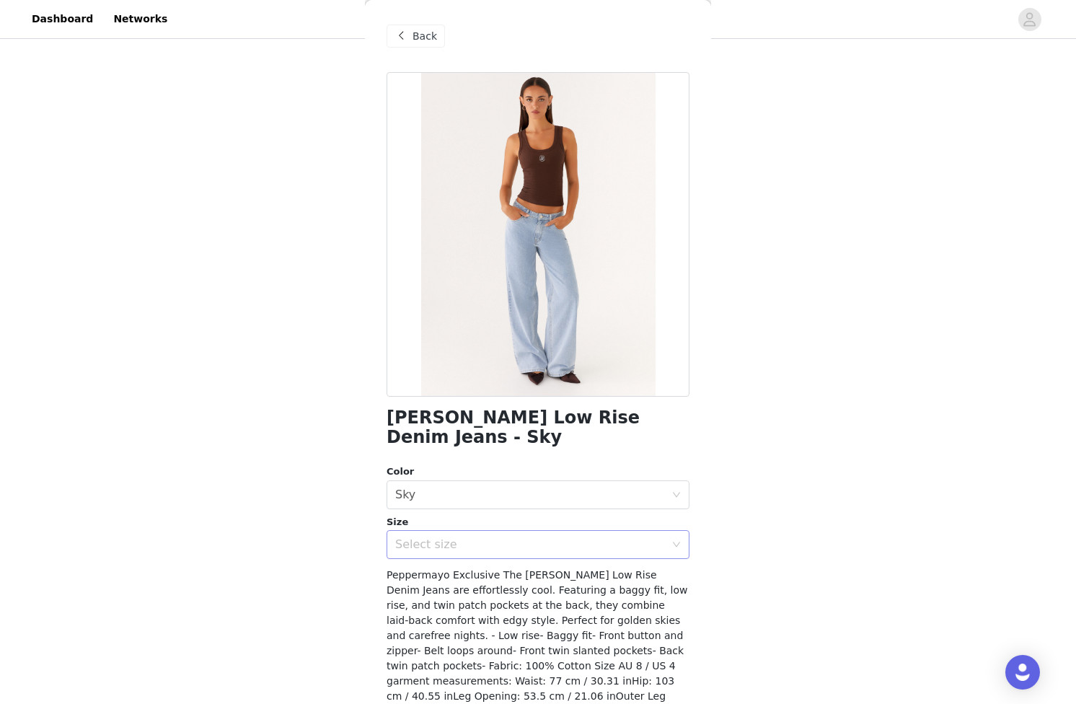
click at [416, 531] on div "Select size" at bounding box center [533, 544] width 276 height 27
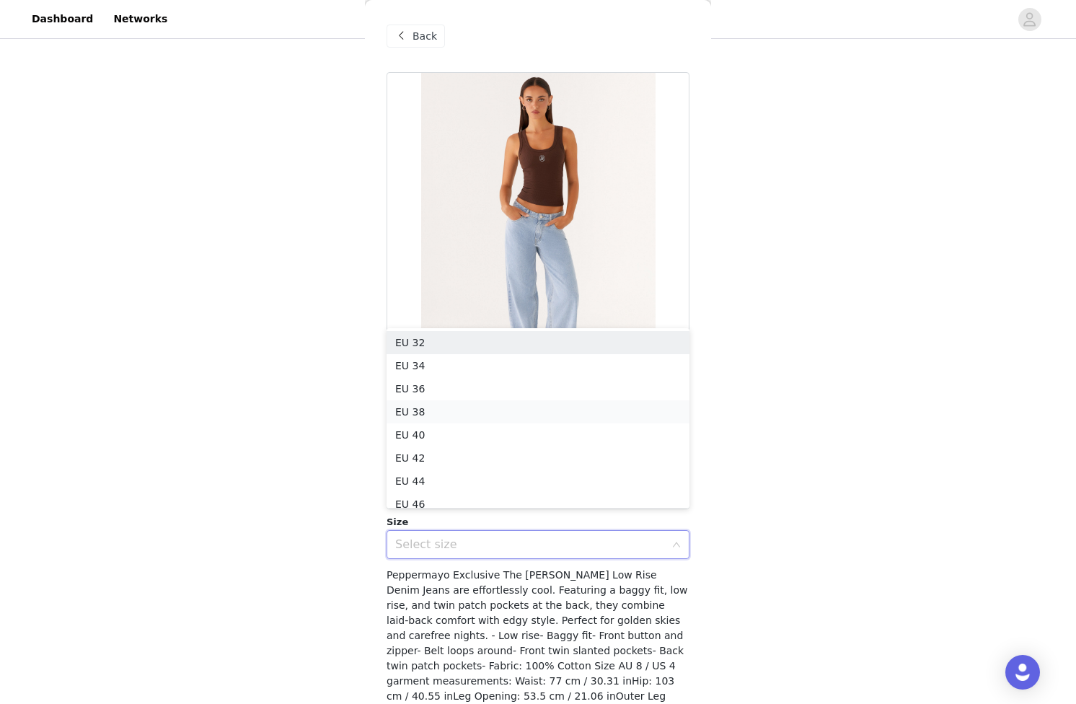
scroll to position [7, 0]
click at [431, 382] on li "EU 36" at bounding box center [538, 381] width 303 height 23
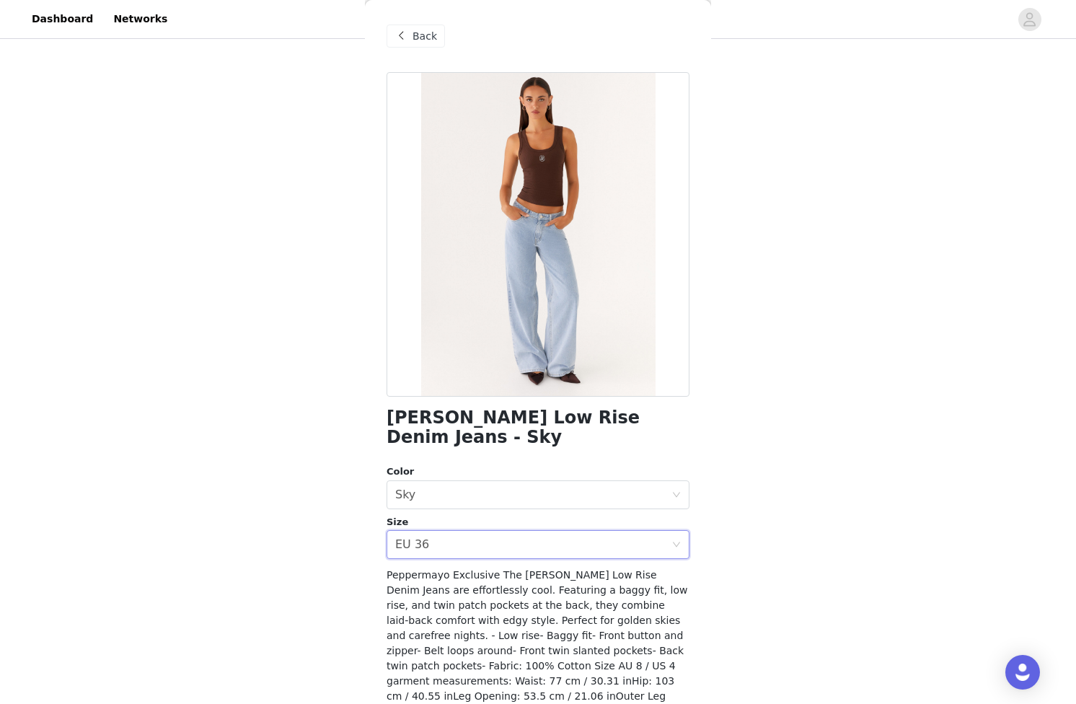
scroll to position [71, 0]
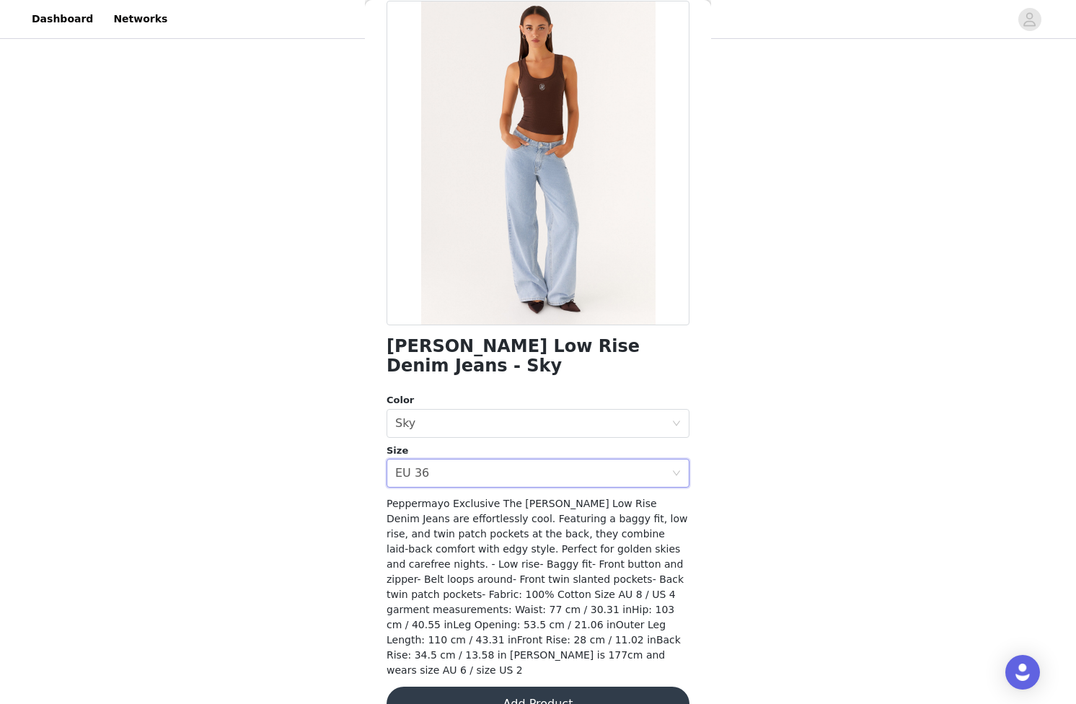
click at [544, 687] on button "Add Product" at bounding box center [538, 704] width 303 height 35
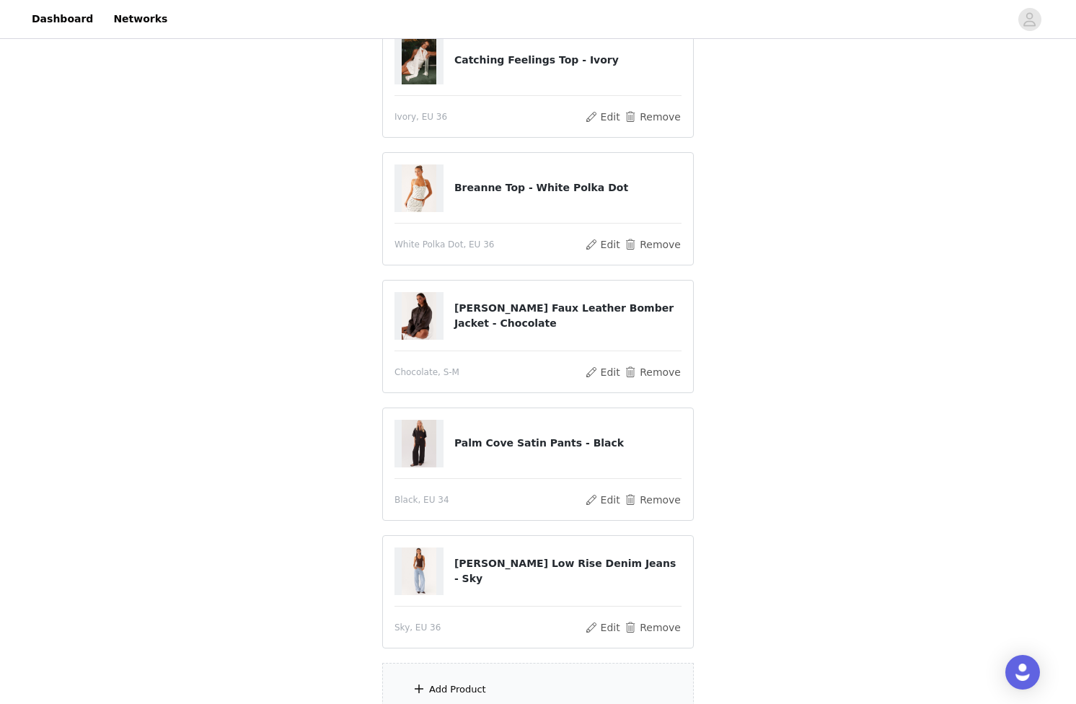
scroll to position [380, 0]
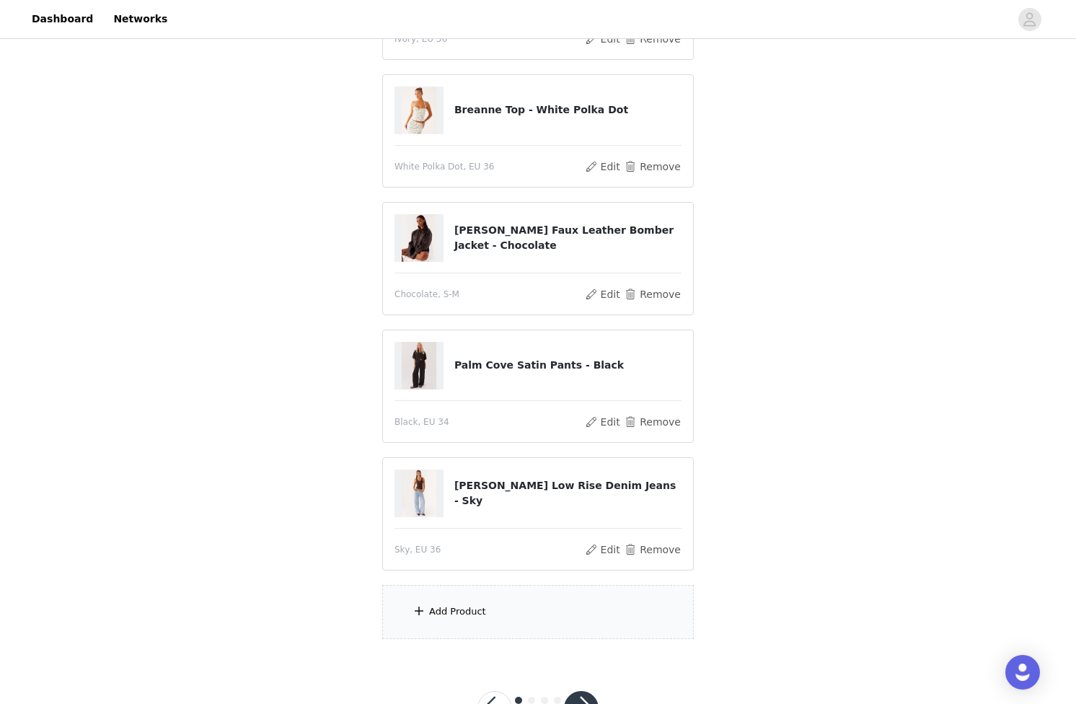
click at [473, 626] on div "Add Product" at bounding box center [538, 612] width 312 height 54
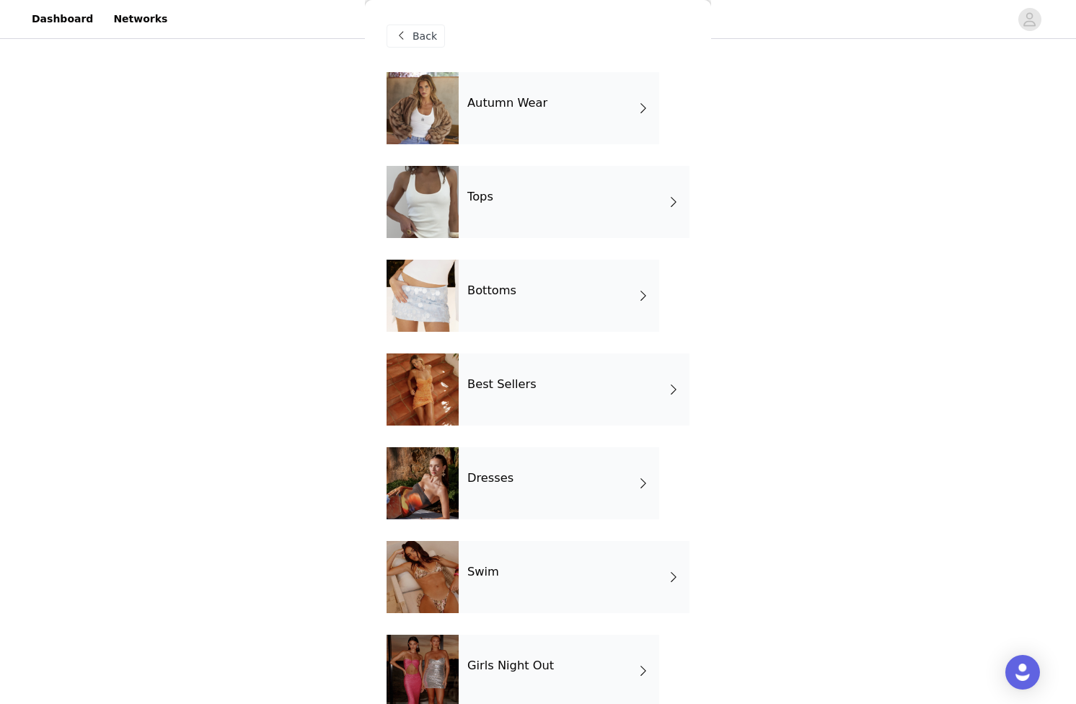
click at [499, 278] on div "Bottoms" at bounding box center [559, 296] width 201 height 72
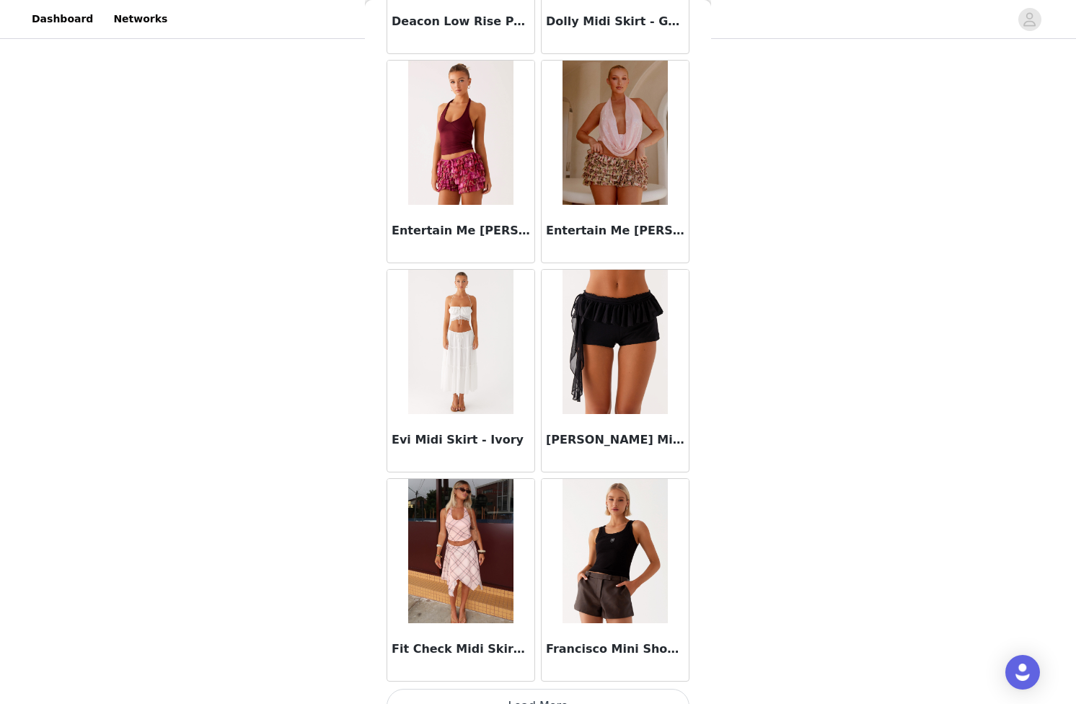
scroll to position [1504, 0]
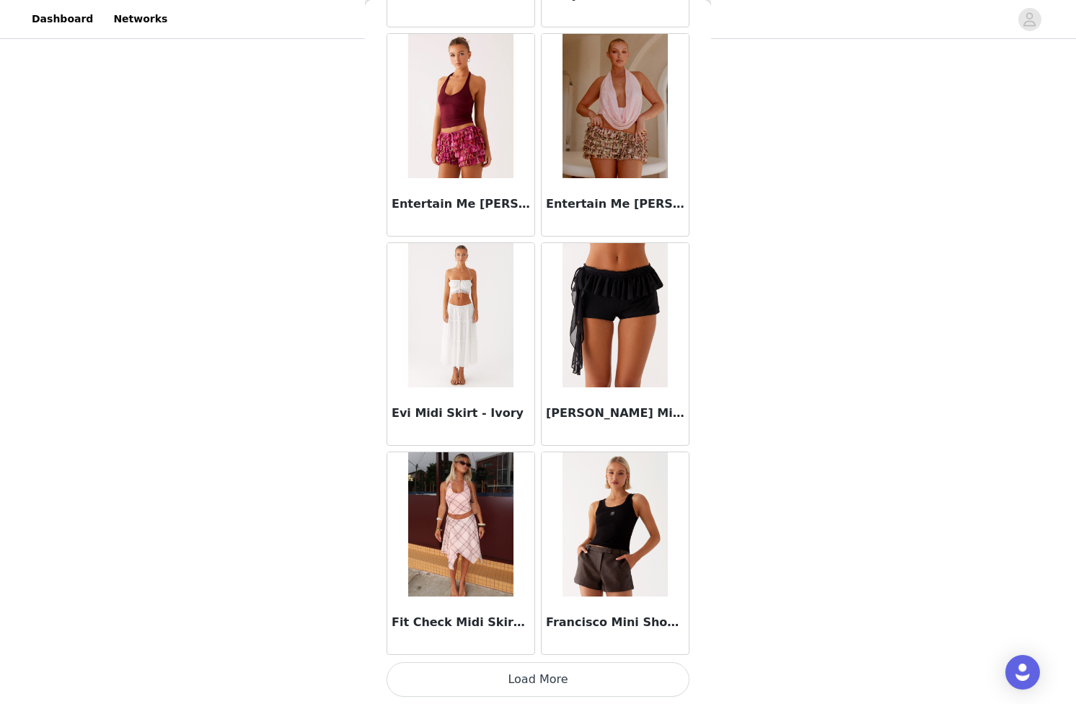
click at [569, 670] on button "Load More" at bounding box center [538, 679] width 303 height 35
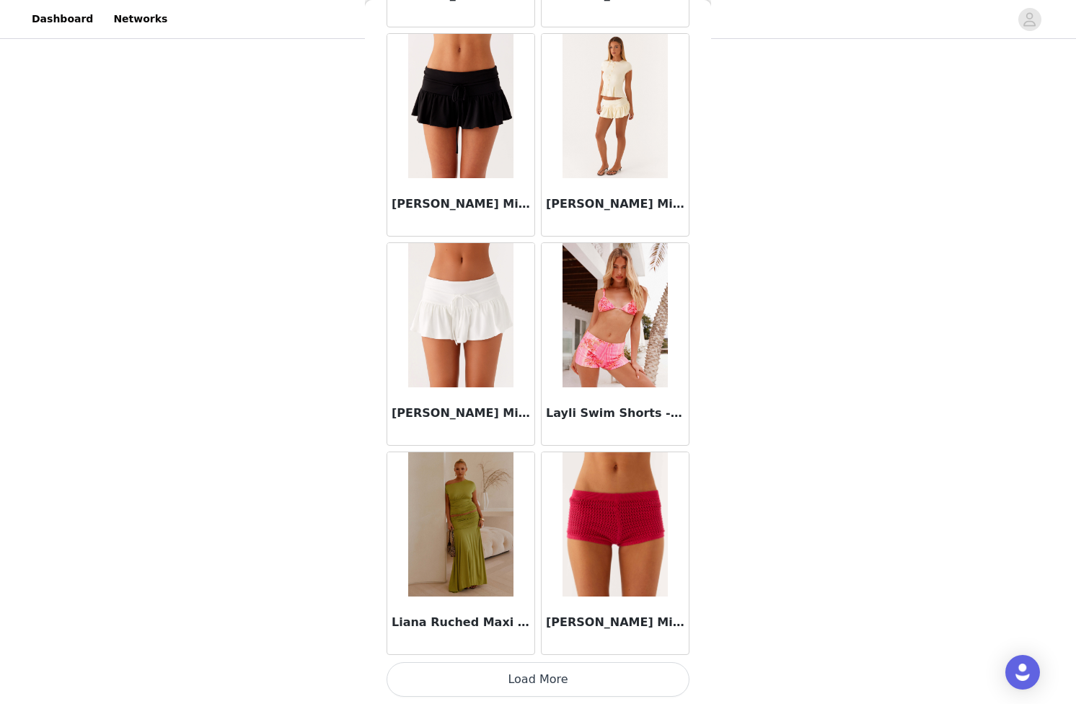
scroll to position [436, 0]
click at [584, 690] on button "Load More" at bounding box center [538, 679] width 303 height 35
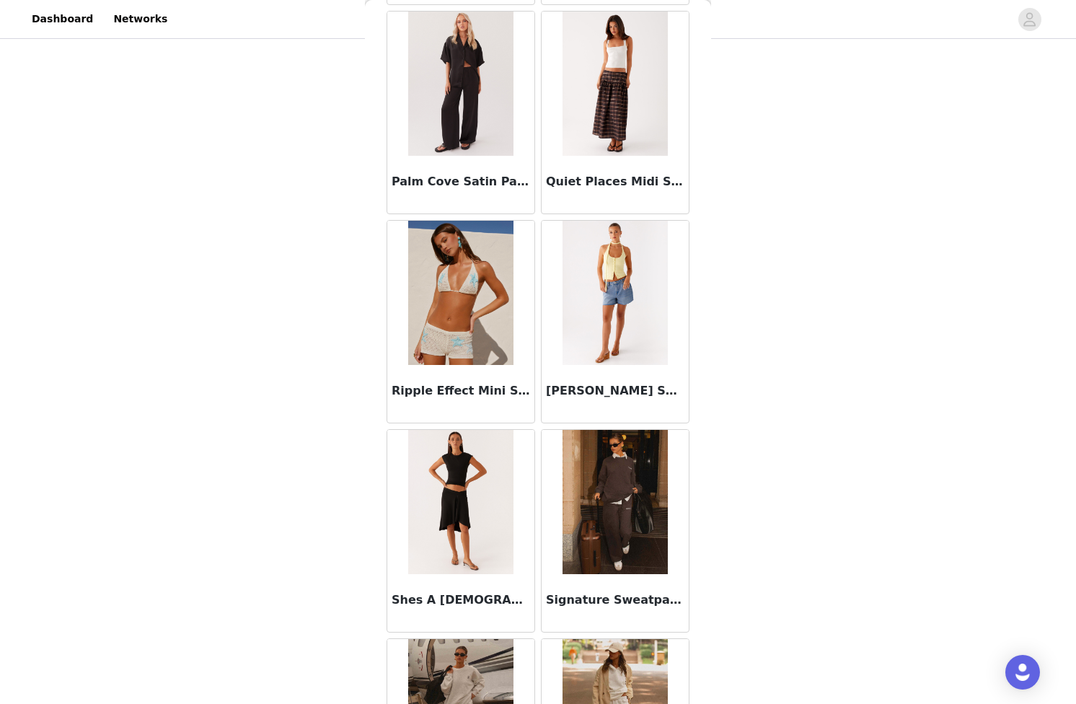
scroll to position [5688, 0]
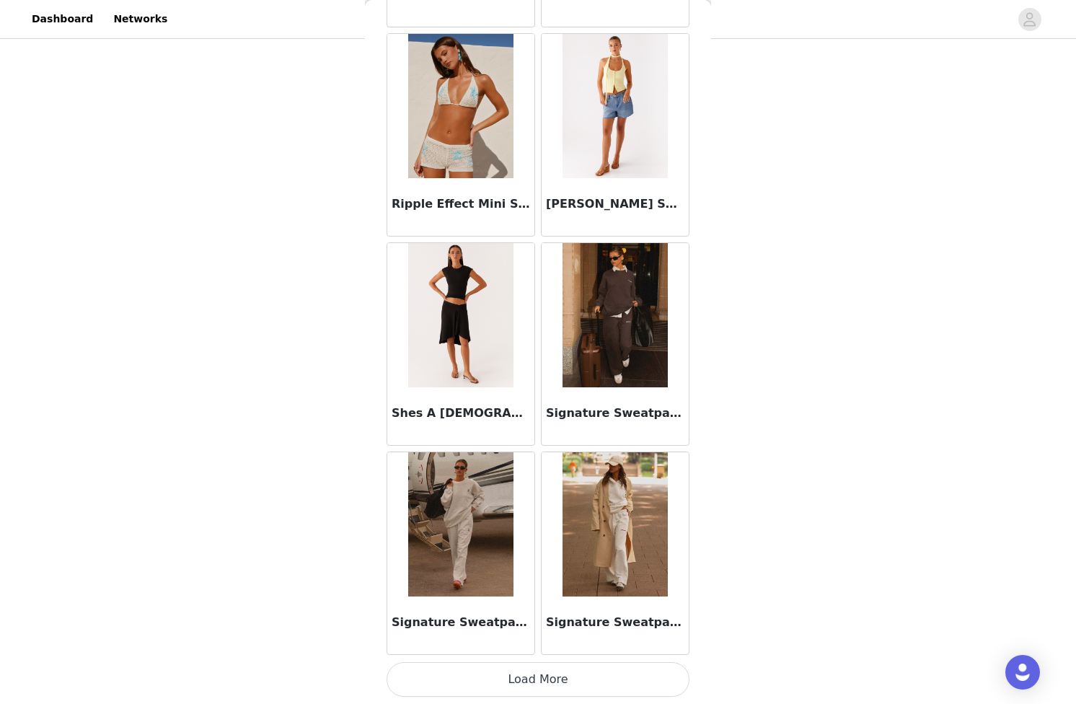
click at [562, 672] on button "Load More" at bounding box center [538, 679] width 303 height 35
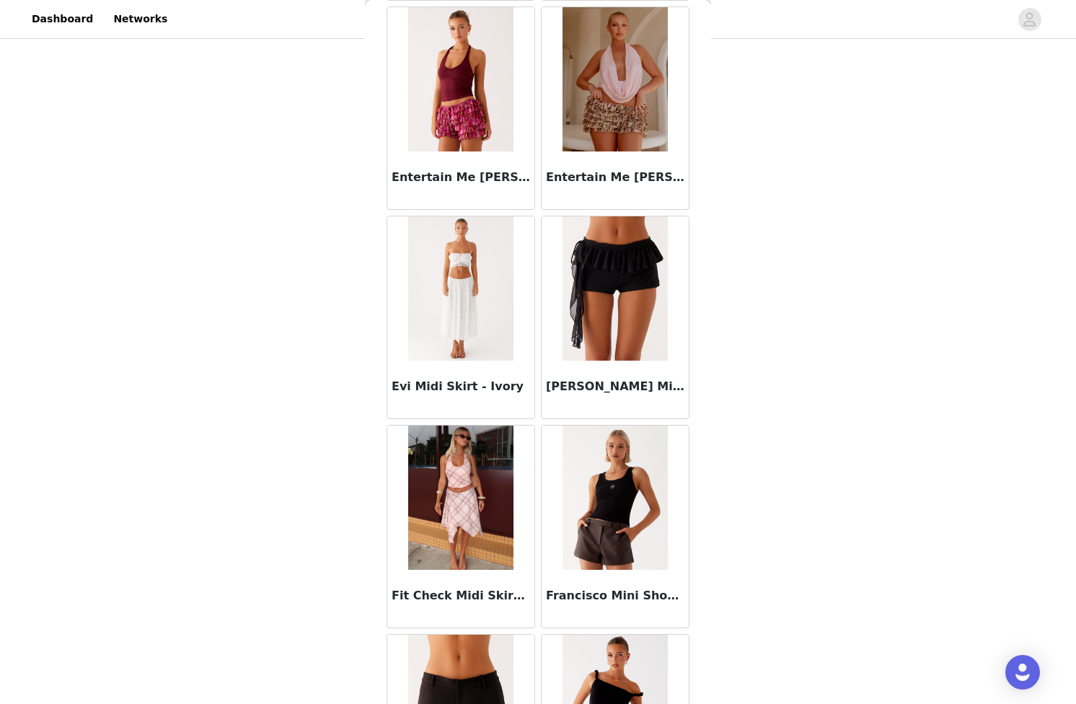
scroll to position [1581, 0]
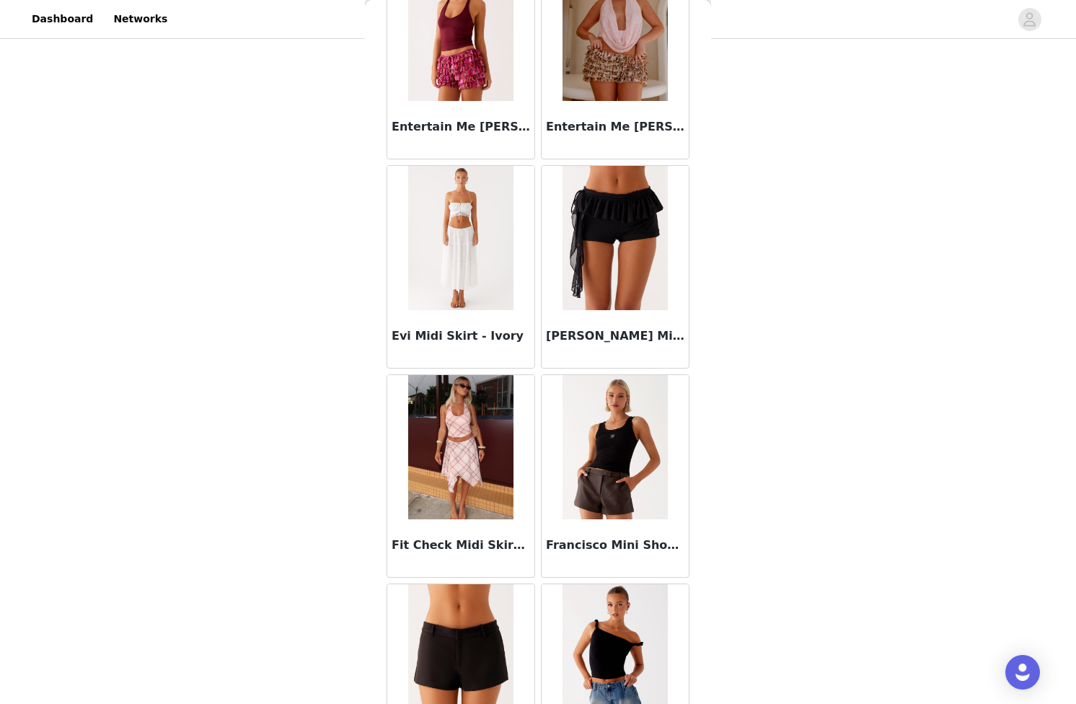
click at [597, 470] on img at bounding box center [615, 447] width 105 height 144
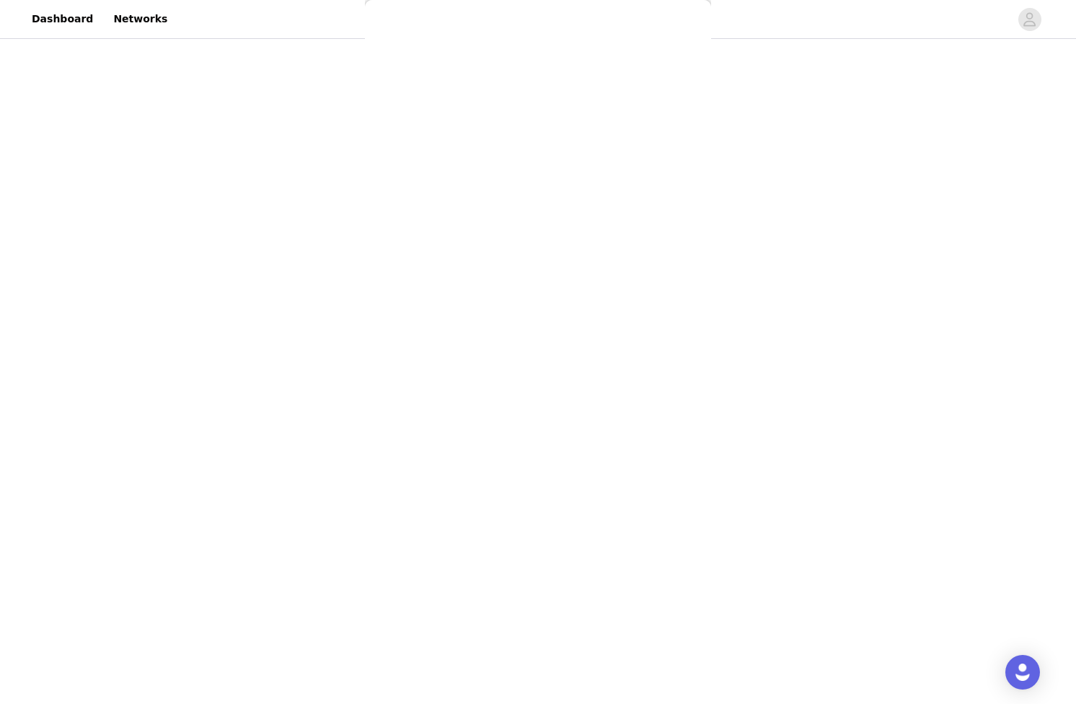
scroll to position [0, 0]
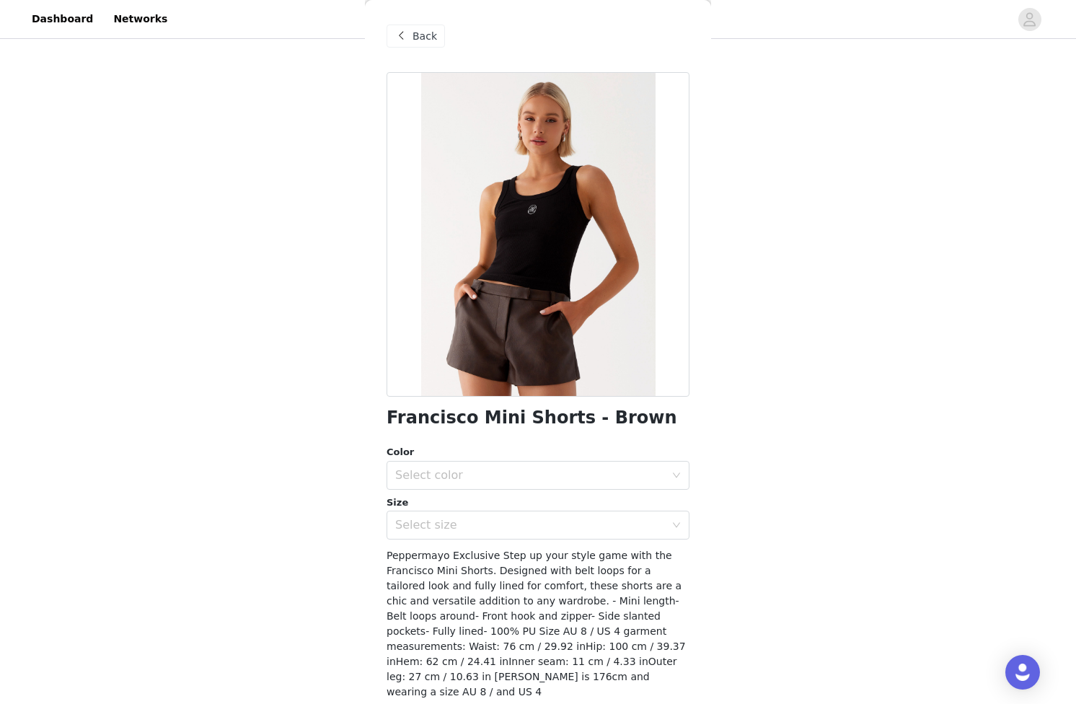
click at [397, 28] on span at bounding box center [400, 35] width 17 height 17
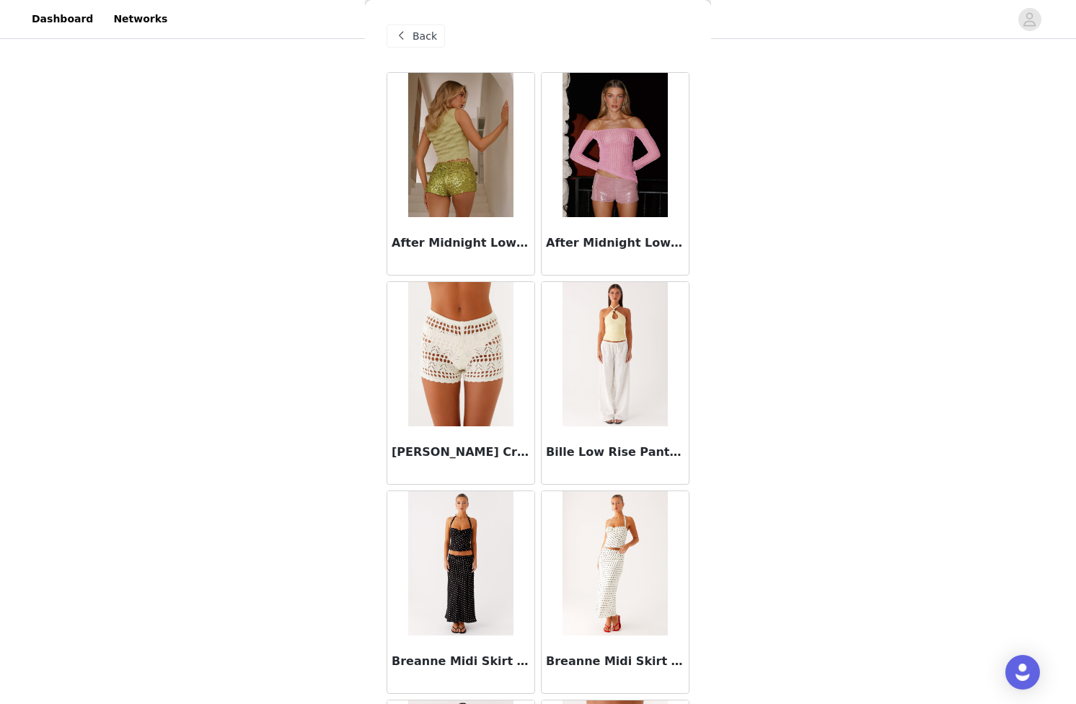
scroll to position [280, 0]
click at [412, 31] on div "Back" at bounding box center [416, 36] width 58 height 23
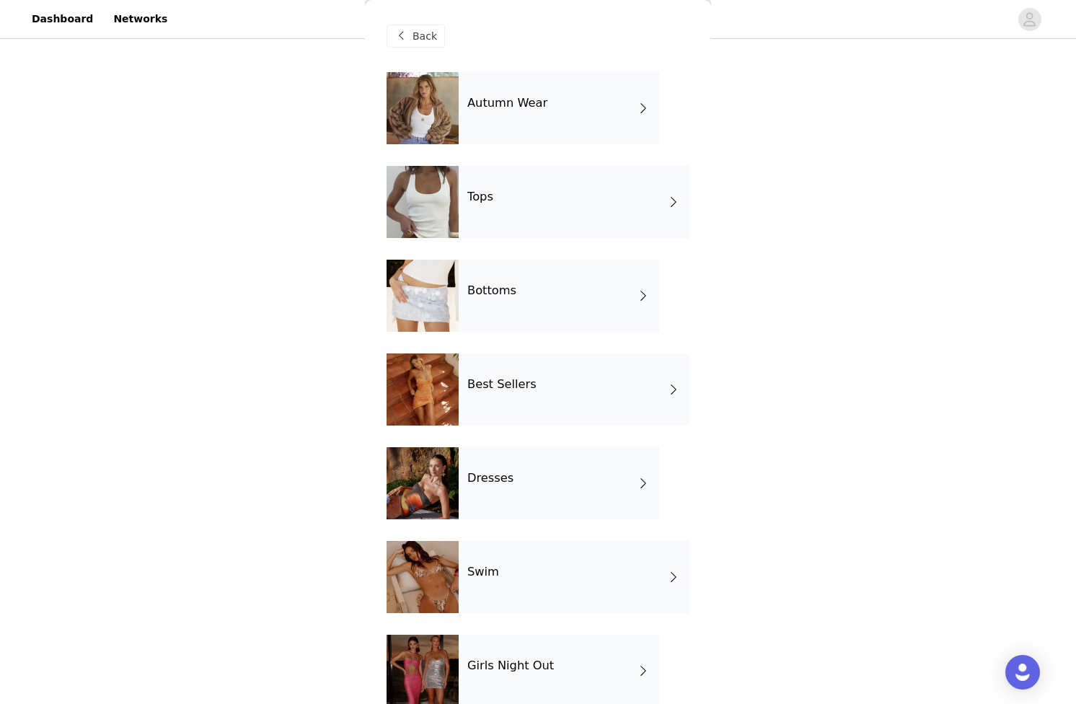
click at [486, 98] on h4 "Autumn Wear" at bounding box center [508, 103] width 80 height 13
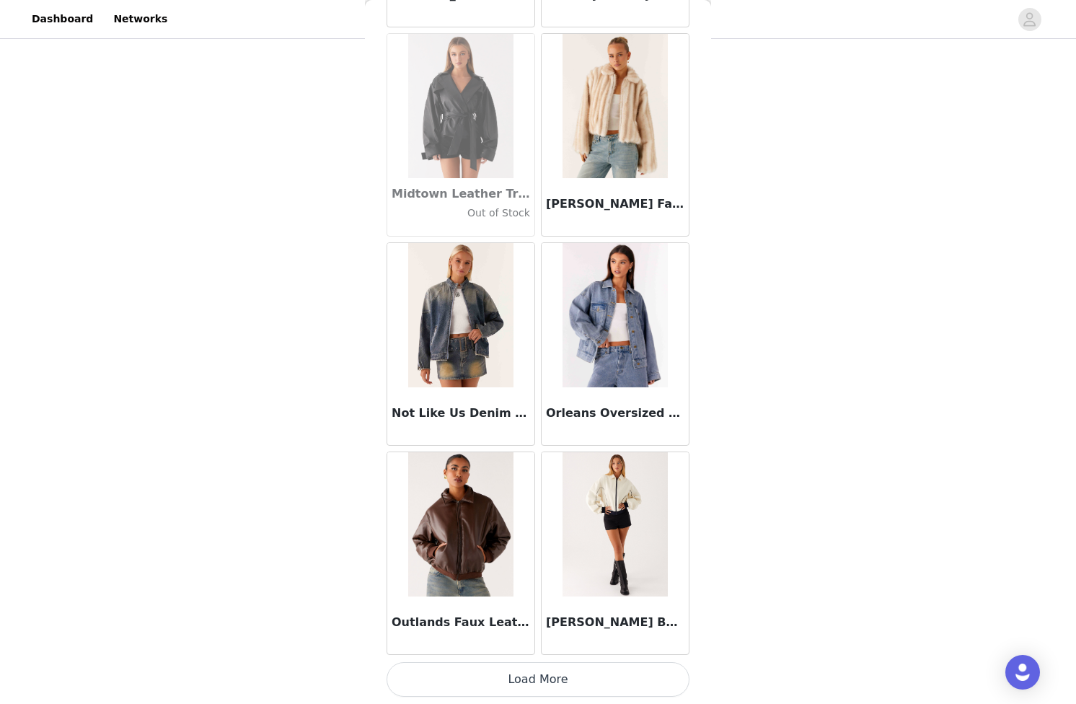
scroll to position [436, 0]
click at [563, 677] on button "Load More" at bounding box center [538, 679] width 303 height 35
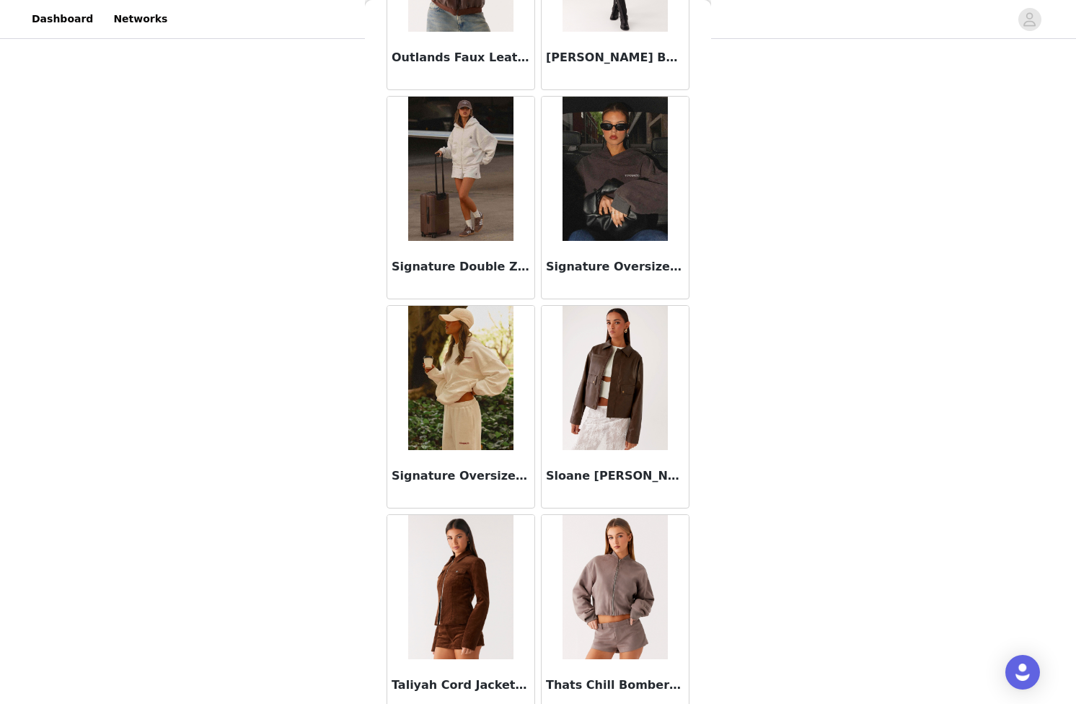
scroll to position [1886, 0]
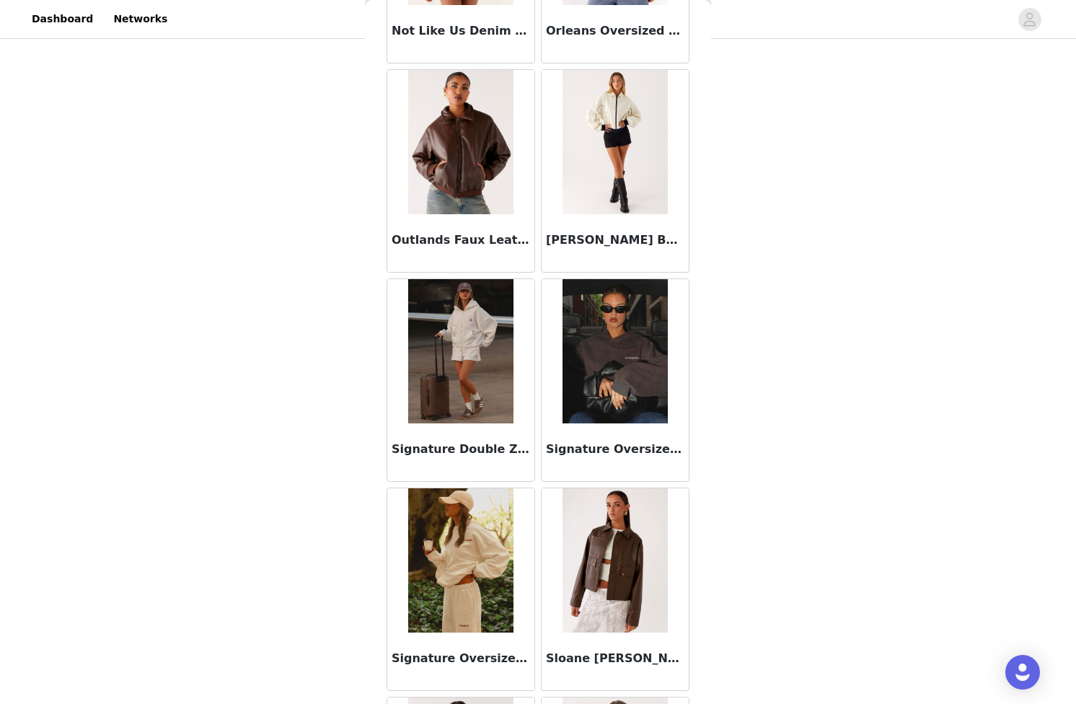
click at [475, 391] on img at bounding box center [460, 351] width 105 height 144
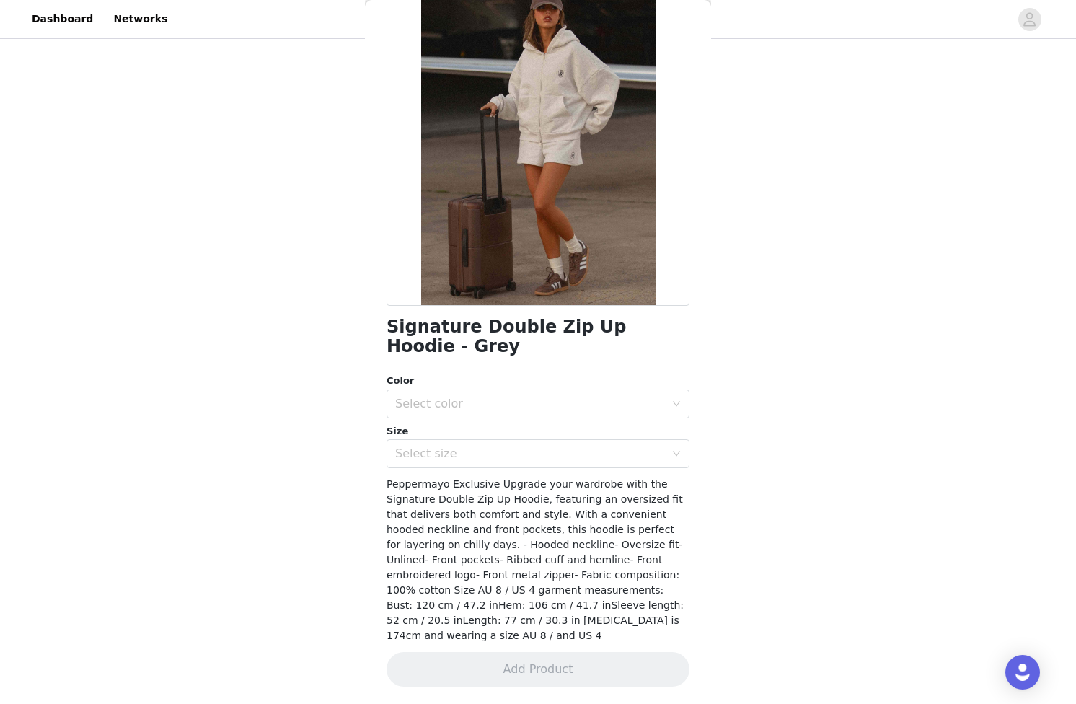
scroll to position [76, 0]
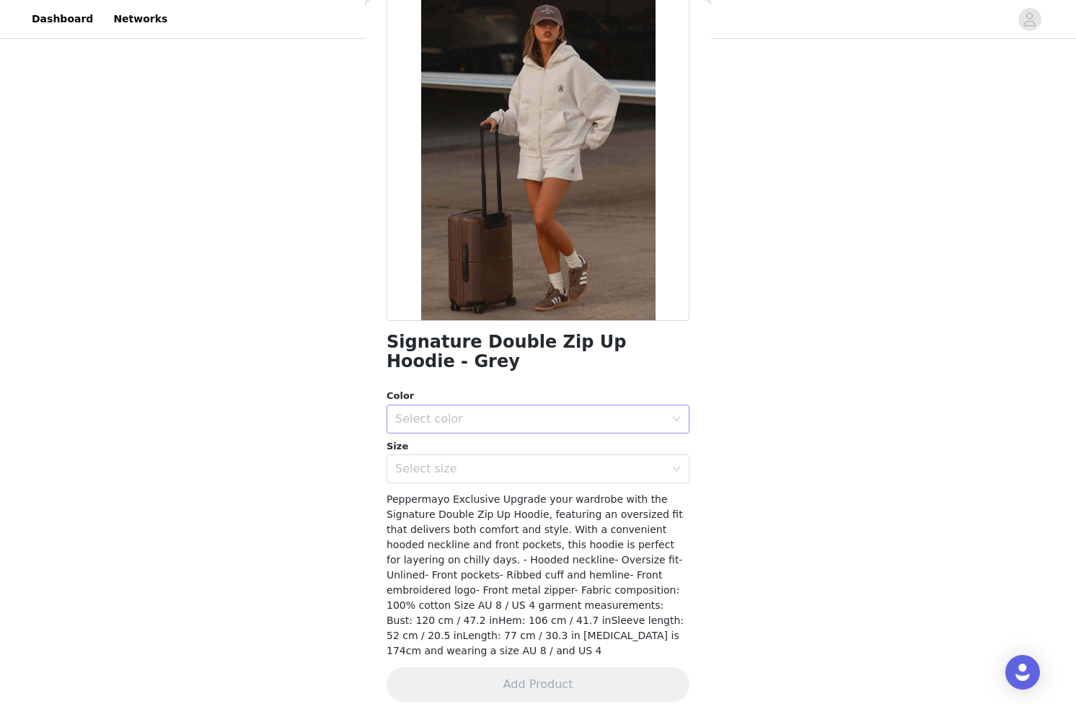
click at [489, 431] on div "Select color" at bounding box center [533, 418] width 276 height 27
click at [467, 446] on li "Grey" at bounding box center [538, 450] width 303 height 23
click at [457, 481] on div "Select size" at bounding box center [533, 468] width 276 height 27
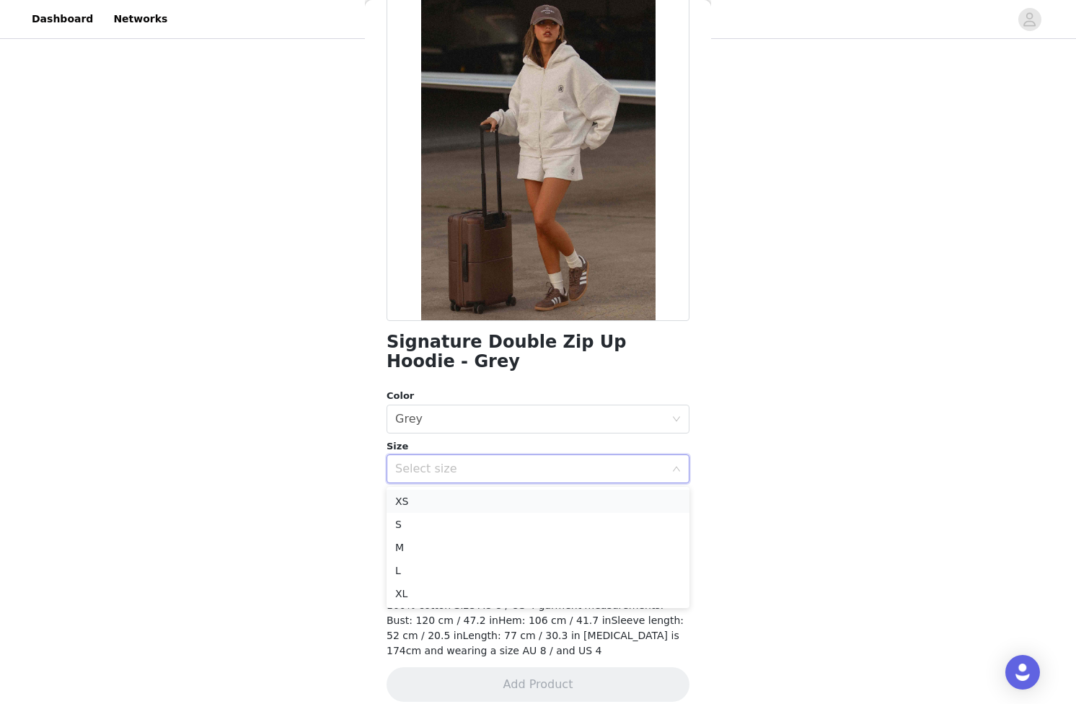
click at [443, 496] on li "XS" at bounding box center [538, 501] width 303 height 23
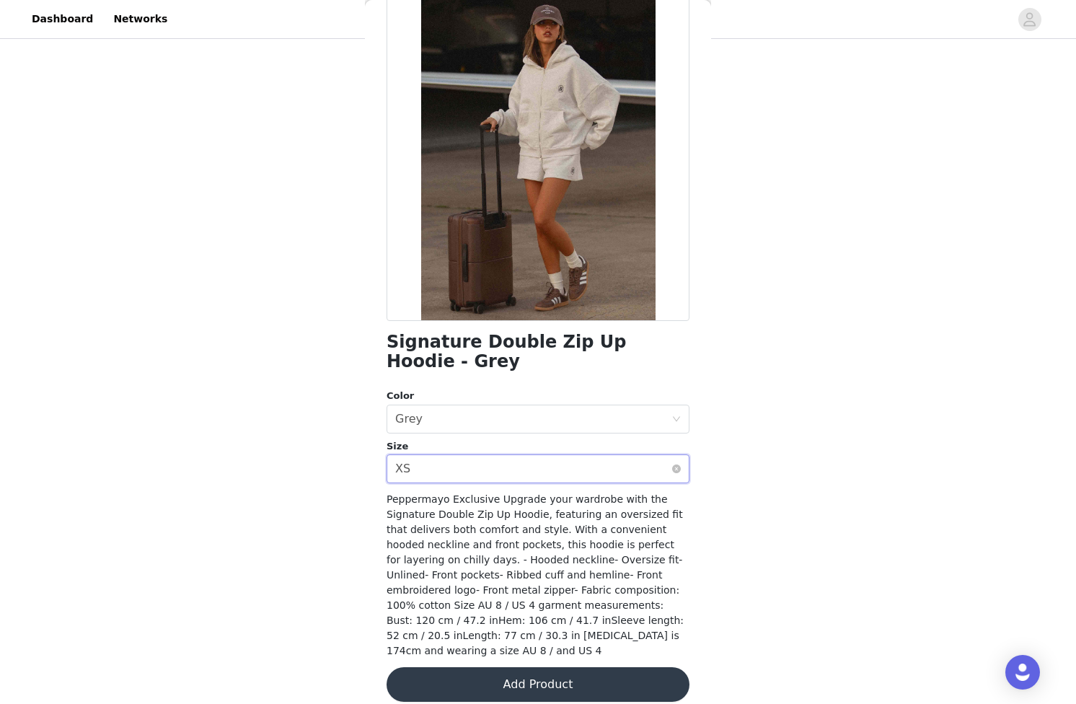
click at [549, 475] on div "Select size XS" at bounding box center [533, 468] width 276 height 27
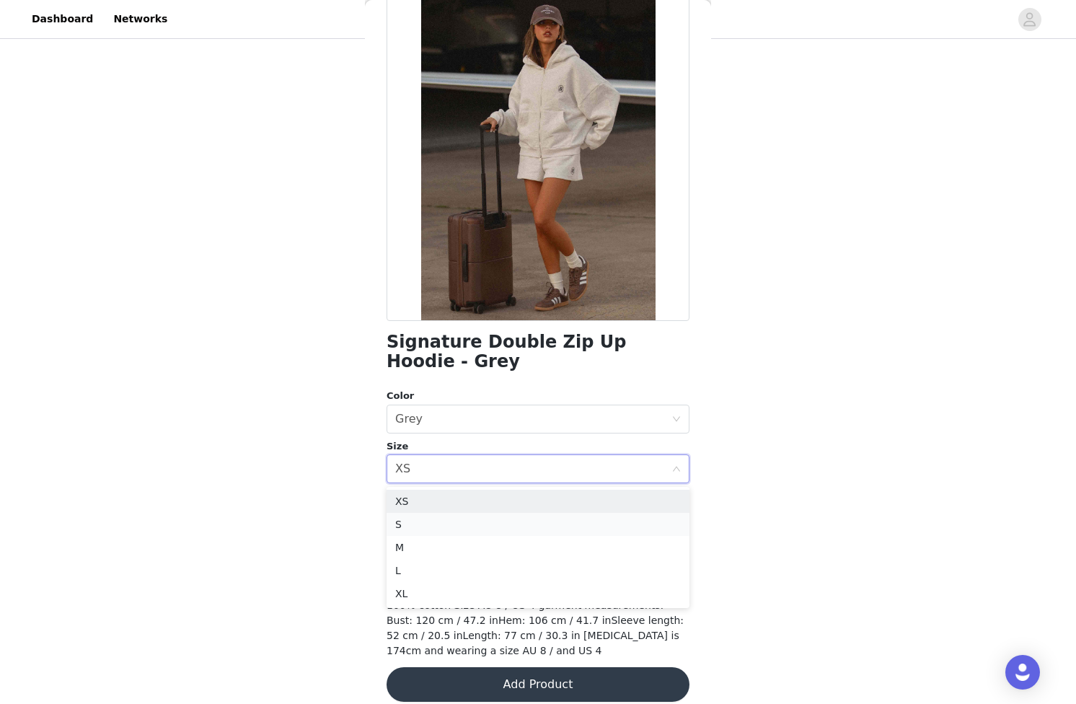
click at [516, 519] on li "S" at bounding box center [538, 524] width 303 height 23
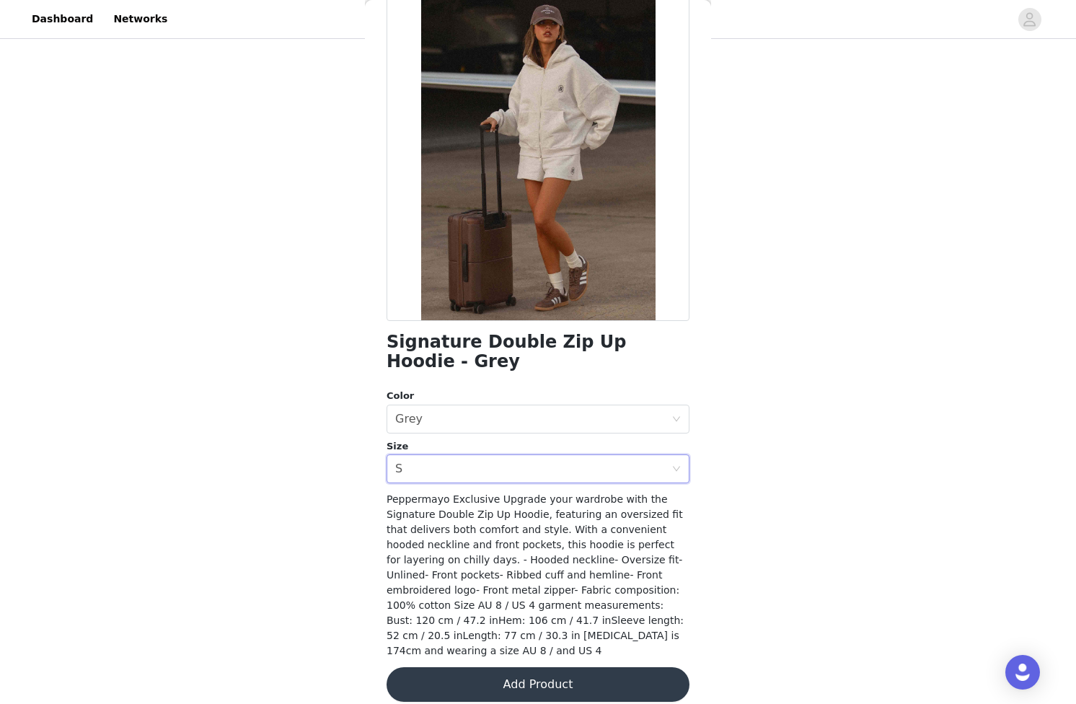
click at [532, 667] on button "Add Product" at bounding box center [538, 684] width 303 height 35
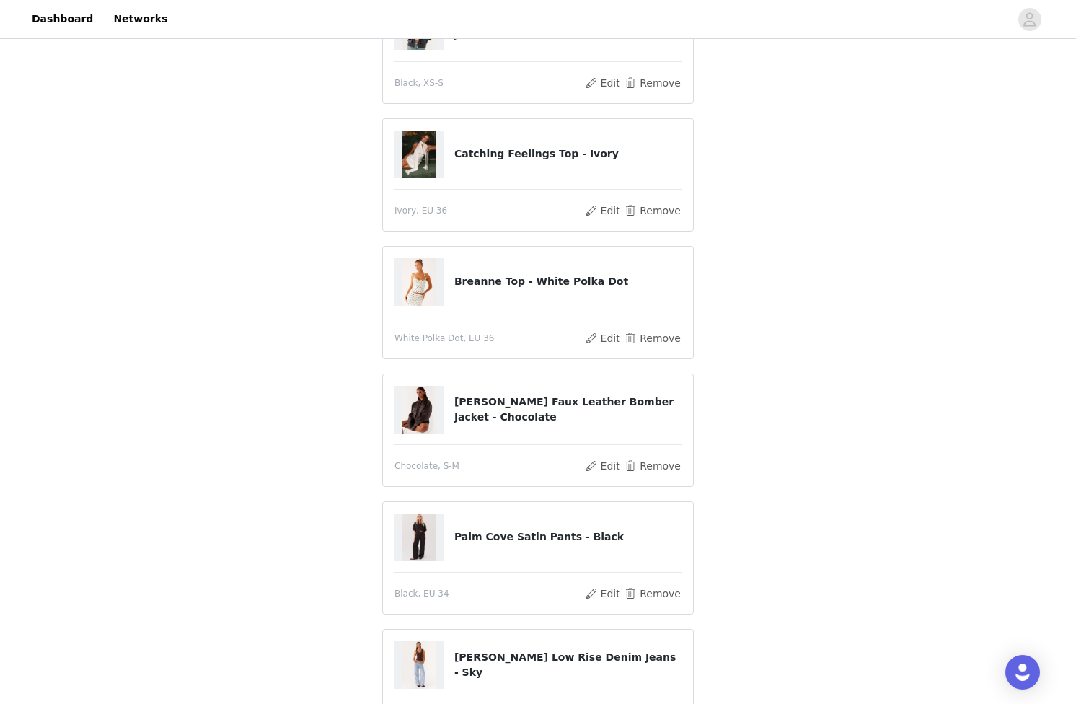
scroll to position [123, 0]
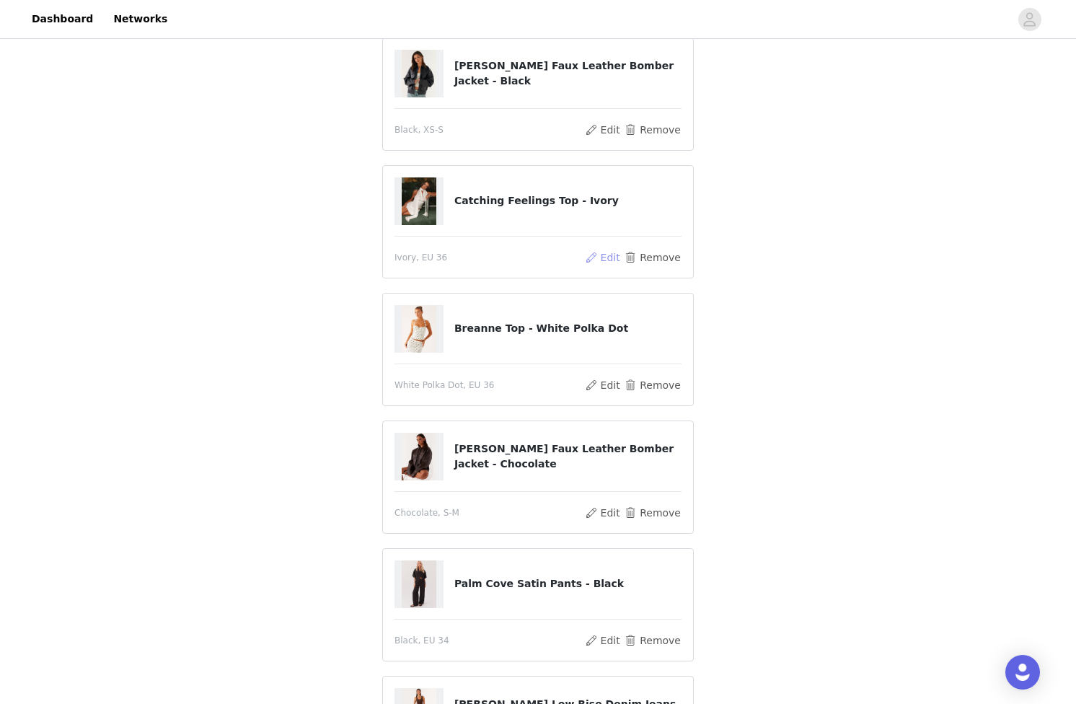
click at [608, 253] on button "Edit" at bounding box center [602, 257] width 37 height 17
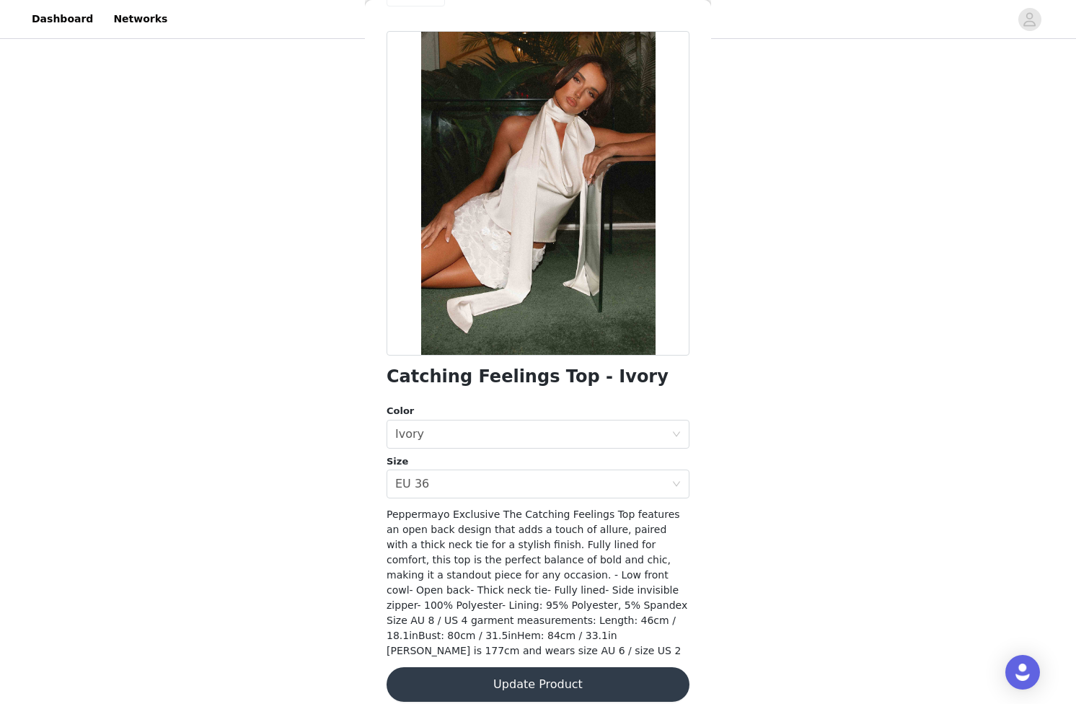
scroll to position [0, 0]
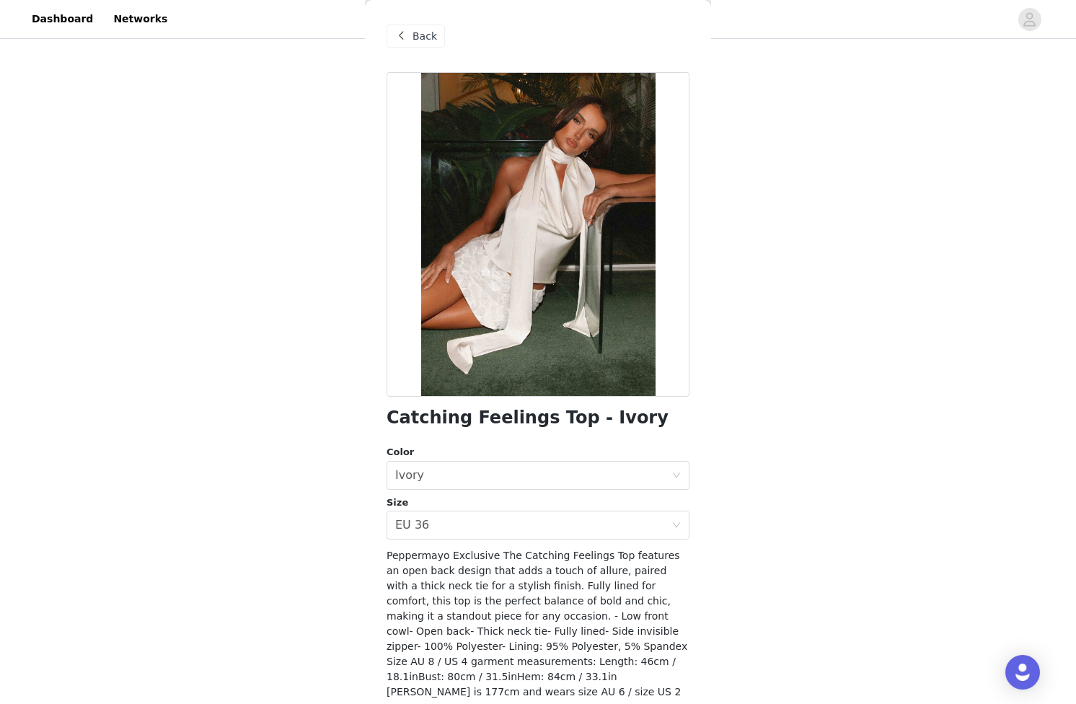
click at [413, 25] on div "Back" at bounding box center [416, 36] width 58 height 23
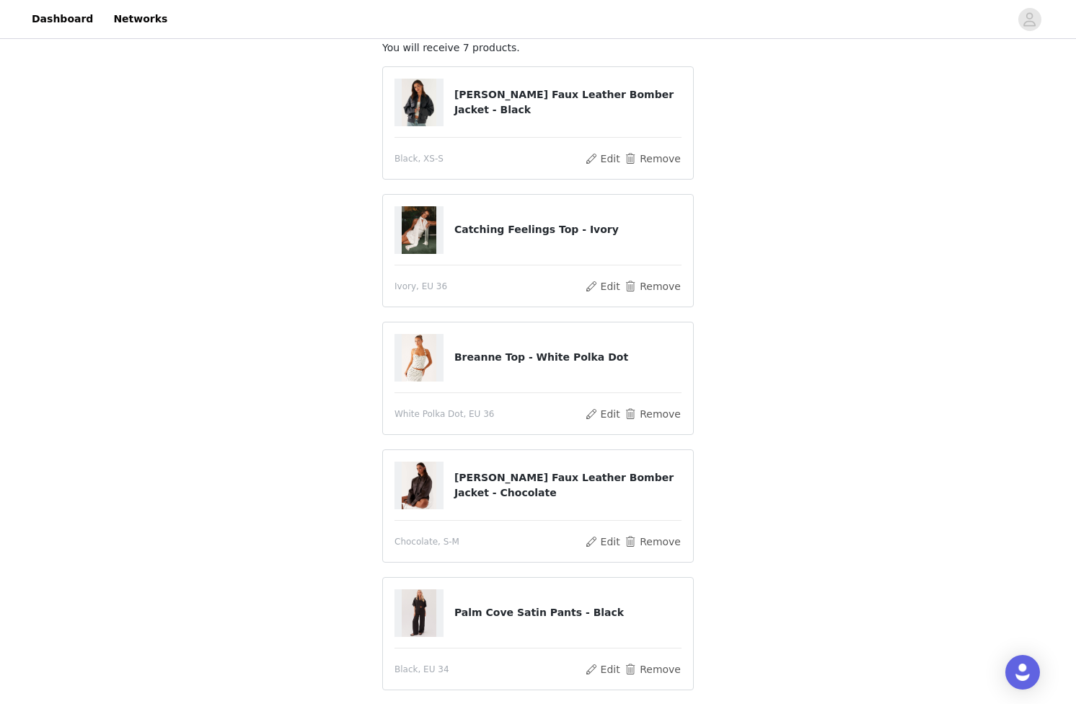
scroll to position [80, 0]
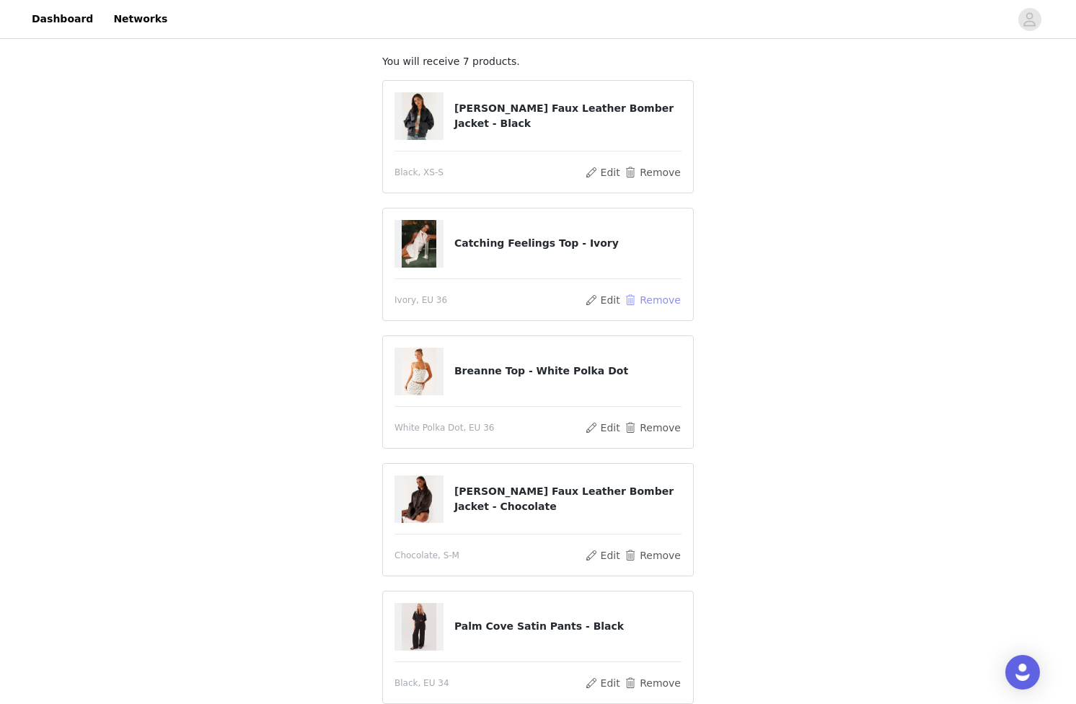
click at [657, 296] on button "Remove" at bounding box center [653, 299] width 58 height 17
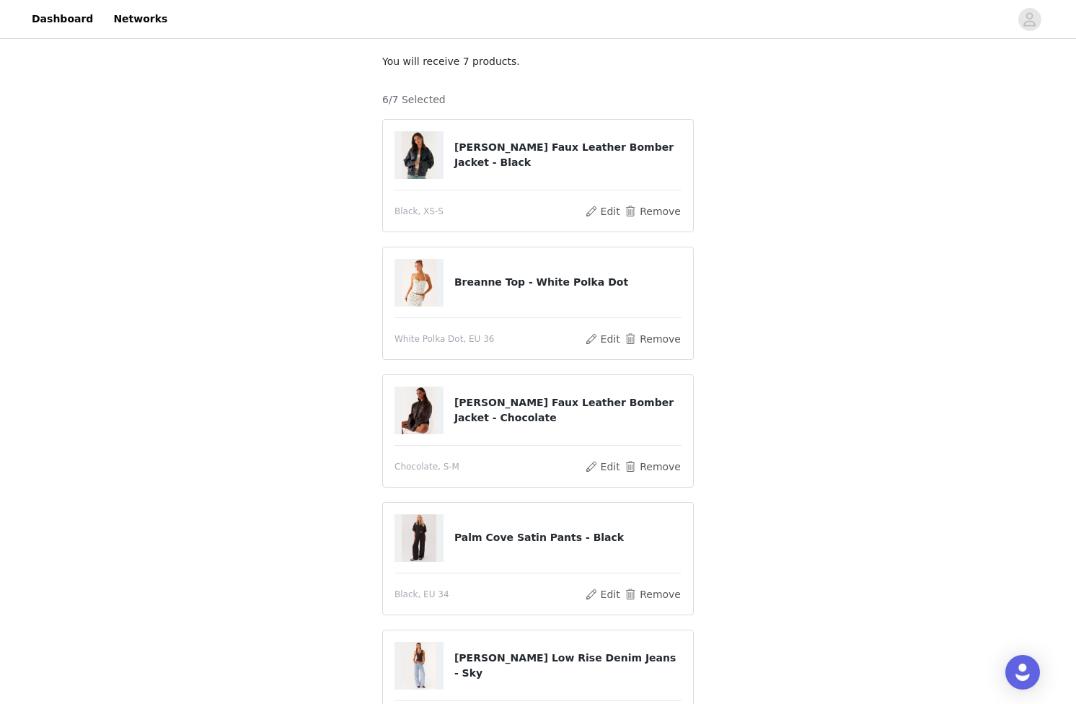
scroll to position [436, 0]
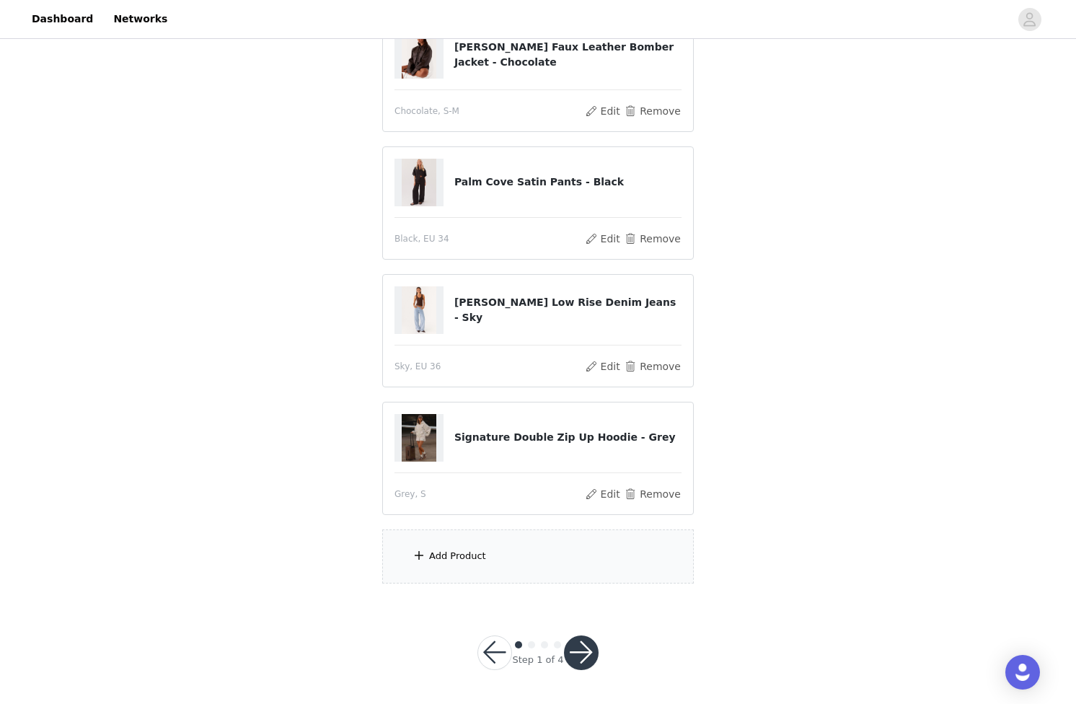
click at [534, 559] on div "Add Product" at bounding box center [538, 557] width 312 height 54
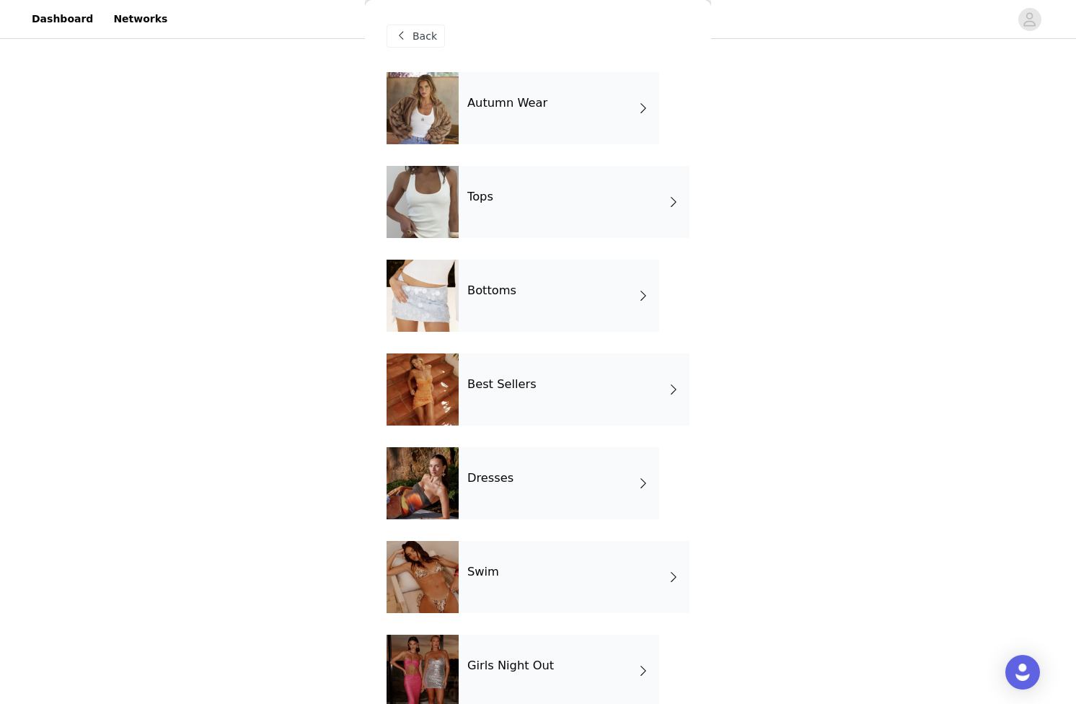
click at [493, 196] on h4 "Tops" at bounding box center [481, 196] width 26 height 13
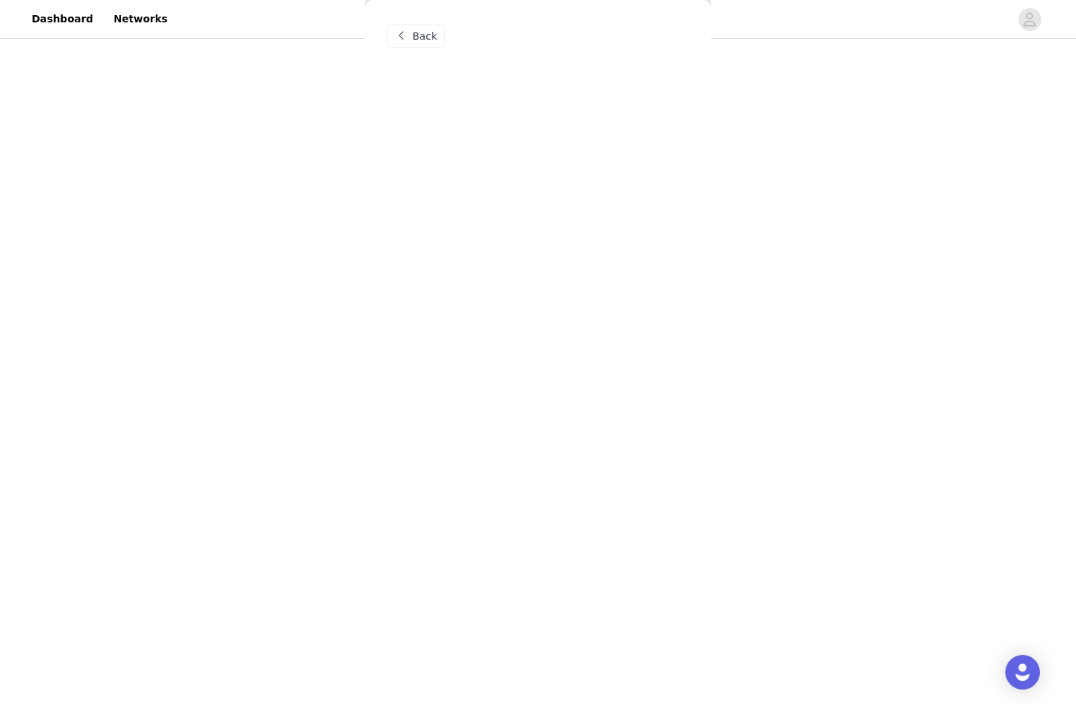
click at [421, 29] on span "Back" at bounding box center [425, 36] width 25 height 15
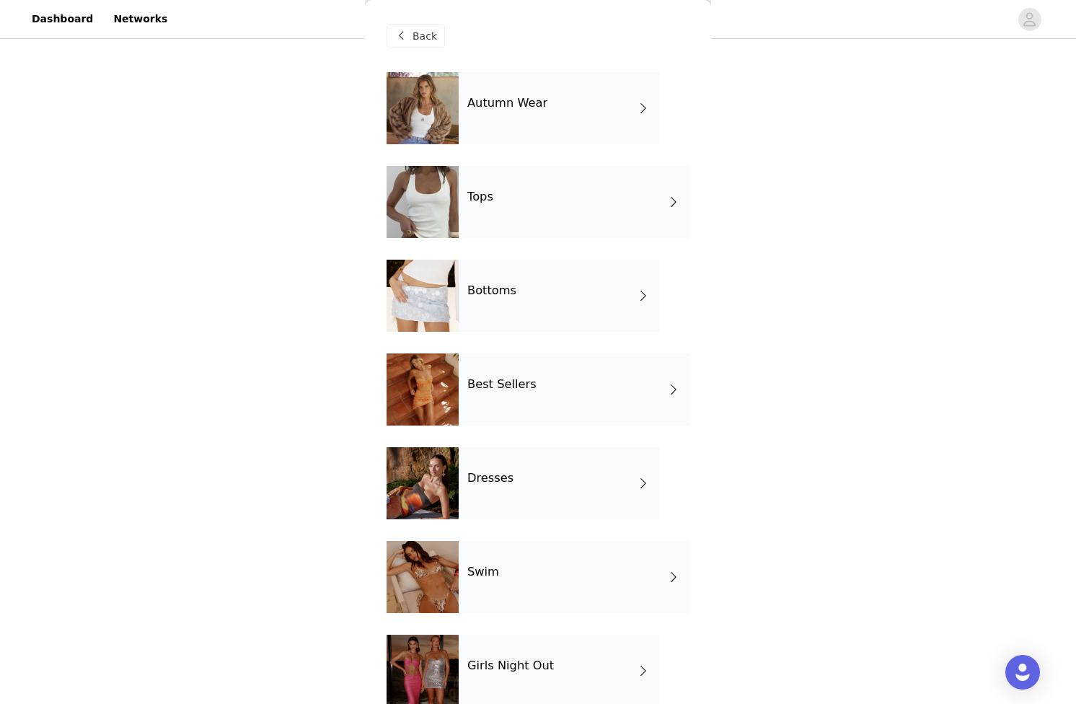
click at [509, 310] on div "Bottoms" at bounding box center [559, 296] width 201 height 72
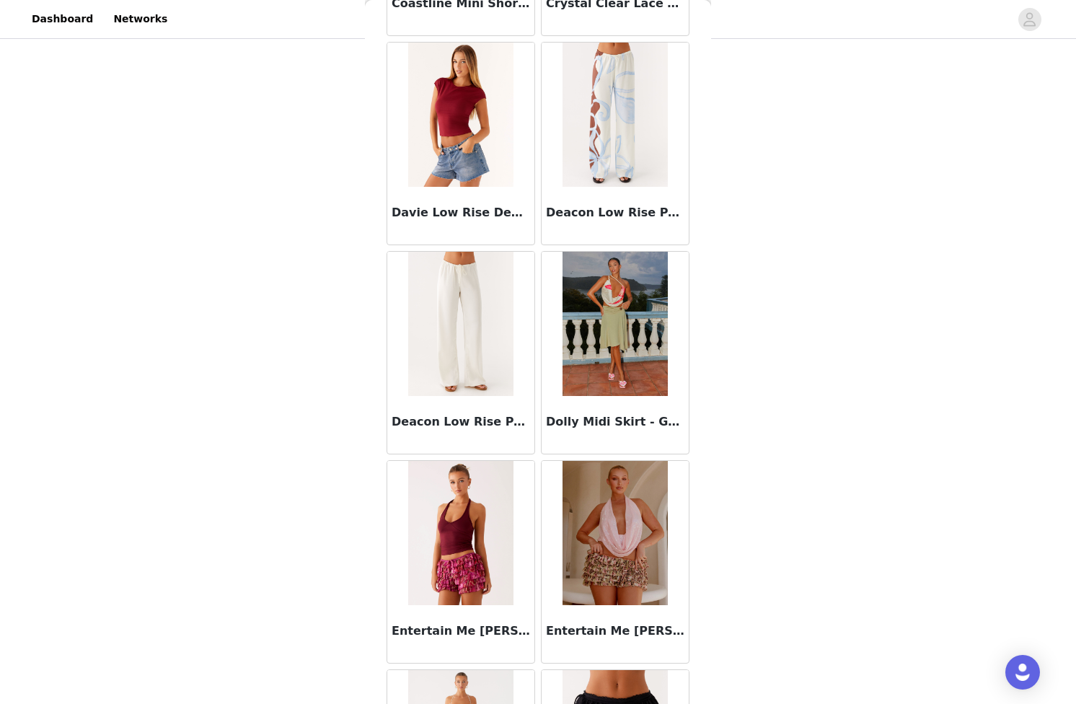
scroll to position [1504, 0]
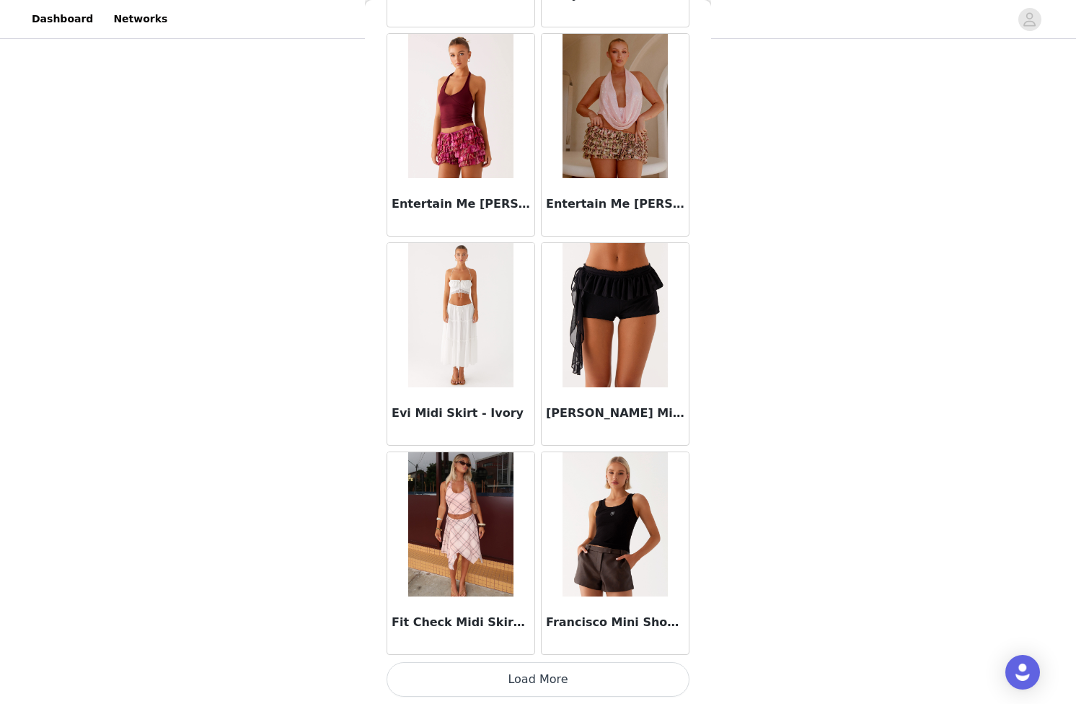
click at [528, 683] on button "Load More" at bounding box center [538, 679] width 303 height 35
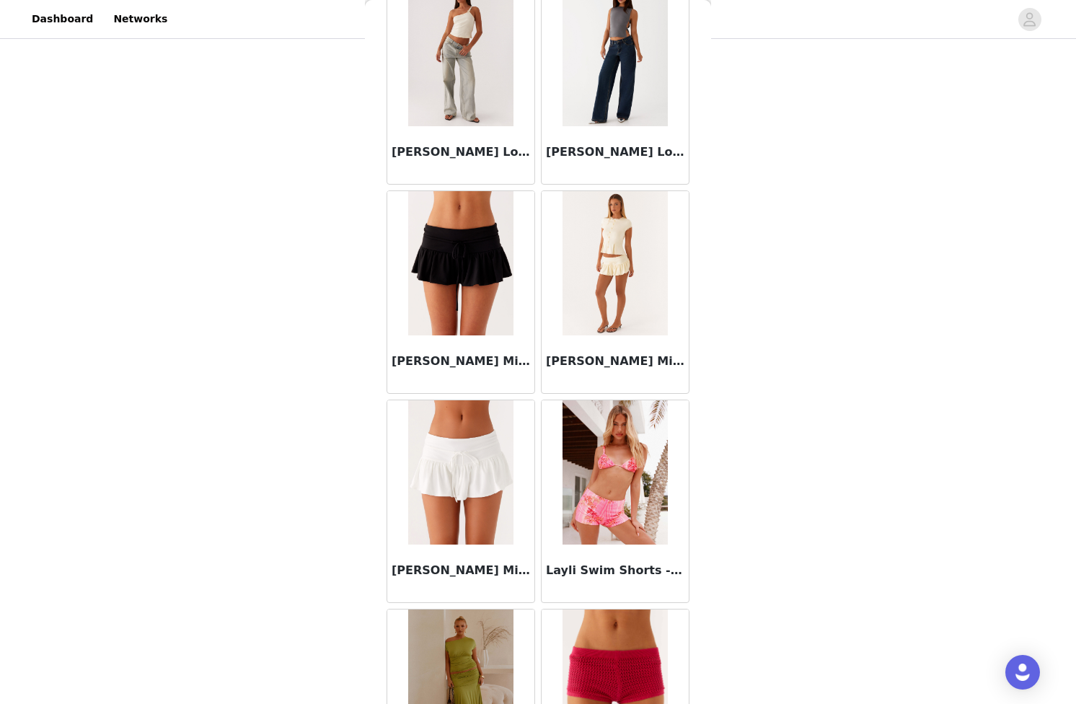
scroll to position [3596, 0]
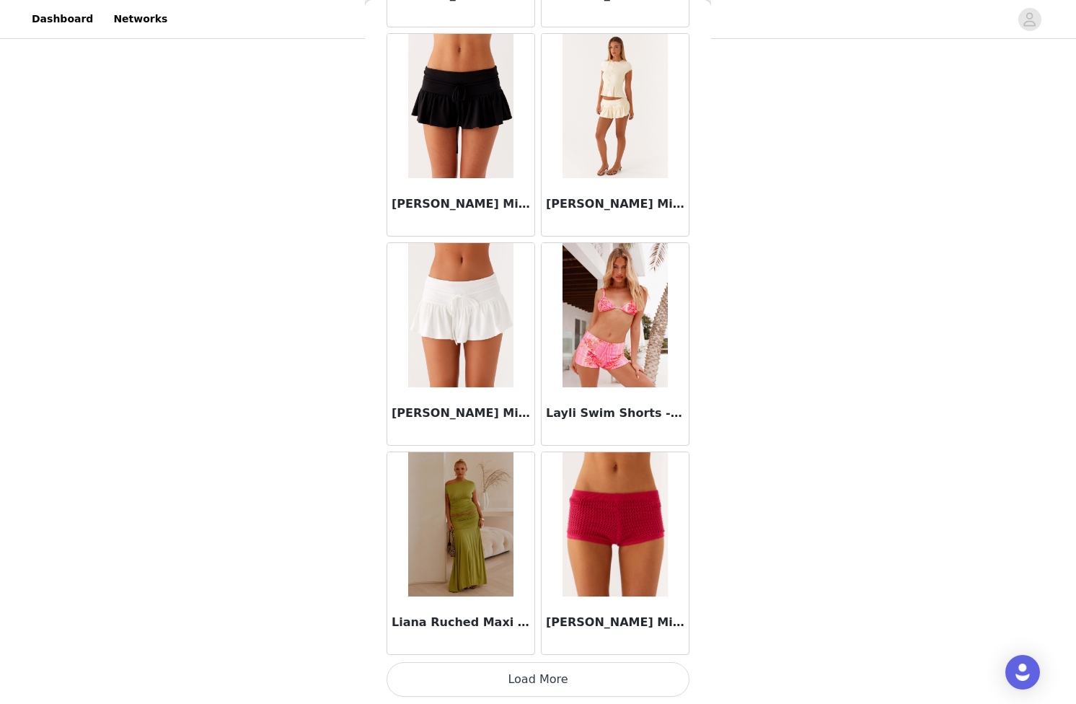
click at [534, 680] on button "Load More" at bounding box center [538, 679] width 303 height 35
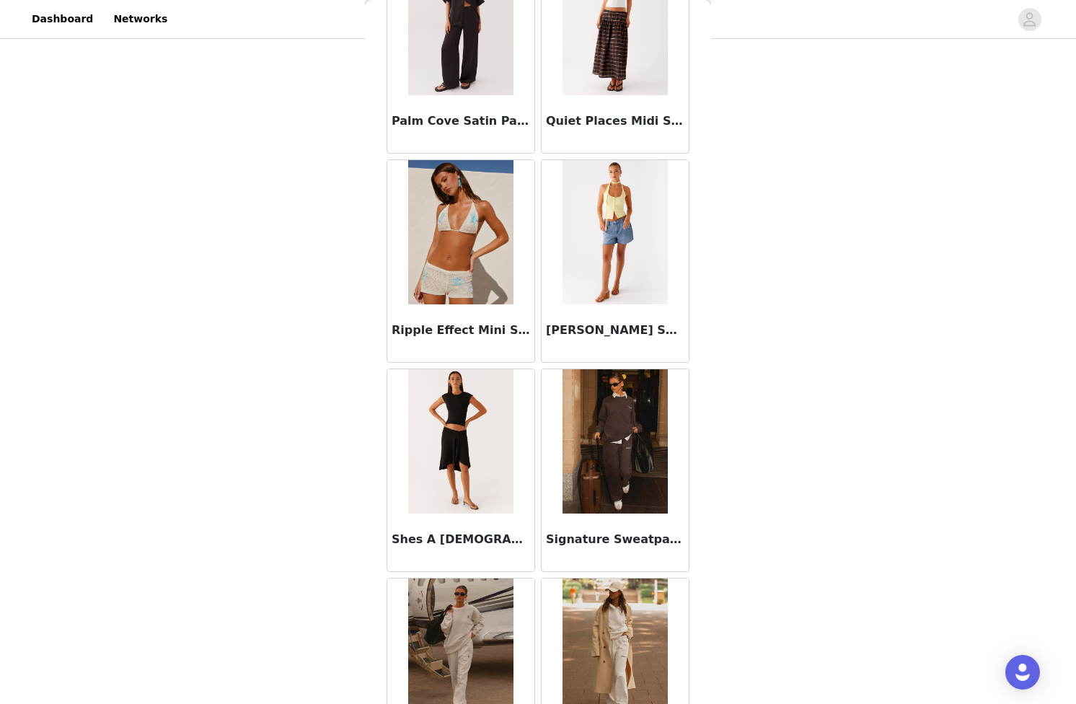
scroll to position [5688, 0]
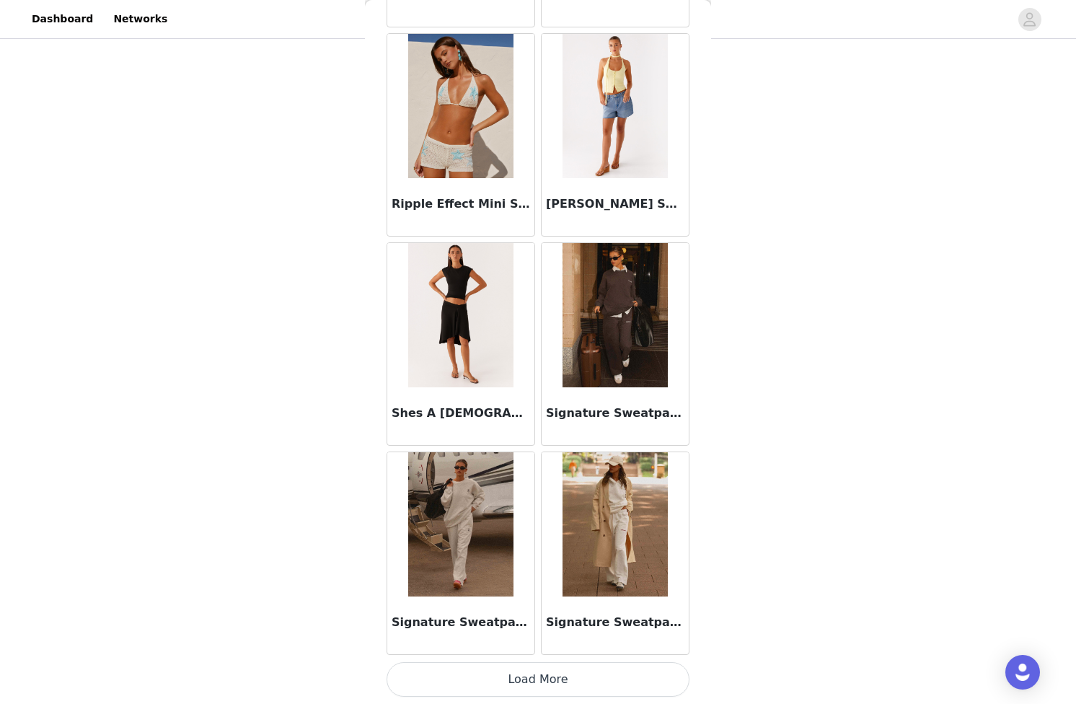
click at [537, 680] on button "Load More" at bounding box center [538, 679] width 303 height 35
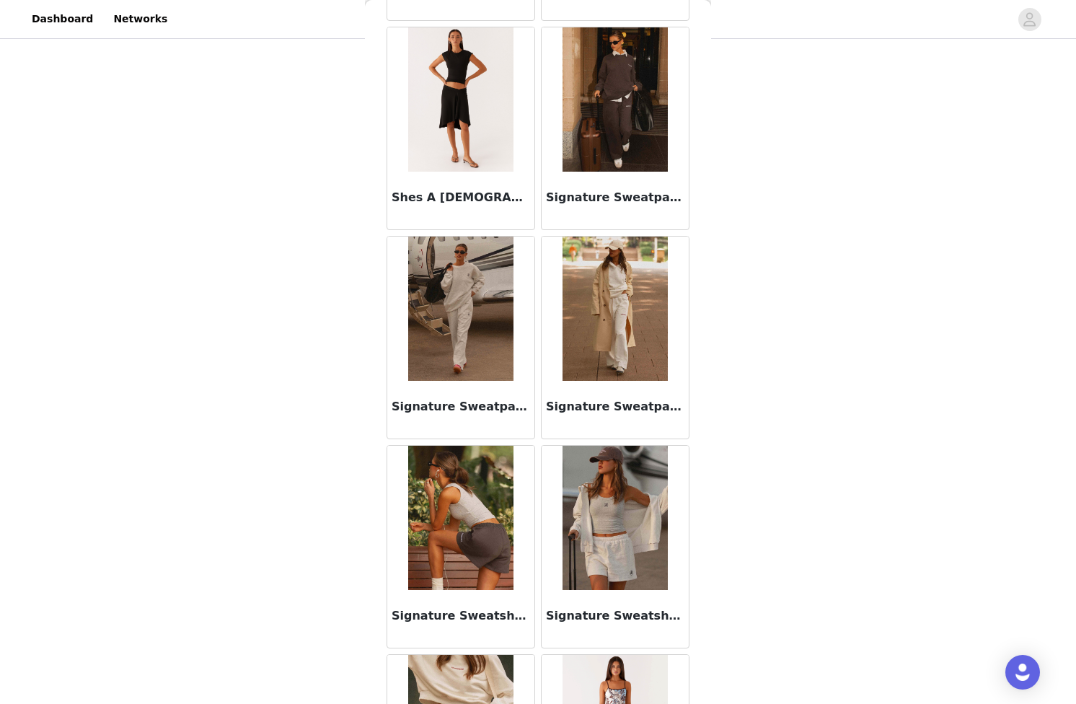
scroll to position [5978, 0]
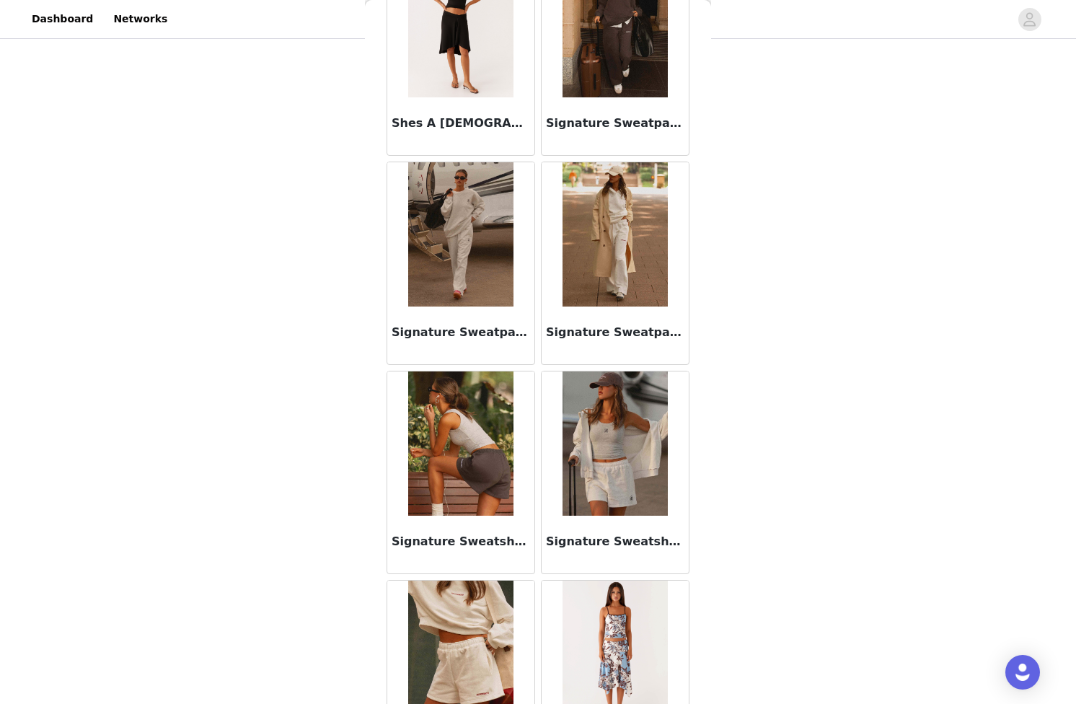
click at [439, 258] on img at bounding box center [460, 234] width 105 height 144
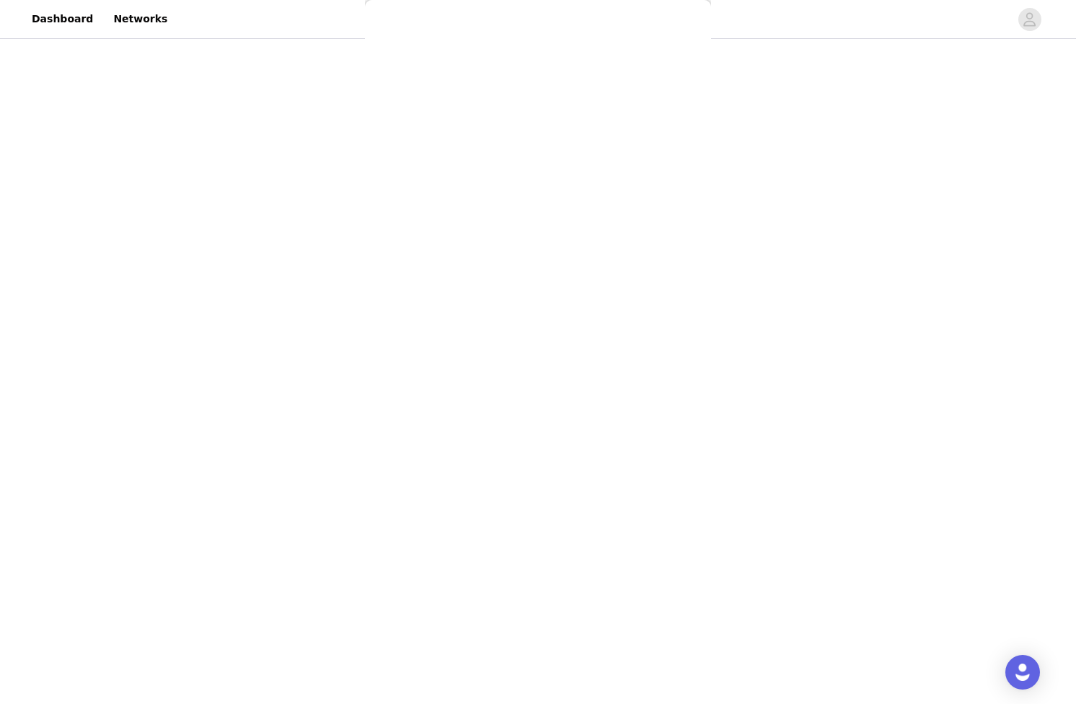
scroll to position [0, 0]
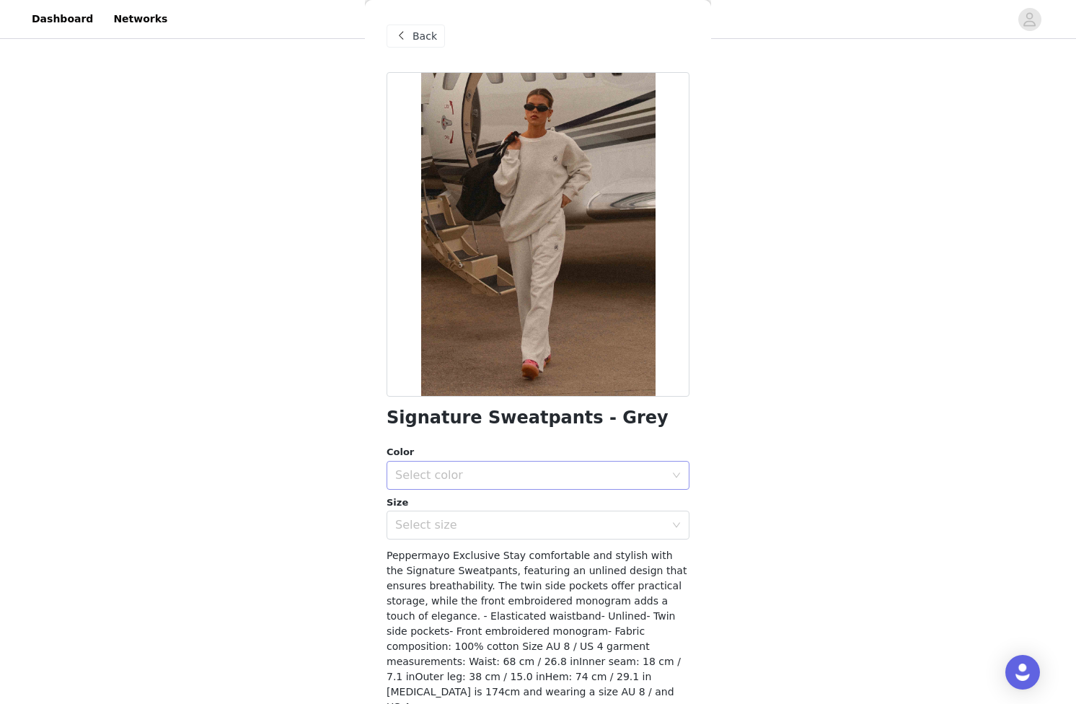
click at [464, 483] on div "Select color" at bounding box center [533, 475] width 276 height 27
click at [460, 506] on li "Grey" at bounding box center [538, 507] width 303 height 23
click at [460, 523] on div "Select size" at bounding box center [530, 525] width 270 height 14
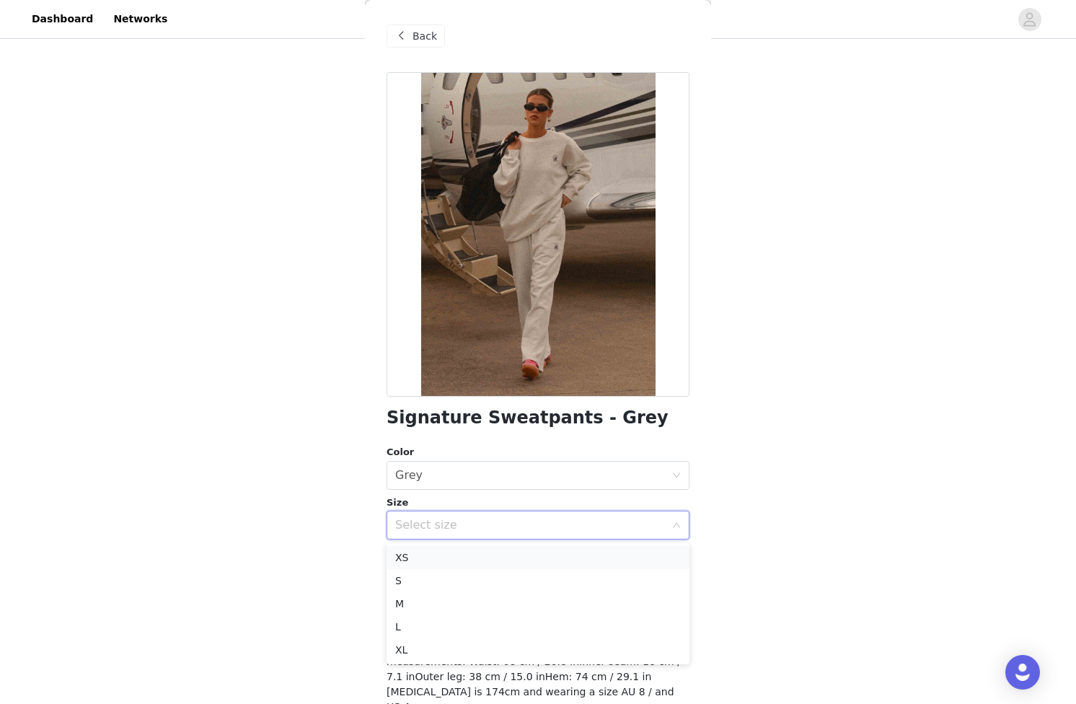
click at [436, 562] on li "XS" at bounding box center [538, 557] width 303 height 23
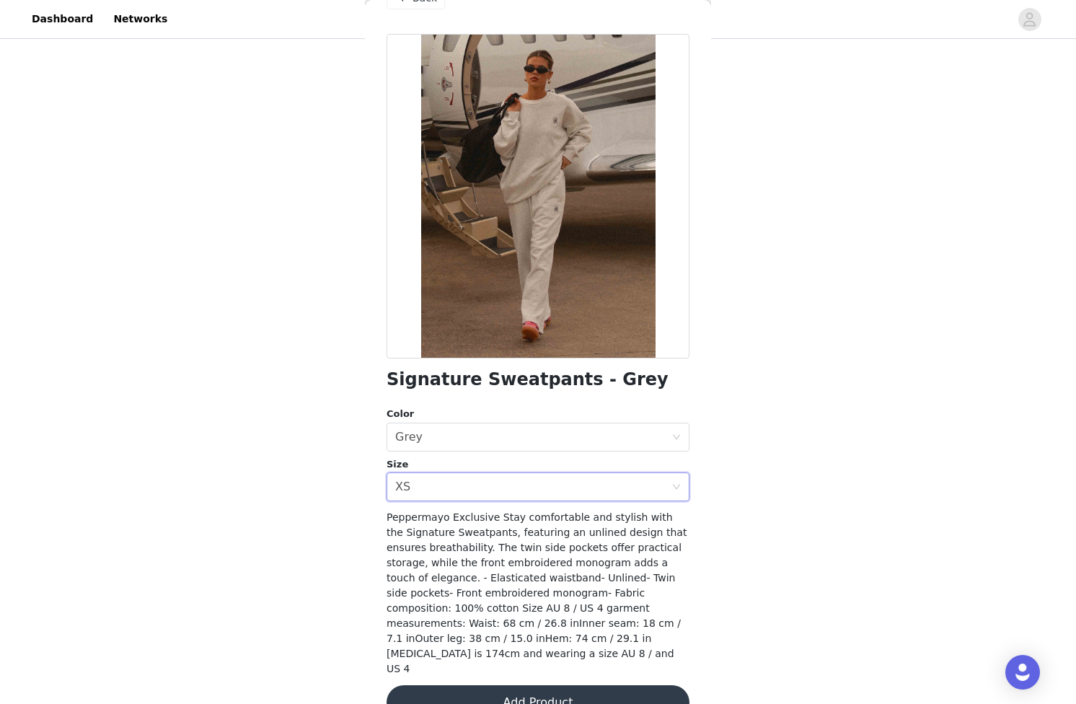
scroll to position [41, 0]
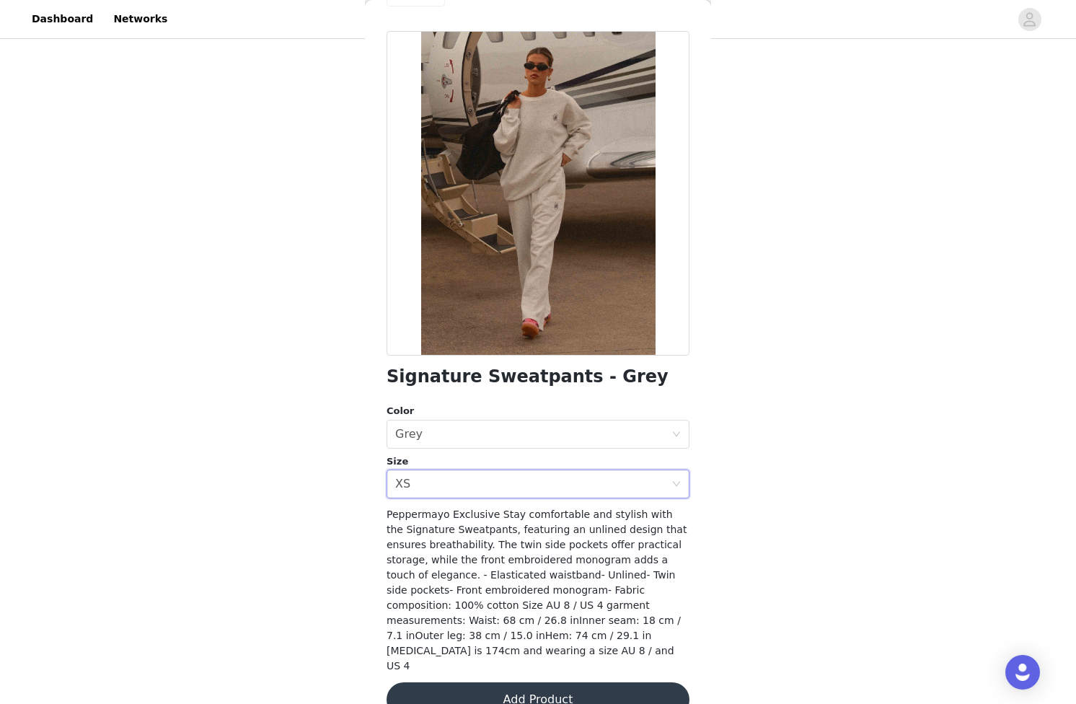
click at [530, 683] on button "Add Product" at bounding box center [538, 700] width 303 height 35
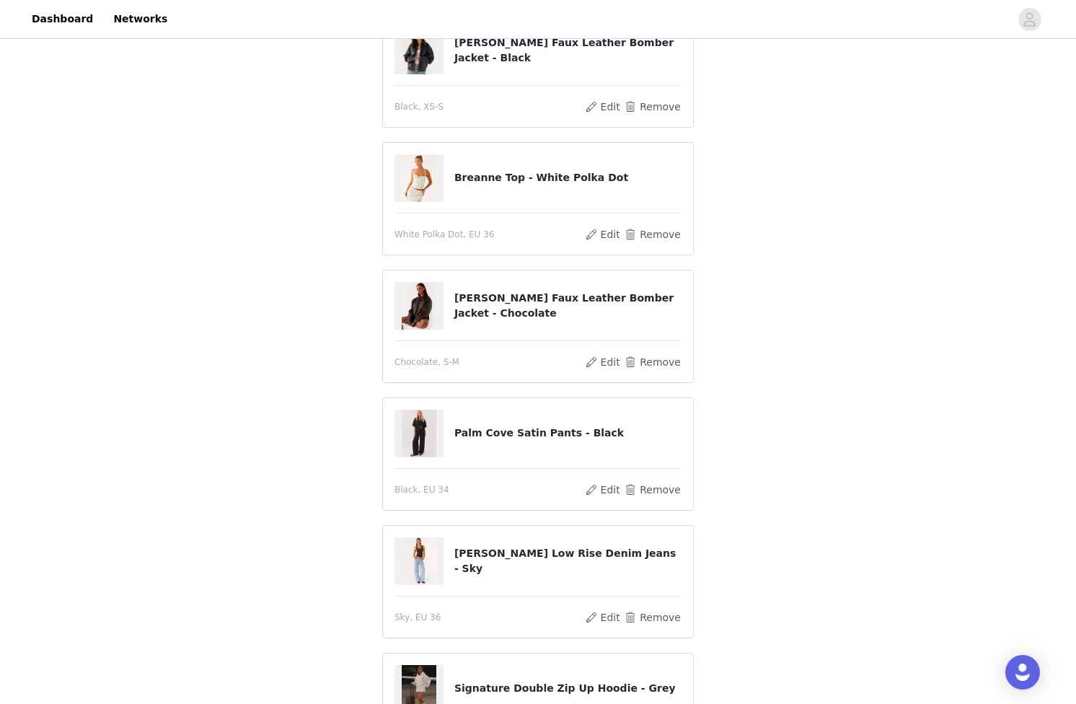
scroll to position [0, 0]
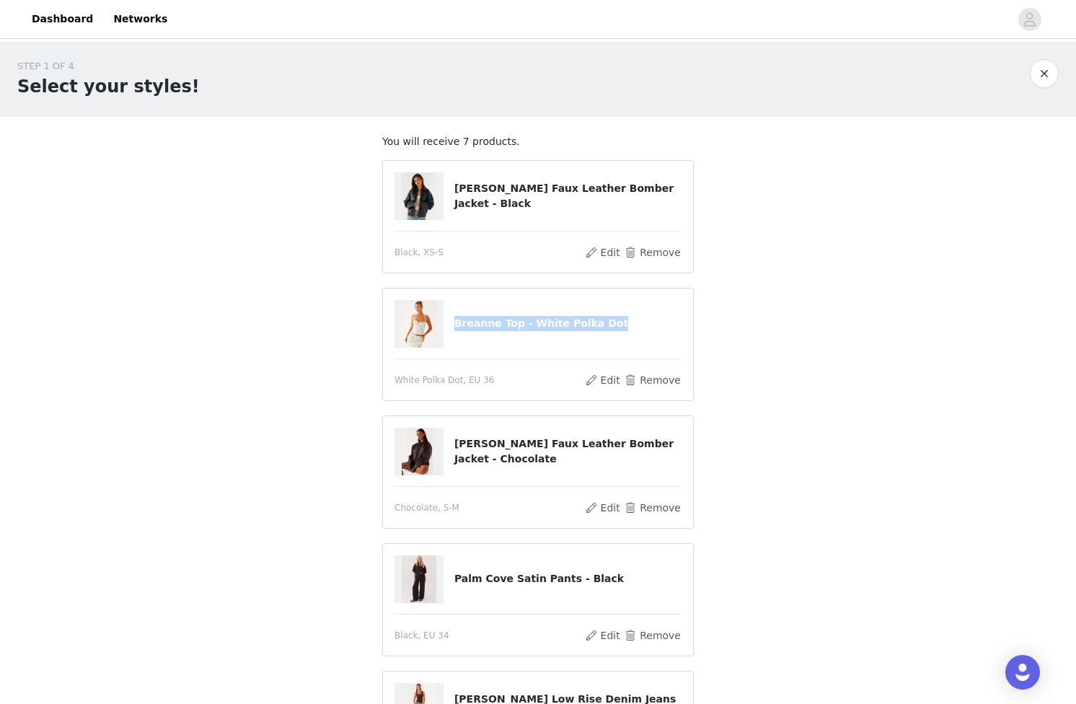
drag, startPoint x: 457, startPoint y: 325, endPoint x: 624, endPoint y: 319, distance: 167.5
click at [624, 319] on h4 "Breanne Top - White Polka Dot" at bounding box center [568, 323] width 227 height 15
copy h4 "Breanne Top - White Polka Dot"
click at [674, 377] on button "Remove" at bounding box center [653, 380] width 58 height 17
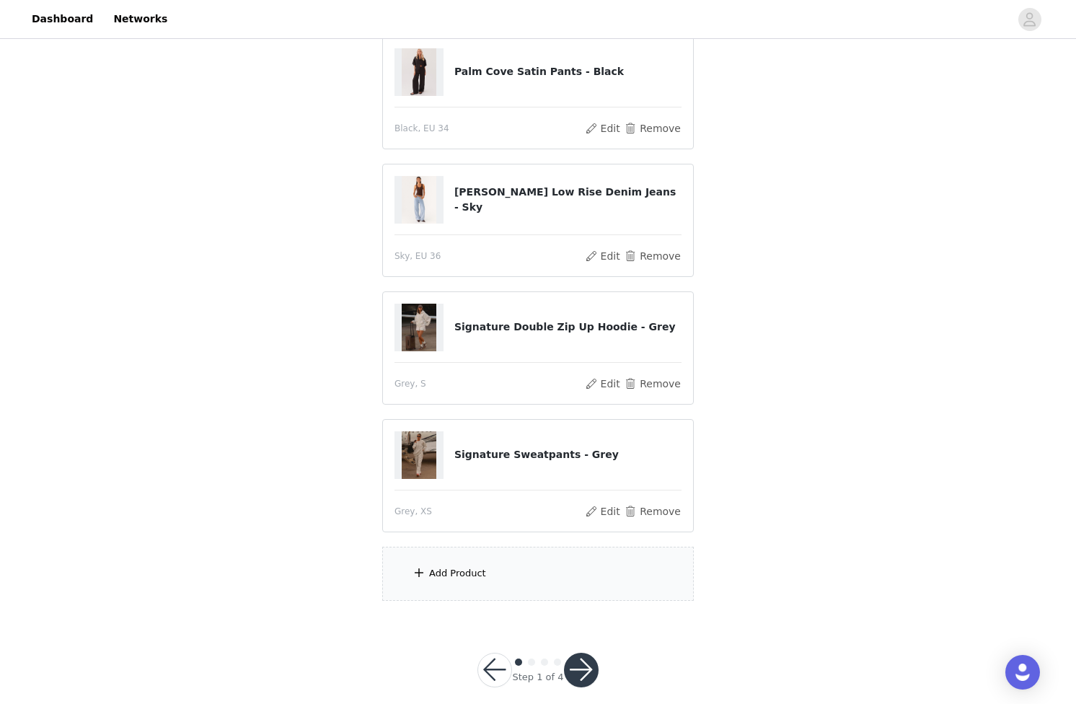
scroll to position [436, 0]
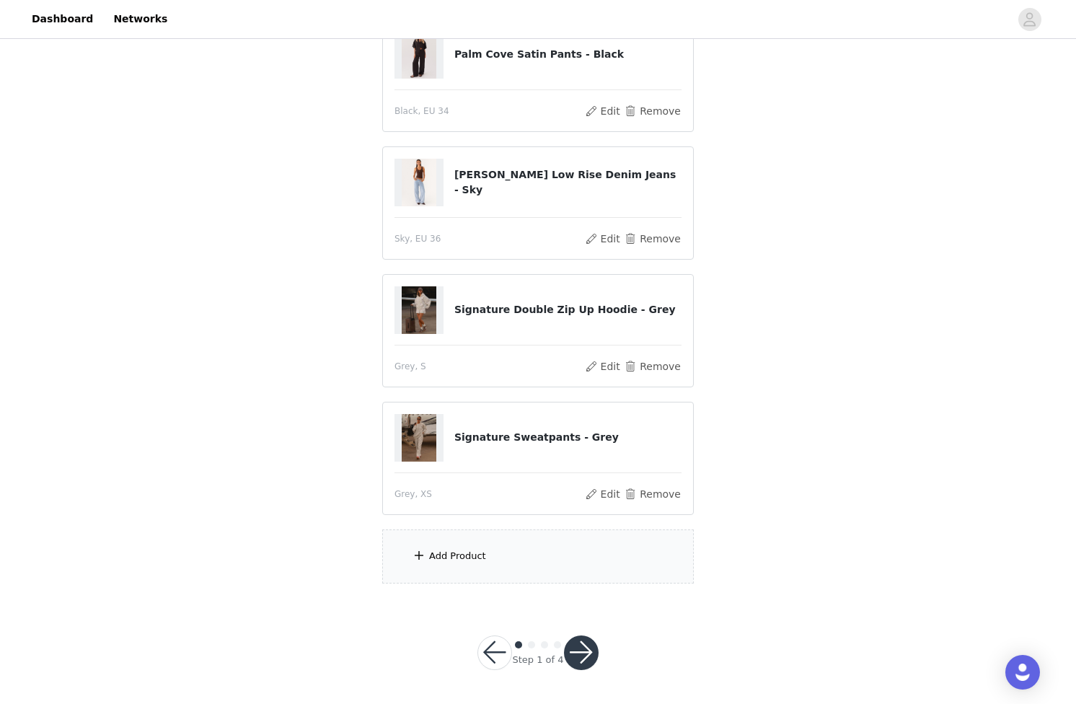
click at [508, 558] on div "Add Product" at bounding box center [538, 557] width 312 height 54
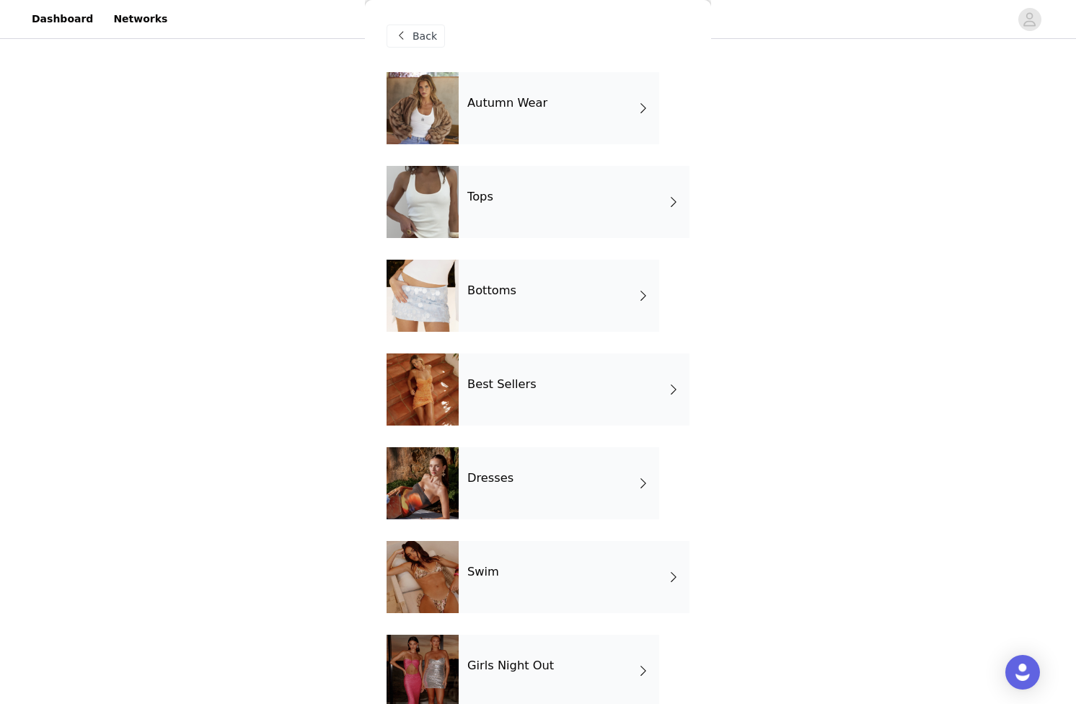
click at [502, 191] on div "Tops" at bounding box center [574, 202] width 231 height 72
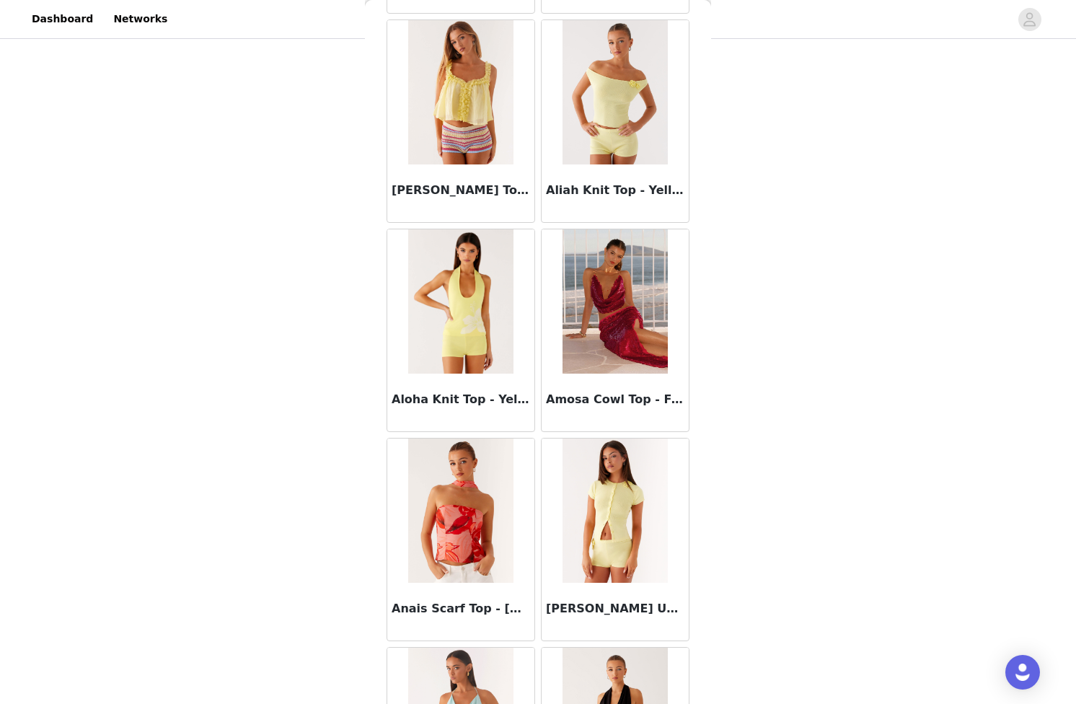
scroll to position [683, 0]
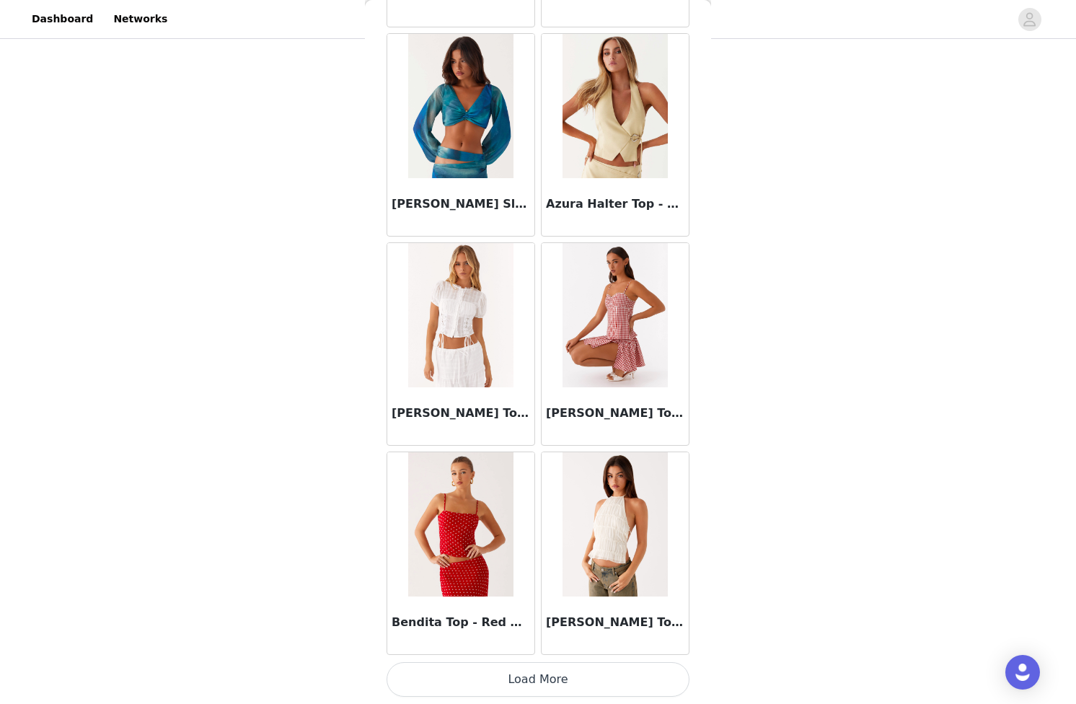
click at [584, 685] on button "Load More" at bounding box center [538, 679] width 303 height 35
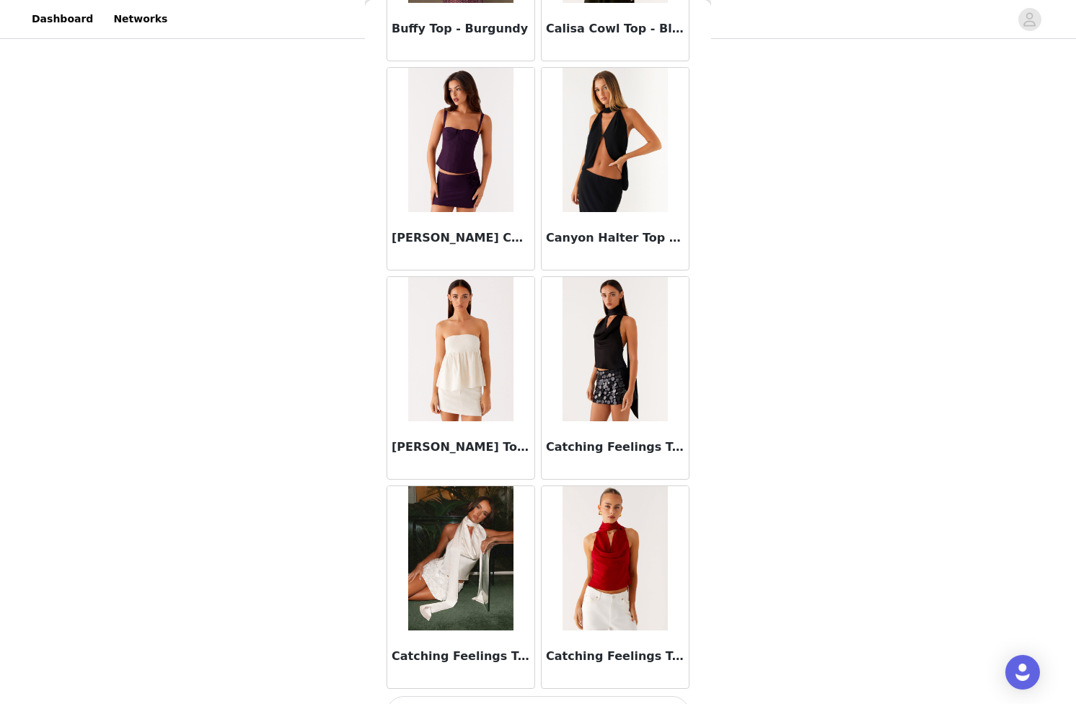
scroll to position [3596, 0]
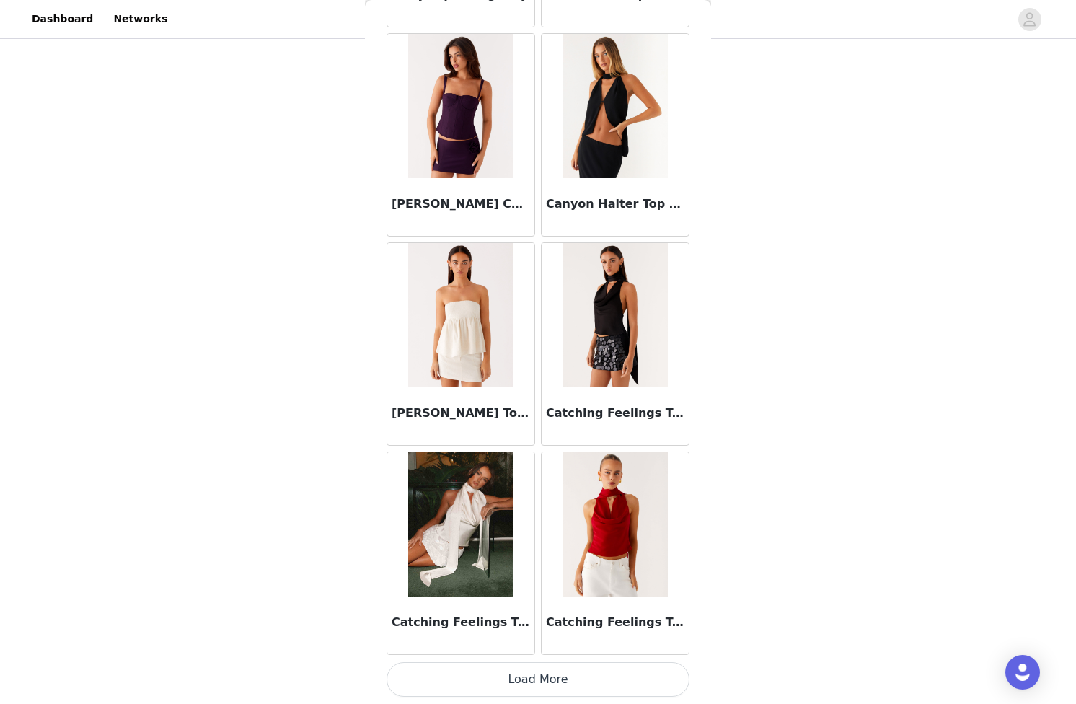
click at [571, 684] on button "Load More" at bounding box center [538, 679] width 303 height 35
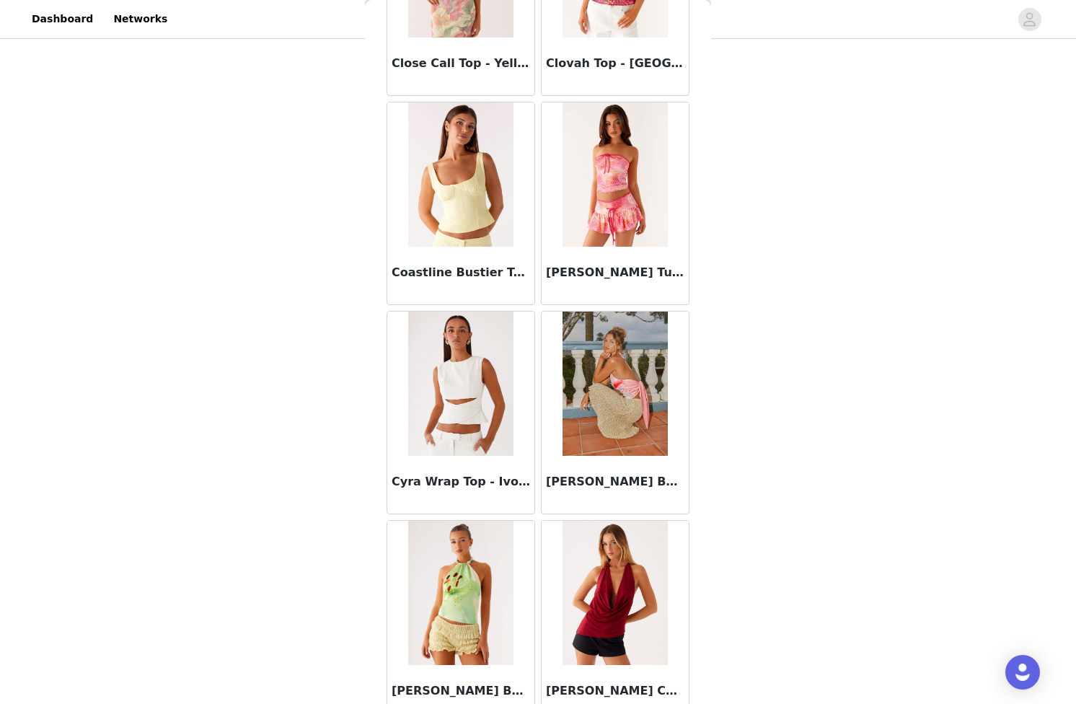
scroll to position [5688, 0]
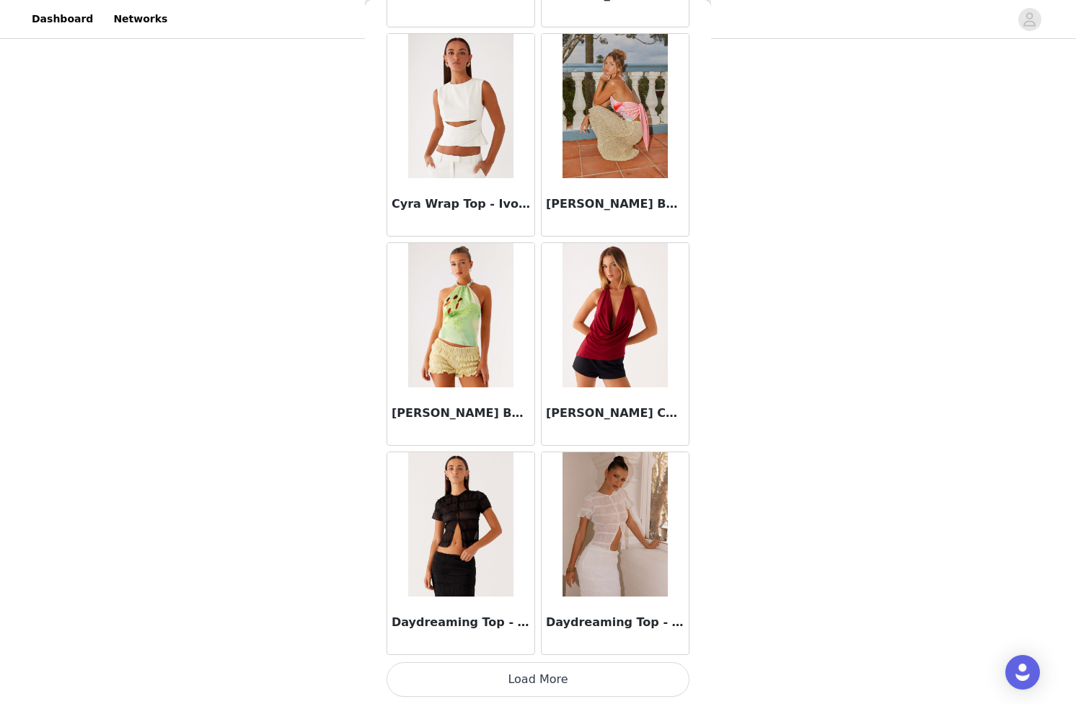
click at [551, 688] on button "Load More" at bounding box center [538, 679] width 303 height 35
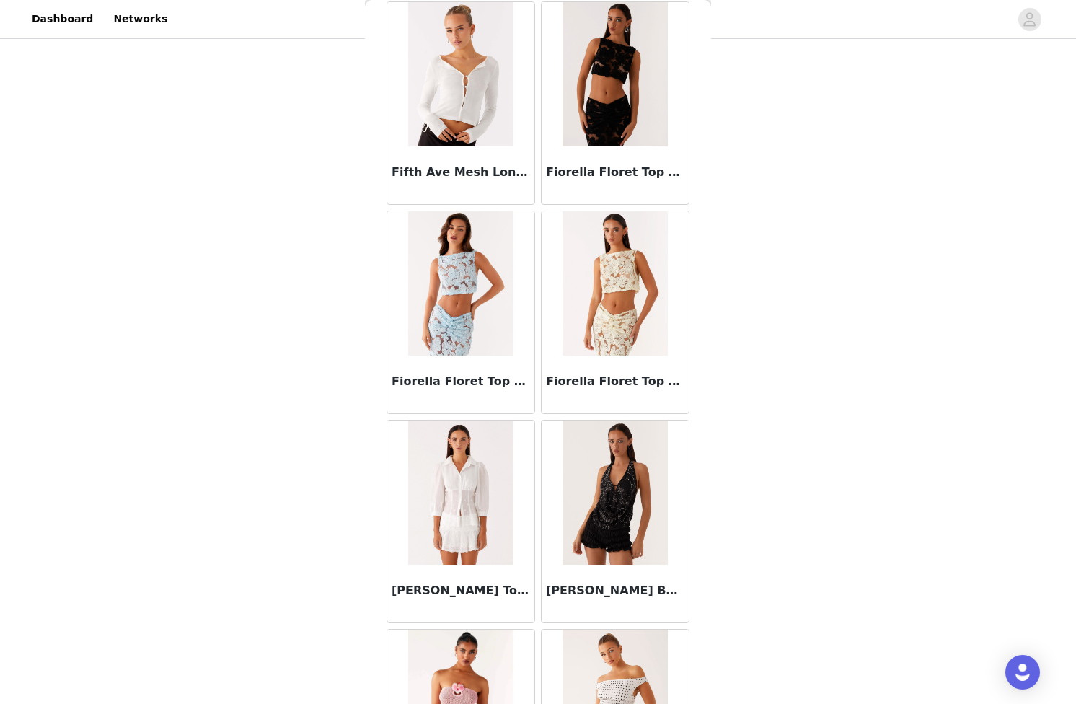
scroll to position [7781, 0]
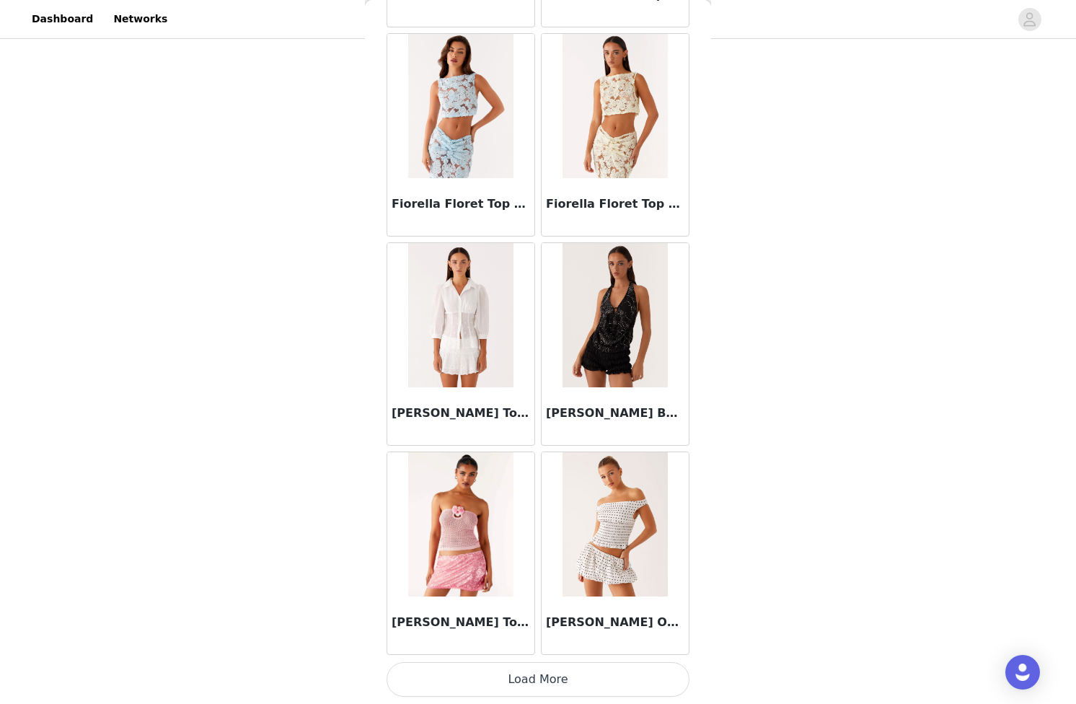
click at [548, 691] on button "Load More" at bounding box center [538, 679] width 303 height 35
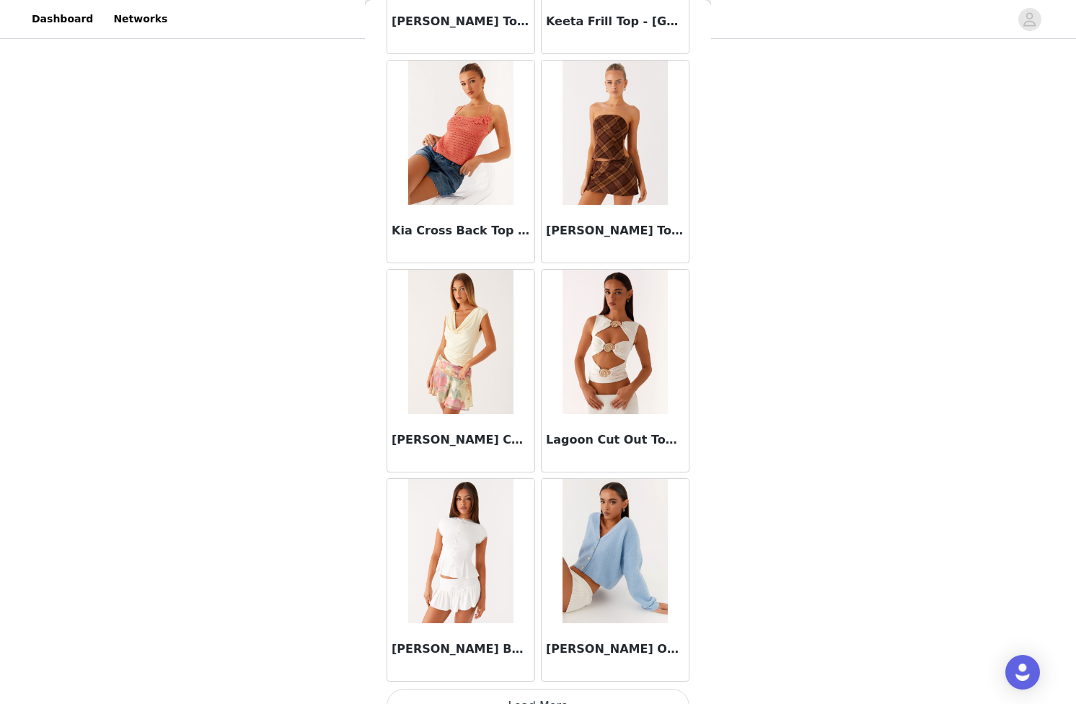
scroll to position [9873, 0]
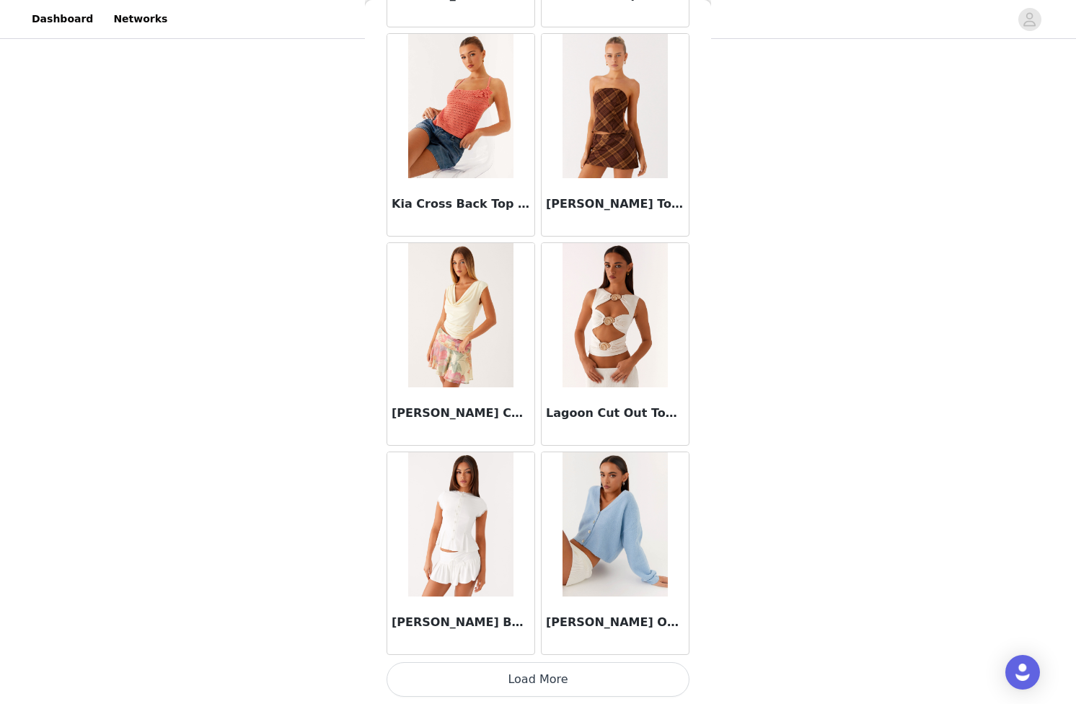
click at [547, 688] on button "Load More" at bounding box center [538, 679] width 303 height 35
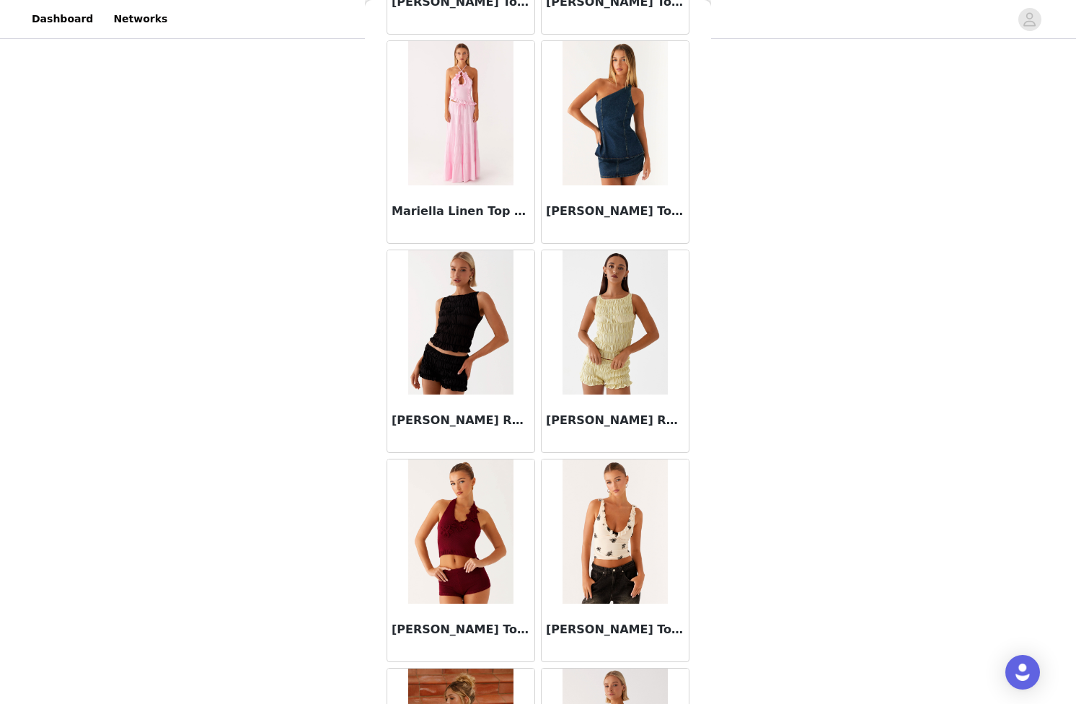
scroll to position [11965, 0]
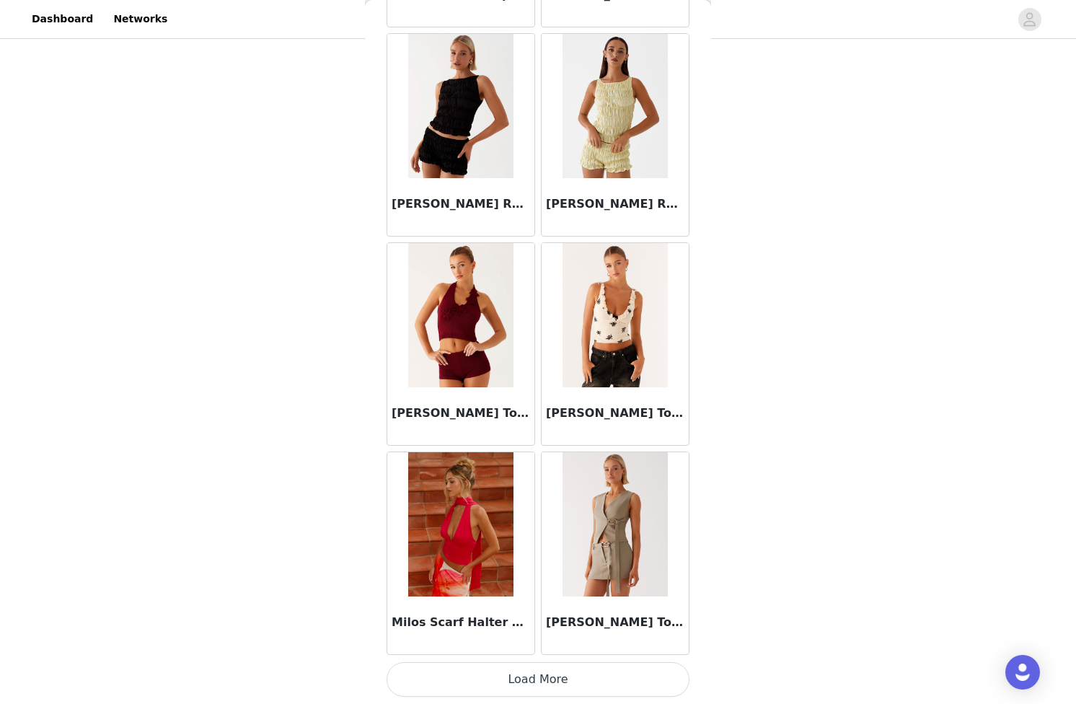
click at [488, 677] on button "Load More" at bounding box center [538, 679] width 303 height 35
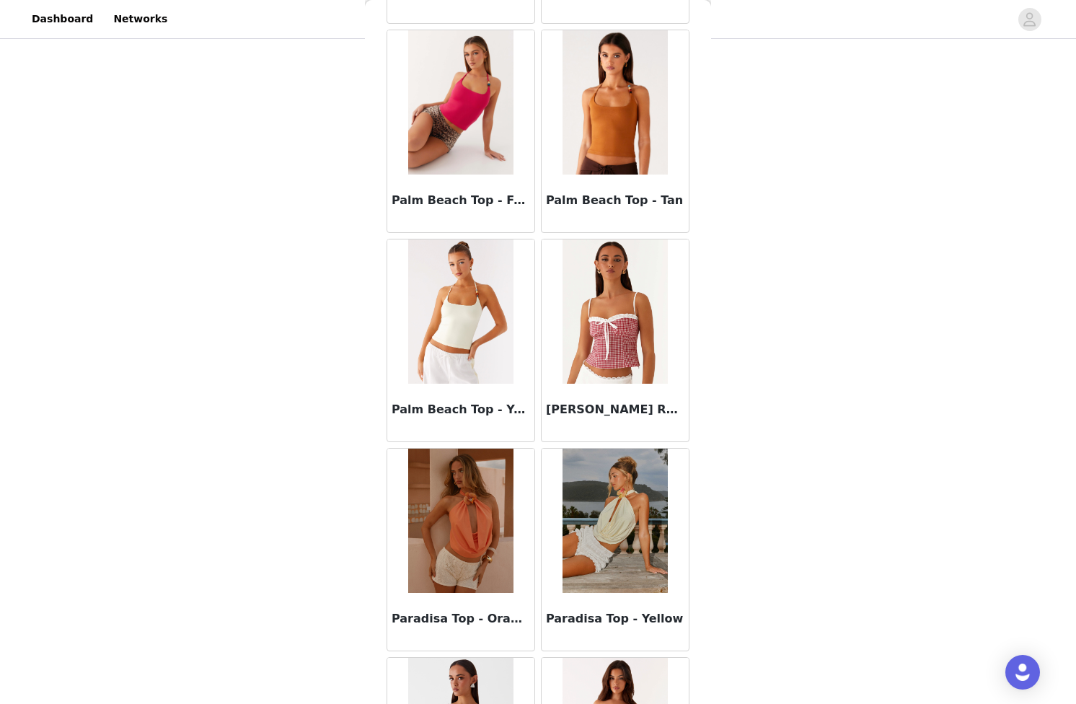
scroll to position [14058, 0]
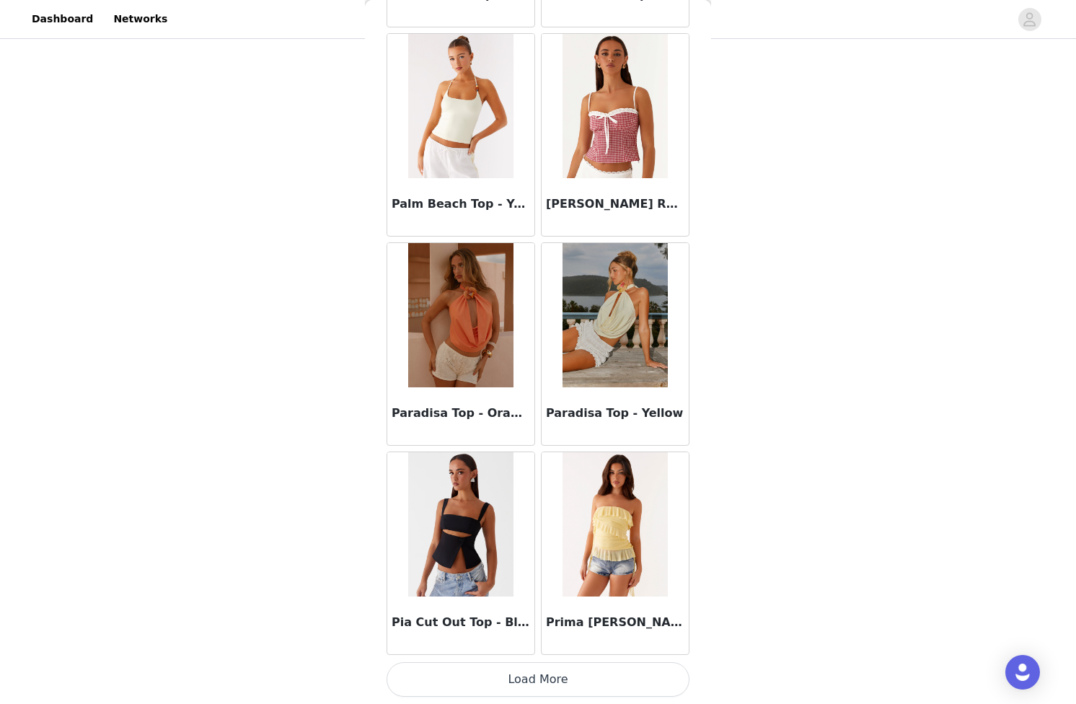
click at [530, 684] on button "Load More" at bounding box center [538, 679] width 303 height 35
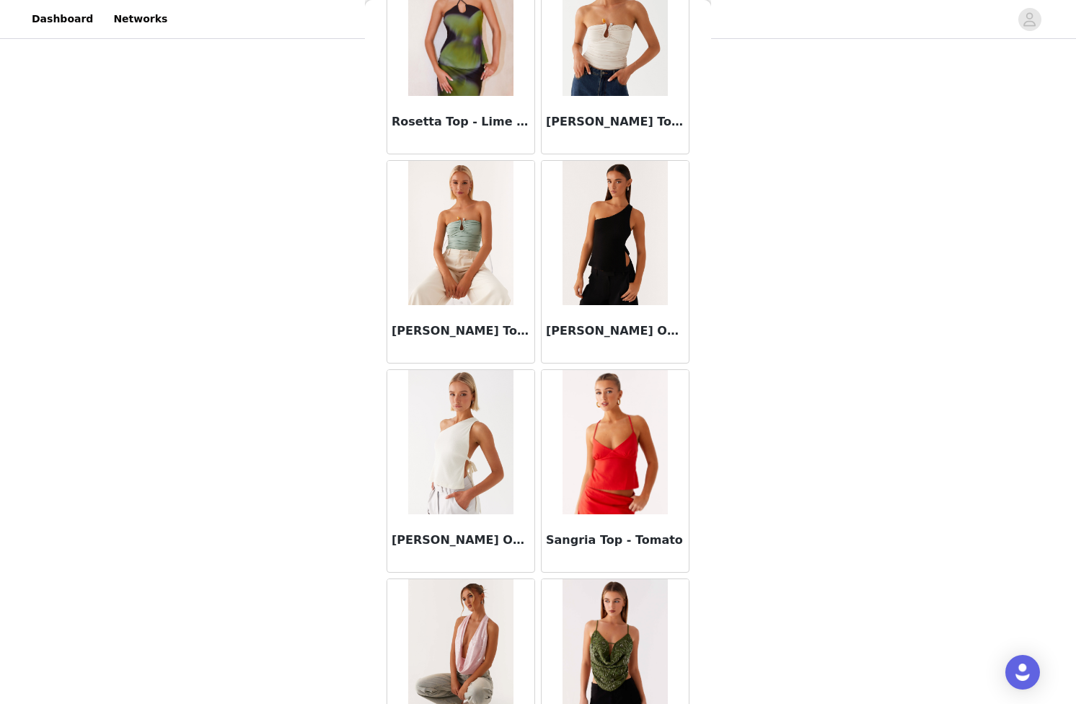
scroll to position [16150, 0]
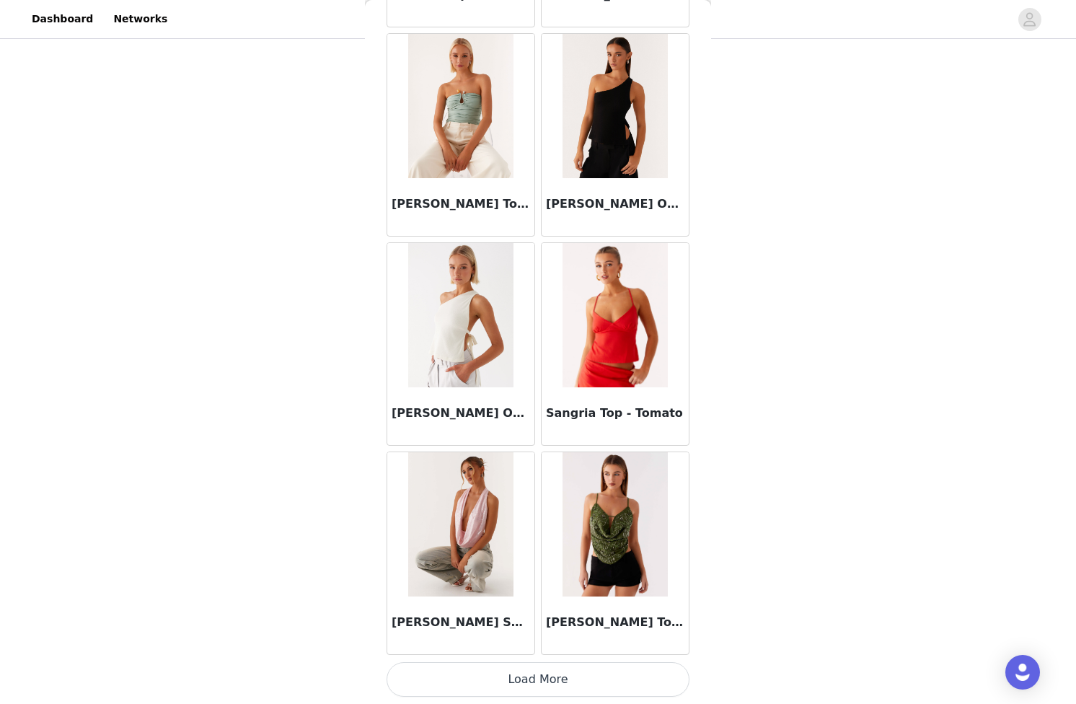
click at [491, 679] on button "Load More" at bounding box center [538, 679] width 303 height 35
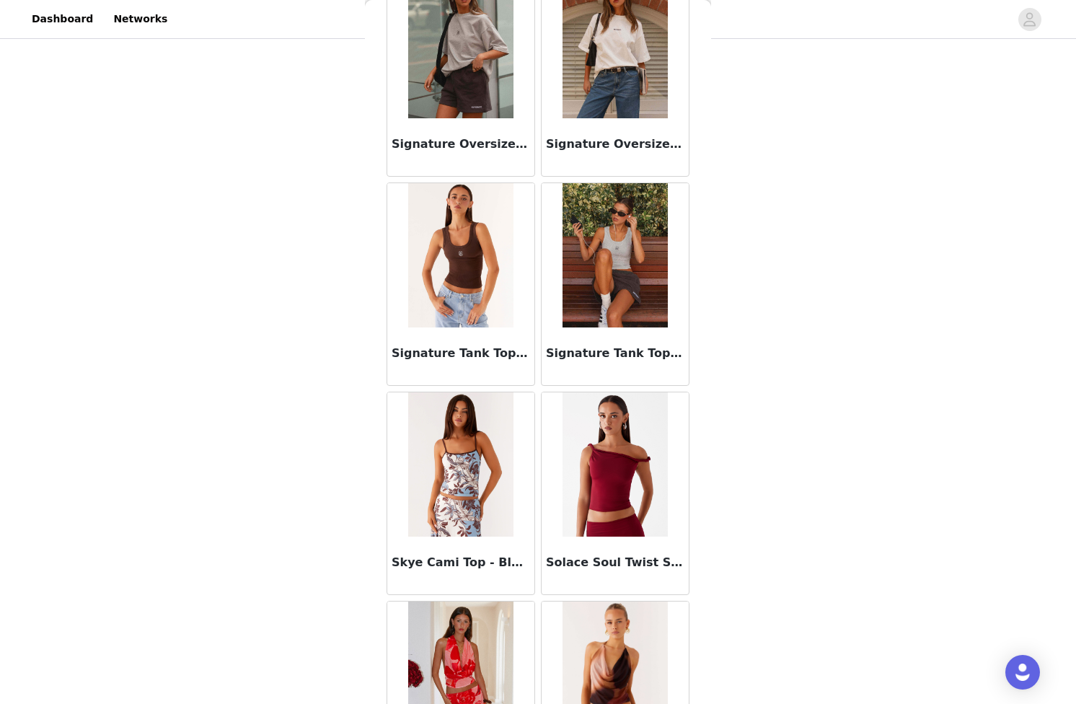
scroll to position [17146, 0]
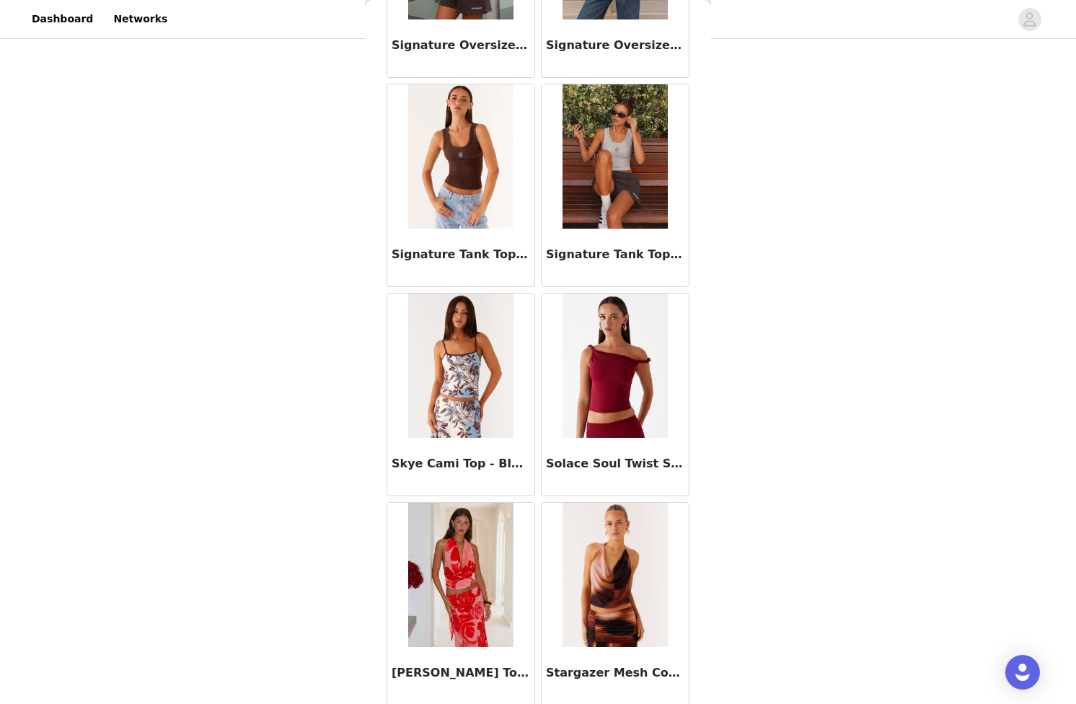
click at [623, 169] on img at bounding box center [615, 156] width 105 height 144
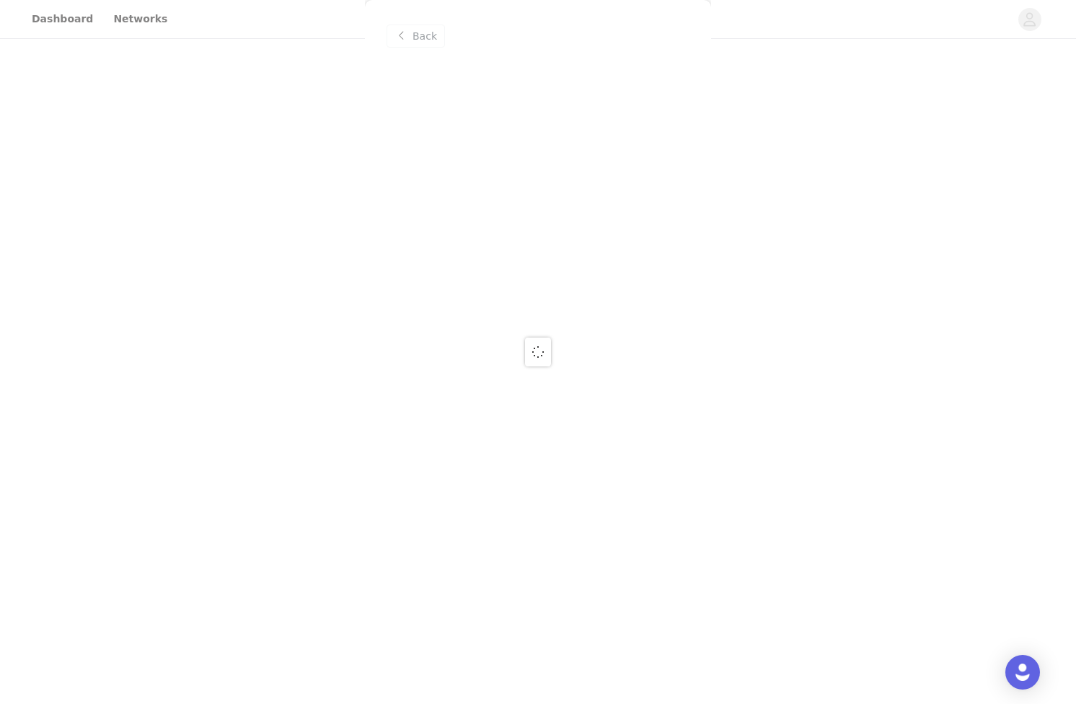
scroll to position [0, 0]
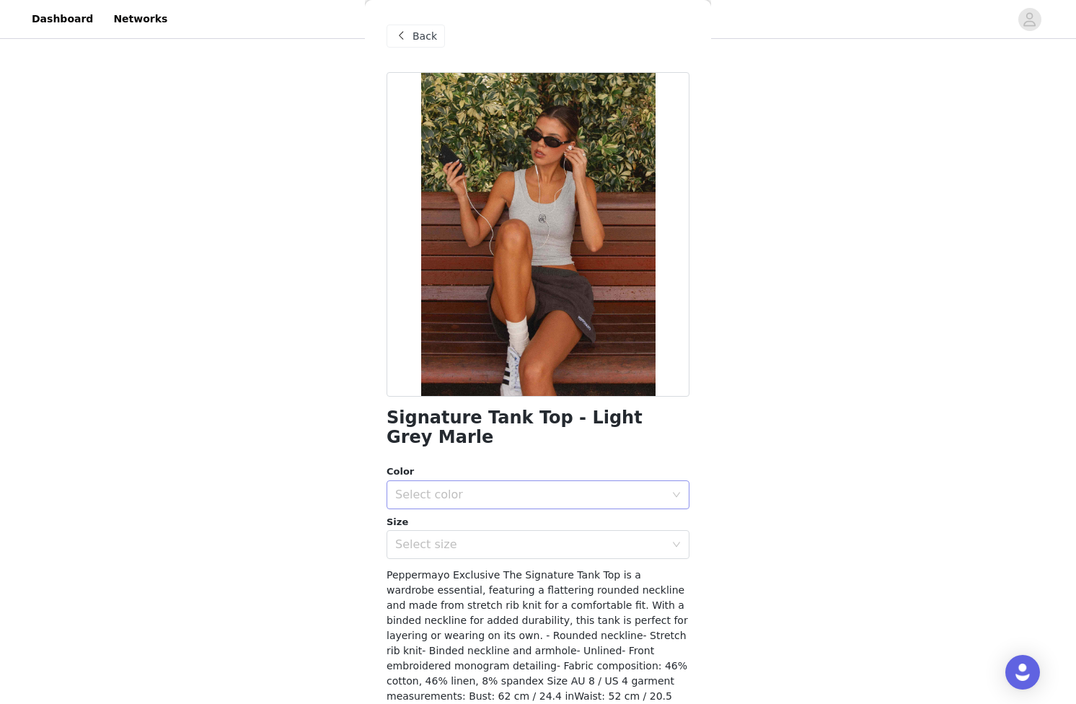
click at [502, 483] on div "Select color" at bounding box center [533, 494] width 276 height 27
click at [493, 501] on li "Light Grey Marle" at bounding box center [538, 507] width 303 height 23
click at [484, 538] on div "Select size" at bounding box center [530, 545] width 270 height 14
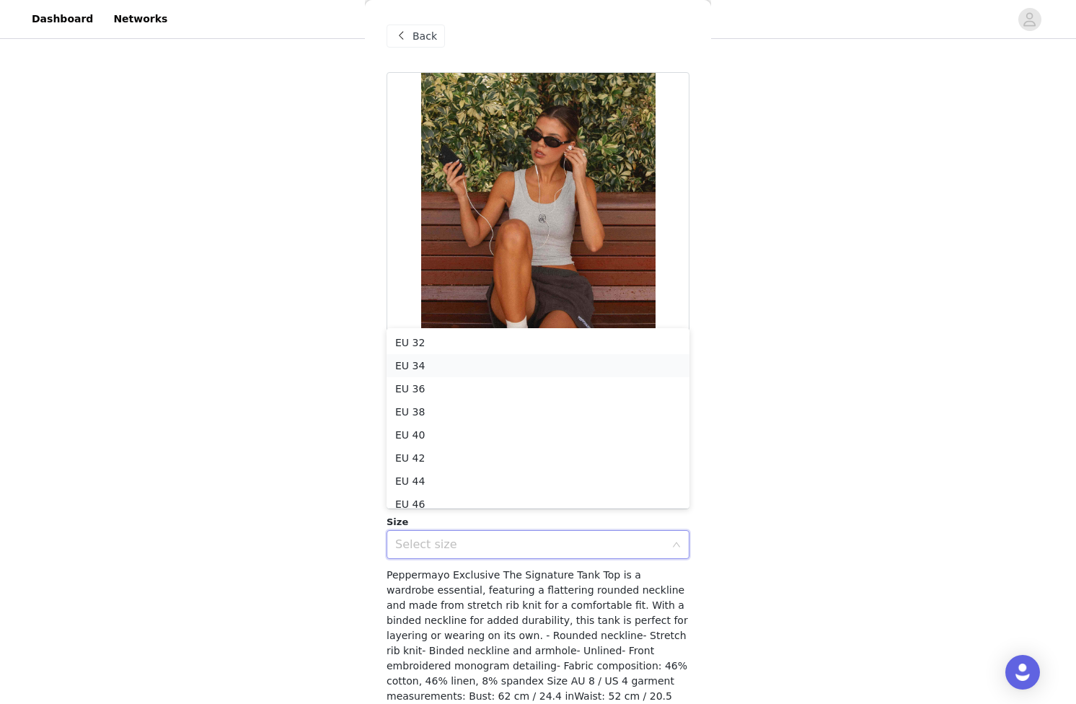
click at [452, 366] on li "EU 34" at bounding box center [538, 365] width 303 height 23
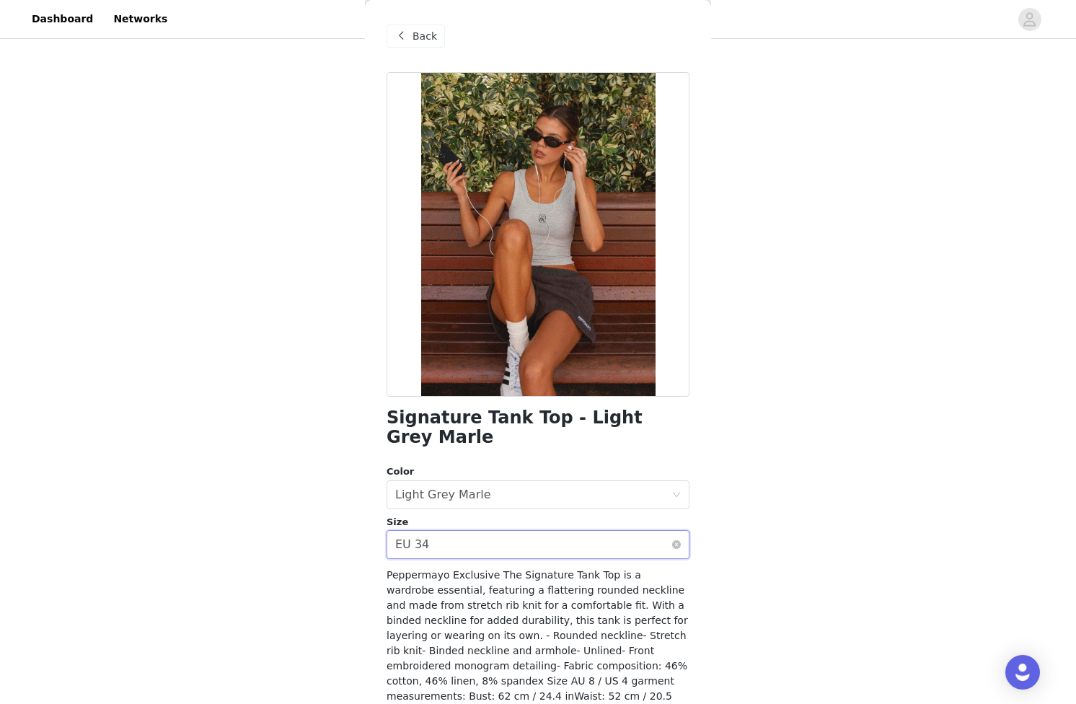
click at [494, 531] on div "Select size EU 34" at bounding box center [533, 544] width 276 height 27
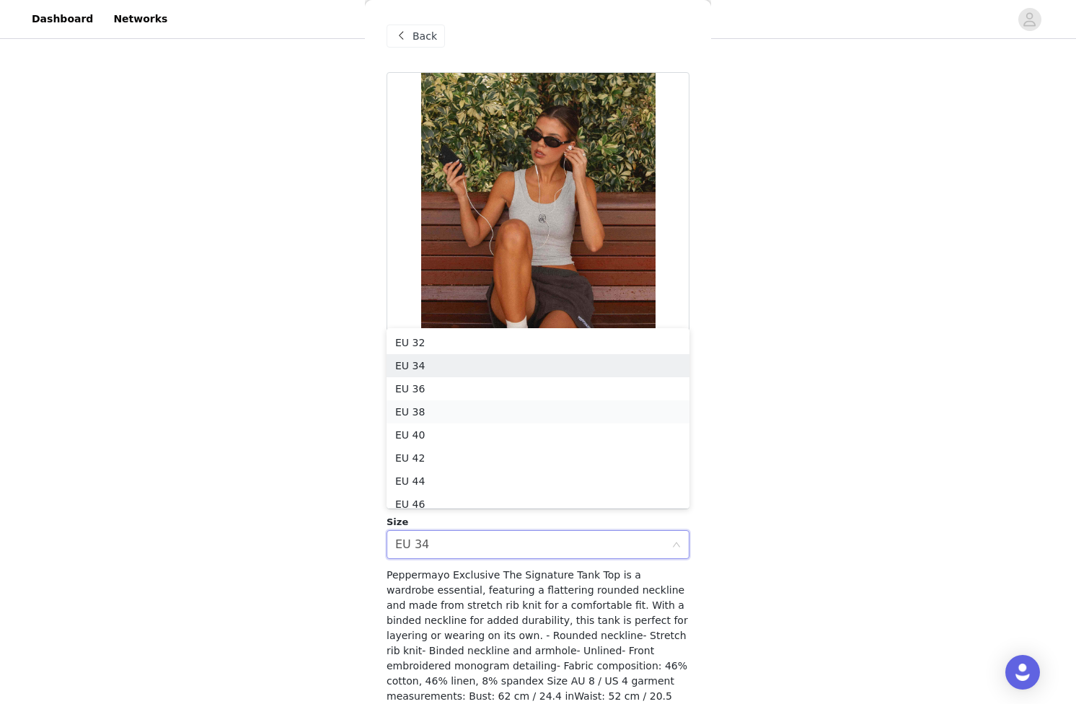
scroll to position [7, 0]
click at [458, 371] on li "EU 36" at bounding box center [538, 381] width 303 height 23
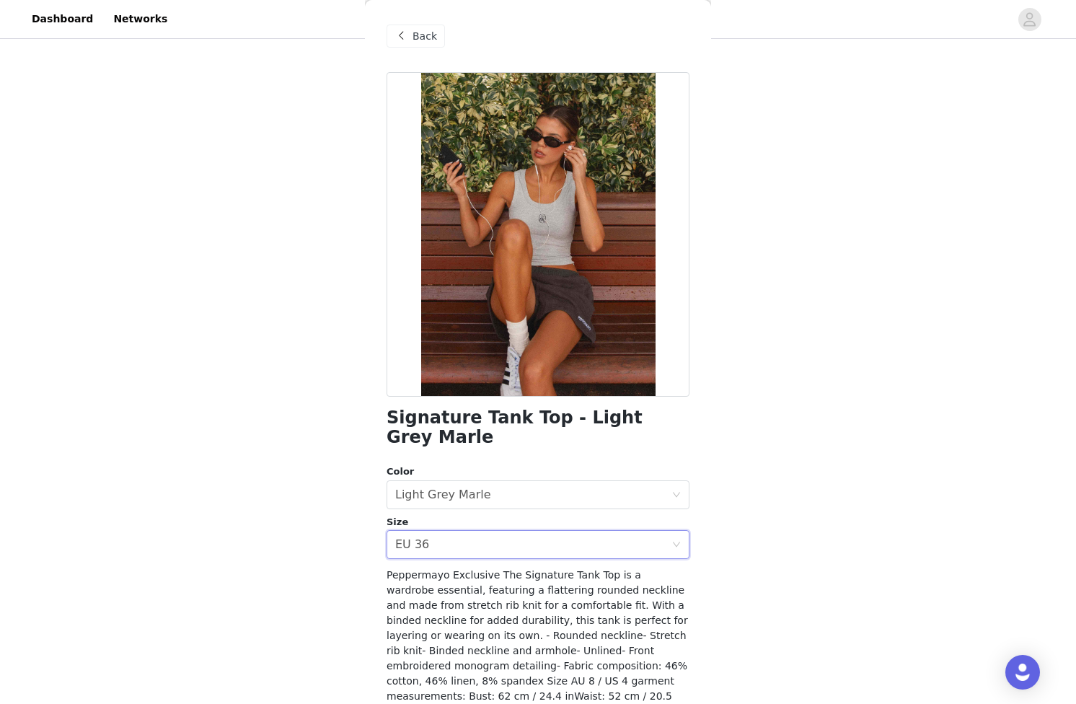
scroll to position [56, 0]
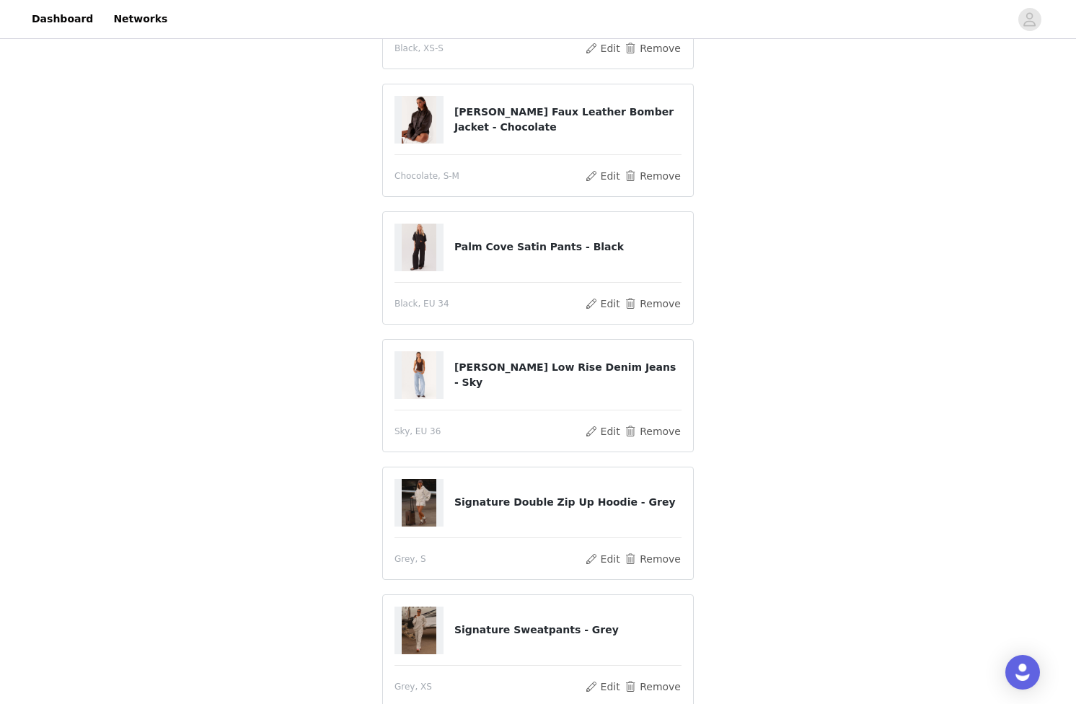
scroll to position [470, 0]
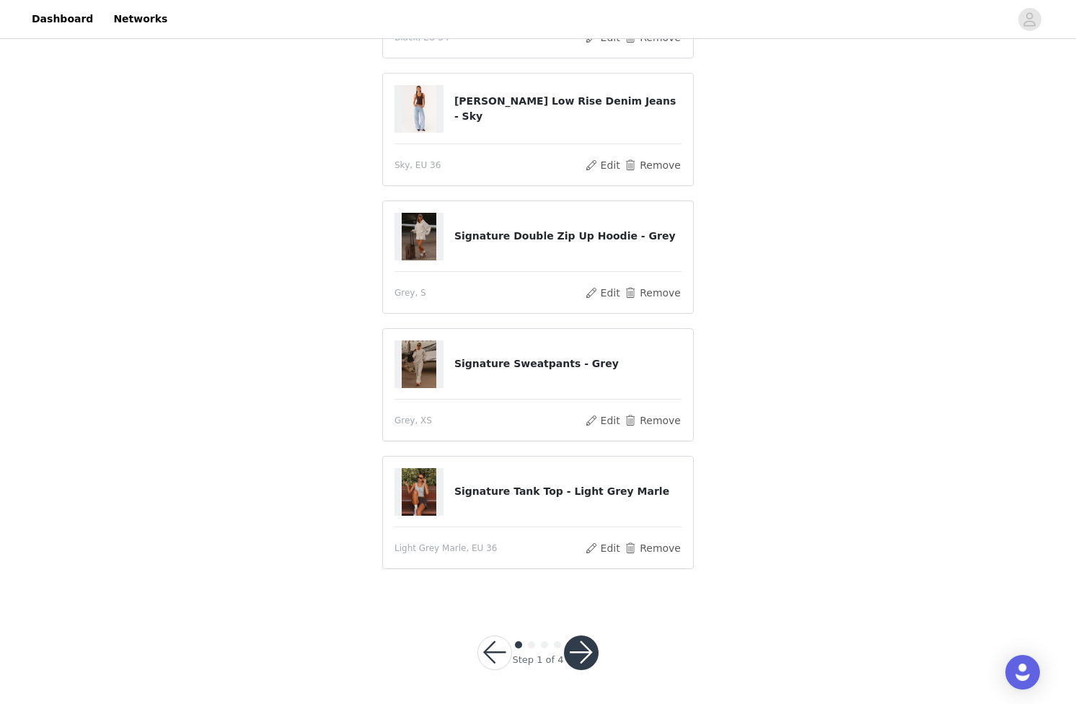
click at [579, 639] on button "button" at bounding box center [581, 653] width 35 height 35
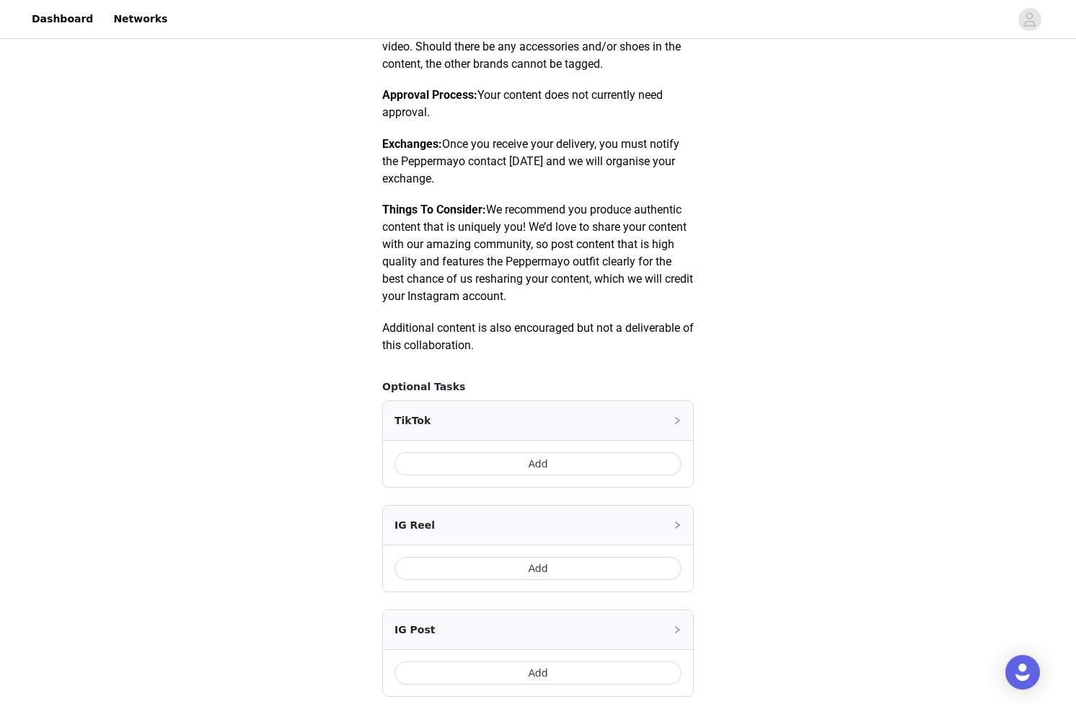
scroll to position [676, 0]
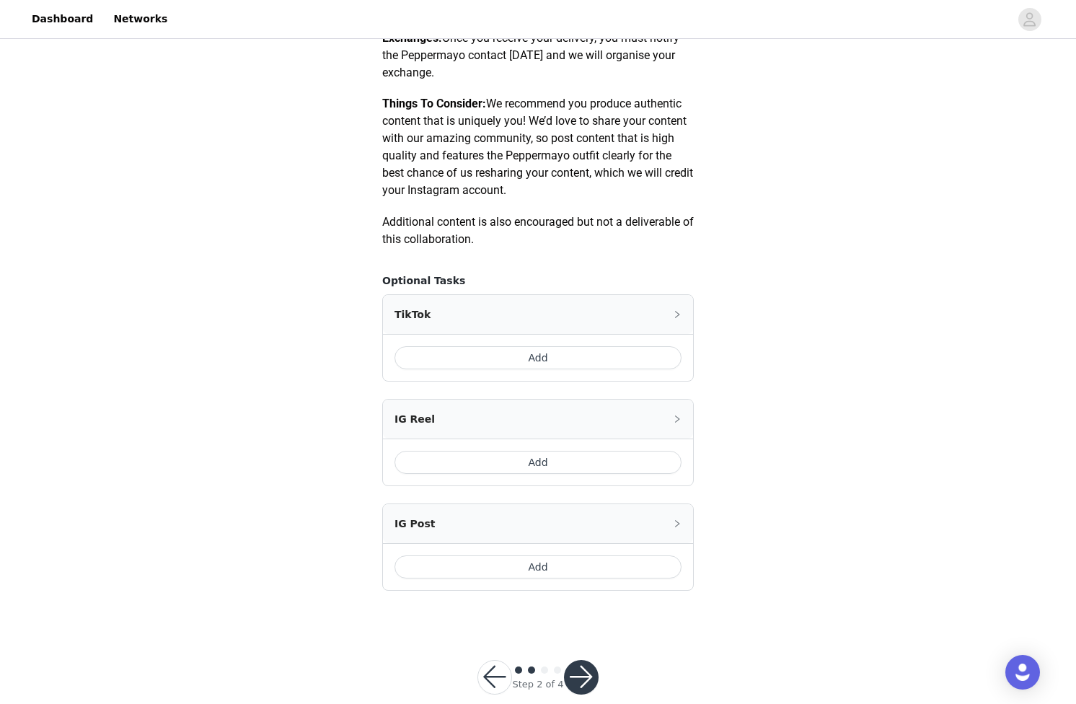
click at [508, 346] on button "Add" at bounding box center [538, 357] width 287 height 23
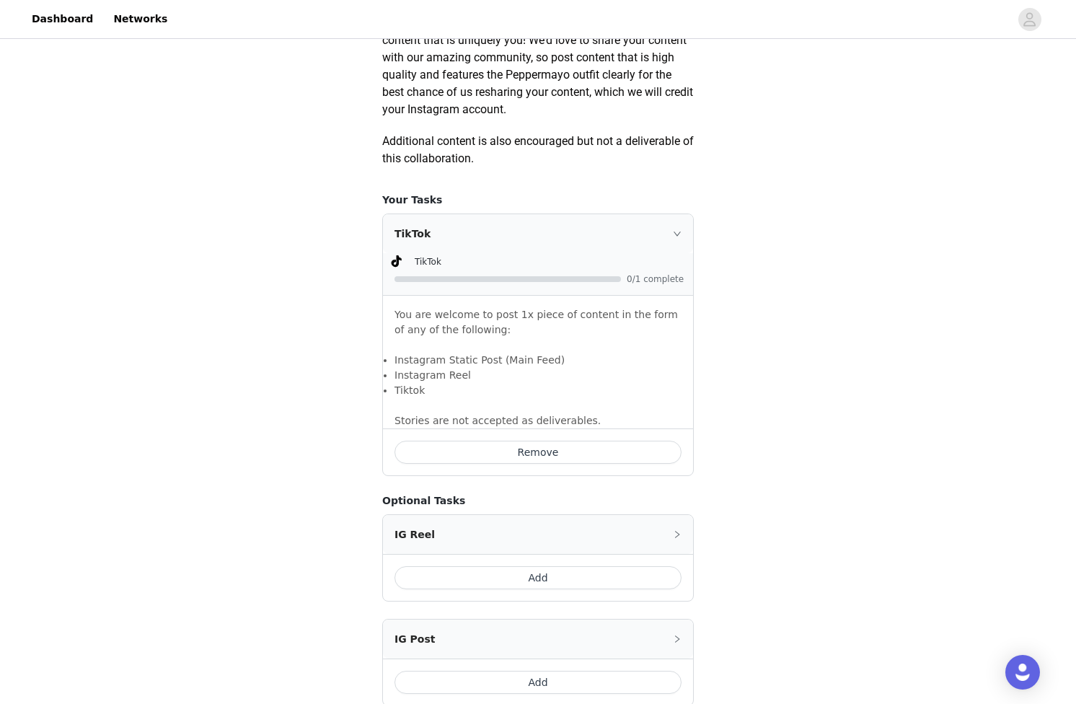
scroll to position [898, 0]
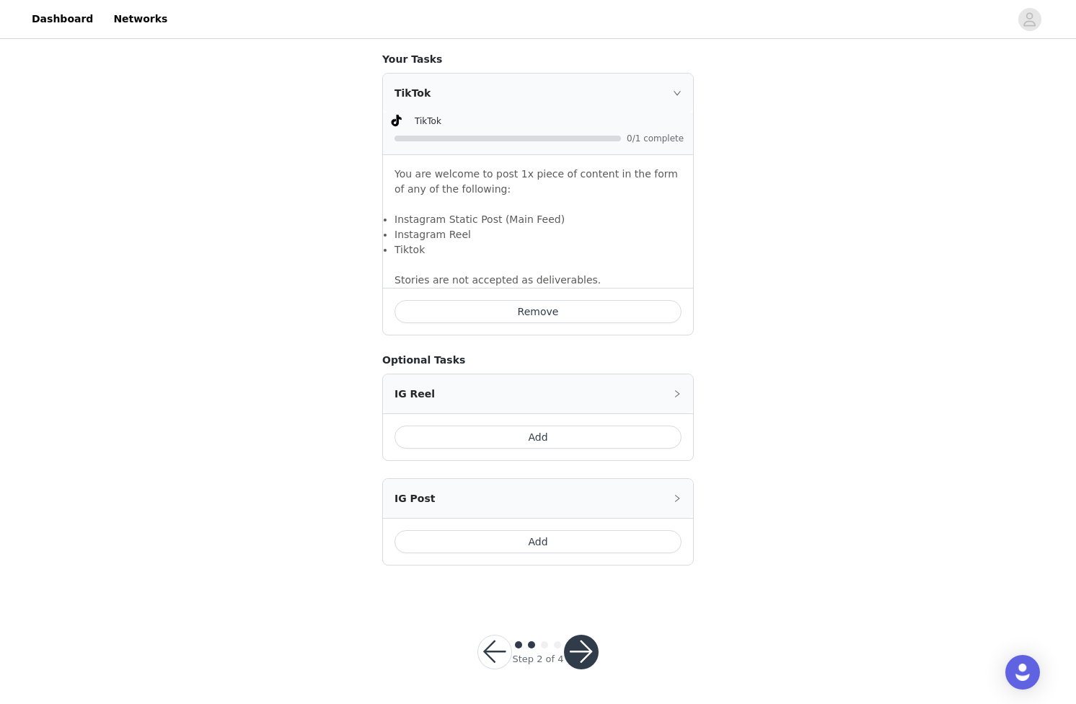
click at [548, 433] on button "Add" at bounding box center [538, 437] width 287 height 23
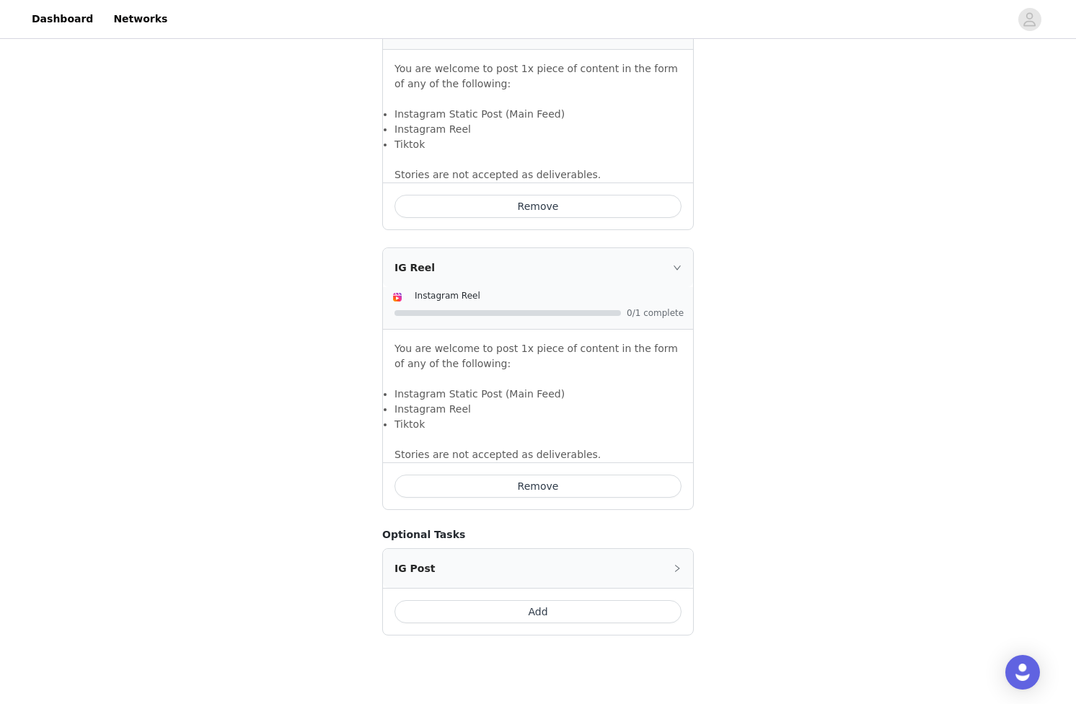
scroll to position [1073, 0]
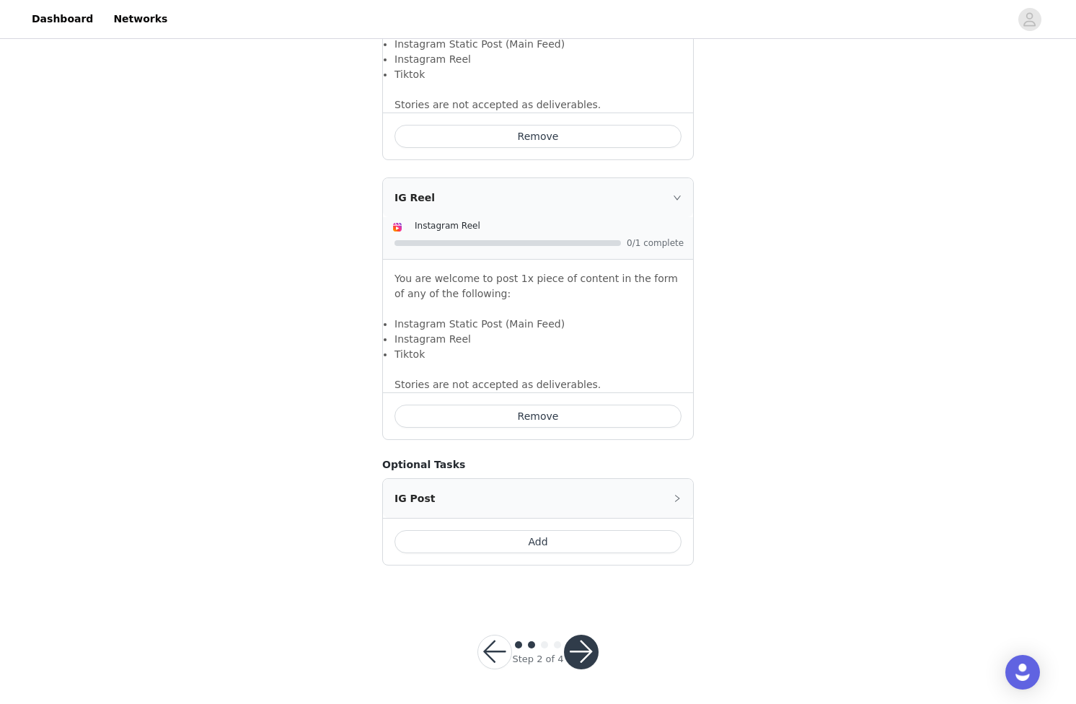
click at [547, 539] on button "Add" at bounding box center [538, 541] width 287 height 23
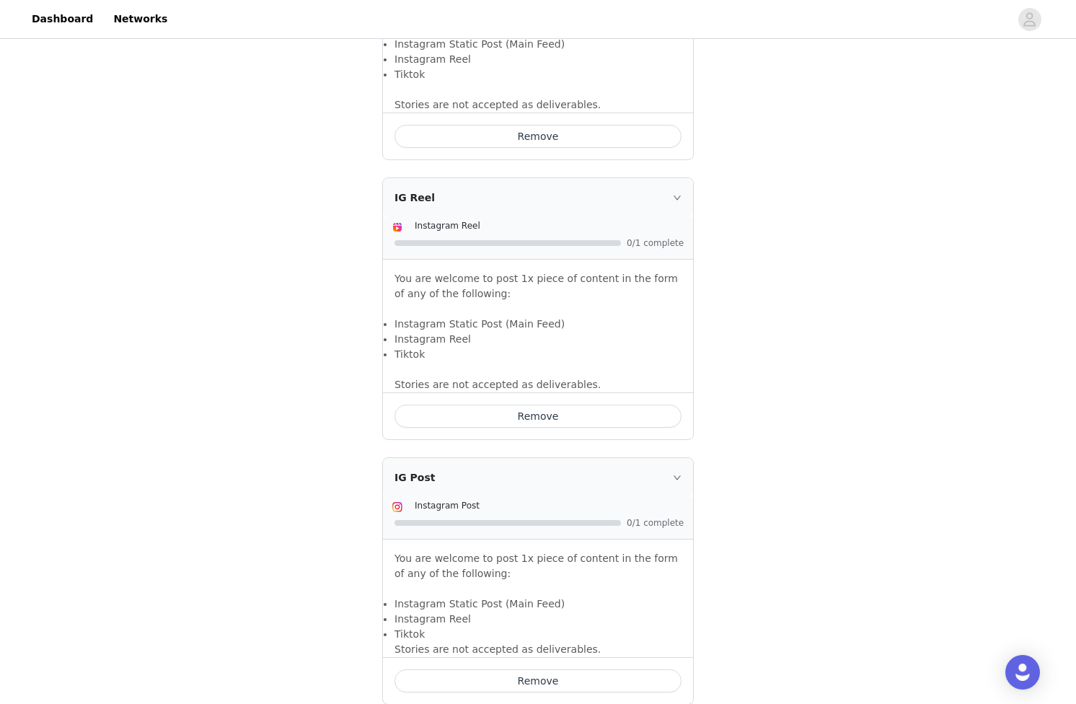
scroll to position [1208, 0]
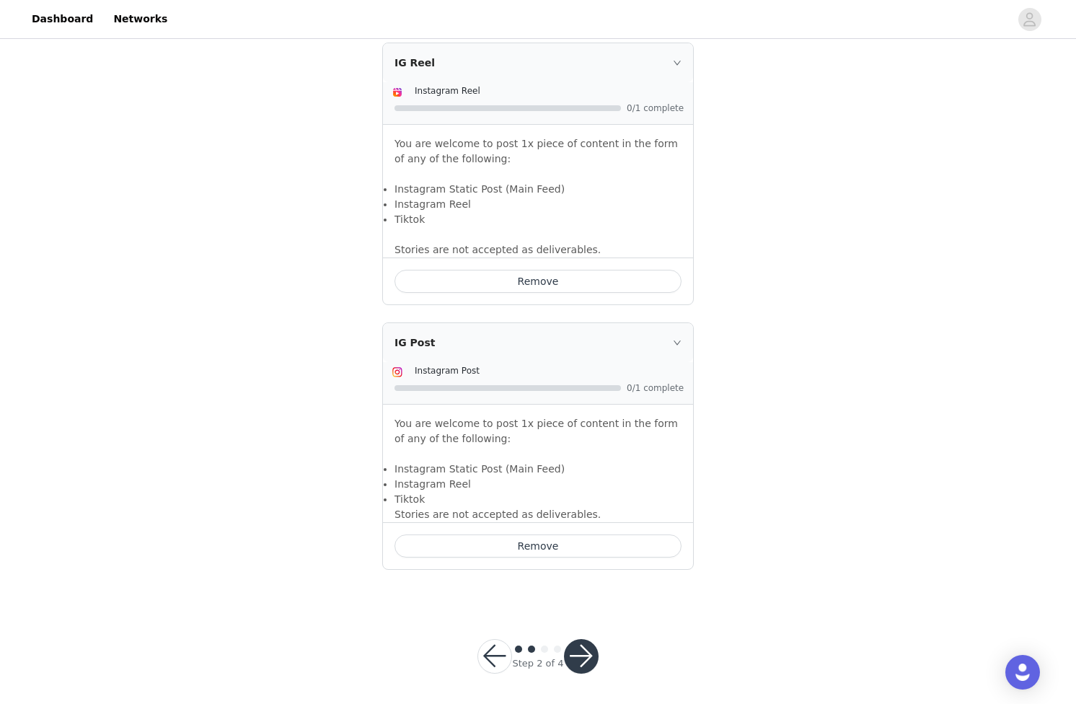
click at [579, 664] on button "button" at bounding box center [581, 656] width 35 height 35
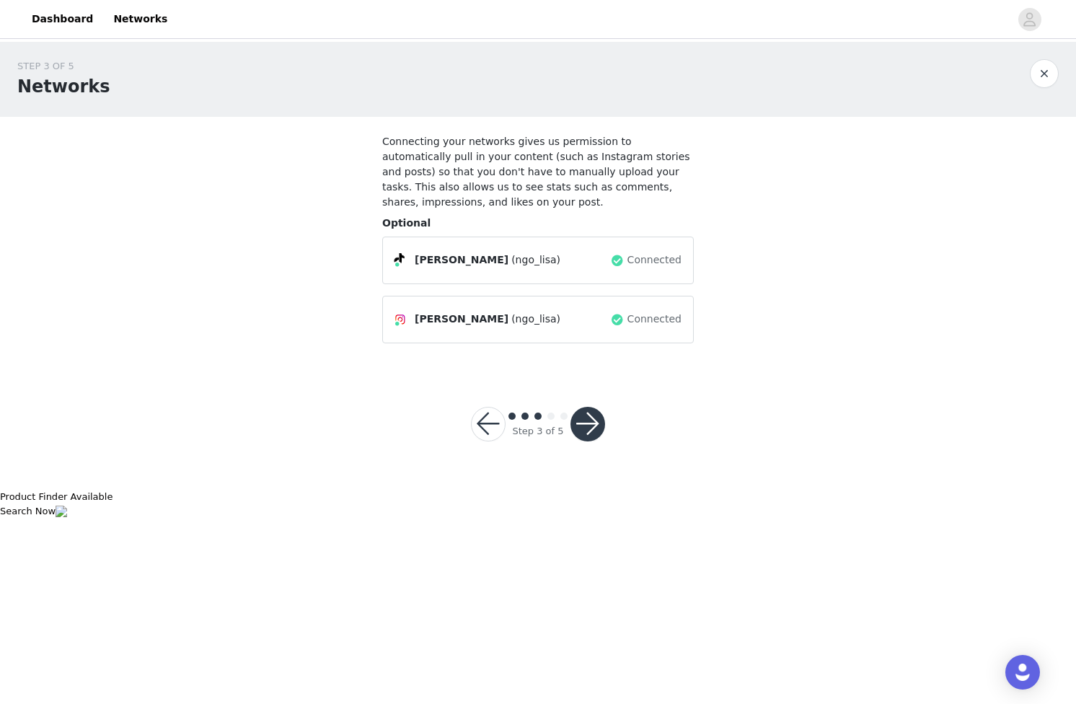
click at [594, 434] on button "button" at bounding box center [588, 424] width 35 height 35
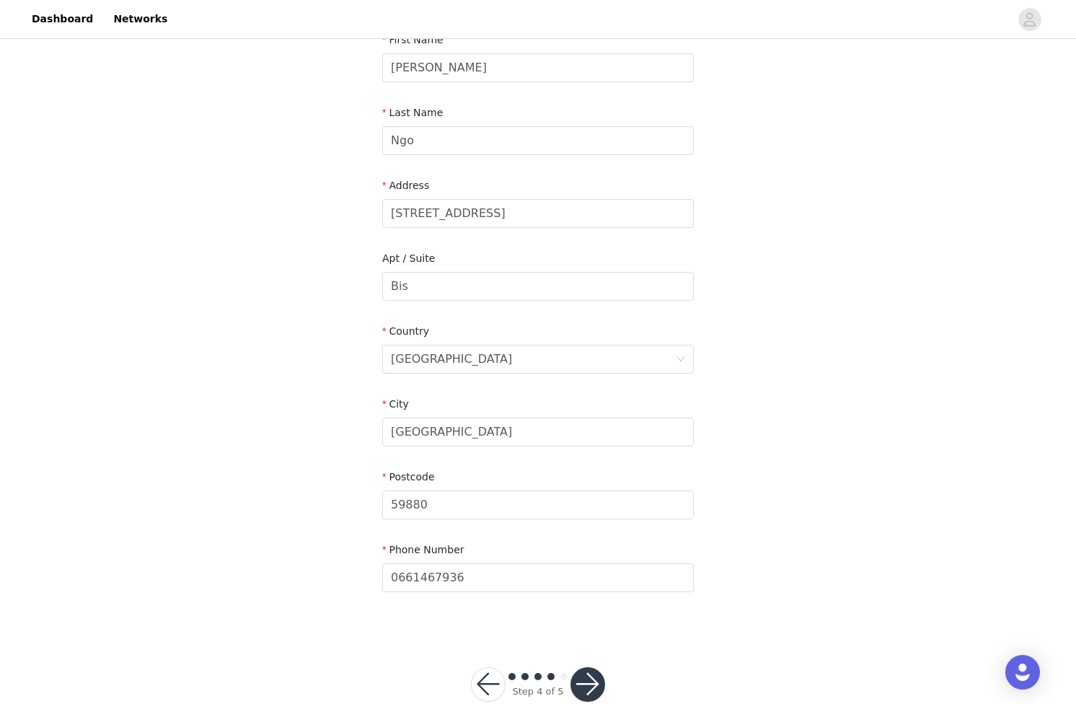
scroll to position [206, 0]
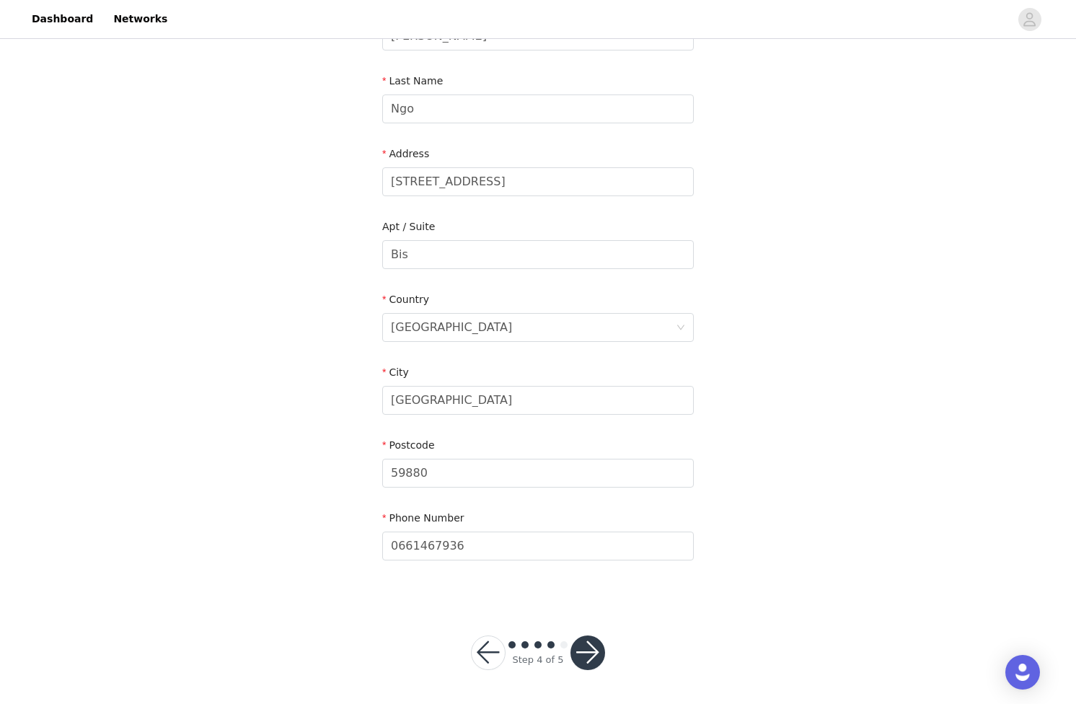
click at [594, 661] on button "button" at bounding box center [588, 653] width 35 height 35
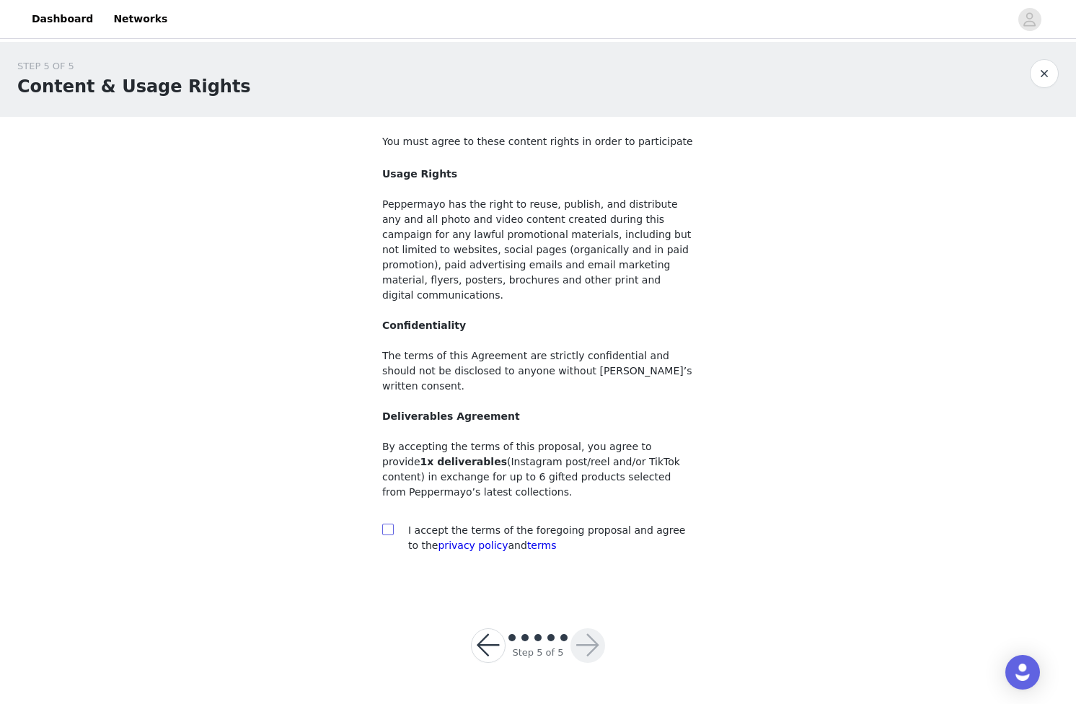
click at [393, 524] on span at bounding box center [388, 530] width 12 height 12
click at [392, 524] on input "checkbox" at bounding box center [387, 529] width 10 height 10
checkbox input "true"
click at [586, 628] on button "button" at bounding box center [588, 645] width 35 height 35
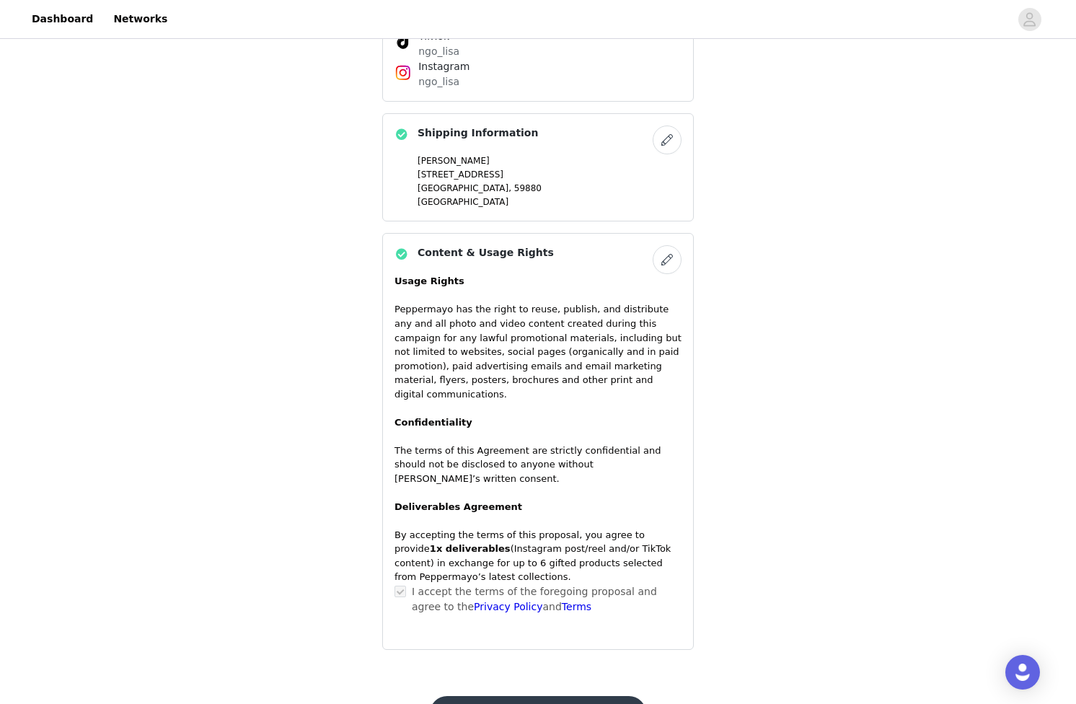
scroll to position [1146, 0]
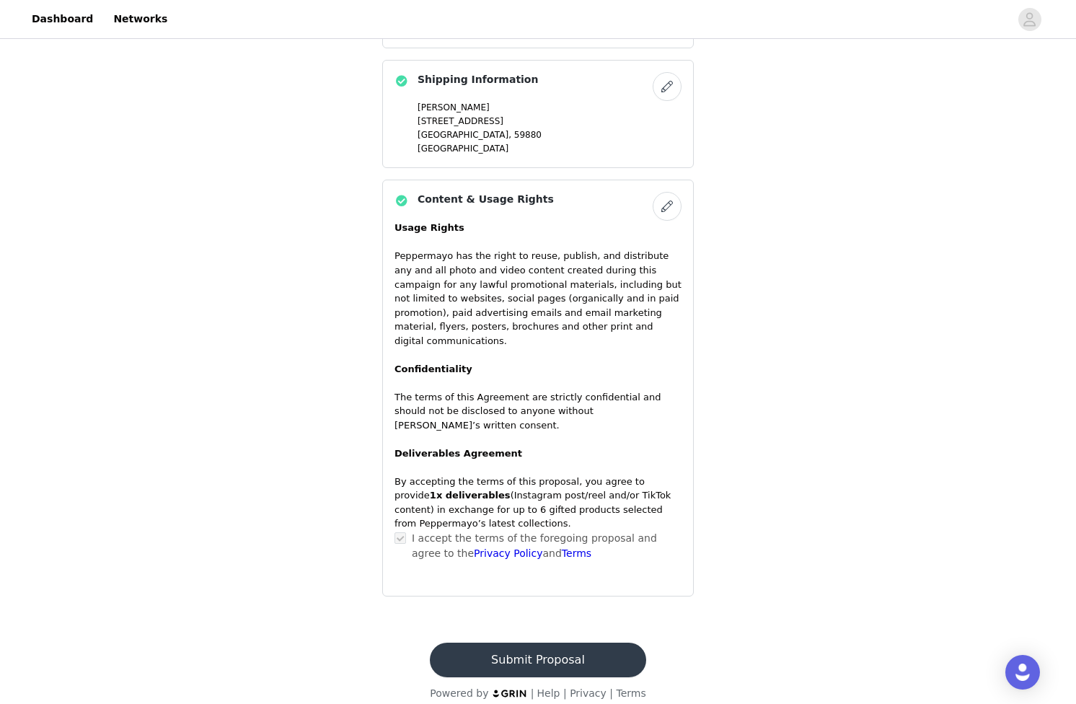
click at [595, 646] on button "Submit Proposal" at bounding box center [538, 660] width 216 height 35
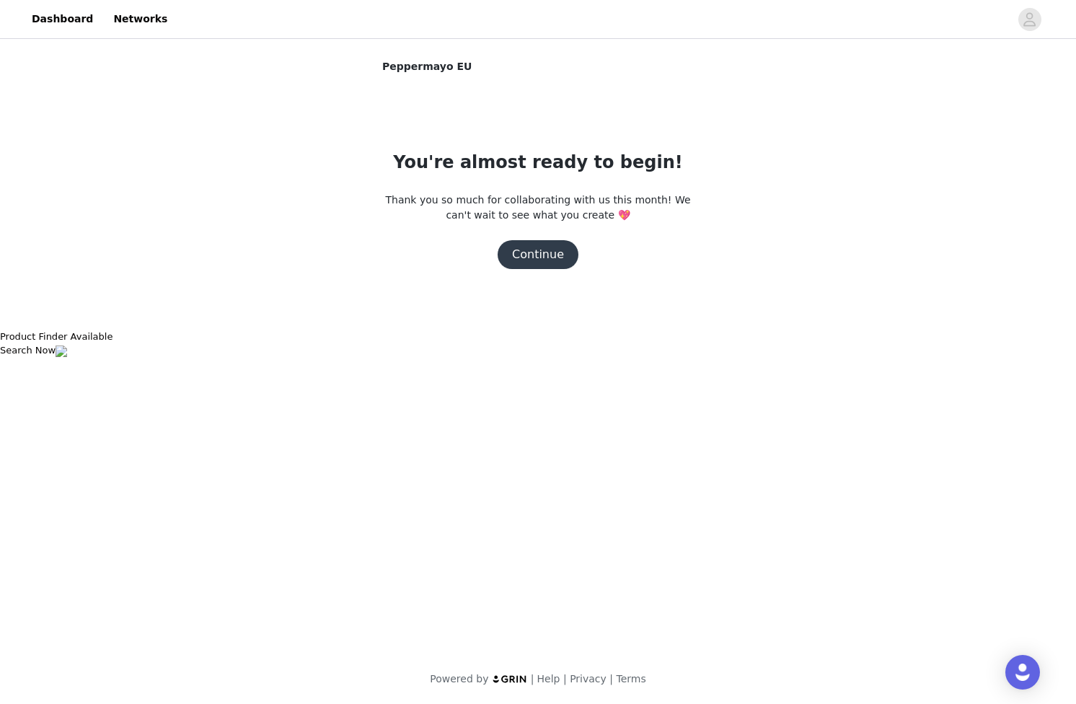
click at [551, 257] on button "Continue" at bounding box center [538, 254] width 81 height 29
